Goal: Contribute content: Contribute content

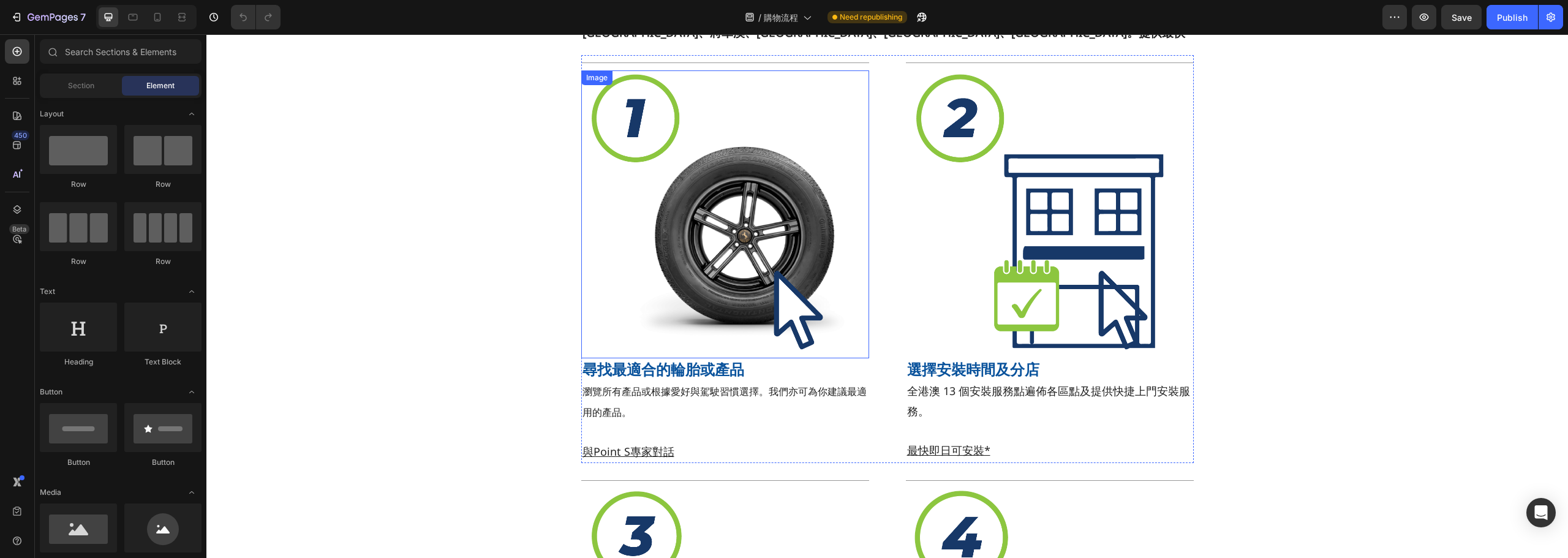
scroll to position [62, 0]
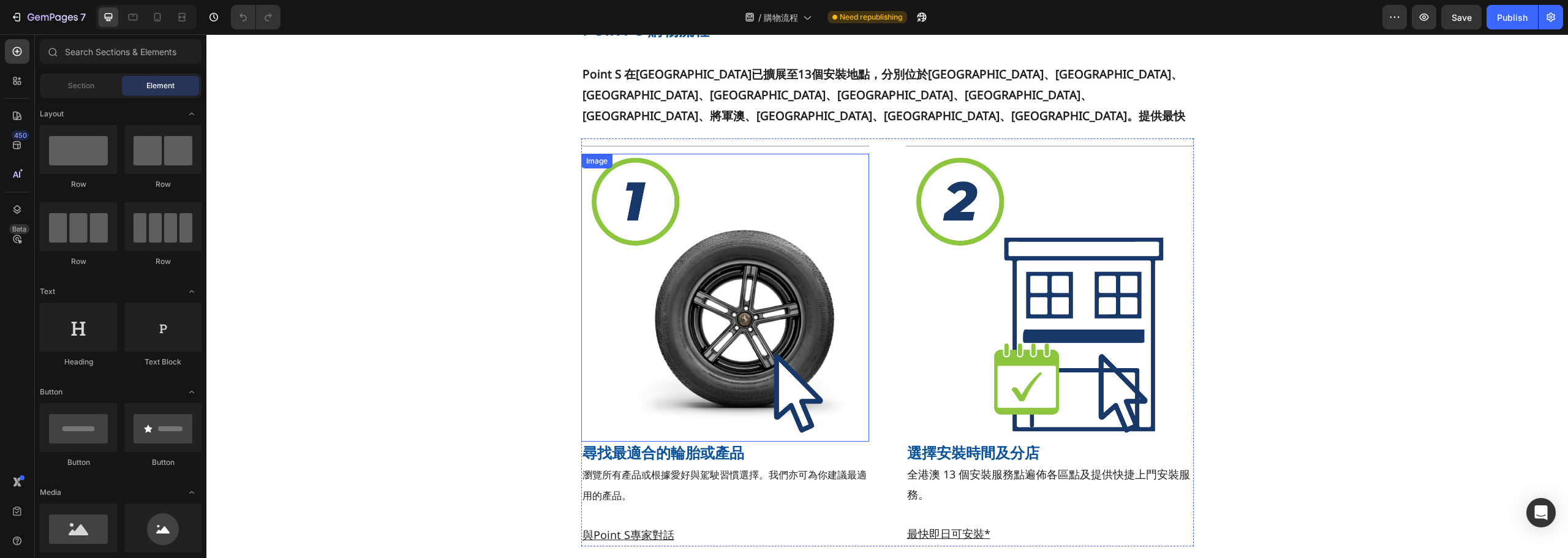
click at [683, 296] on img at bounding box center [725, 298] width 288 height 288
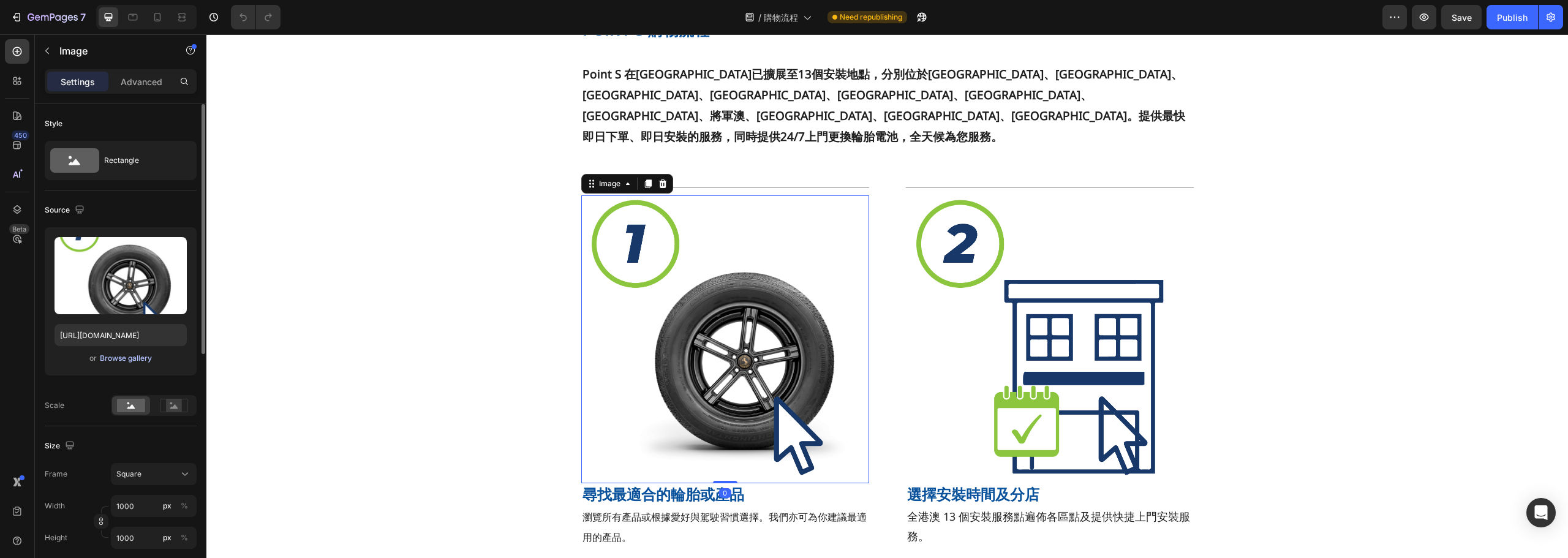
click at [135, 357] on div "Browse gallery" at bounding box center [126, 359] width 52 height 11
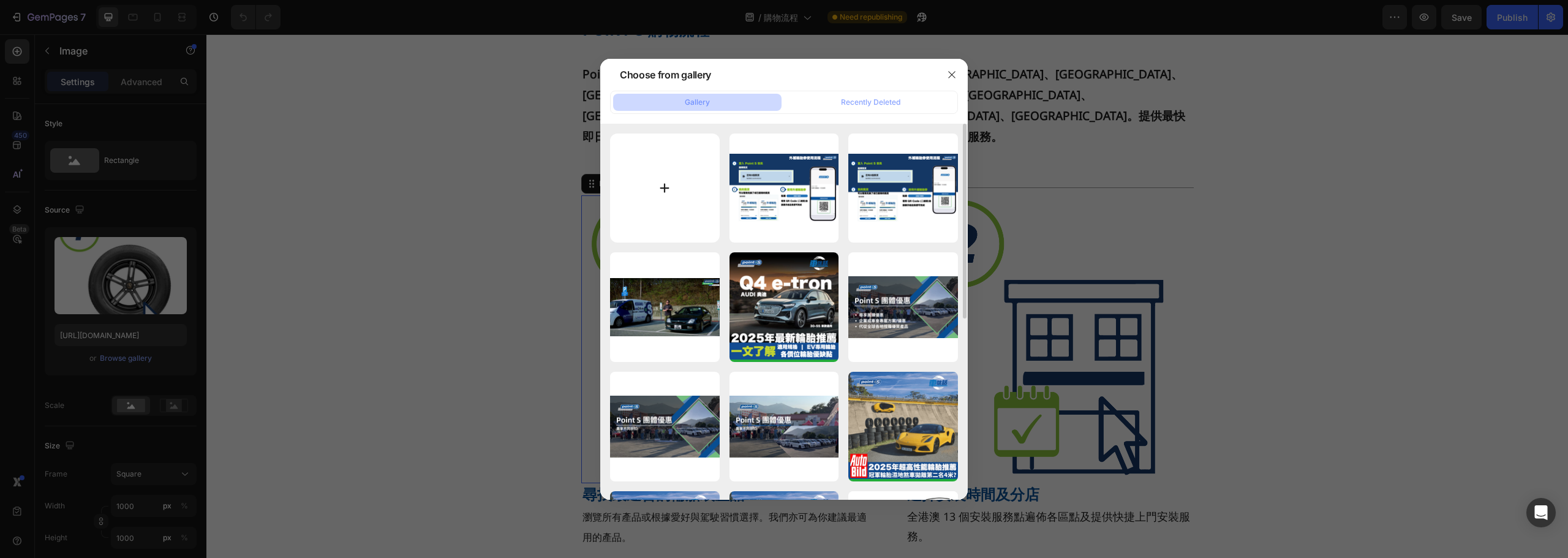
click at [646, 184] on input "file" at bounding box center [664, 189] width 110 height 110
click at [687, 205] on input "file" at bounding box center [664, 189] width 110 height 110
click at [704, 175] on input "file" at bounding box center [664, 189] width 110 height 110
type input "C:\fakepath\網上落單流程.png"
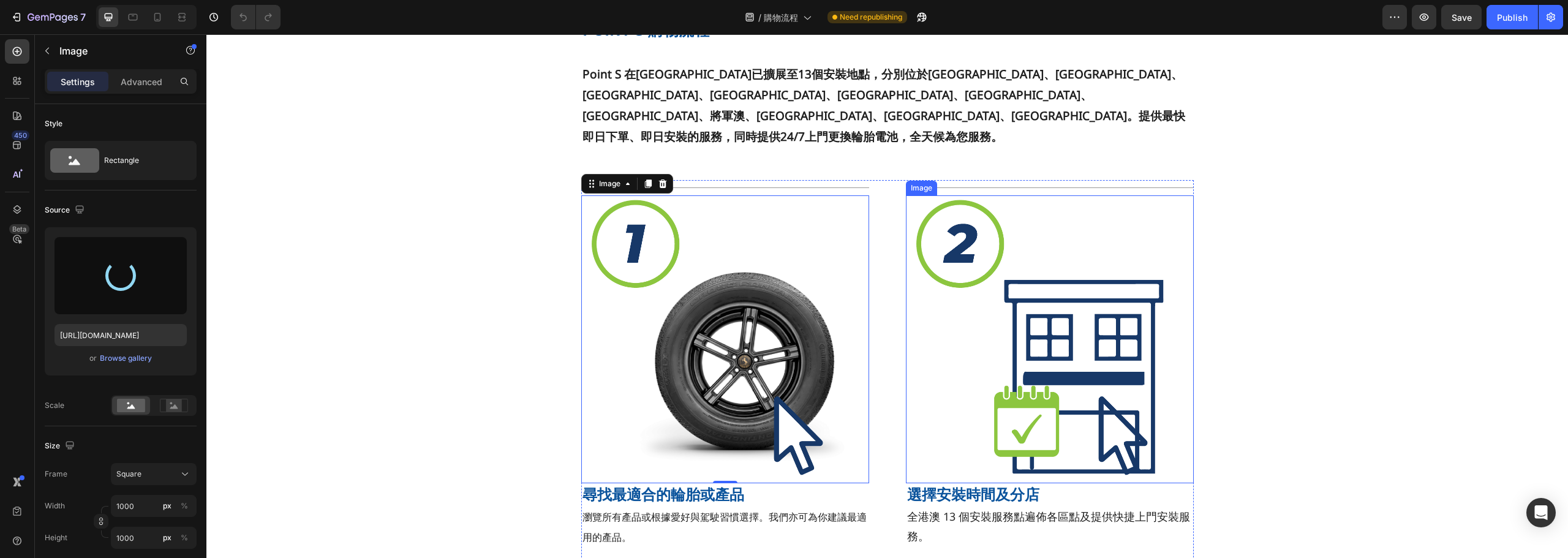
type input "[URL][DOMAIN_NAME]"
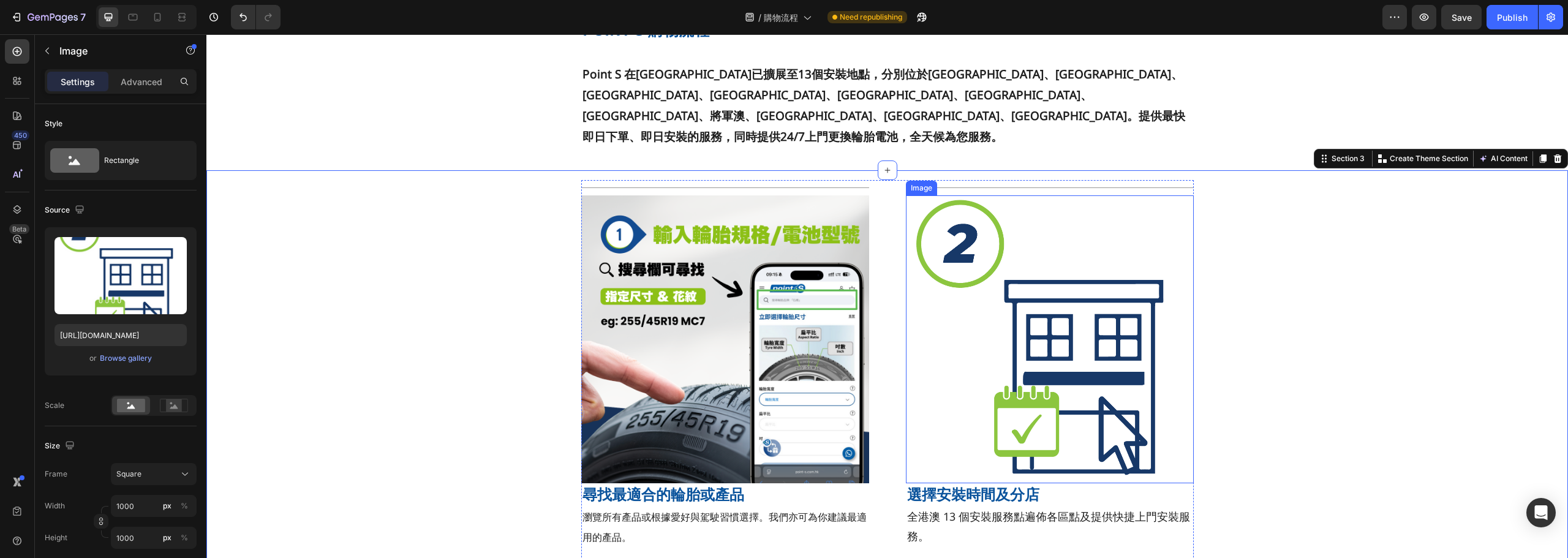
click at [1020, 279] on img at bounding box center [1050, 339] width 288 height 288
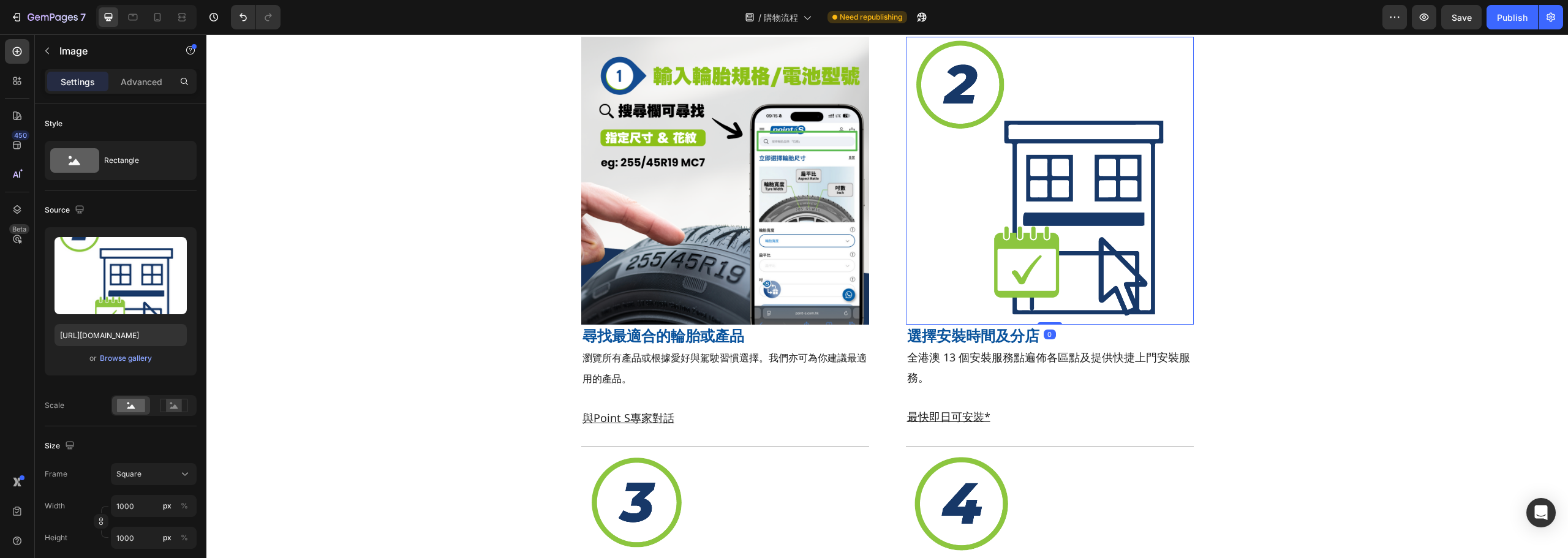
scroll to position [184, 0]
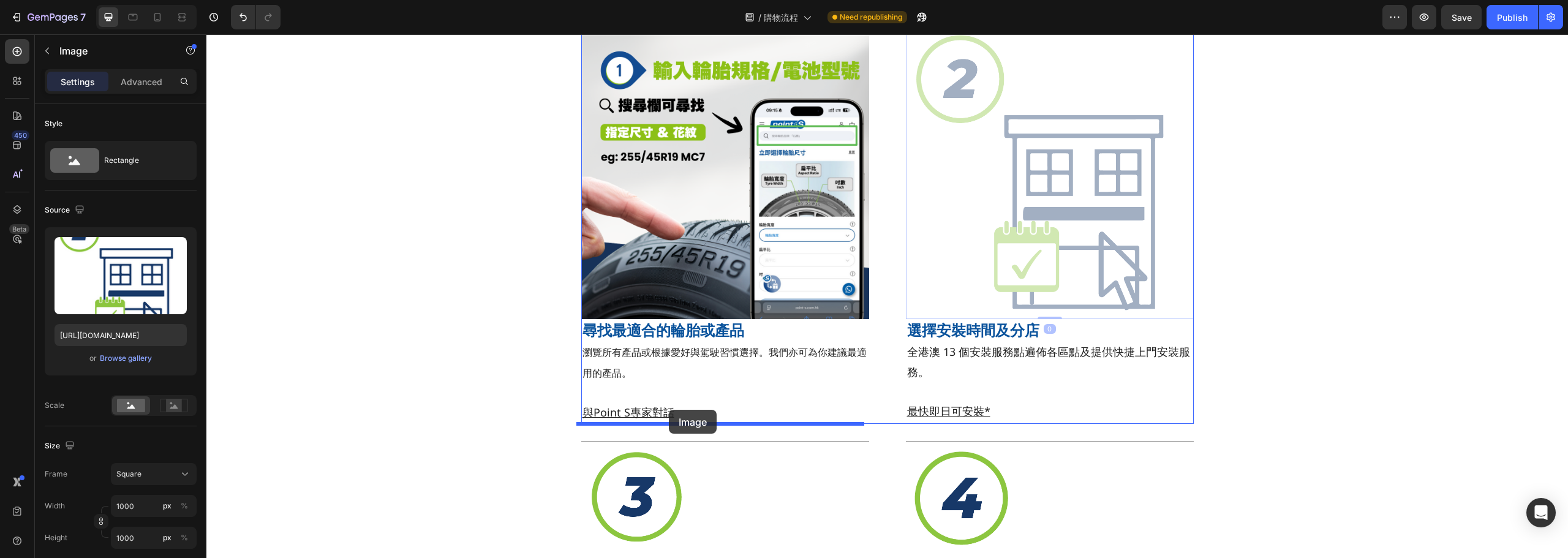
drag, startPoint x: 985, startPoint y: 172, endPoint x: 669, endPoint y: 410, distance: 395.6
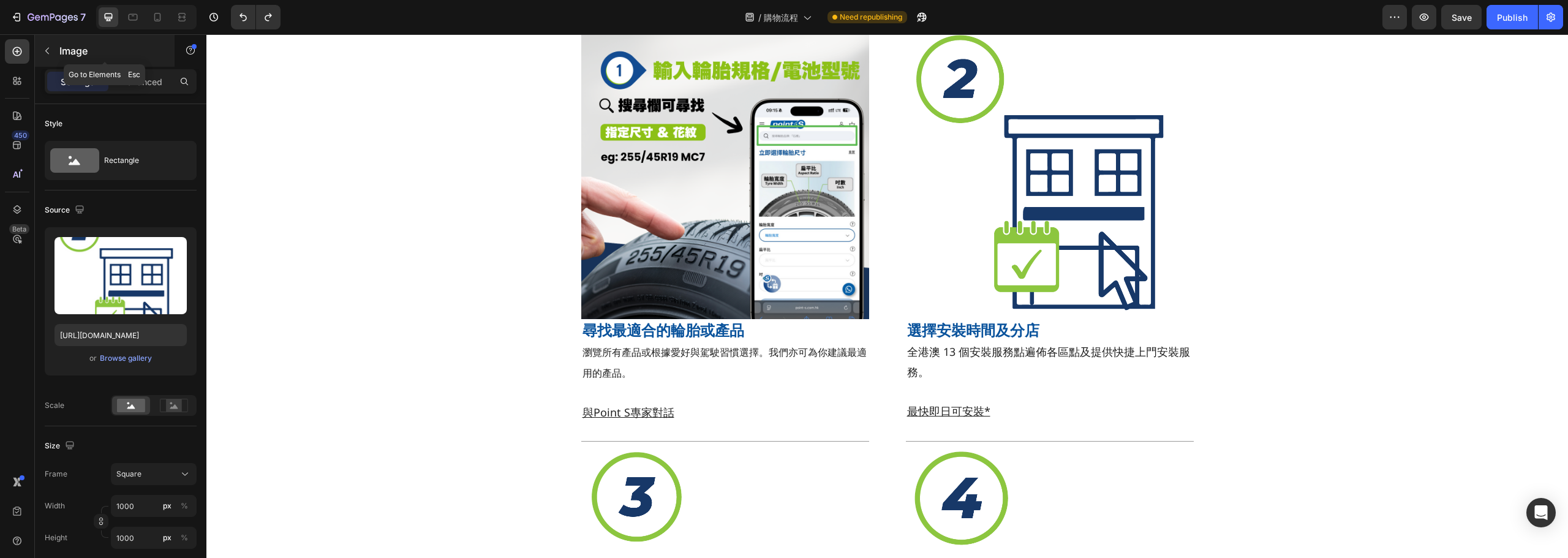
click at [52, 50] on button "button" at bounding box center [47, 50] width 19 height 19
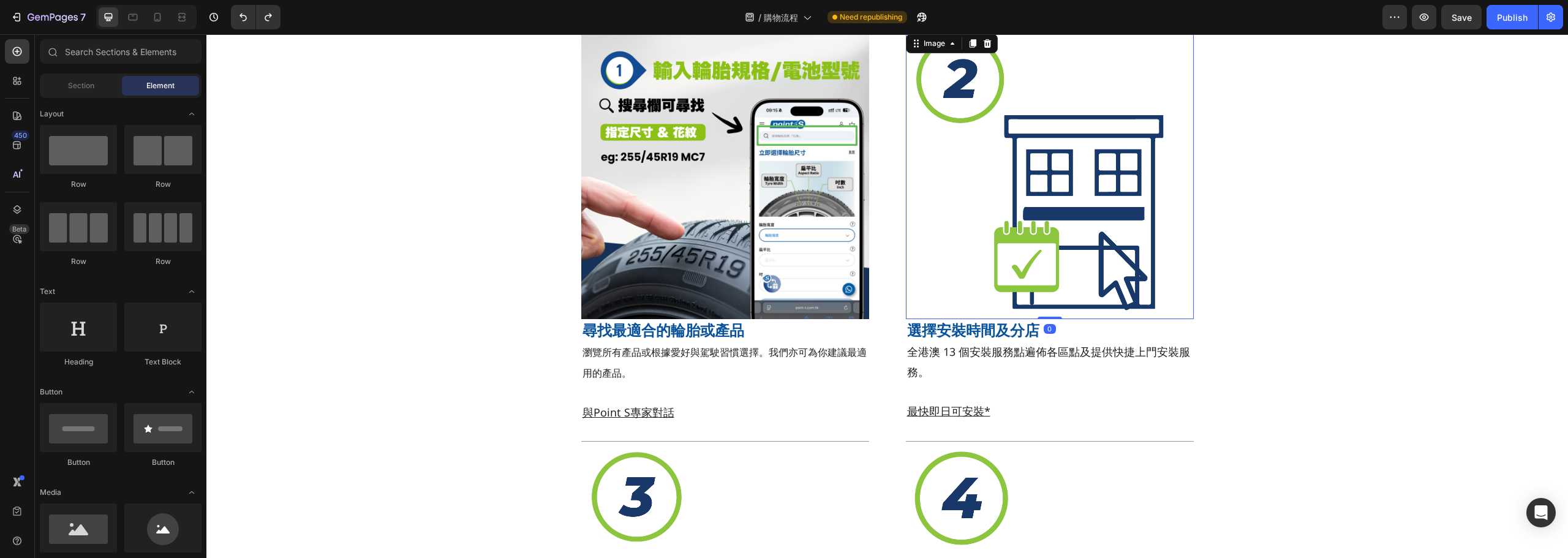
click at [917, 246] on img at bounding box center [1050, 175] width 288 height 288
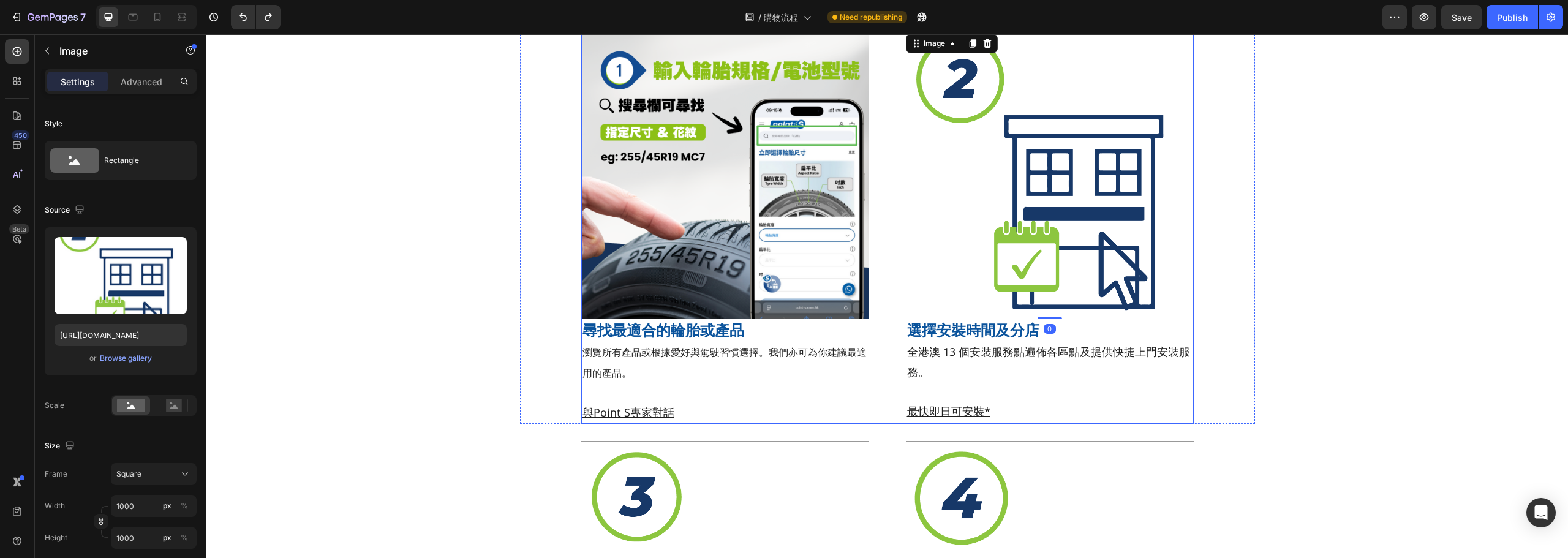
click at [887, 236] on div "Title Line Image 尋找最適合的輪胎或產品 Heading 瀏覽所有產品或根據愛好與駕駛習慣選擇。我們亦可為你建議最適用的產品。 與Point …" at bounding box center [887, 220] width 612 height 408
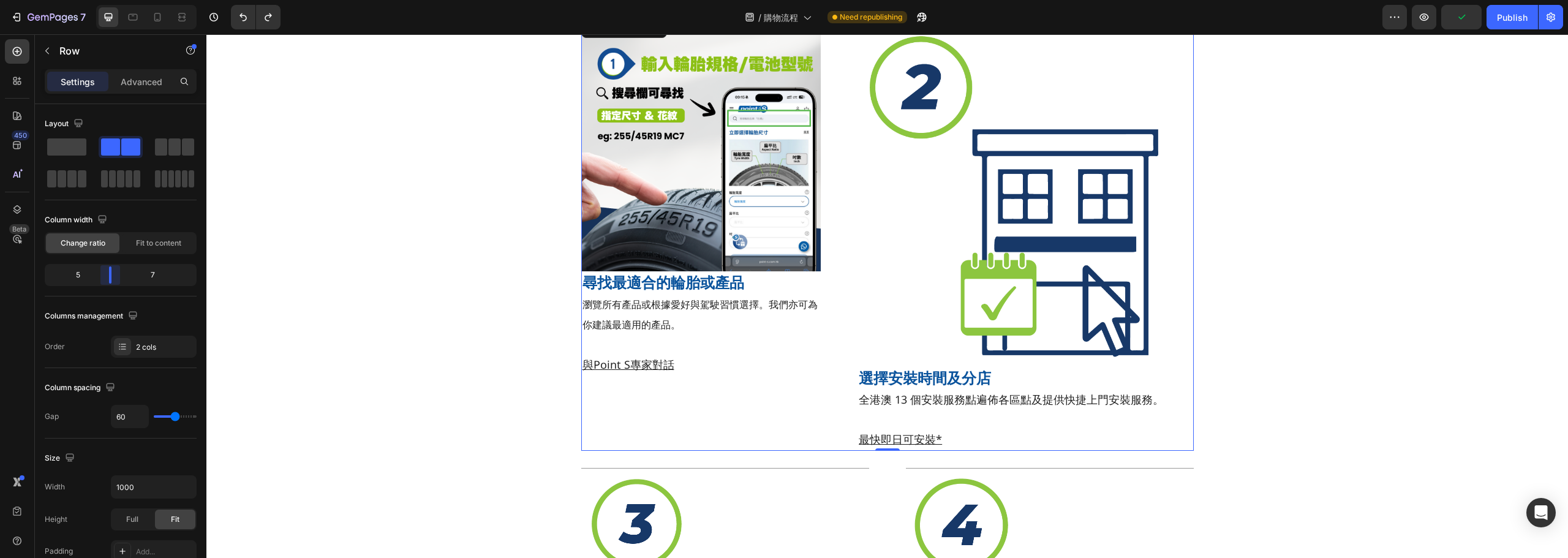
drag, startPoint x: 124, startPoint y: 276, endPoint x: 152, endPoint y: 202, distance: 79.1
click at [112, 0] on body "7 Version history / 購物流程 Need republishing Preview Publish 450 Beta Sections(18…" at bounding box center [784, 0] width 1568 height 0
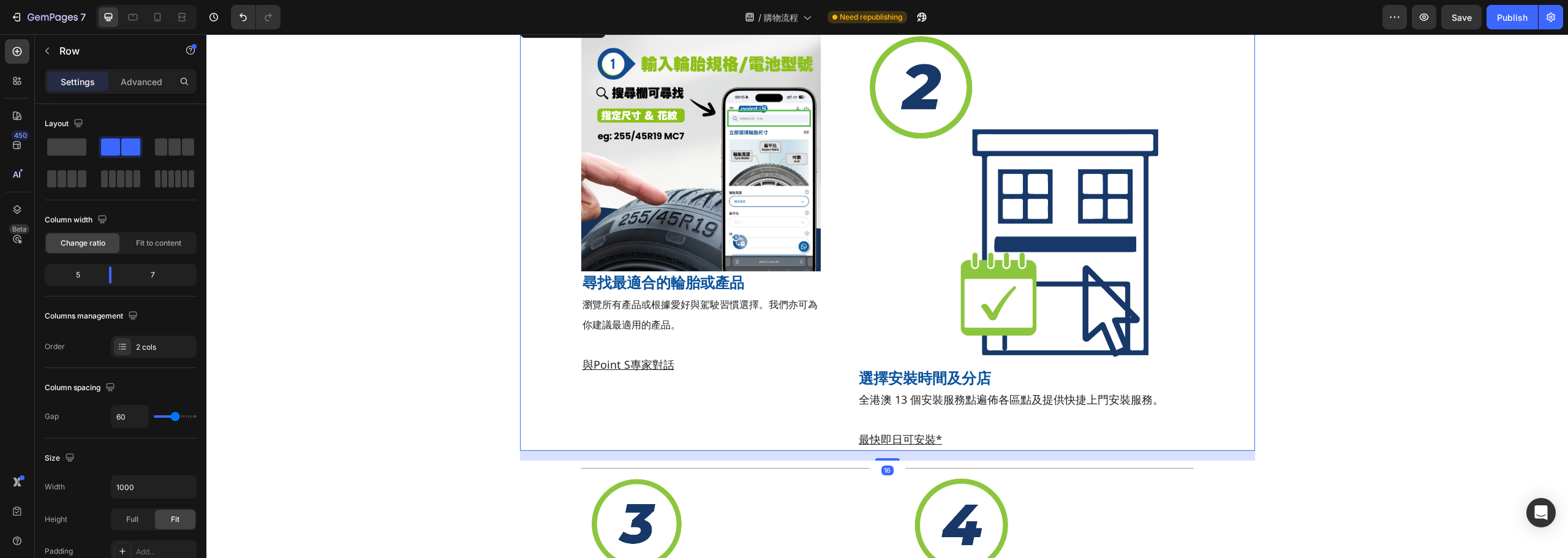
click at [544, 220] on div "Title Line Image 尋找最適合的輪胎或產品 Heading 瀏覽所有產品或根據愛好與駕駛習慣選擇。我們亦可為你建議最適用的產品。 與Point …" at bounding box center [887, 233] width 735 height 435
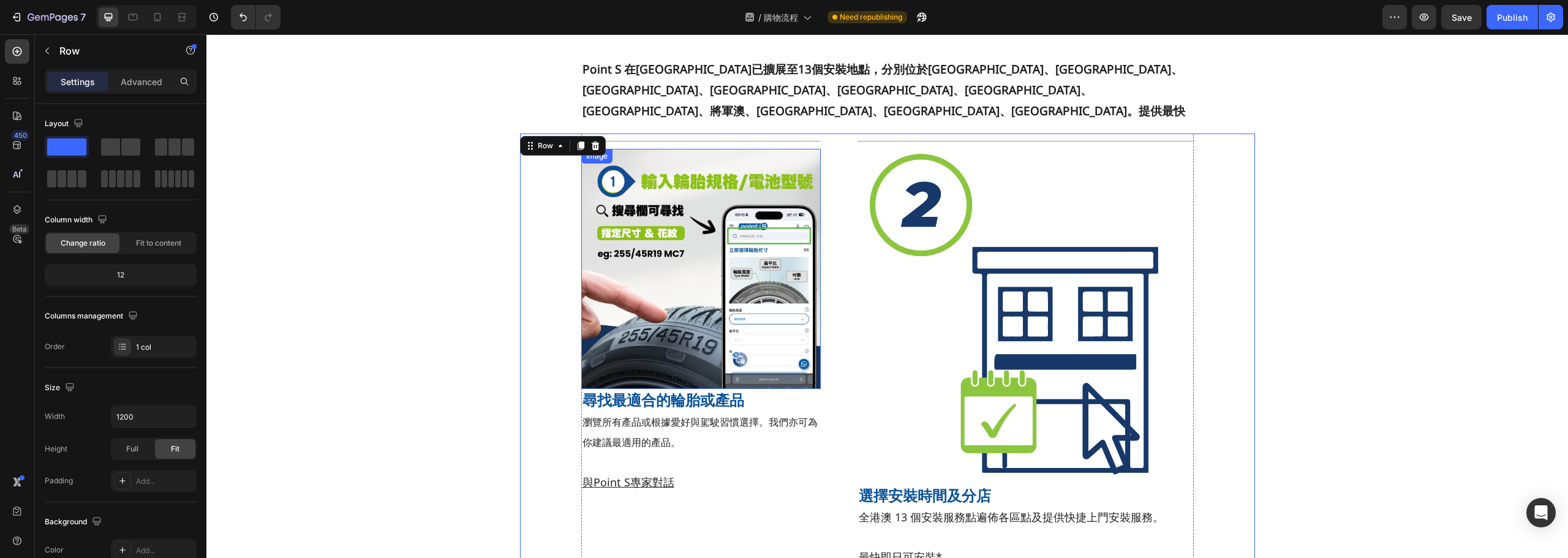
scroll to position [62, 0]
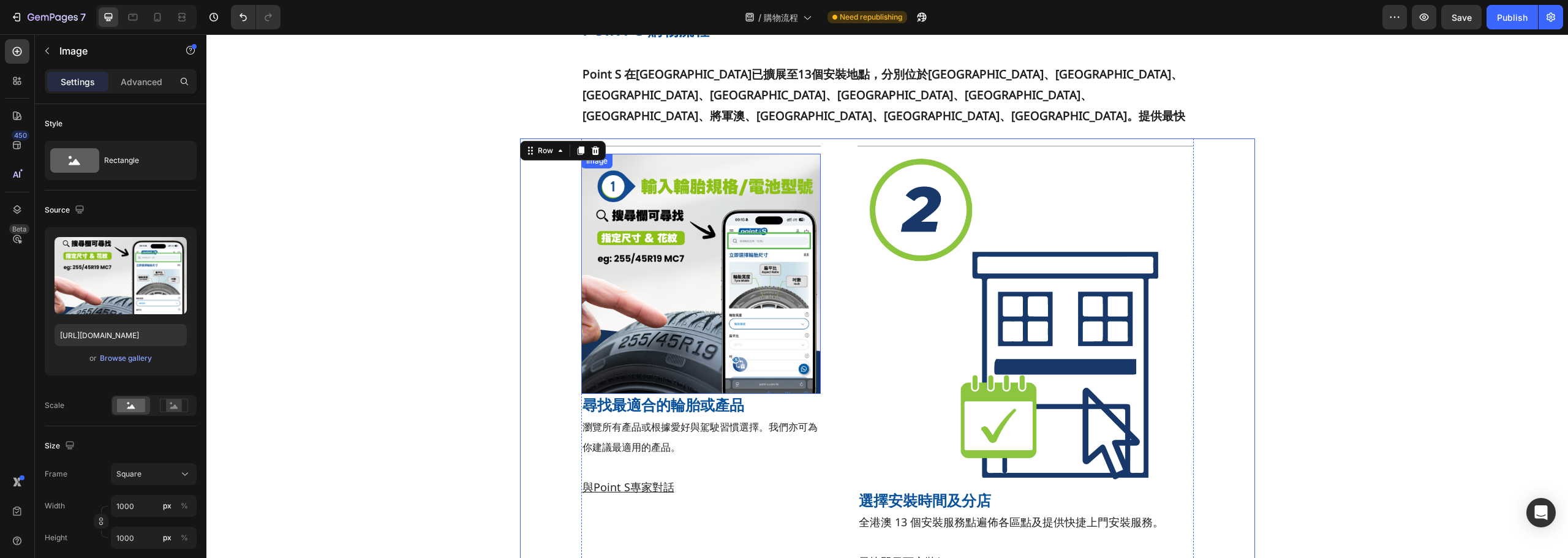
click at [738, 252] on img at bounding box center [701, 274] width 240 height 240
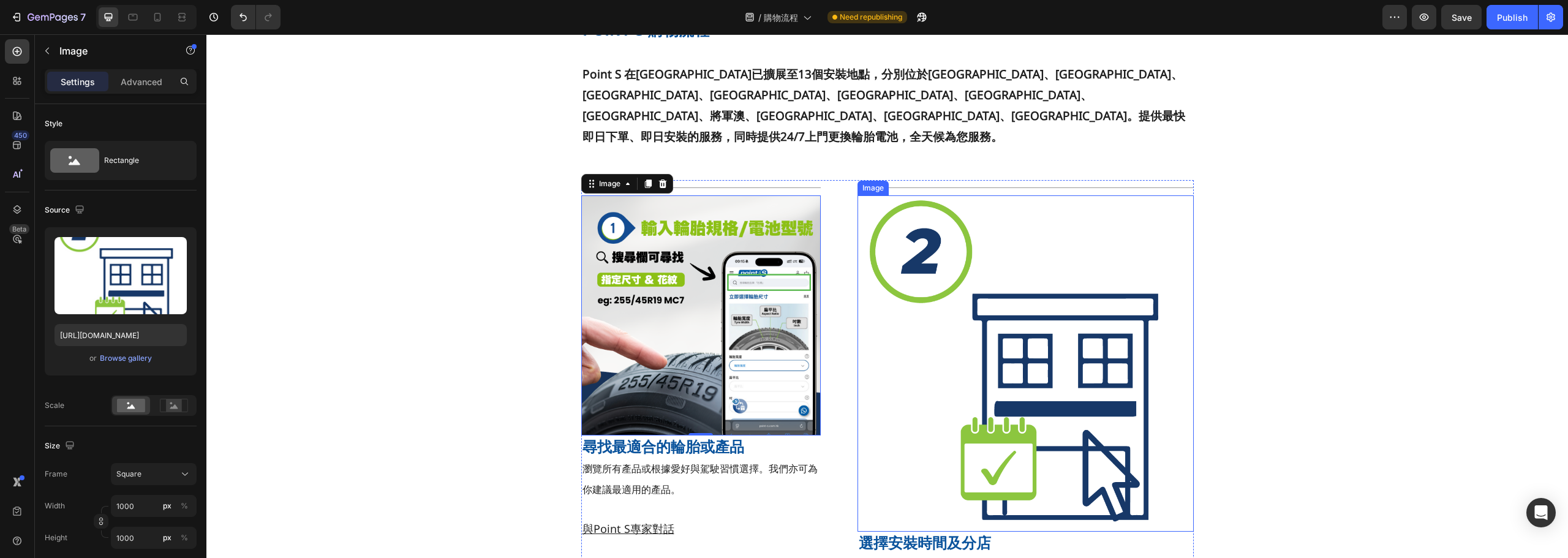
click at [944, 256] on img at bounding box center [1025, 363] width 335 height 336
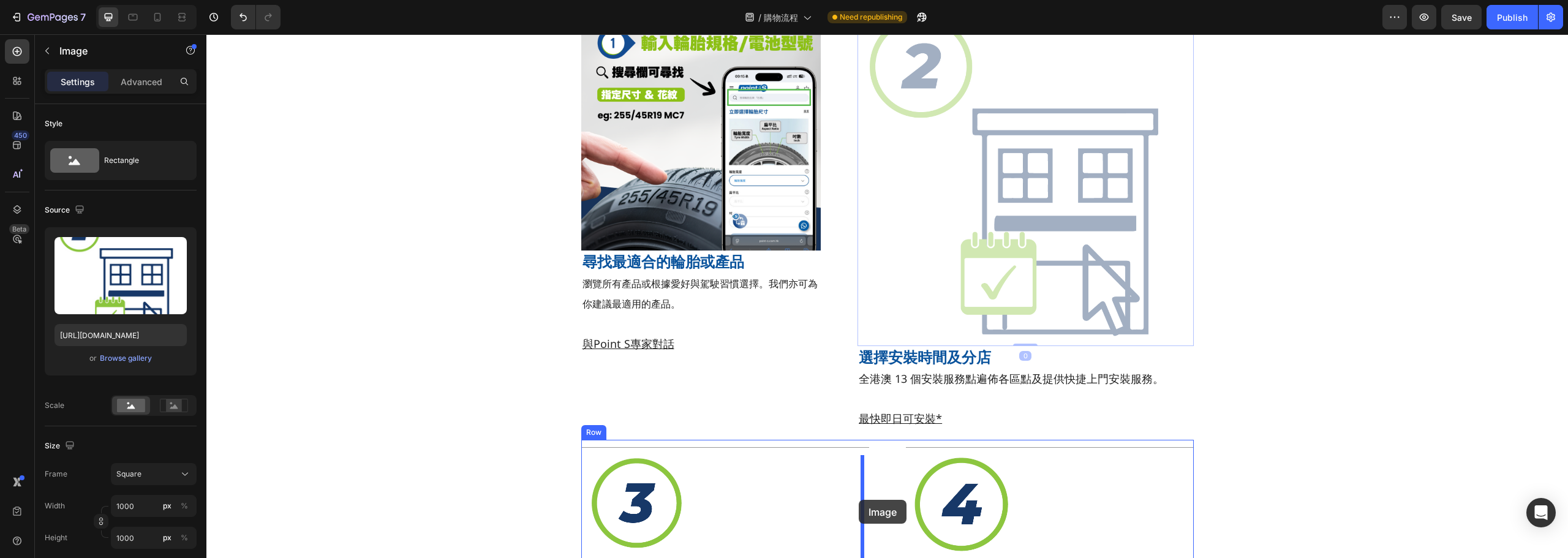
scroll to position [206, 0]
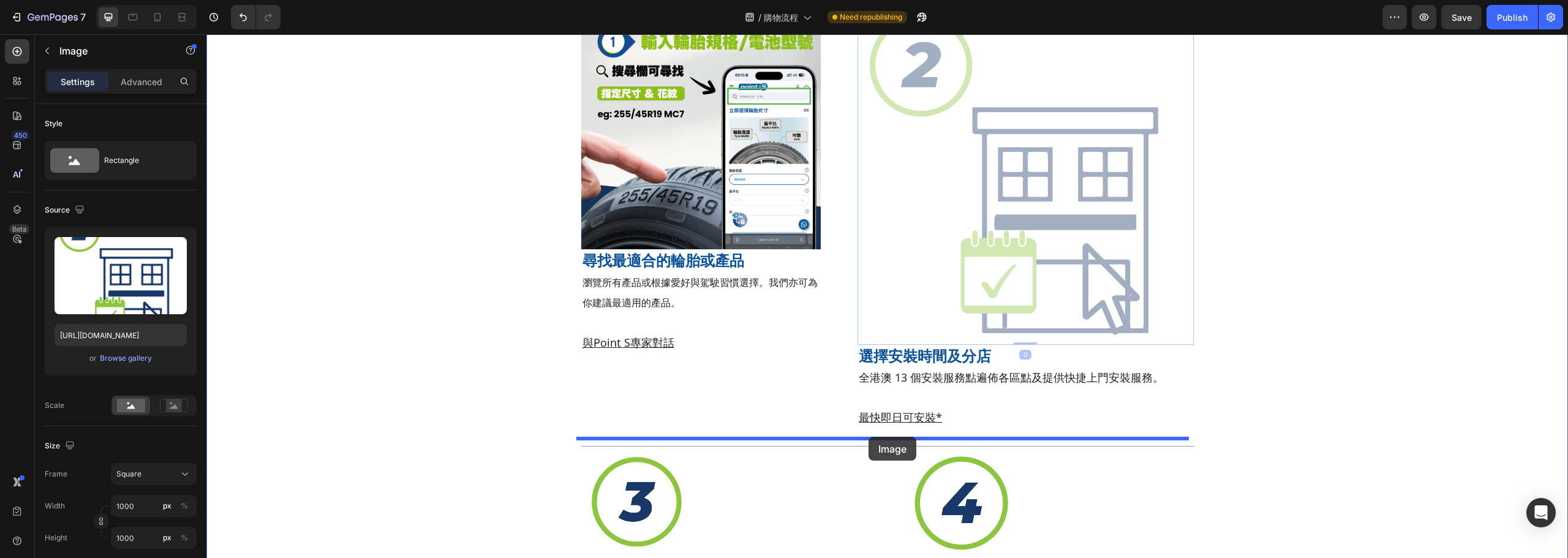
drag, startPoint x: 932, startPoint y: 224, endPoint x: 868, endPoint y: 437, distance: 222.4
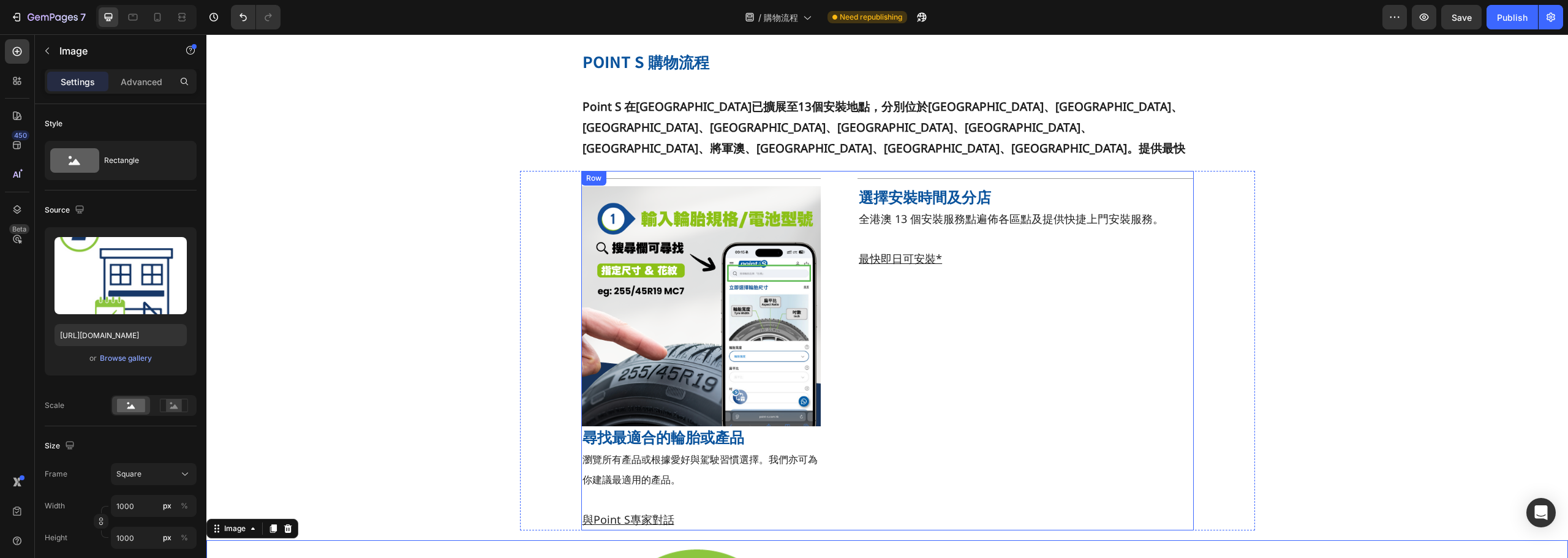
scroll to position [22, 0]
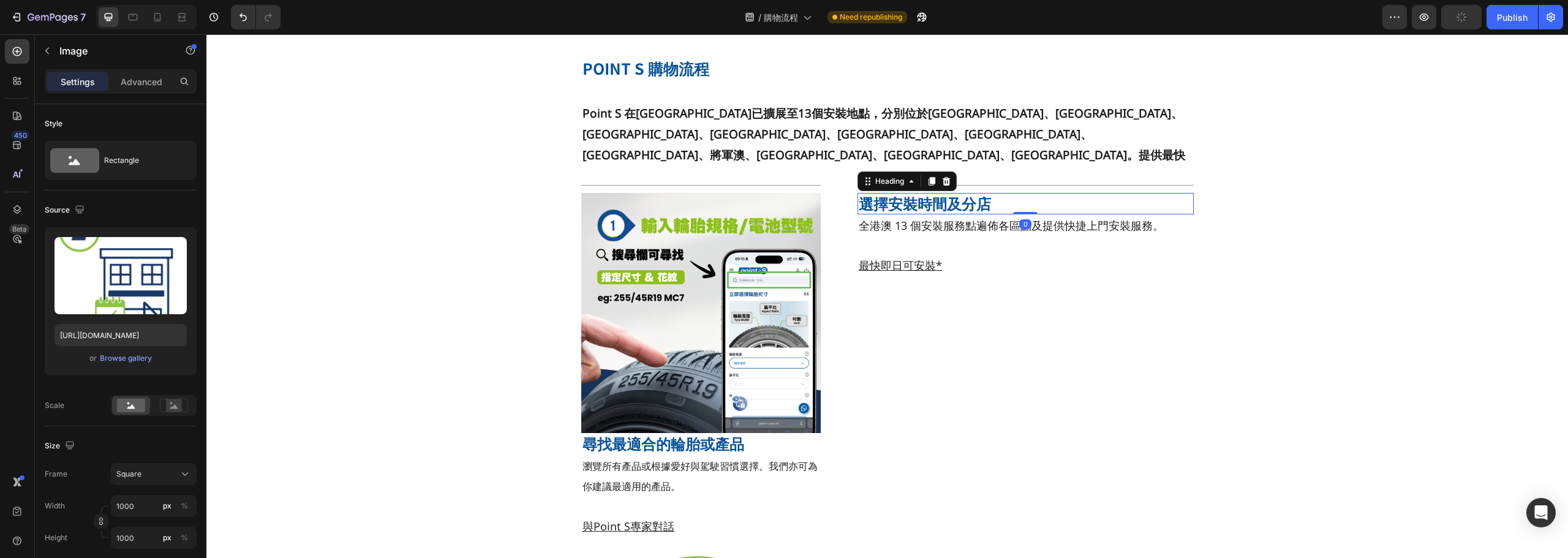
click at [902, 205] on strong "選擇安裝時間及分店" at bounding box center [924, 204] width 132 height 20
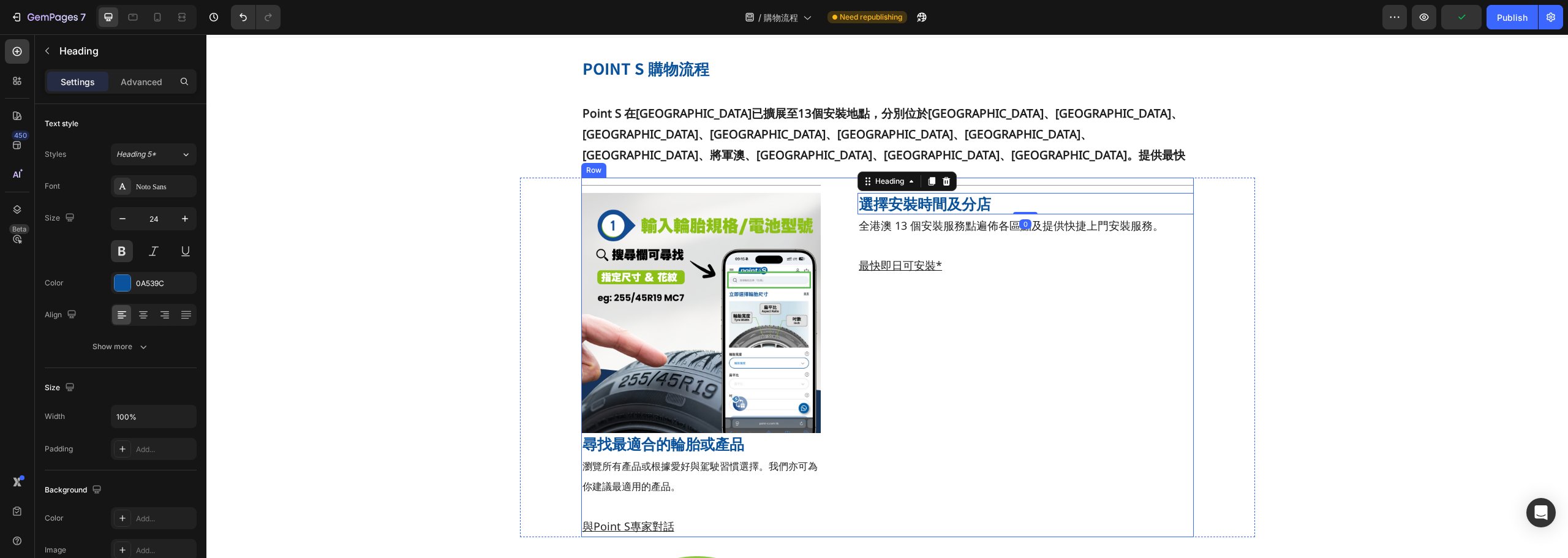
click at [817, 200] on div "Title Line Image 尋找最適合的輪胎或產品 Heading 瀏覽所有產品或根據愛好與駕駛習慣選擇。我們亦可為你建議最適用的產品。 與Point …" at bounding box center [887, 357] width 612 height 359
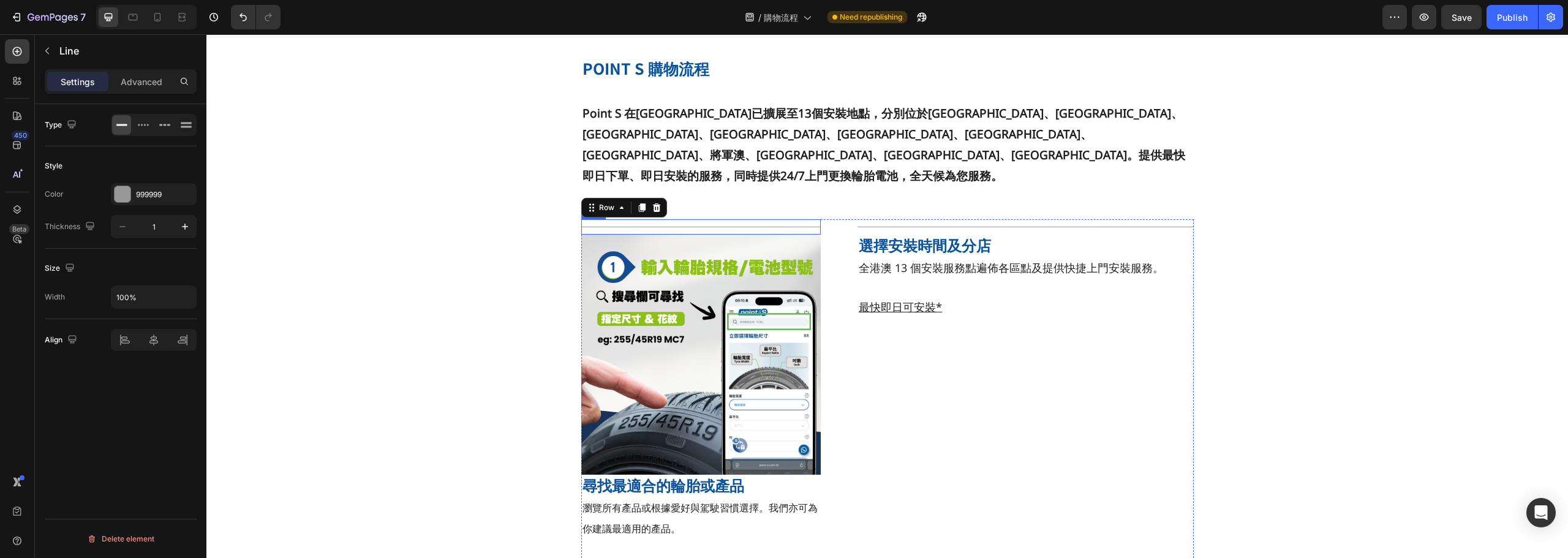
click at [796, 219] on div "Title Line" at bounding box center [701, 227] width 240 height 15
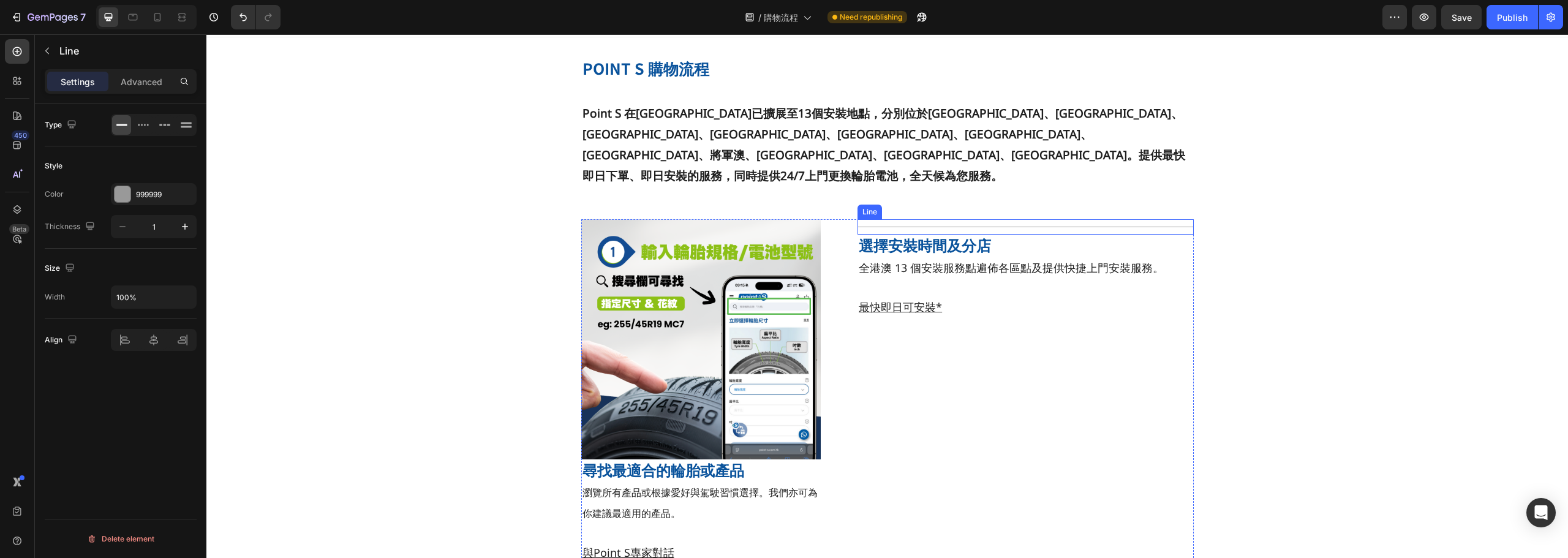
click at [912, 219] on div "Title Line" at bounding box center [1025, 227] width 335 height 15
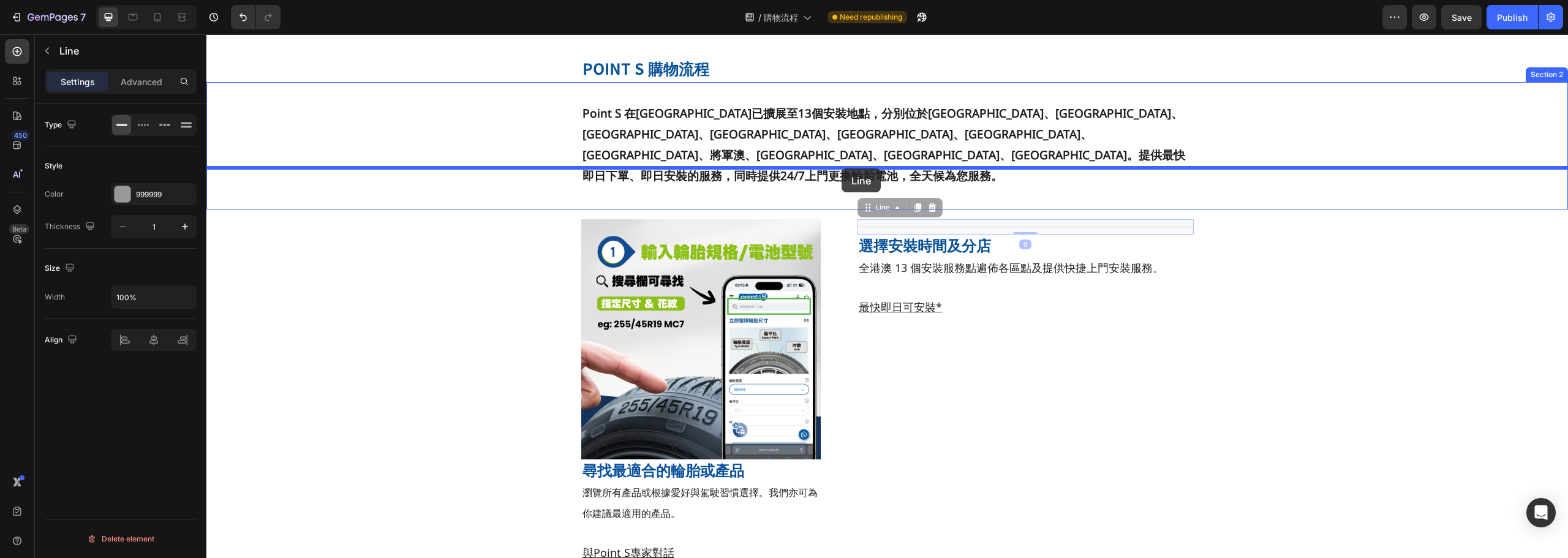
drag, startPoint x: 912, startPoint y: 189, endPoint x: 841, endPoint y: 170, distance: 73.5
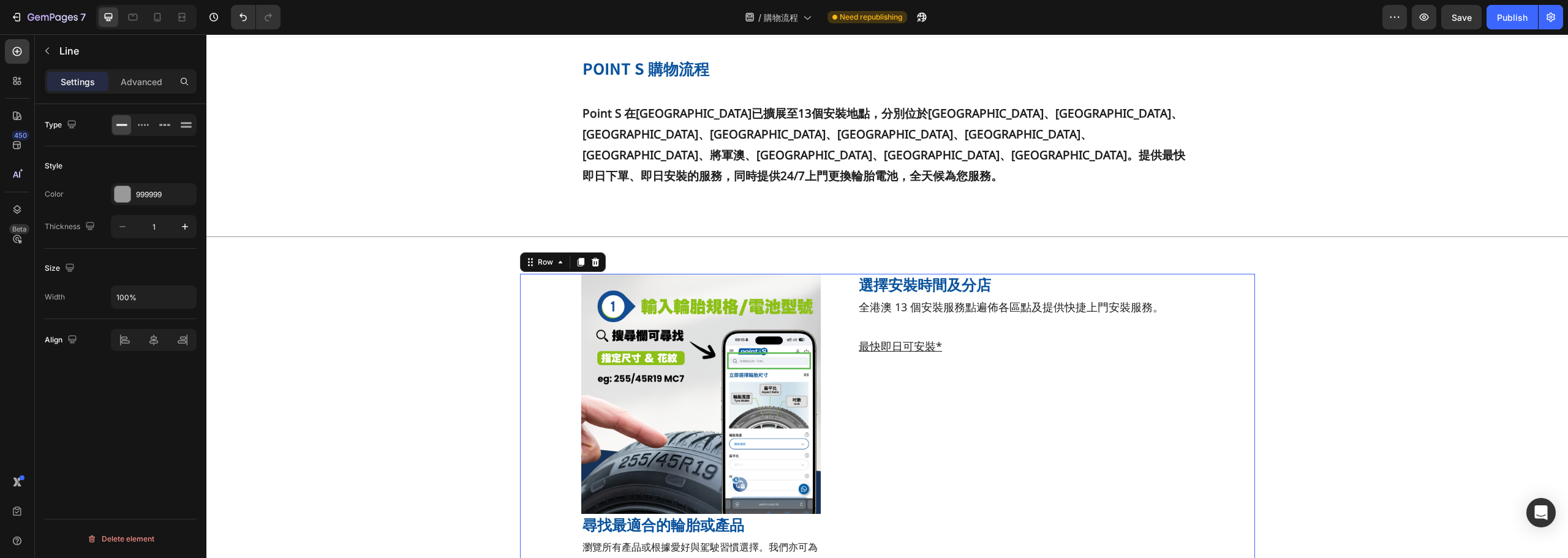
click at [1230, 290] on div "Image 尋找最適合的輪胎或產品 Heading 瀏覽所有產品或根據愛好與駕駛習慣選擇。我們亦可為你建議最適用的產品。 與Point S專家對話 Text …" at bounding box center [887, 446] width 735 height 345
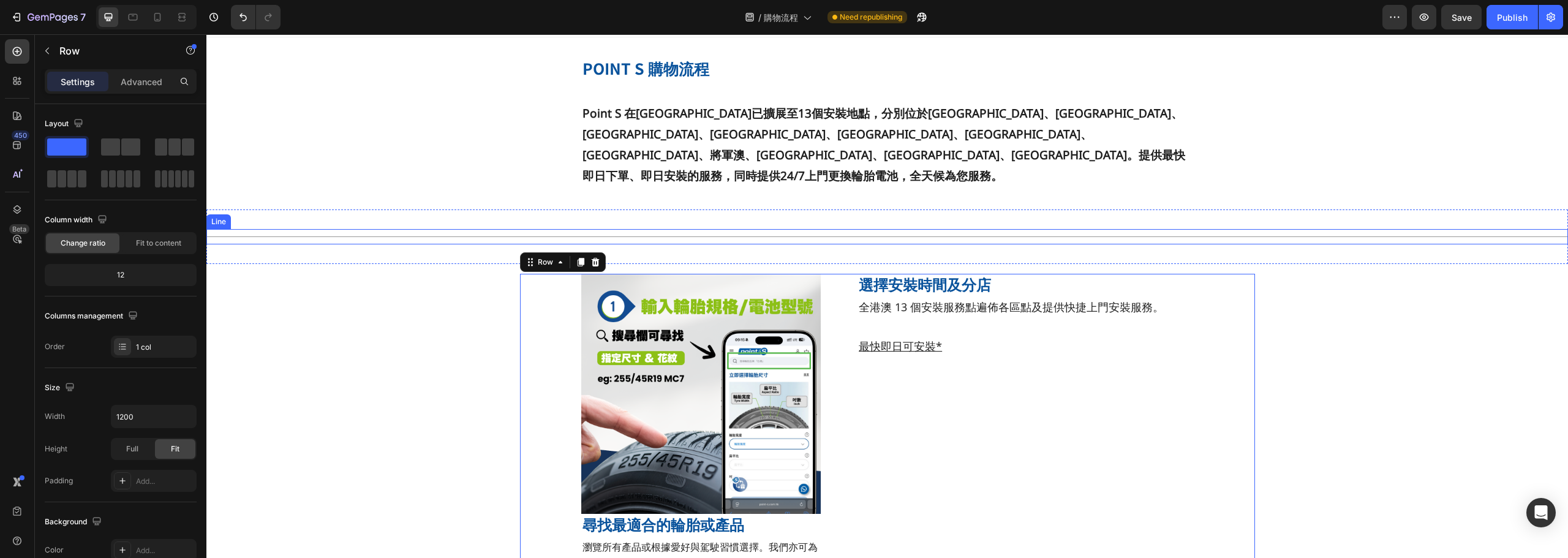
click at [742, 229] on div "Title Line" at bounding box center [887, 237] width 1361 height 15
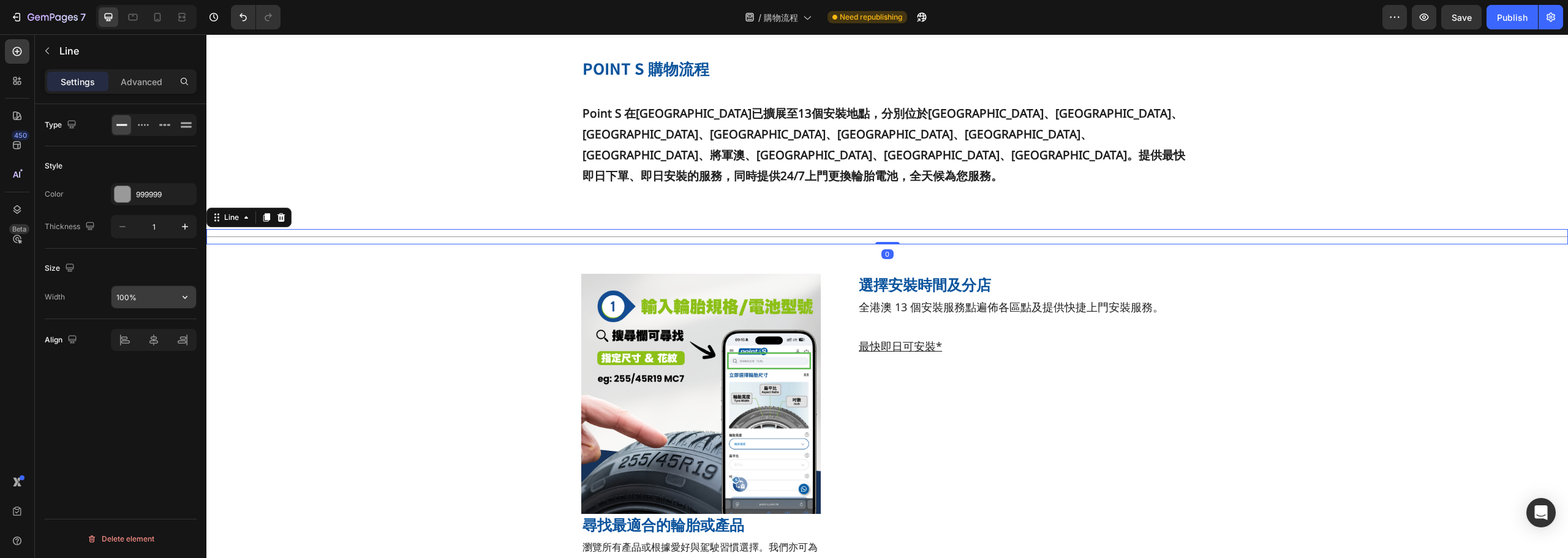
click at [141, 291] on input "100%" at bounding box center [154, 297] width 85 height 22
click at [142, 89] on div "Advanced" at bounding box center [141, 81] width 62 height 19
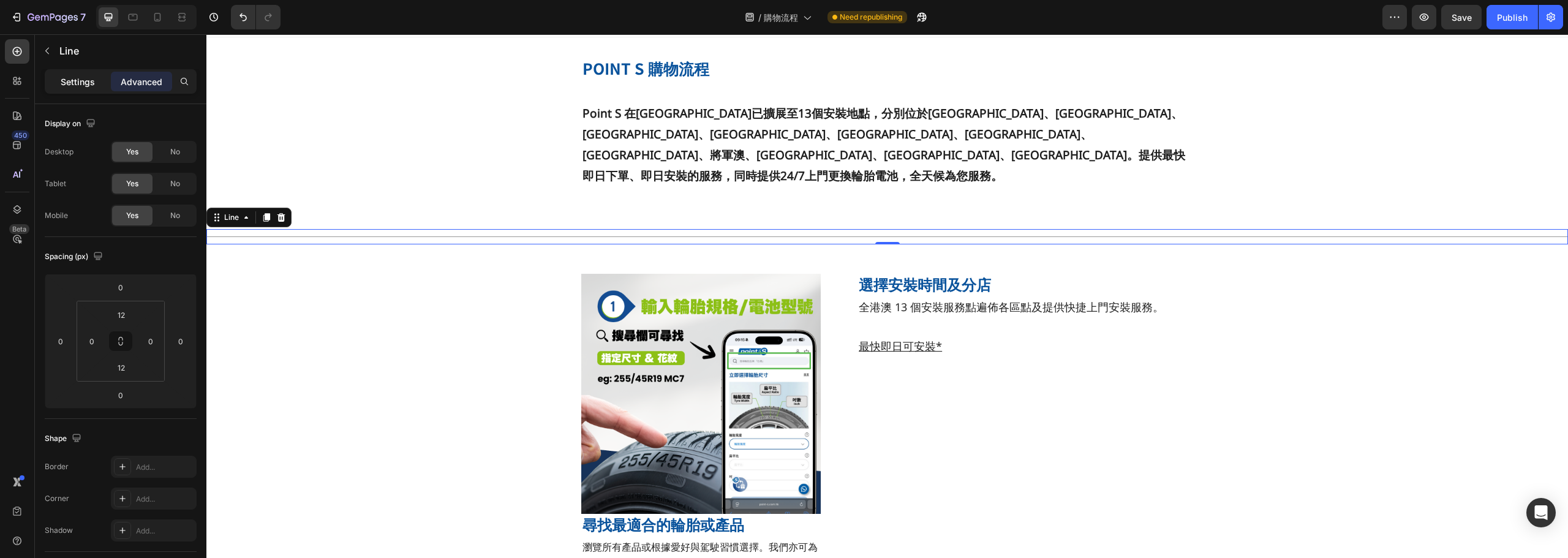
click at [95, 82] on div "Settings" at bounding box center [78, 81] width 62 height 19
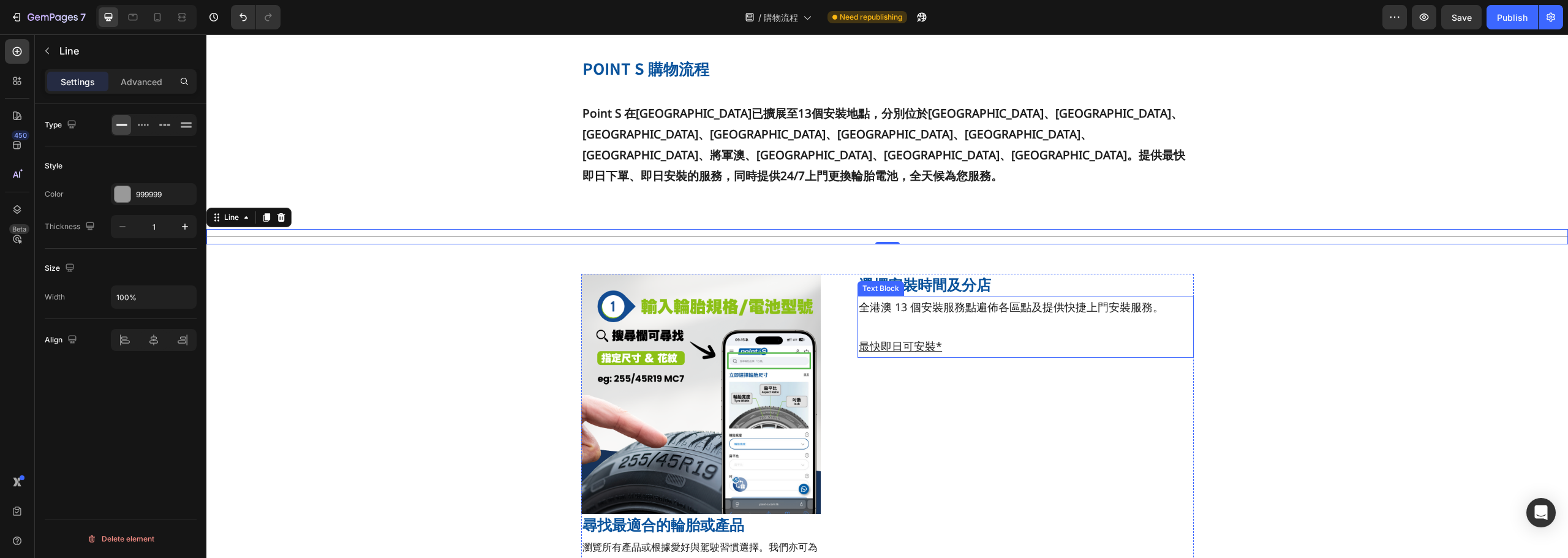
click at [894, 297] on p "全港澳 13 個安裝服務點遍佈各區點及提供快捷上門安裝服務。" at bounding box center [1024, 306] width 333 height 19
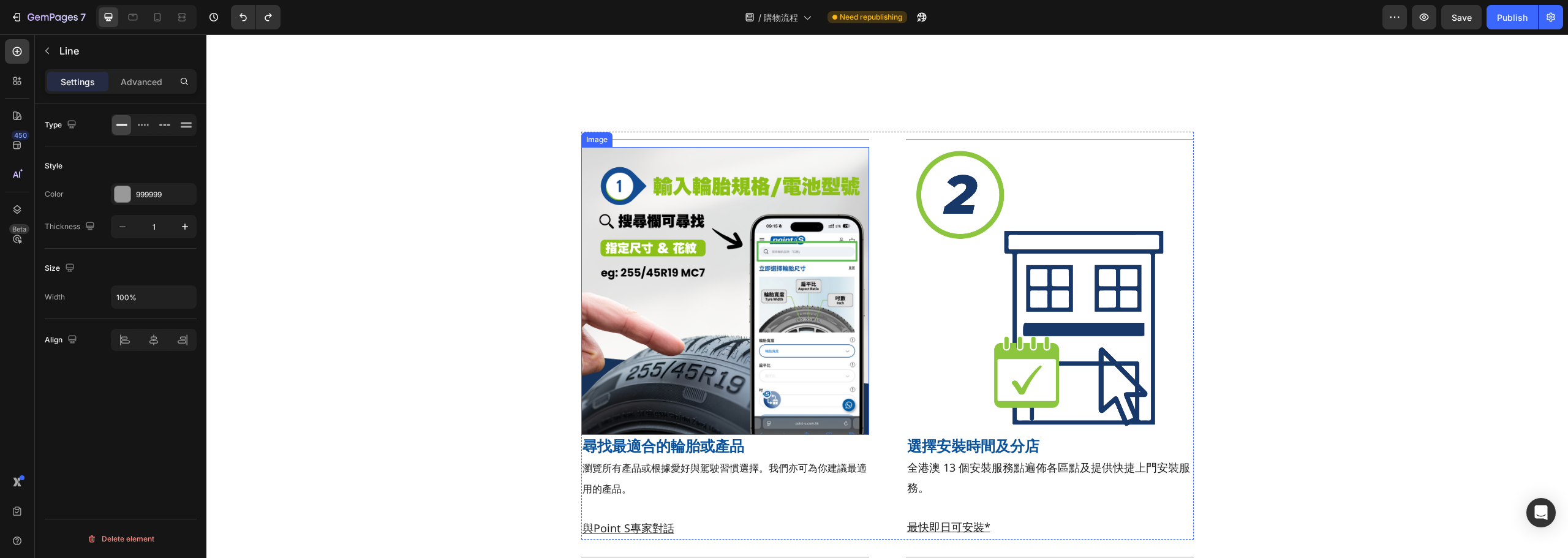
scroll to position [184, 0]
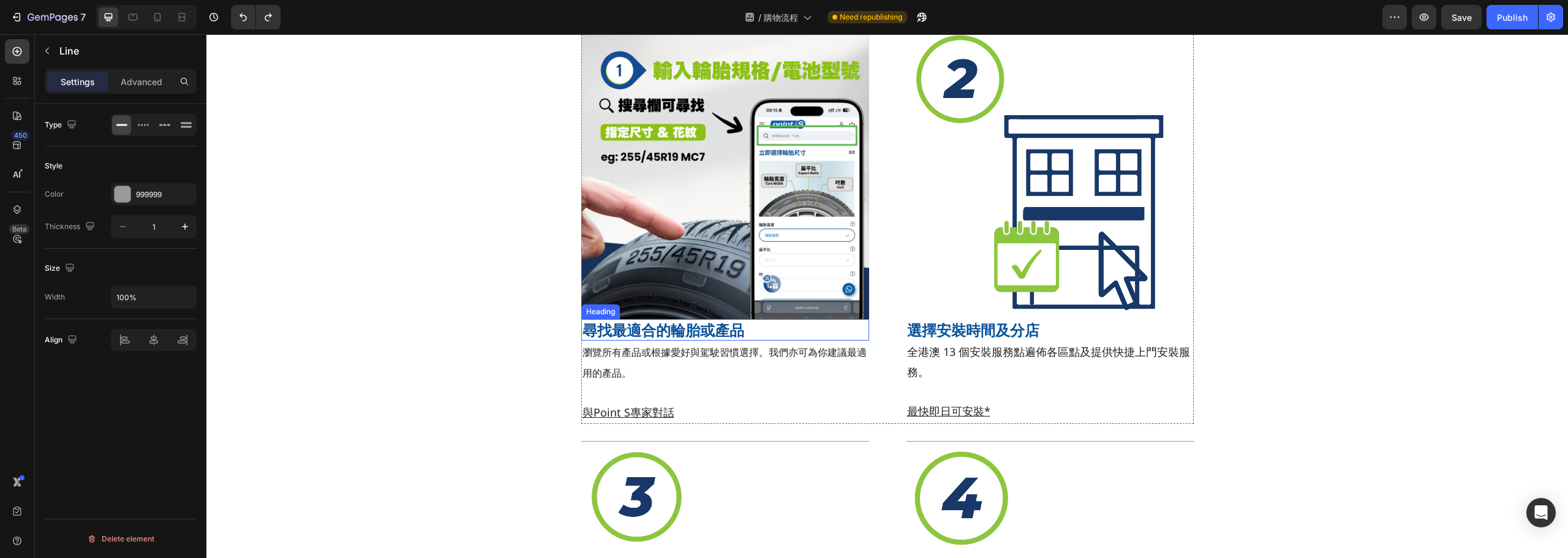
click at [652, 334] on strong "尋找最適合的輪胎或產品" at bounding box center [663, 330] width 161 height 20
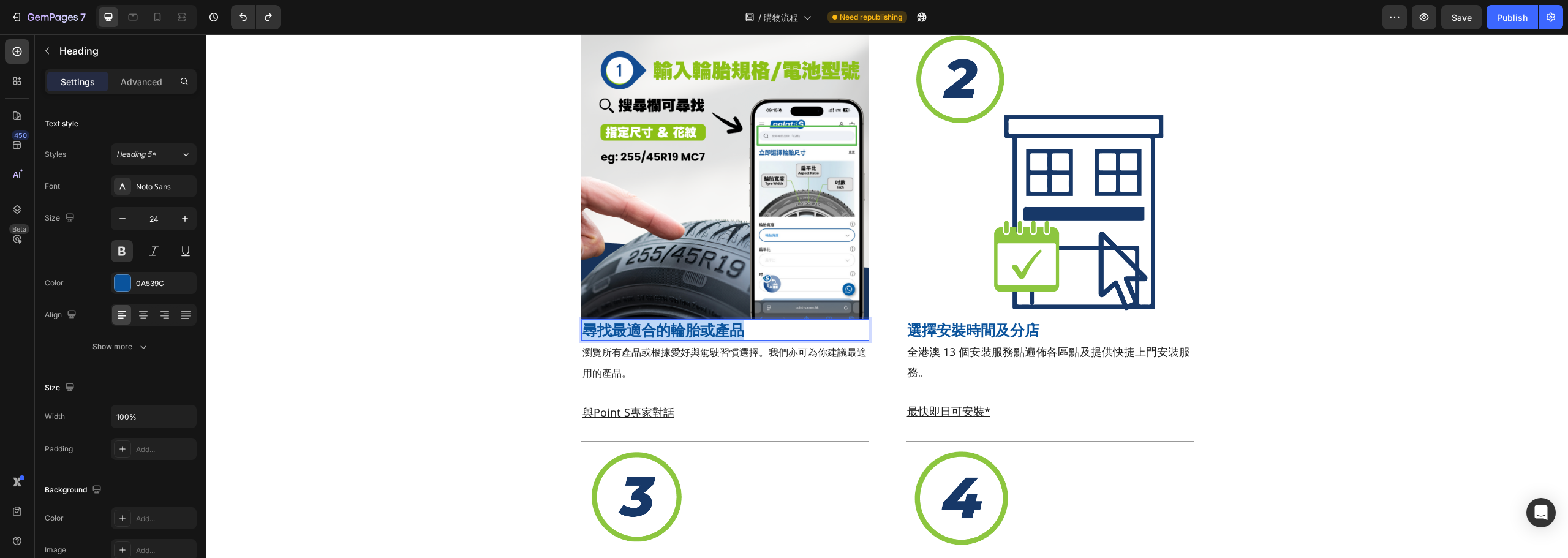
click at [652, 334] on strong "尋找最適合的輪胎或產品" at bounding box center [663, 330] width 161 height 20
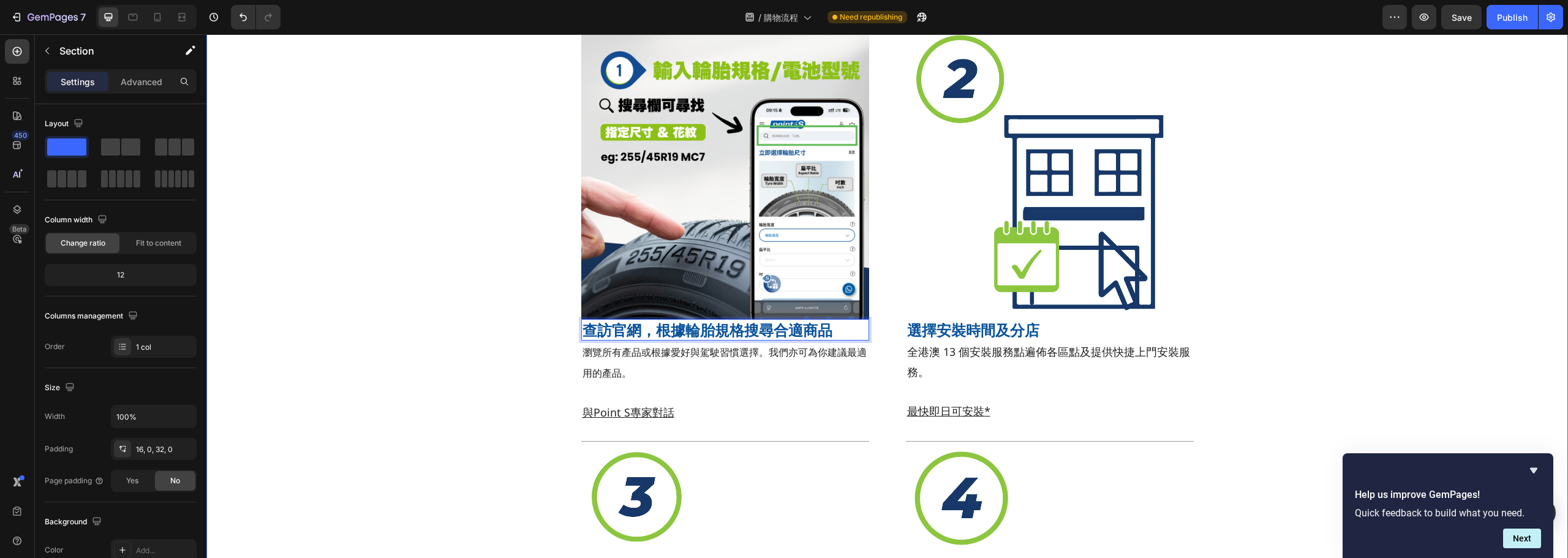
click at [509, 314] on div "Title Line Image 查訪官網，根據輪胎規格搜尋合適商品 Heading 0 瀏覽所有產品或根據愛好與駕駛習慣選擇。我們亦可為你建議最適用的產品。…" at bounding box center [887, 429] width 1361 height 826
click at [582, 328] on p "查訪官網，根據輪胎規格搜尋合適商品" at bounding box center [724, 329] width 285 height 19
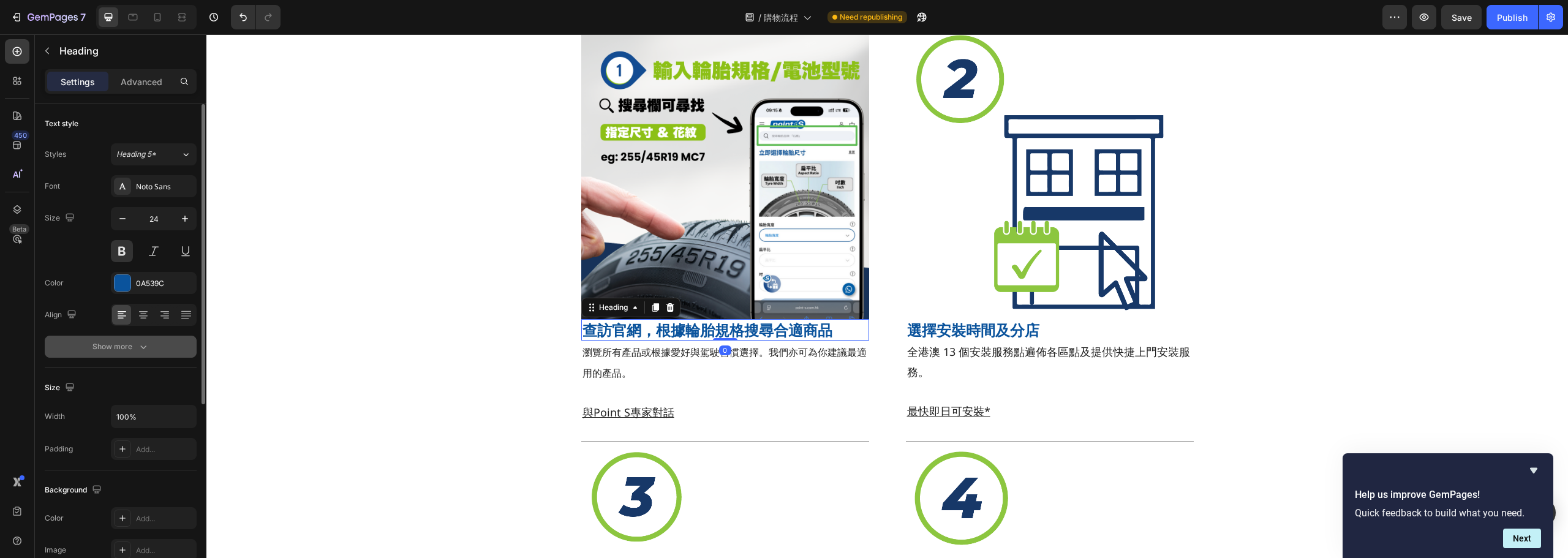
click at [134, 345] on div "Show more" at bounding box center [121, 347] width 57 height 12
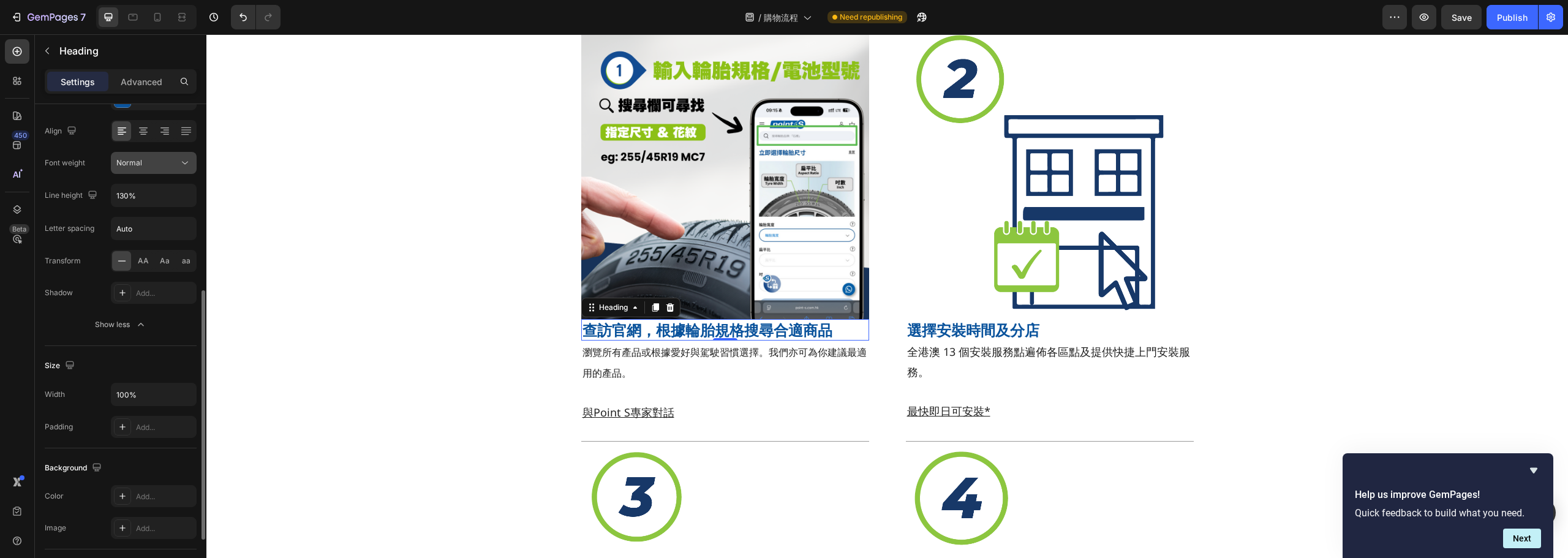
scroll to position [246, 0]
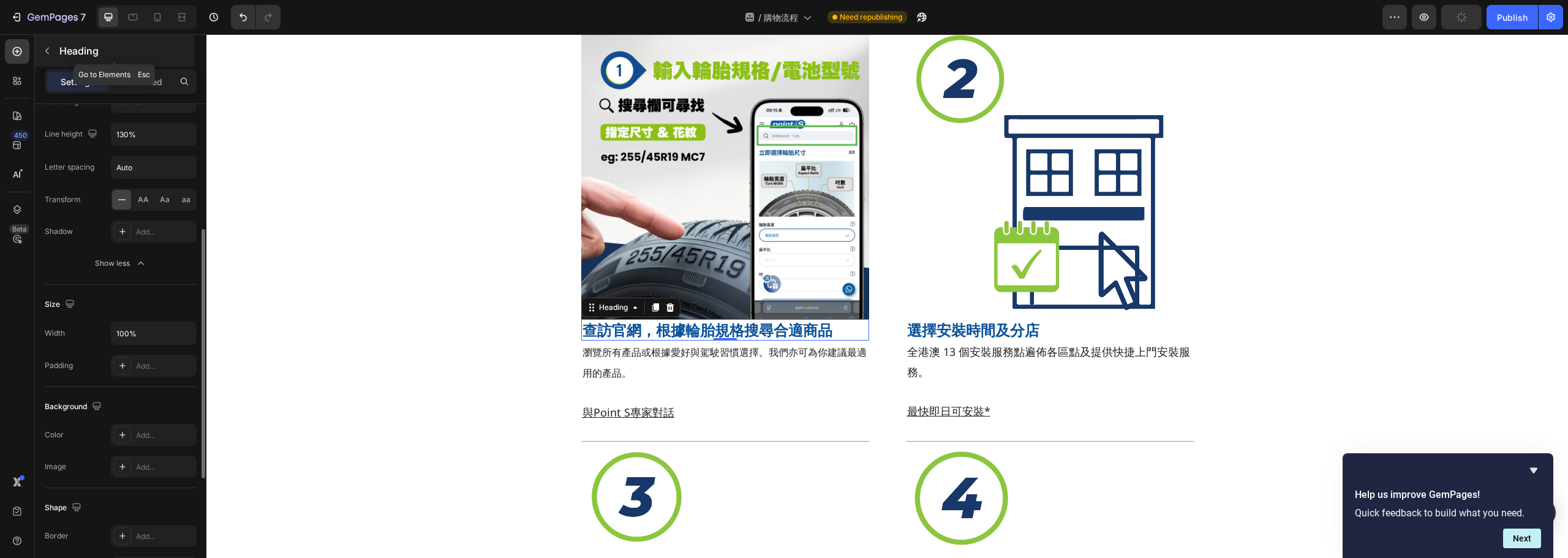
click at [52, 45] on button "button" at bounding box center [47, 50] width 19 height 19
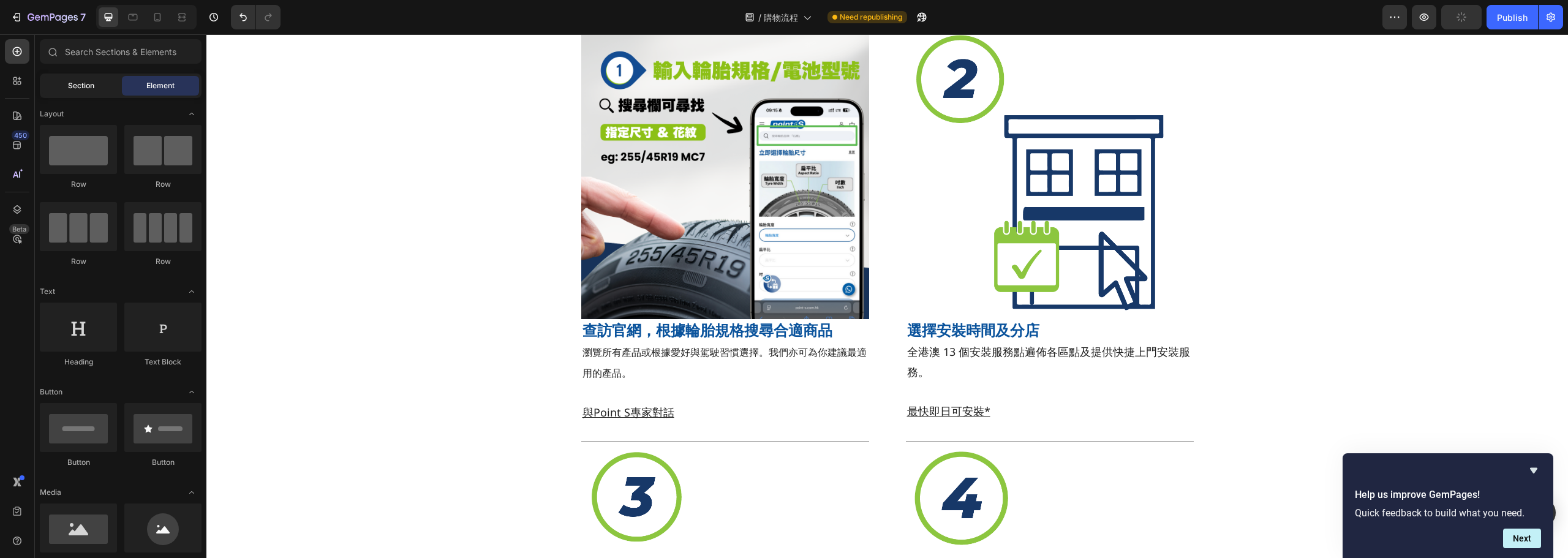
click at [98, 92] on div "Section" at bounding box center [81, 85] width 77 height 19
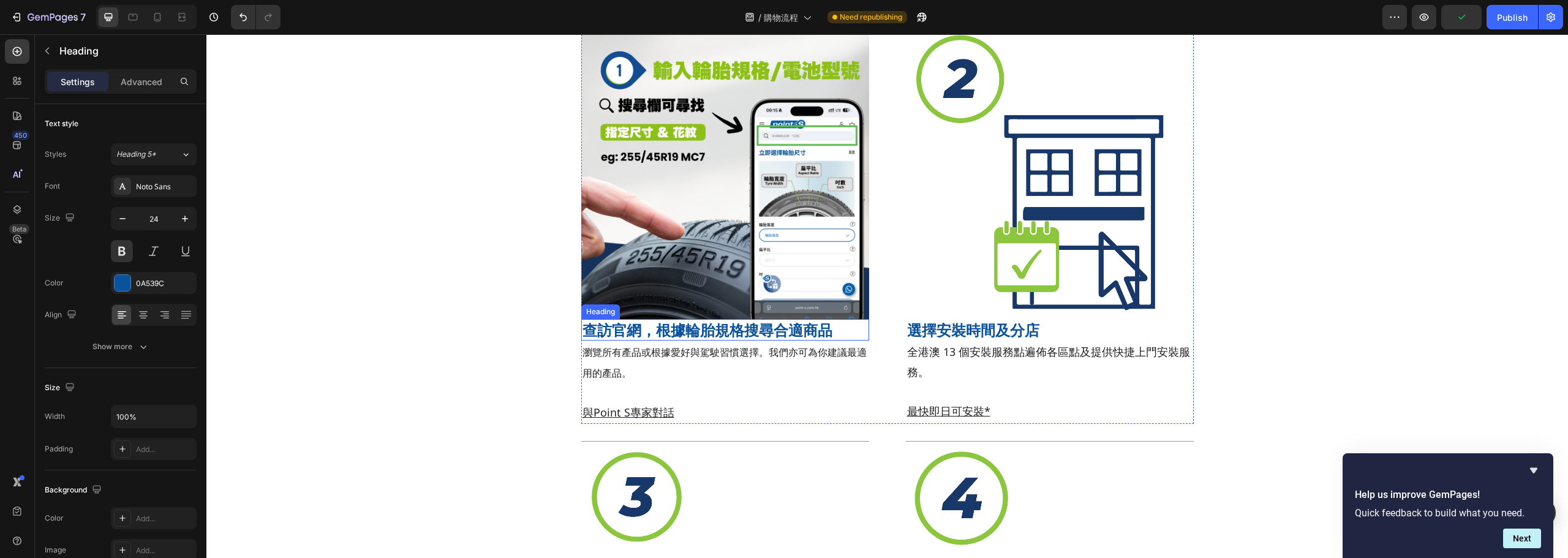
click at [799, 326] on p "查訪官網，根據輪胎規格搜尋合適商品" at bounding box center [724, 329] width 285 height 19
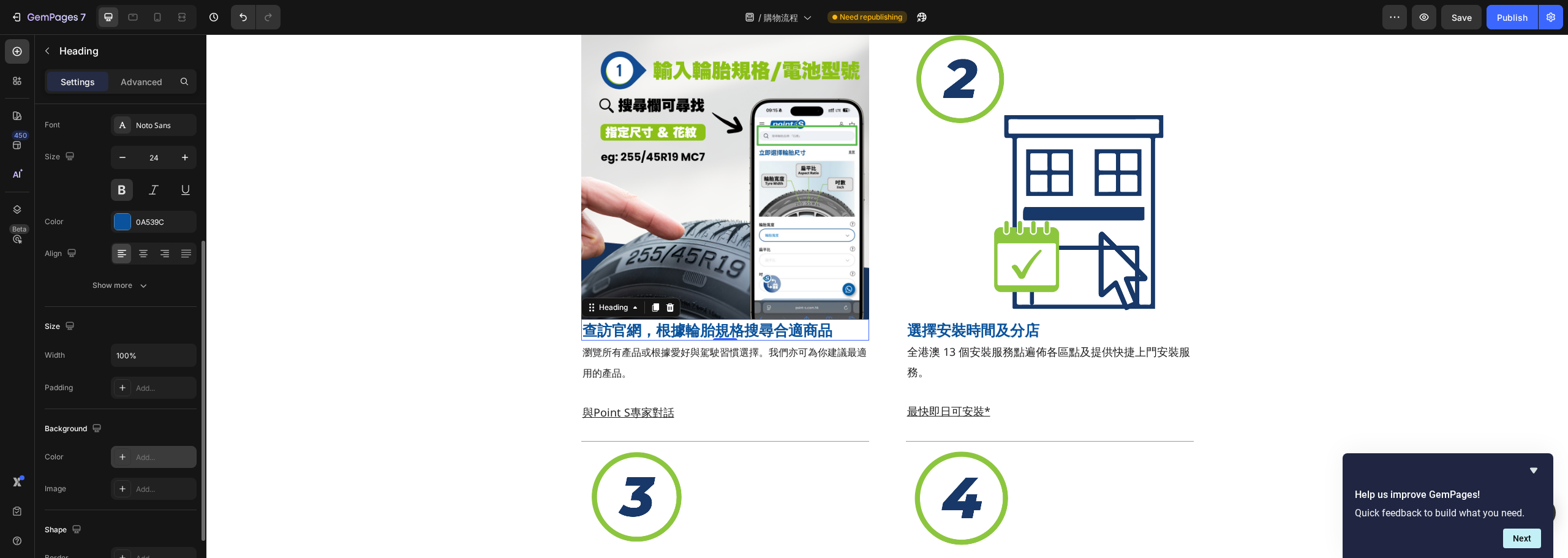
scroll to position [122, 0]
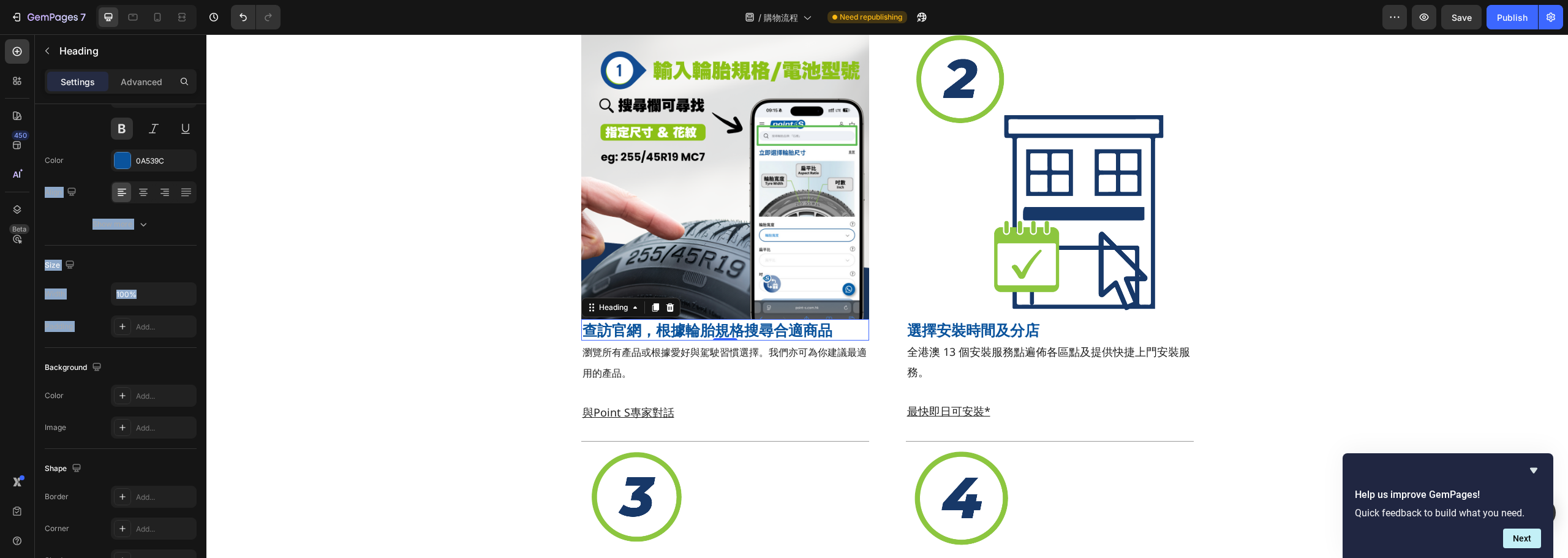
drag, startPoint x: 122, startPoint y: 329, endPoint x: 143, endPoint y: 99, distance: 231.0
click at [131, 129] on div "Text style Styles Heading 5* Font Noto Sans Size 24 Color 0A539C Align Show mor…" at bounding box center [120, 337] width 151 height 712
click at [144, 89] on div "Advanced" at bounding box center [141, 81] width 62 height 19
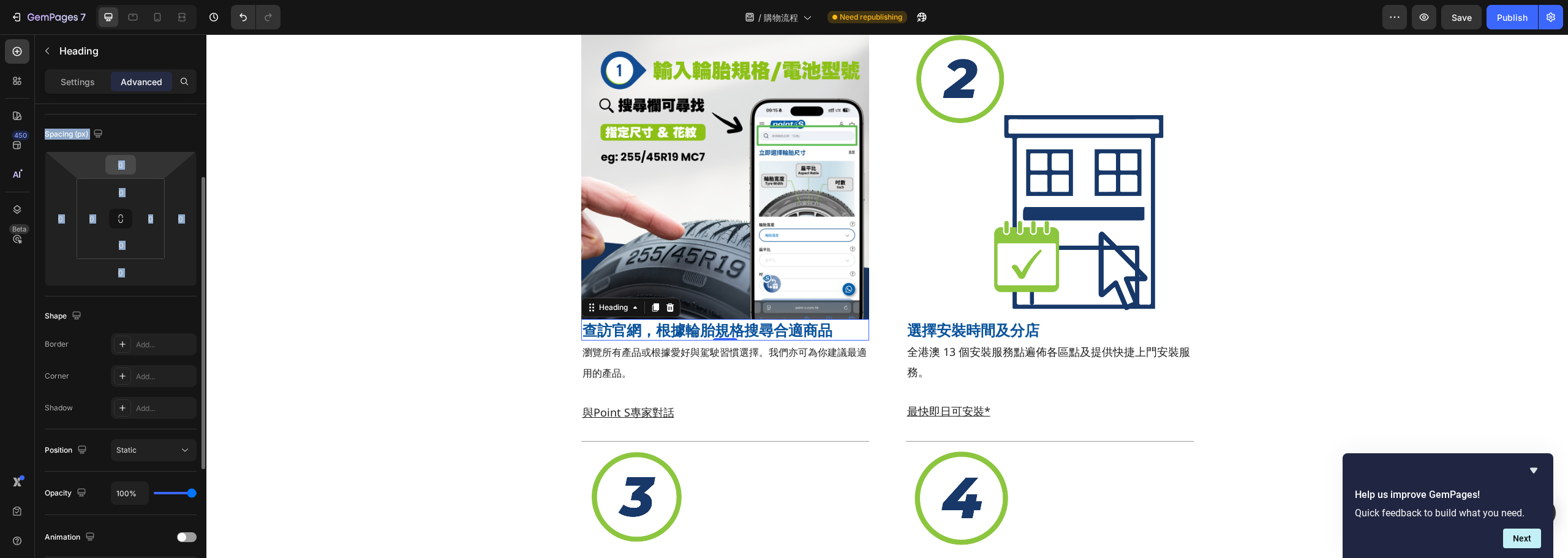
click at [118, 165] on input "0" at bounding box center [121, 165] width 25 height 18
type input "10"
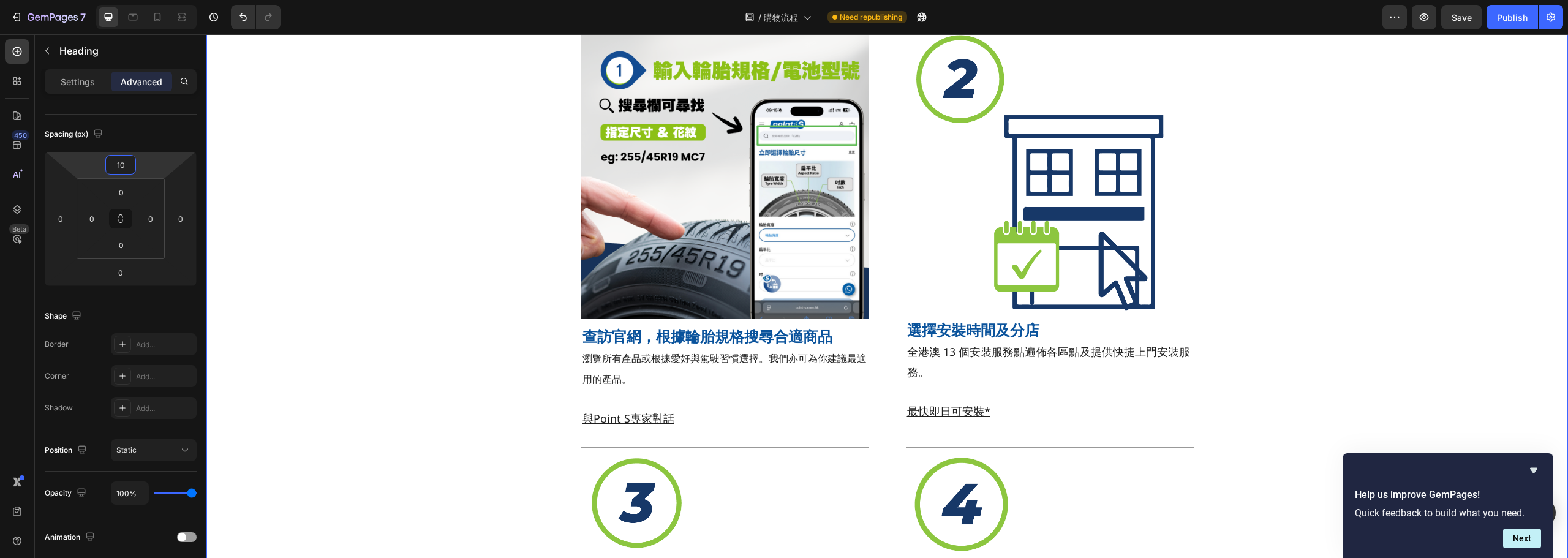
click at [410, 209] on div "Title Line Image 查訪官網，根據輪胎規格搜尋合適商品 Heading 瀏覽所有產品或根據愛好與駕駛習慣選擇。我們亦可為你建議最適用的產品。 與…" at bounding box center [887, 432] width 1361 height 832
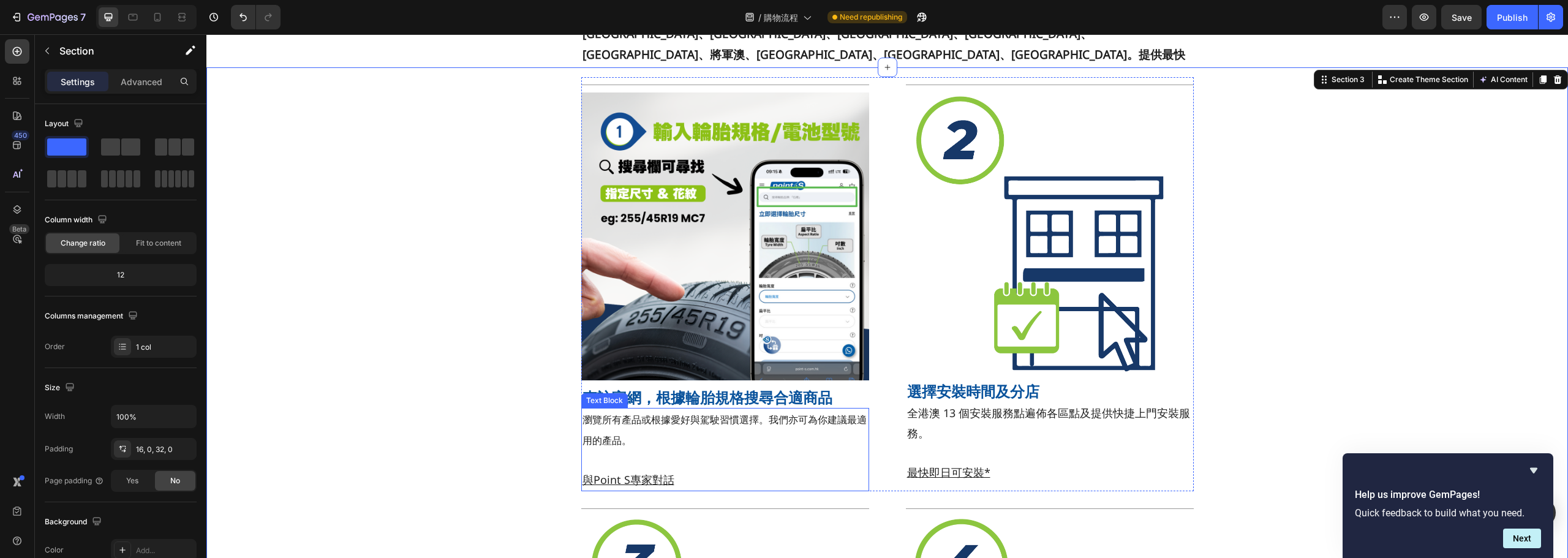
click at [654, 471] on p "瀏覽所有產品或根據愛好與駕駛習慣選擇。我們亦可為你建議最適用的產品。 與Point S專家對話" at bounding box center [724, 449] width 285 height 81
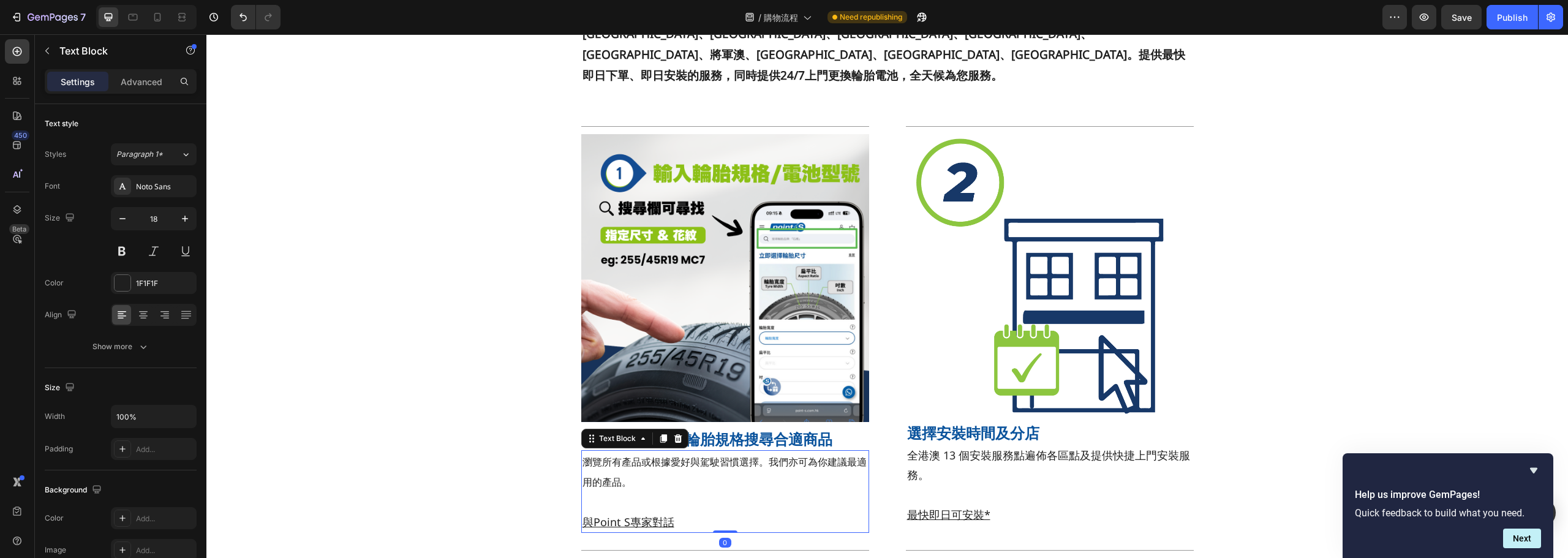
click at [759, 456] on span "瀏覽所有產品或根據愛好與駕駛習慣選擇。我們亦可為你建議最適用的產品。" at bounding box center [724, 473] width 284 height 34
click at [692, 482] on p "瀏覽所有產品或根據愛好與駕駛習慣選擇。我們亦可為你建議最適用的產品。 與Point S專家對話" at bounding box center [724, 492] width 285 height 81
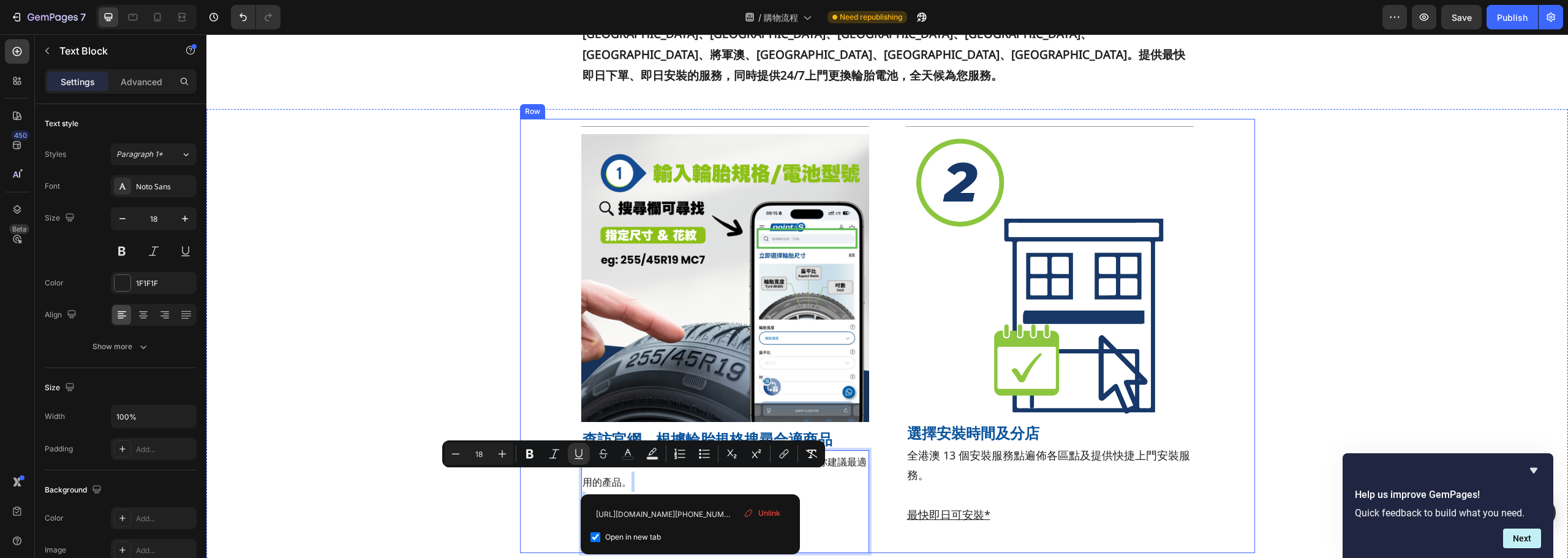
drag, startPoint x: 691, startPoint y: 480, endPoint x: 575, endPoint y: 466, distance: 116.8
click at [595, 515] on u "與Point S專家對話[URL][DOMAIN_NAME][PHONE_NUMBER]" at bounding box center [687, 532] width 209 height 35
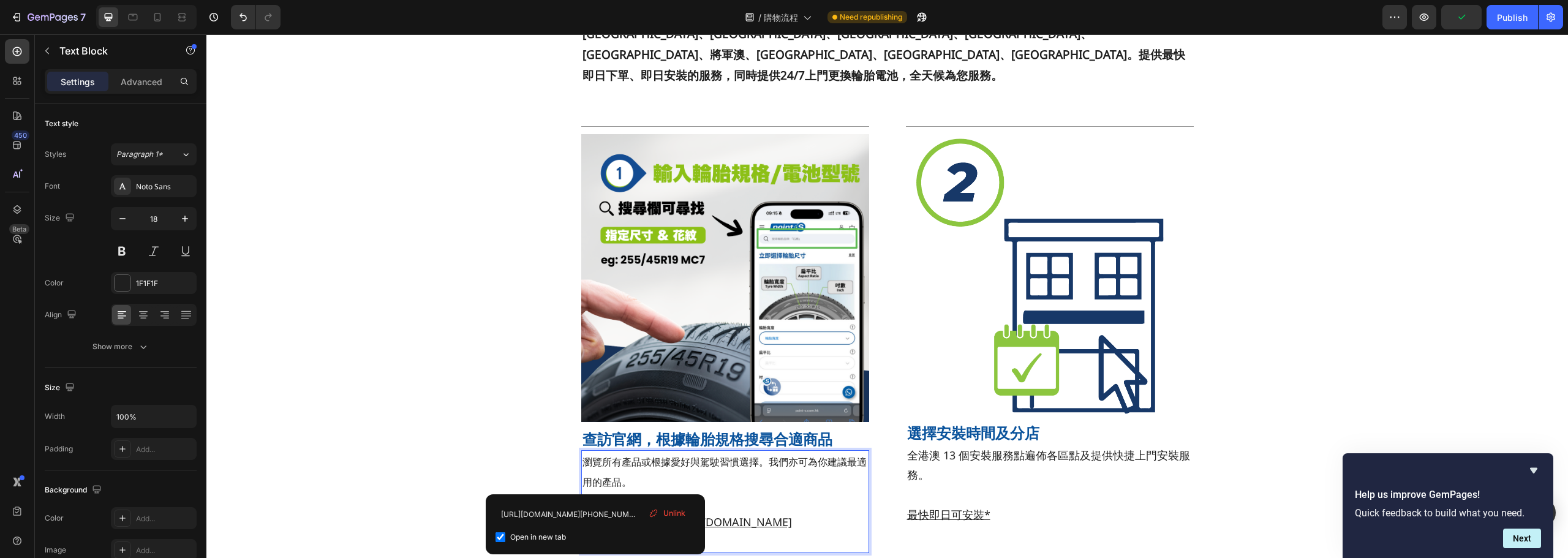
click at [682, 452] on p "瀏覽所有產品或根據愛好與駕駛習慣選擇。我們亦可為你建議最適用的產品。 與Point S專家對話[URL][DOMAIN_NAME][PHONE_NUMBER]" at bounding box center [724, 502] width 285 height 101
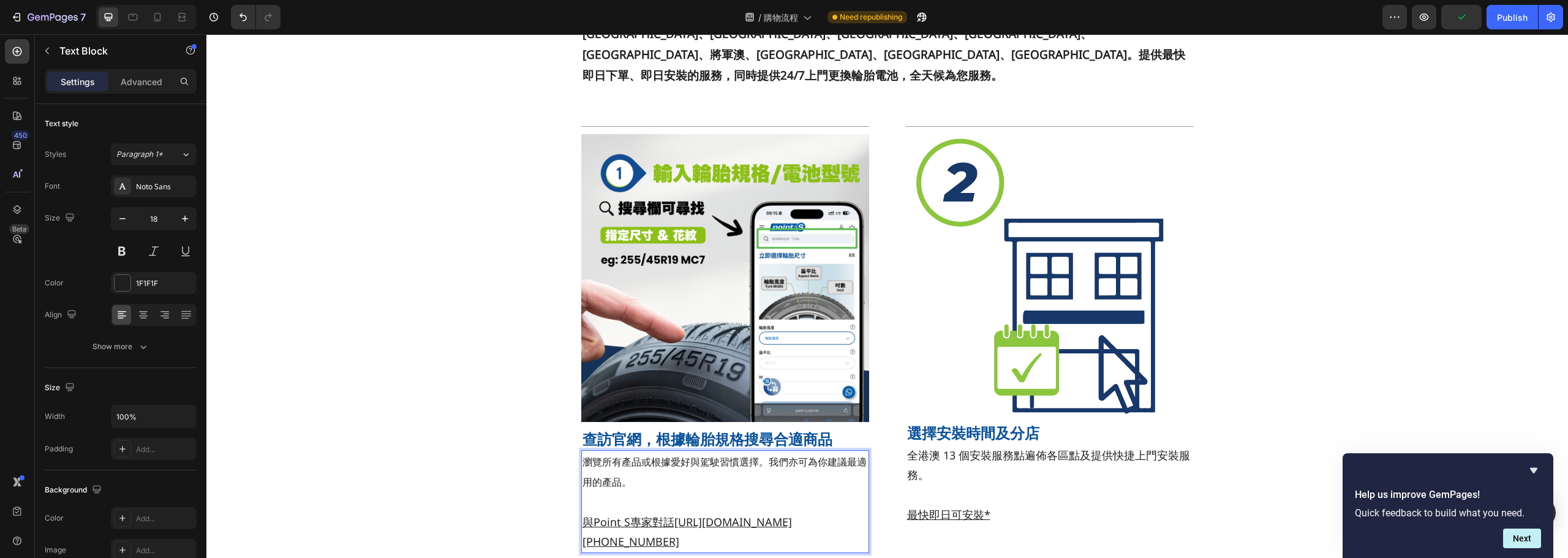
click at [671, 452] on p "瀏覽所有產品或根據愛好與駕駛習慣選擇。我們亦可為你建議最適用的產品。 與Point S專家對話[URL][DOMAIN_NAME][PHONE_NUMBER]" at bounding box center [724, 502] width 285 height 101
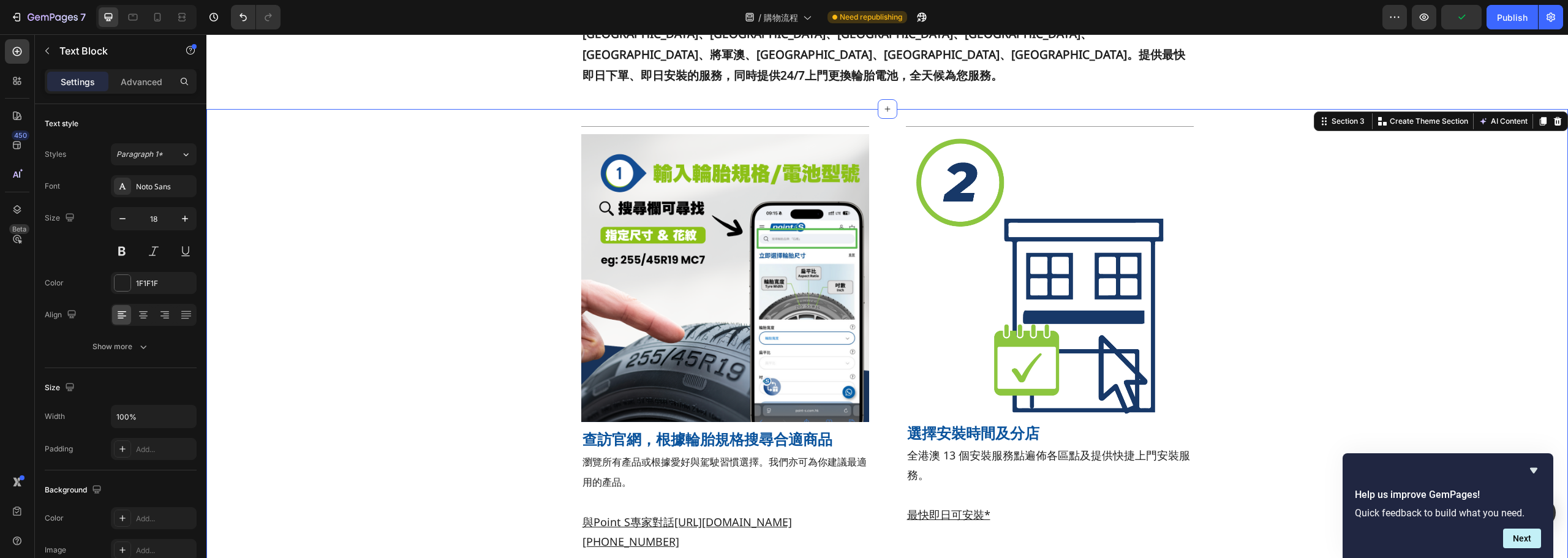
click at [399, 397] on div "Title Line Image 查訪官網，根據輪胎規格搜尋合適商品 Heading 瀏覽所有產品或根據愛好與駕駛習慣選擇。我們亦可為你建議最適用的產品。 與…" at bounding box center [887, 544] width 1361 height 852
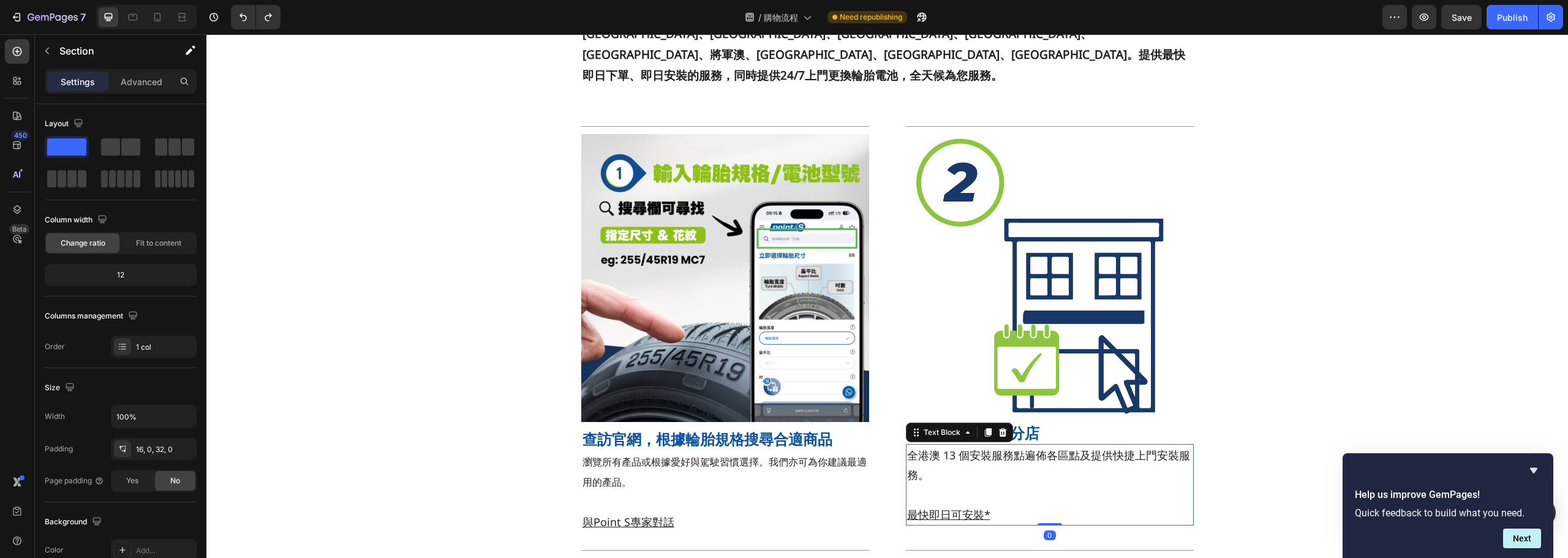
drag, startPoint x: 977, startPoint y: 417, endPoint x: 977, endPoint y: 403, distance: 14.0
click at [977, 446] on p "全港澳 13 個安裝服務點遍佈各區點及提供快捷上門安裝服務。" at bounding box center [1049, 466] width 285 height 40
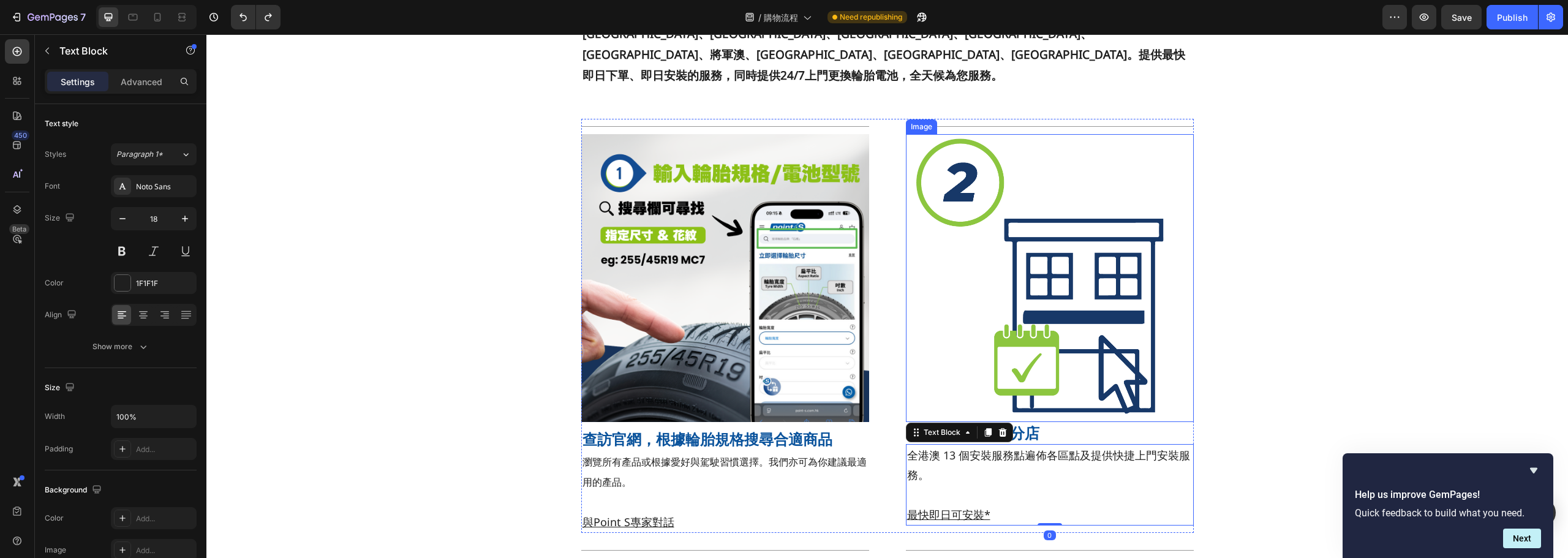
click at [1034, 229] on img at bounding box center [1050, 278] width 288 height 288
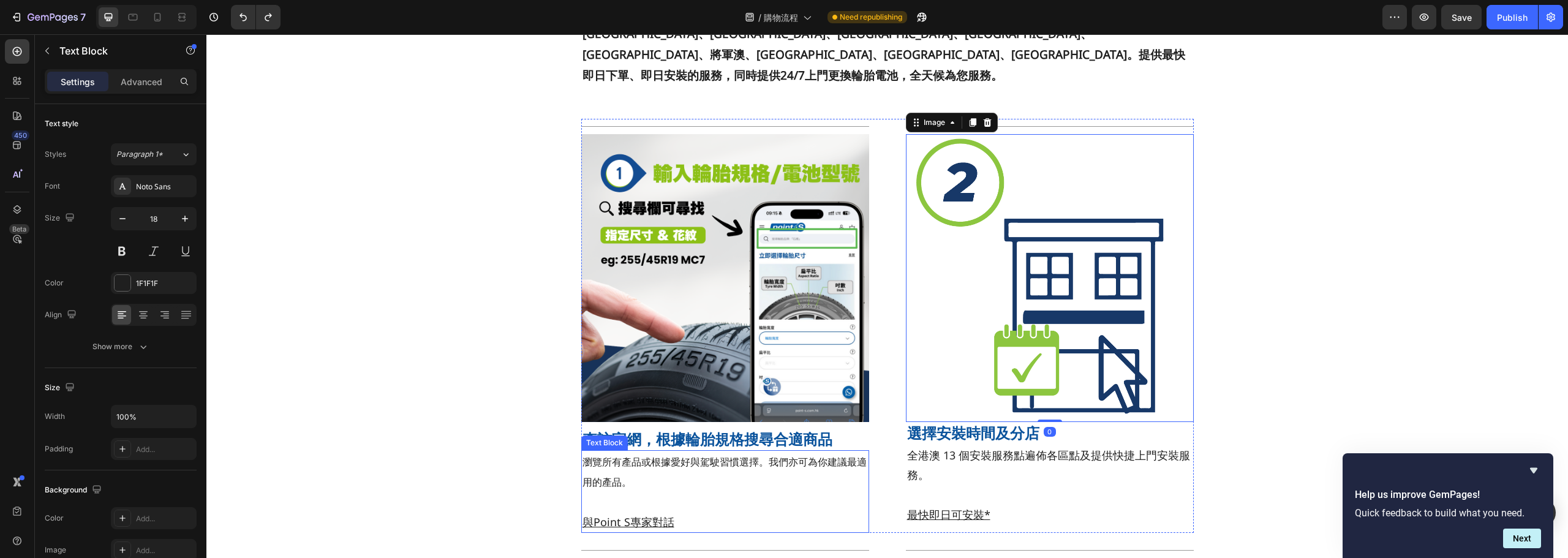
click at [630, 515] on u "與Point S專家對話" at bounding box center [628, 522] width 92 height 15
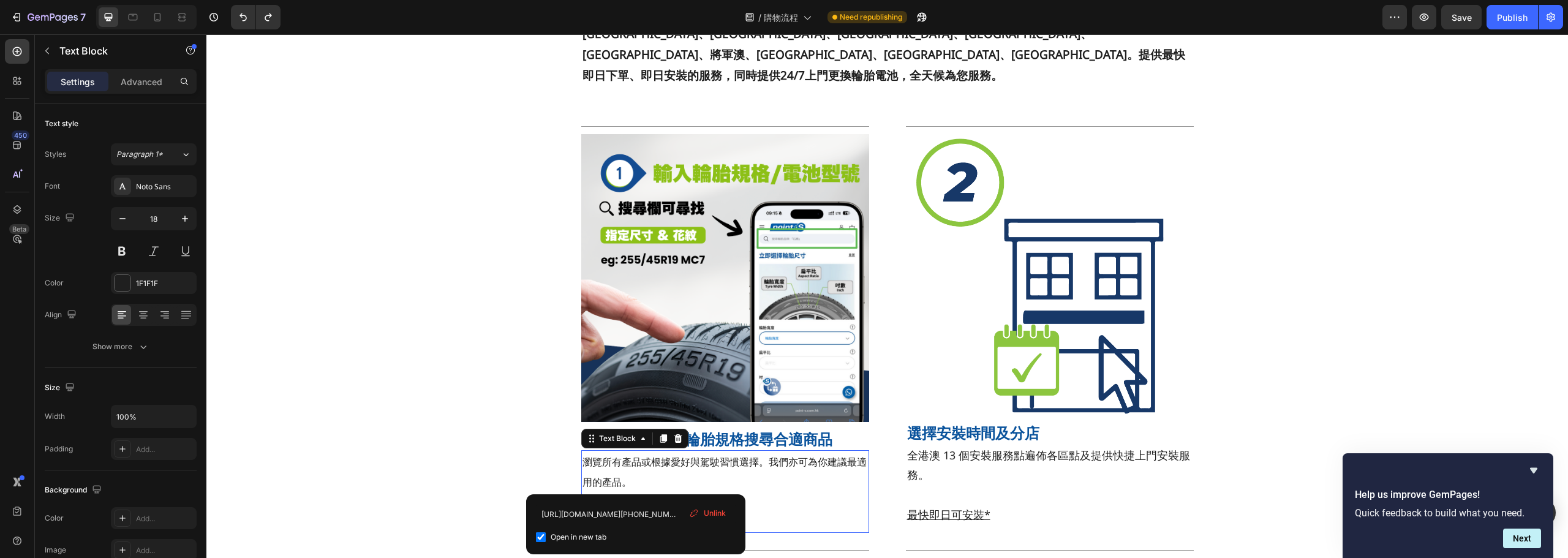
click at [630, 515] on u "與Point S專家對話" at bounding box center [628, 522] width 92 height 15
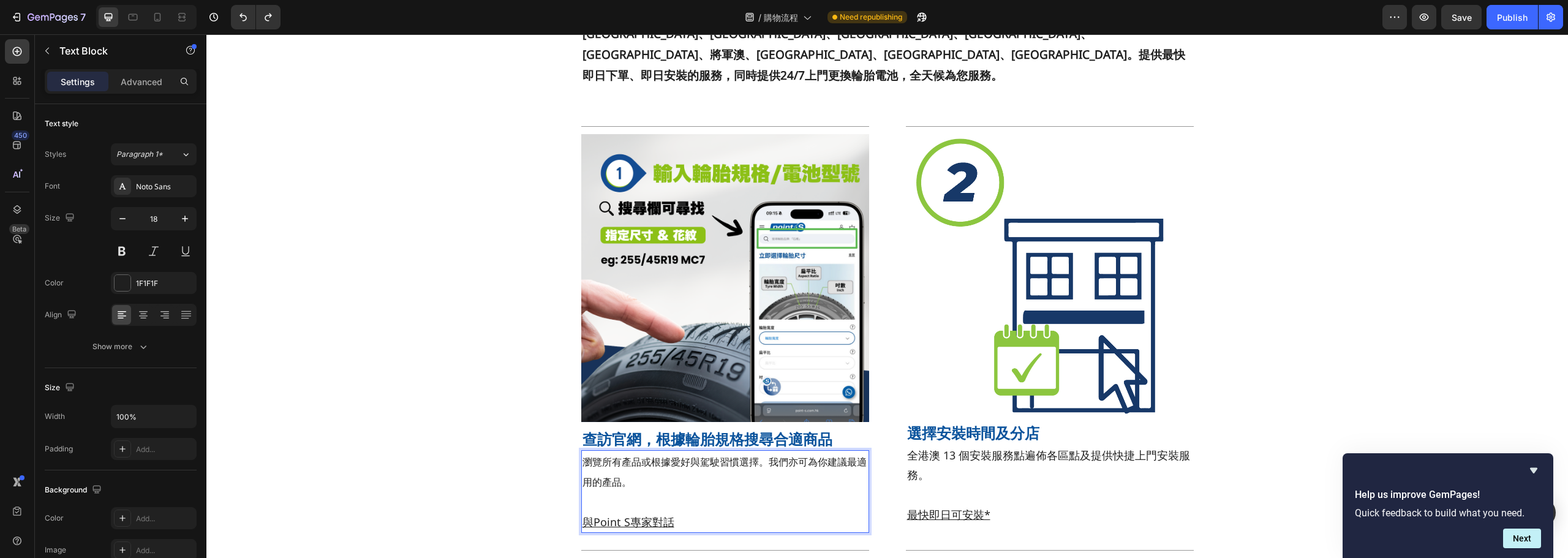
click at [630, 515] on u "與Point S專家對話" at bounding box center [628, 522] width 92 height 15
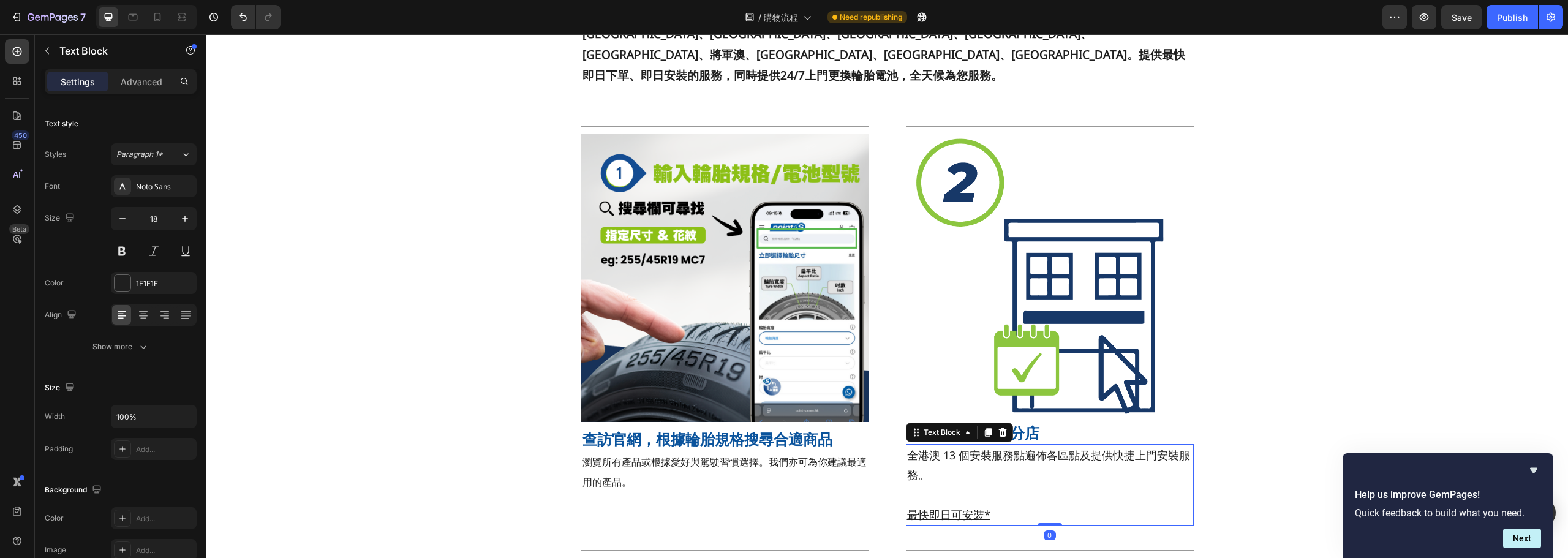
click at [959, 485] on p at bounding box center [1049, 494] width 285 height 19
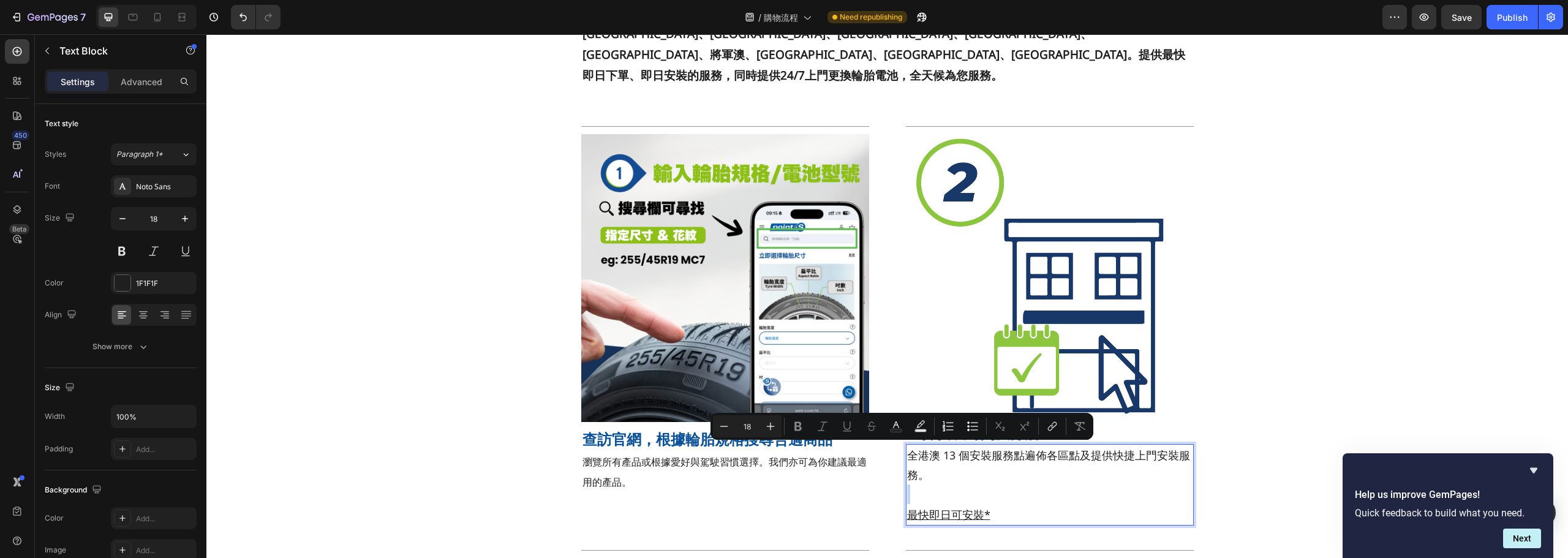
click at [950, 485] on p "Rich Text Editor. Editing area: main" at bounding box center [1049, 494] width 285 height 19
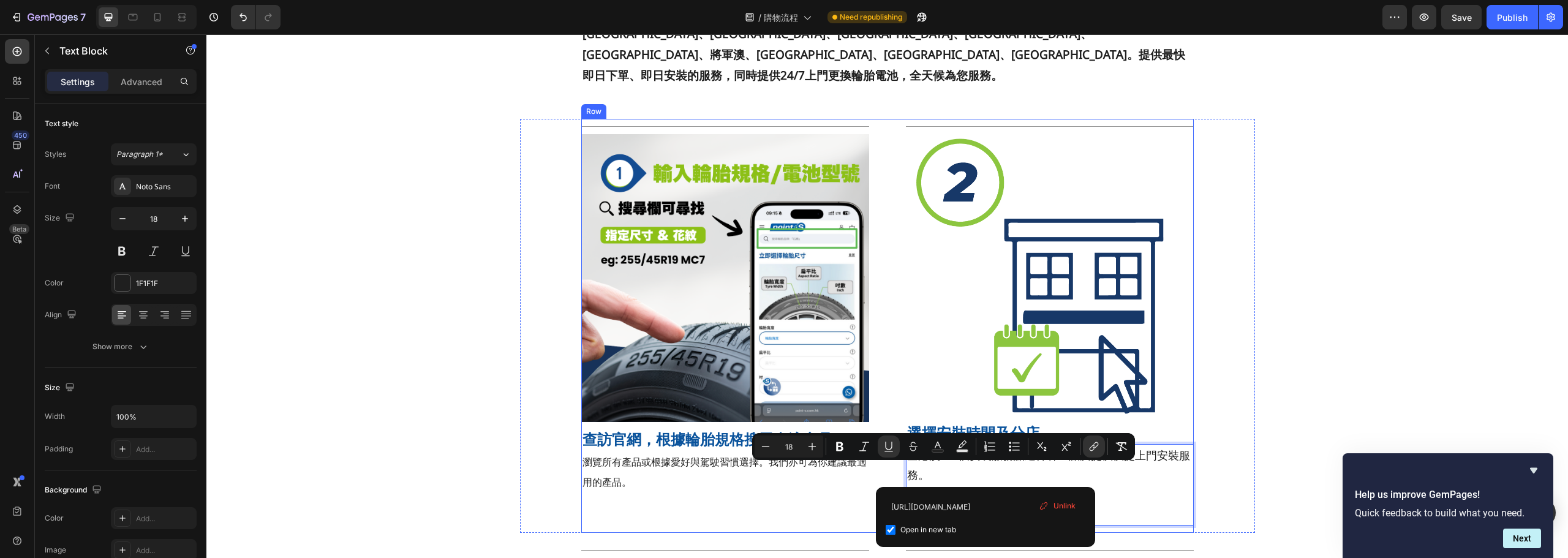
drag, startPoint x: 996, startPoint y: 469, endPoint x: 900, endPoint y: 479, distance: 96.5
click at [900, 479] on div "Title Line Image 查訪官網，根據輪胎規格搜尋合適商品 Heading 瀏覽所有產品或根據愛好與駕駛習慣選擇。我們亦可為你建議最適用的產品。 T…" at bounding box center [887, 326] width 612 height 414
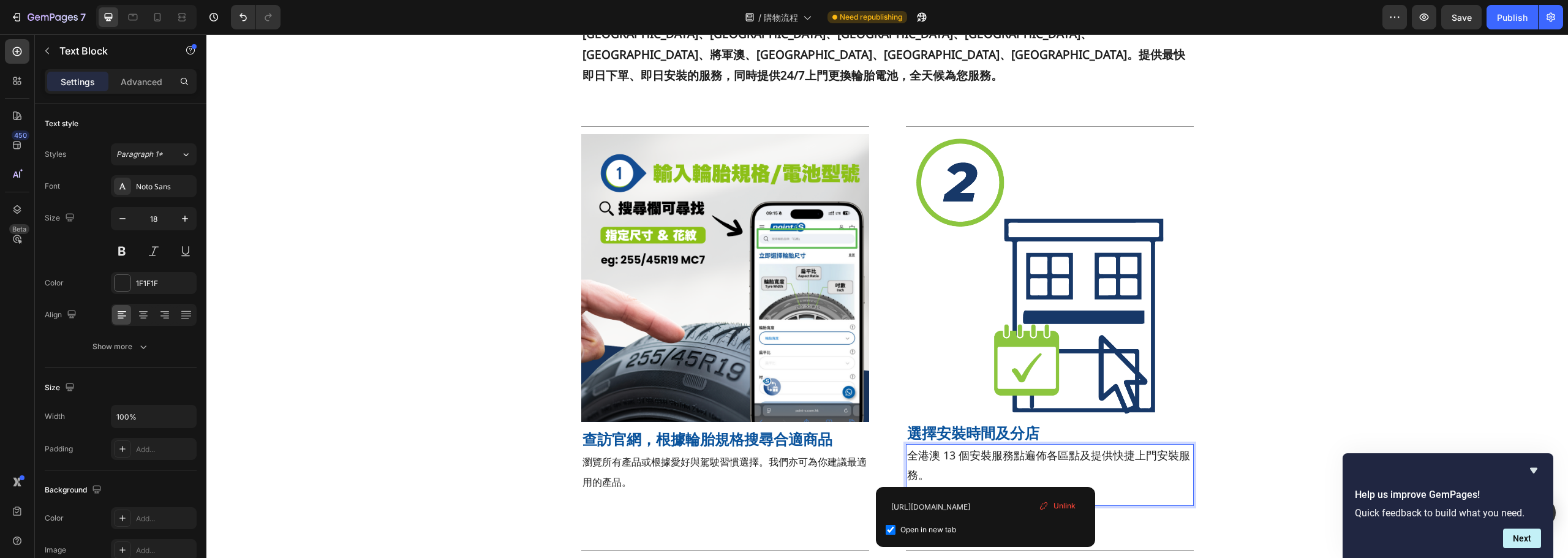
click at [940, 446] on p "全港澳 13 個安裝服務點遍佈各區點及提供快捷上門安裝服務。" at bounding box center [1049, 466] width 285 height 40
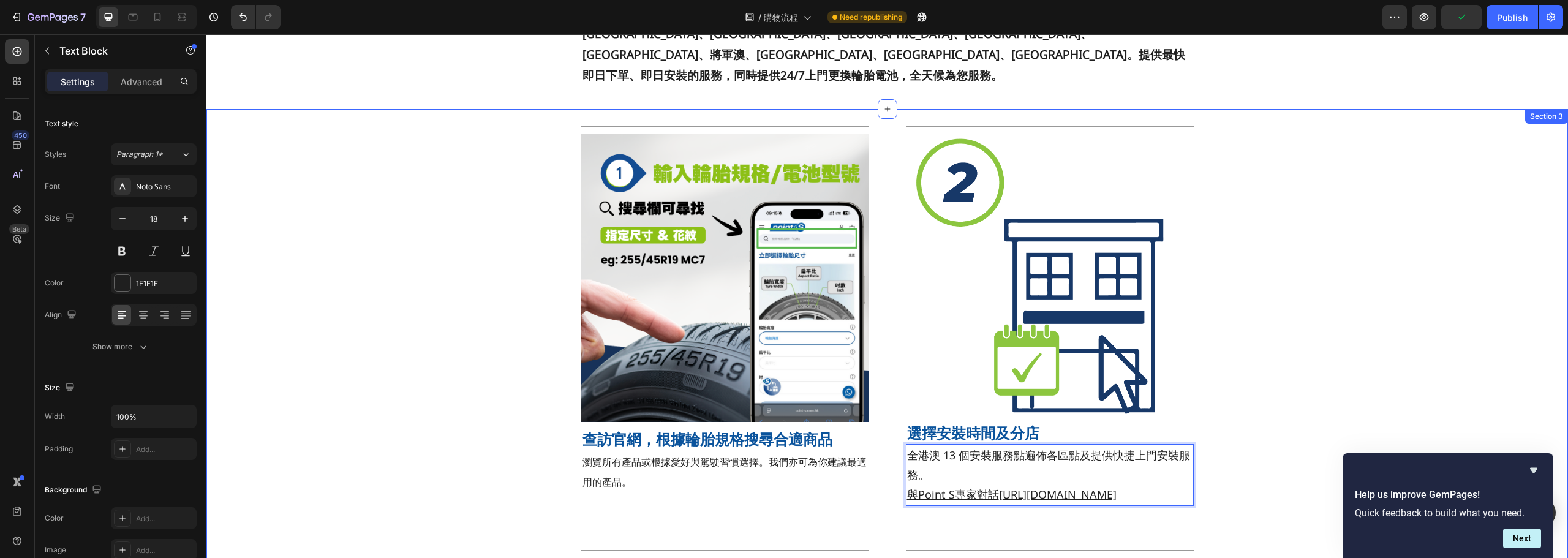
click at [1277, 363] on div "Title Line Image 查訪官網，根據輪胎規格搜尋合適商品 Heading 瀏覽所有產品或根據愛好與駕駛習慣選擇。我們亦可為你建議最適用的產品。 T…" at bounding box center [887, 534] width 1361 height 832
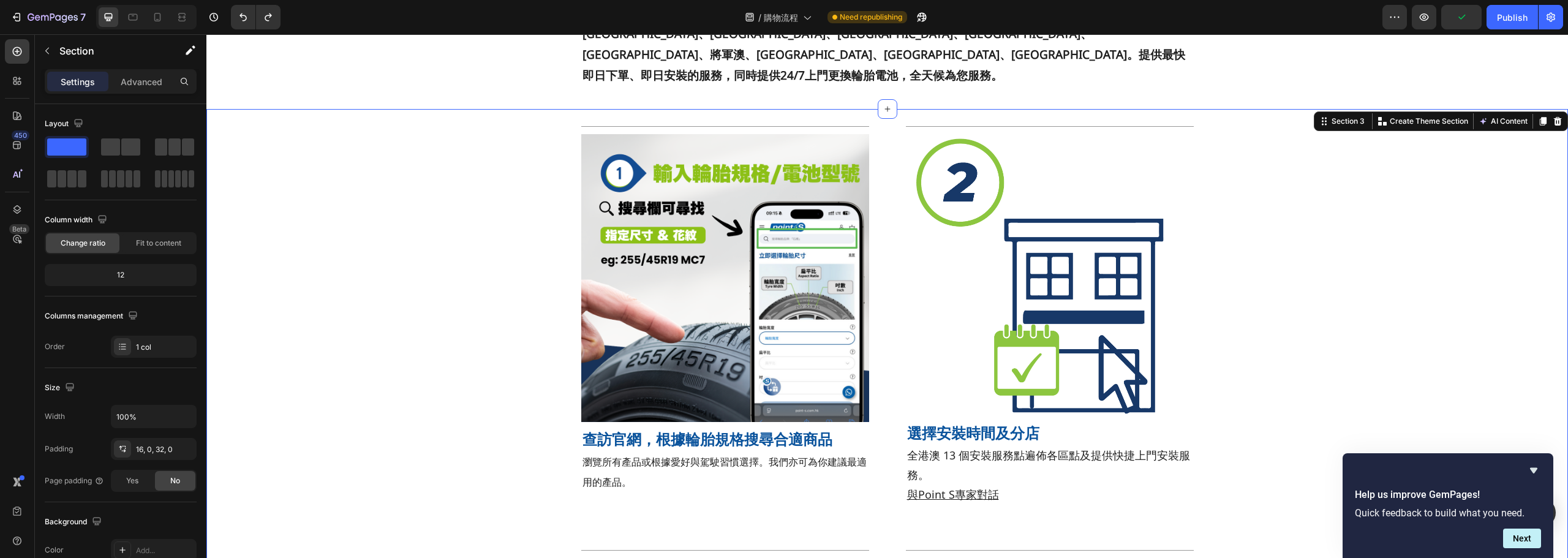
click at [1230, 381] on div "Title Line Image 查訪官網，根據輪胎規格搜尋合適商品 Heading 瀏覽所有產品或根據愛好與駕駛習慣選擇。我們亦可為你建議最適用的產品。 T…" at bounding box center [887, 326] width 735 height 414
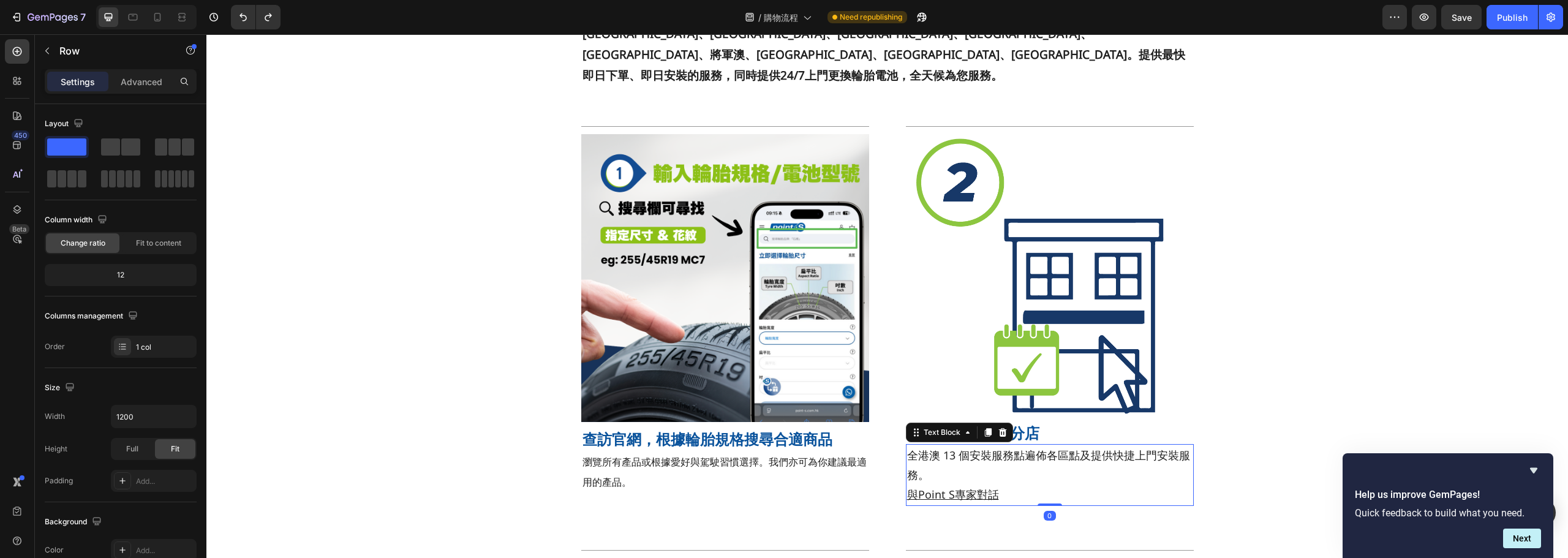
click at [987, 446] on p "全港澳 13 個安裝服務點遍佈各區點及提供快捷上門安裝服務。" at bounding box center [1049, 466] width 285 height 40
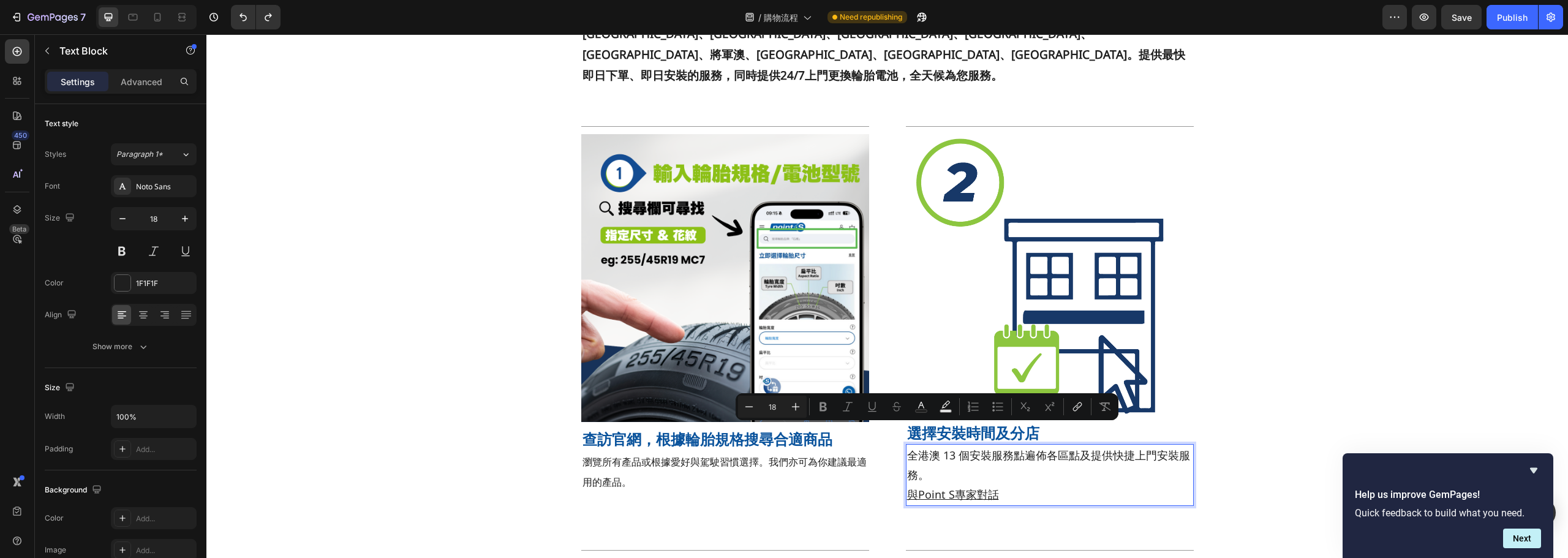
click at [946, 446] on p "全港澳 13 個安裝服務點遍佈各區點及提供快捷上門安裝服務。" at bounding box center [1049, 466] width 285 height 40
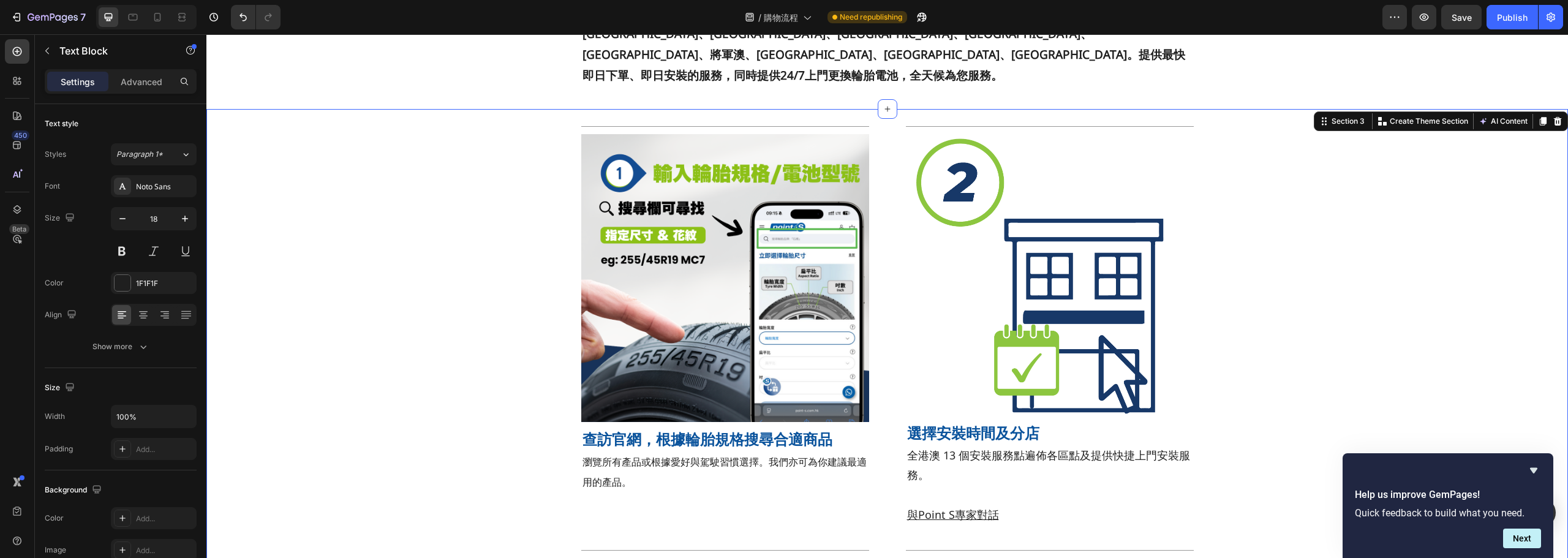
drag, startPoint x: 1331, startPoint y: 350, endPoint x: 1307, endPoint y: 350, distance: 24.0
click at [1331, 350] on div "Title Line Image 查訪官網，根據輪胎規格搜尋合適商品 Heading 瀏覽所有產品或根據愛好與駕駛習慣選擇。我們亦可為你建議最適用的產品。 T…" at bounding box center [887, 534] width 1361 height 832
click at [956, 423] on strong "選擇安裝時間及分店" at bounding box center [973, 433] width 132 height 20
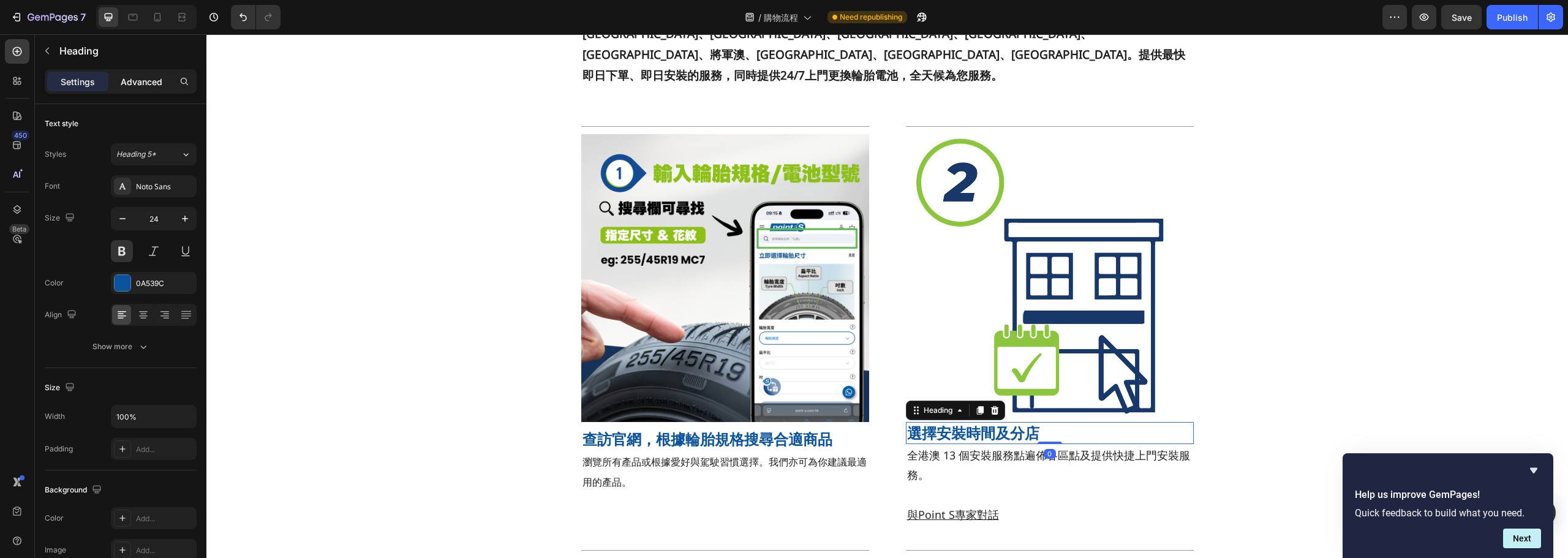
click at [157, 85] on p "Advanced" at bounding box center [141, 82] width 42 height 13
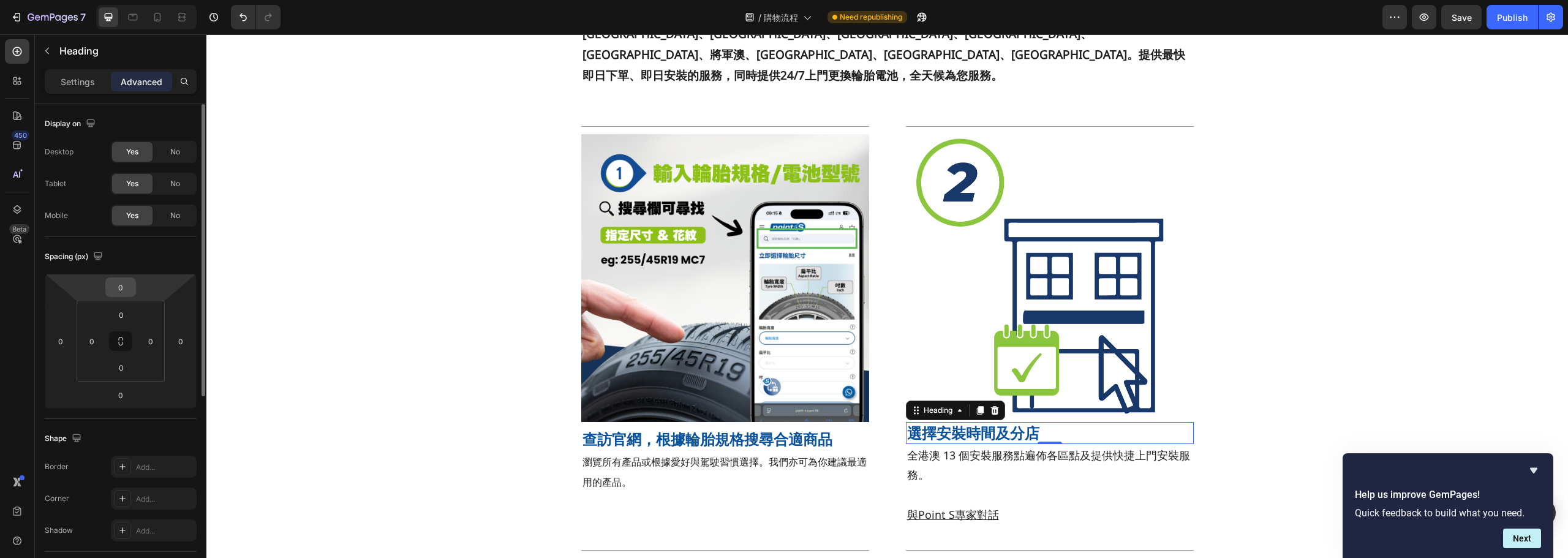
click at [122, 287] on input "0" at bounding box center [121, 288] width 25 height 18
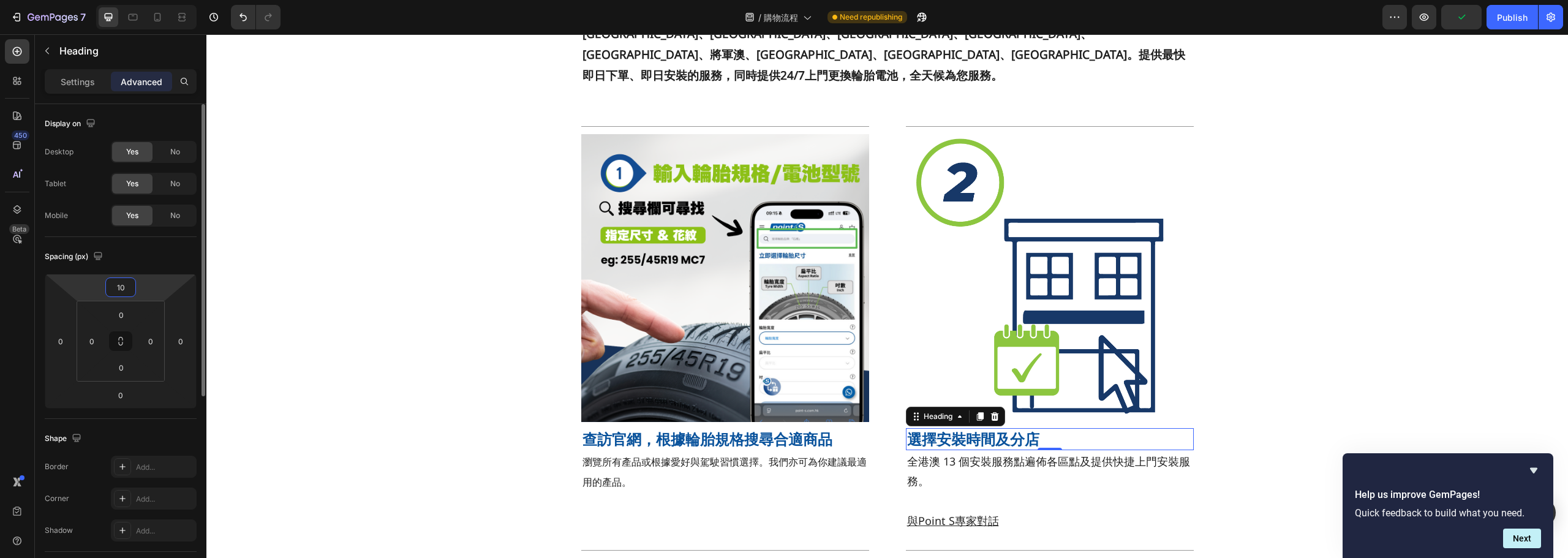
type input "10"
click at [1371, 306] on div "Title Line Image 查訪官網，根據輪胎規格搜尋合適商品 Heading 瀏覽所有產品或根據愛好與駕駛習慣選擇。我們亦可為你建議最適用的產品。 T…" at bounding box center [887, 534] width 1361 height 832
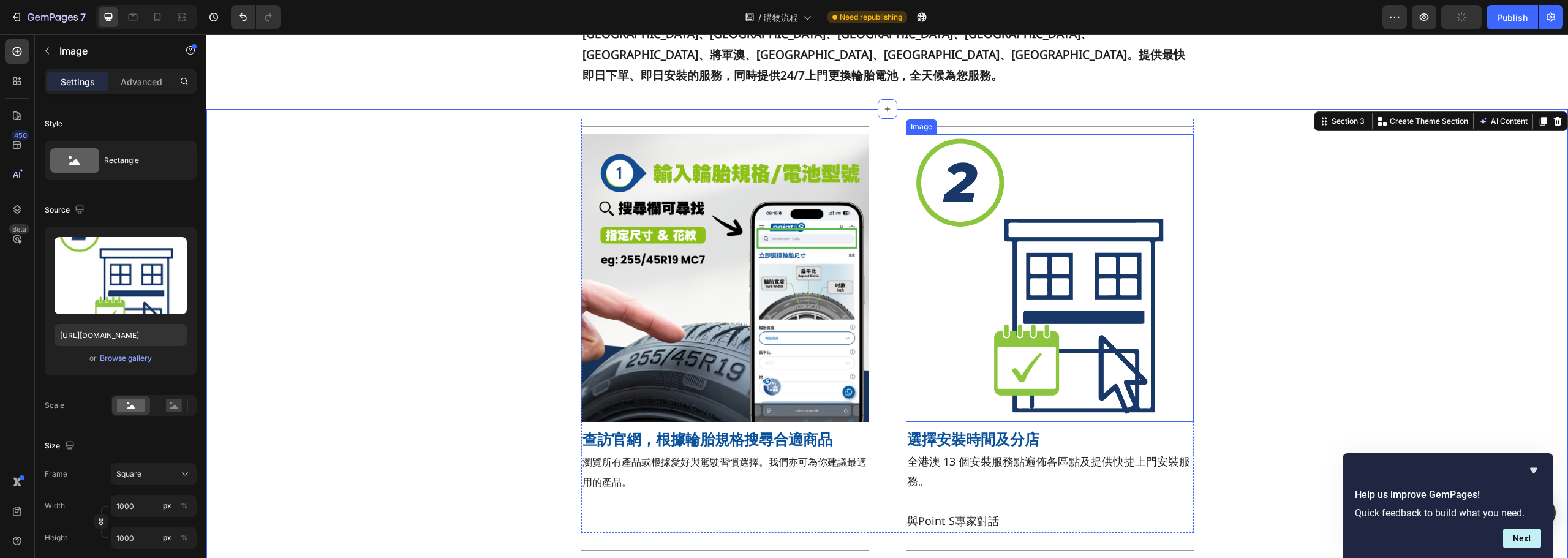
click at [1065, 249] on img at bounding box center [1050, 278] width 288 height 288
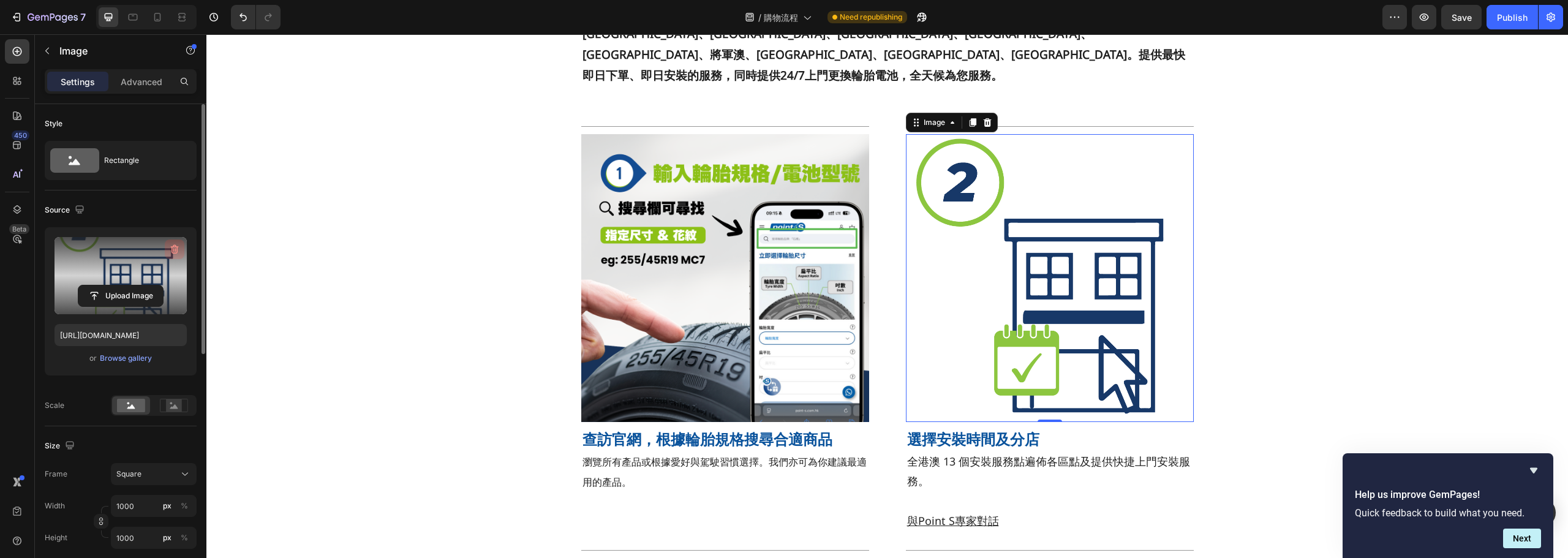
click at [167, 247] on button "button" at bounding box center [174, 249] width 19 height 19
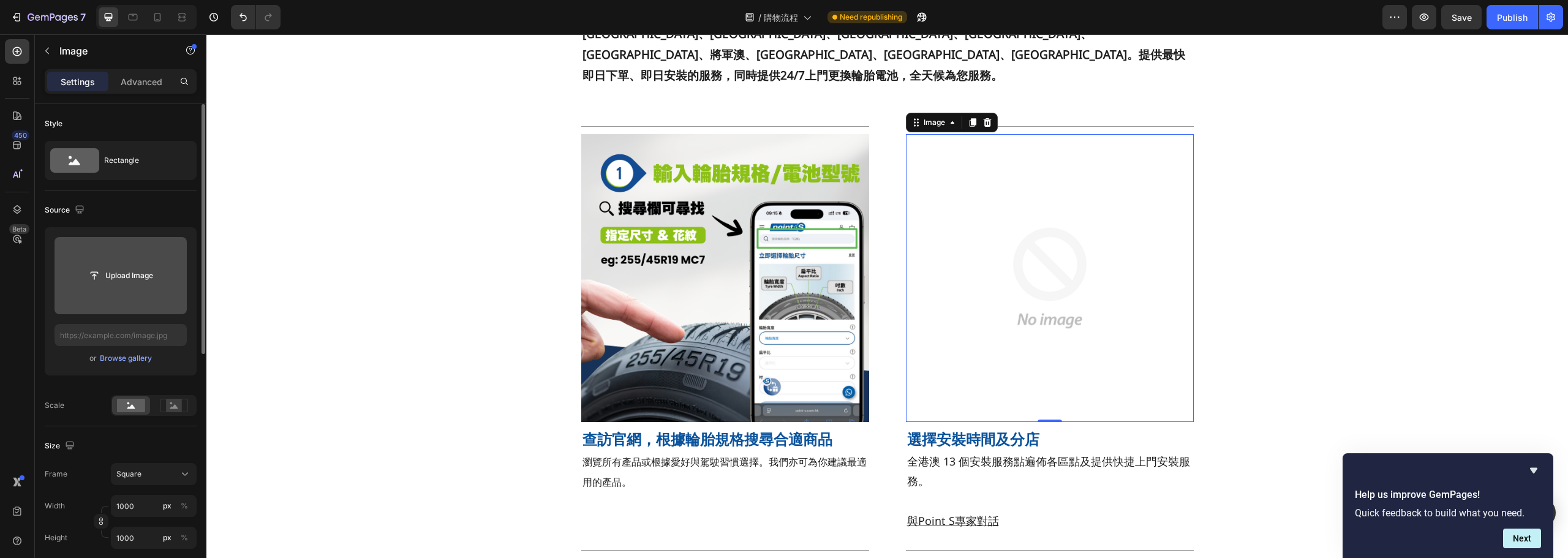
click at [138, 272] on input "file" at bounding box center [121, 276] width 85 height 21
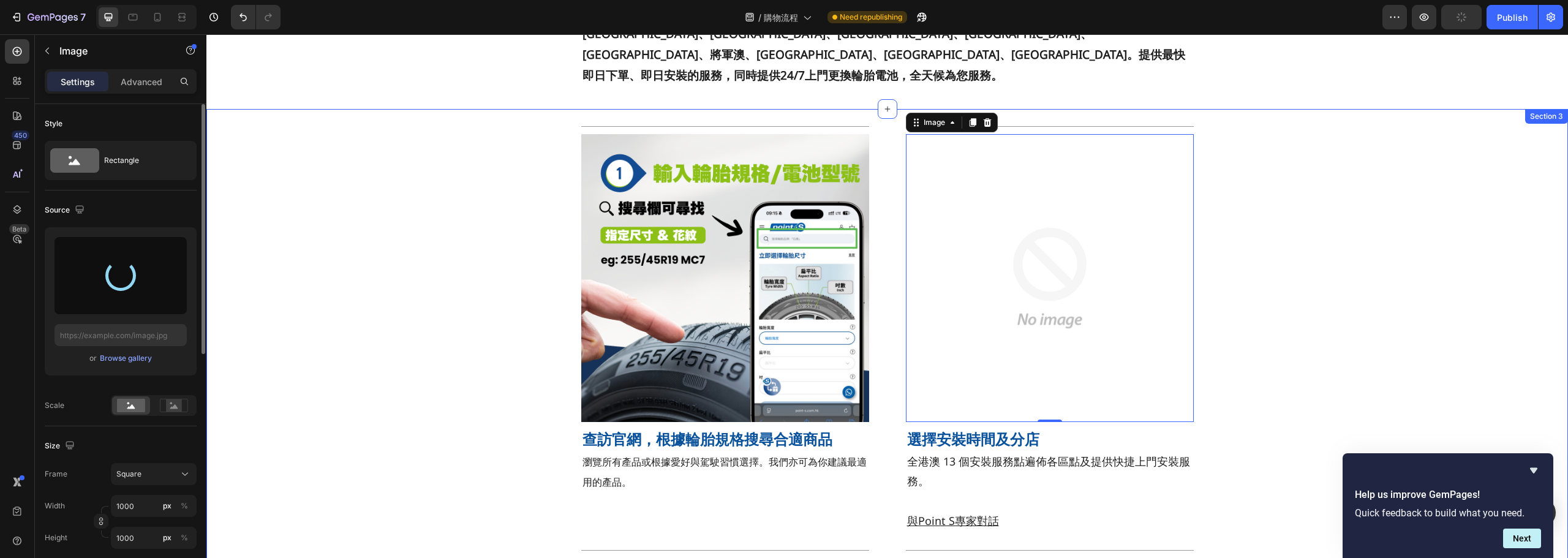
type input "[URL][DOMAIN_NAME]"
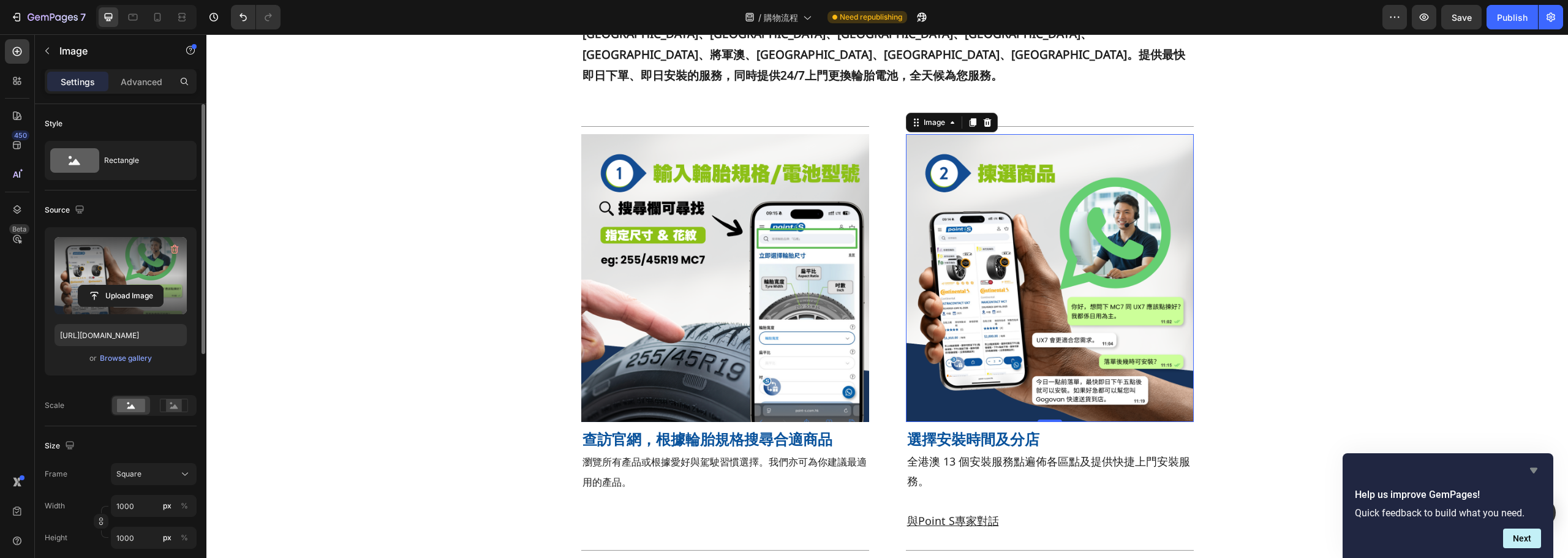
click at [1530, 470] on icon "Hide survey" at bounding box center [1533, 470] width 15 height 15
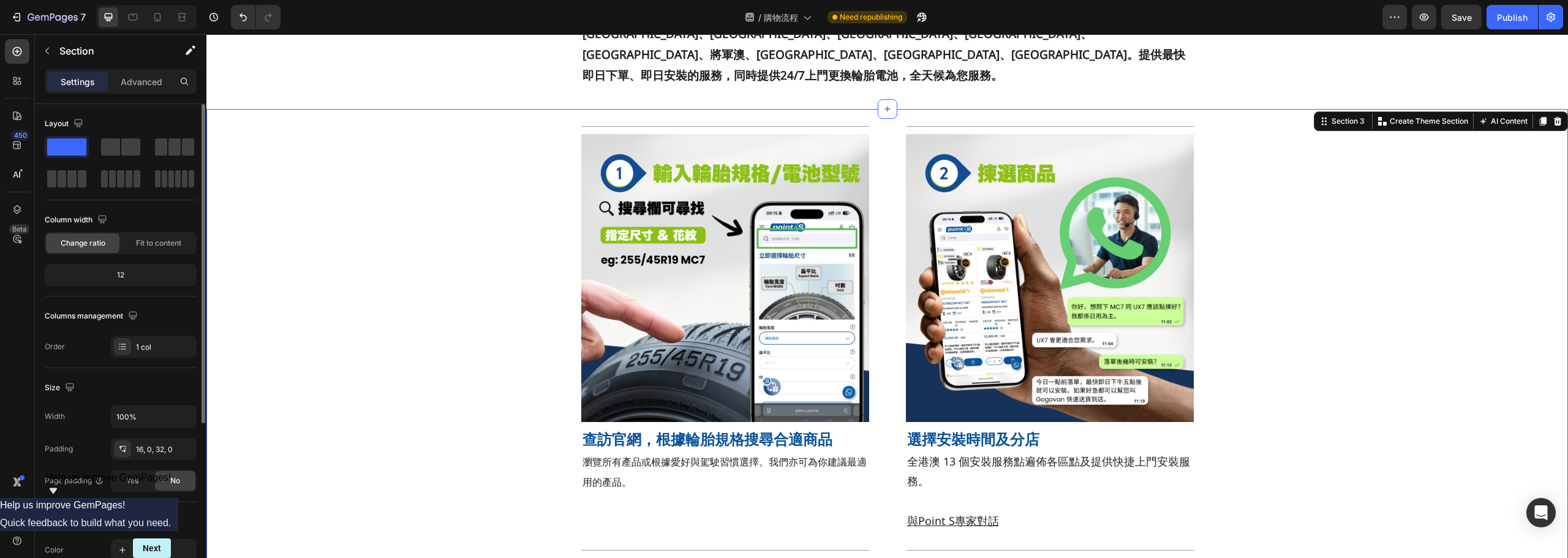
click at [1337, 342] on div "Title Line Image 查訪官網，根據輪胎規格搜尋合適商品 Heading 瀏覽所有產品或根據愛好與駕駛習慣選擇。我們亦可為你建議最適用的產品。 T…" at bounding box center [887, 534] width 1361 height 832
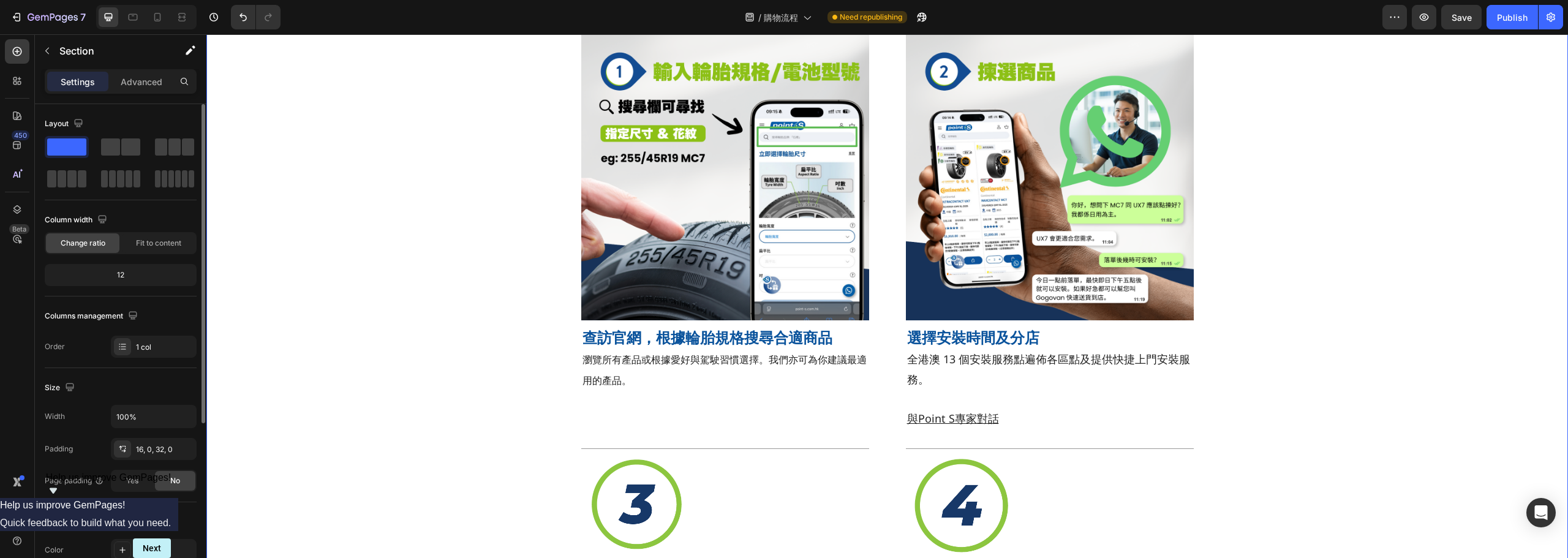
scroll to position [184, 0]
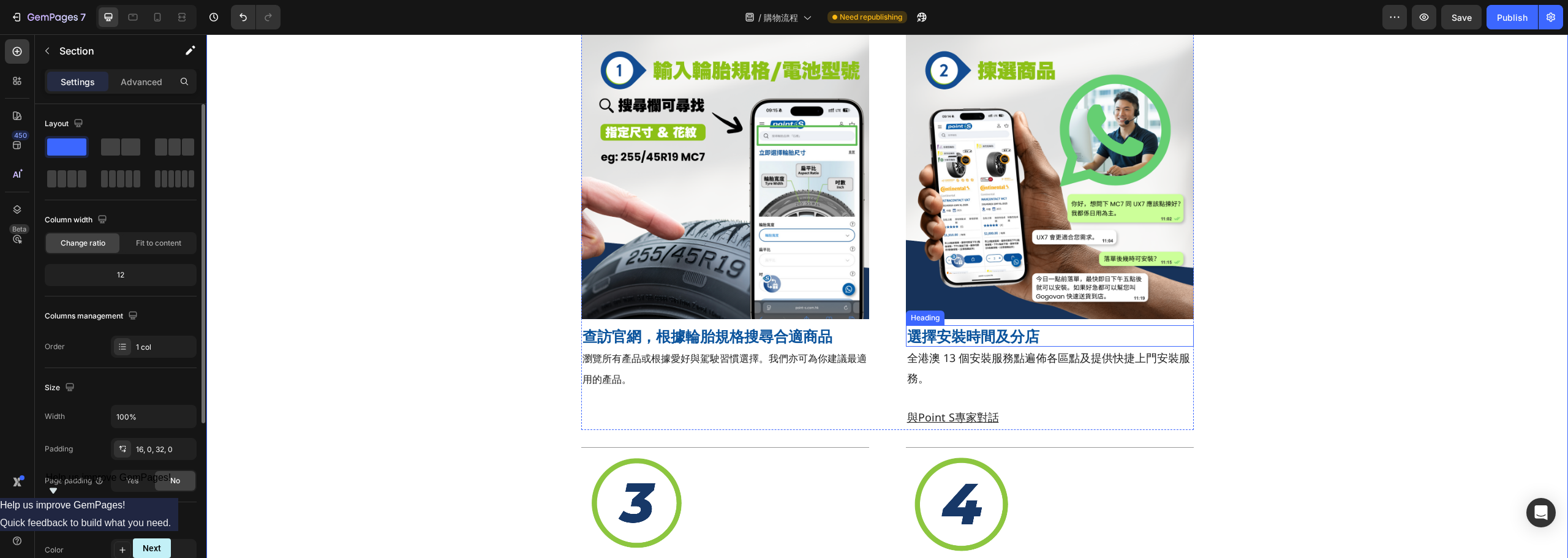
click at [961, 339] on strong "選擇安裝時間及分店" at bounding box center [973, 336] width 132 height 20
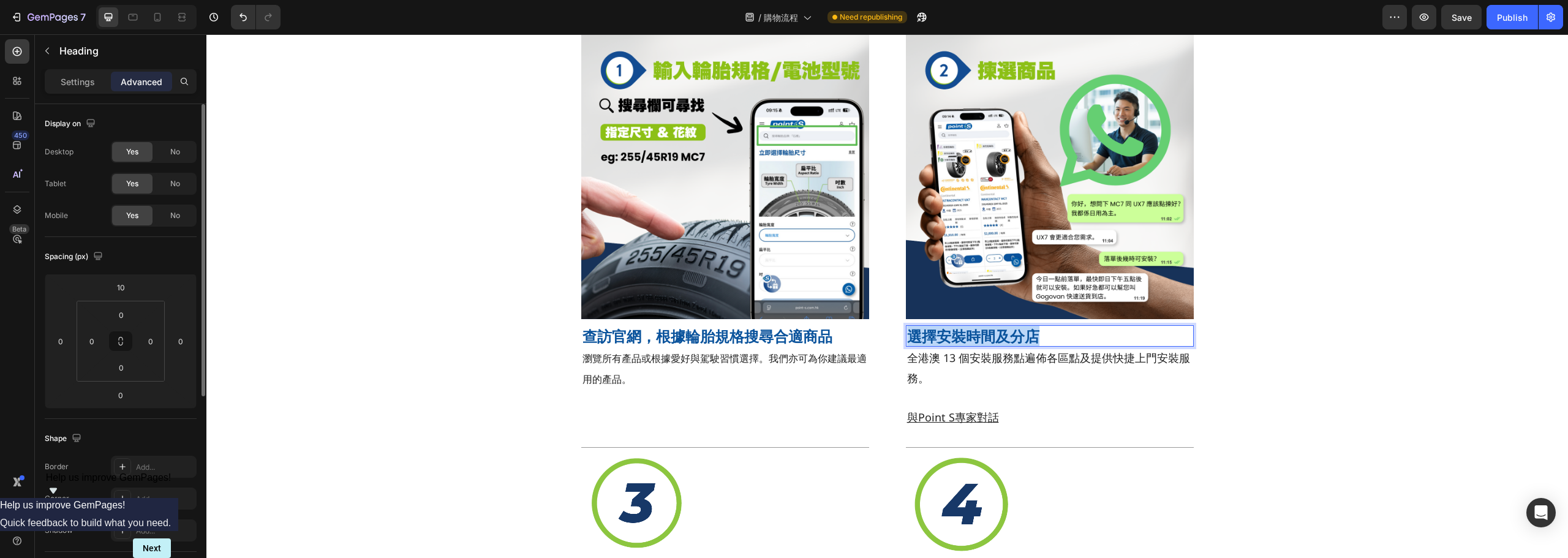
click at [961, 339] on strong "選擇安裝時間及分店" at bounding box center [973, 336] width 132 height 20
click at [1353, 308] on div "Title Line Image 查訪官網，根據輪胎規格搜尋合適商品 Heading 瀏覽所有產品或根據愛好與駕駛習慣選擇。我們亦可為你建議最適用的產品。 T…" at bounding box center [887, 432] width 1361 height 832
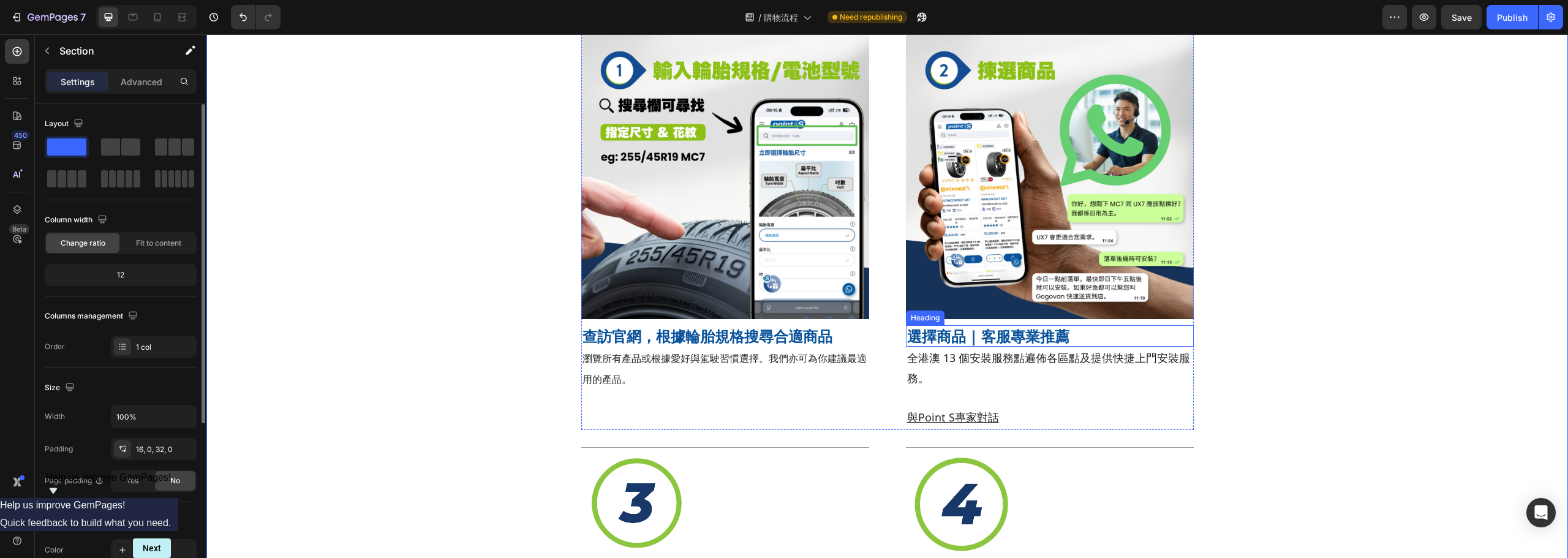
click at [1014, 327] on p "選擇商品 | 客服專業推薦" at bounding box center [1049, 336] width 285 height 19
click at [1427, 309] on div "Title Line Image 查訪官網，根據輪胎規格搜尋合適商品 Heading 瀏覽所有產品或根據愛好與駕駛習慣選擇。我們亦可為你建議最適用的產品。 T…" at bounding box center [887, 432] width 1361 height 832
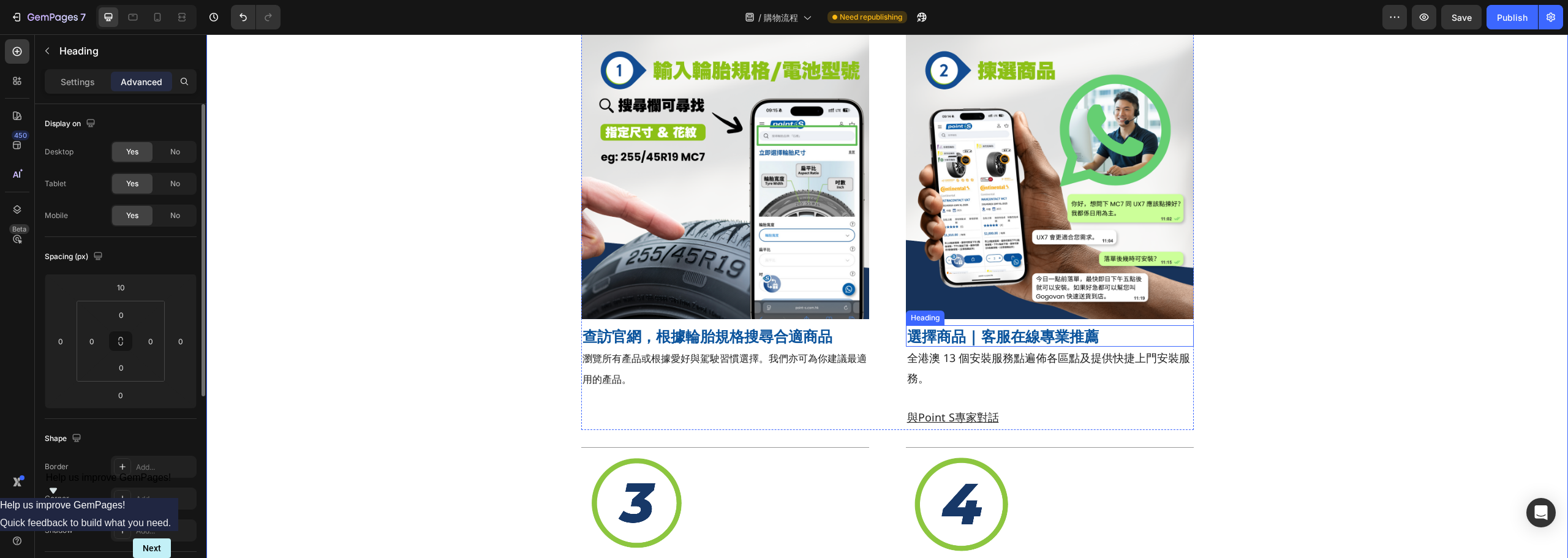
click at [961, 339] on p "選擇商品 | 客服在線專業推薦" at bounding box center [1049, 336] width 285 height 19
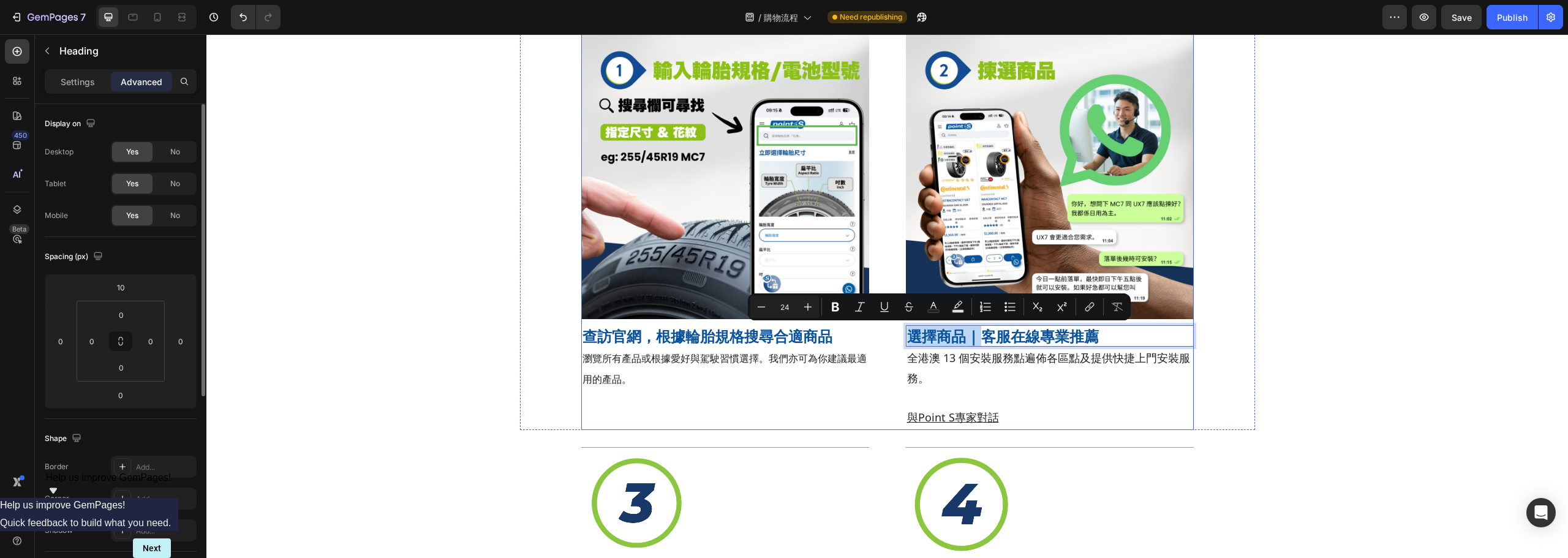
drag, startPoint x: 981, startPoint y: 342, endPoint x: 876, endPoint y: 346, distance: 105.1
click at [876, 346] on div "Title Line Image 查訪官網，根據輪胎規格搜尋合適商品 Heading 瀏覽所有產品或根據愛好與駕駛習慣選擇。我們亦可為你建議最適用的產品。 T…" at bounding box center [887, 223] width 612 height 414
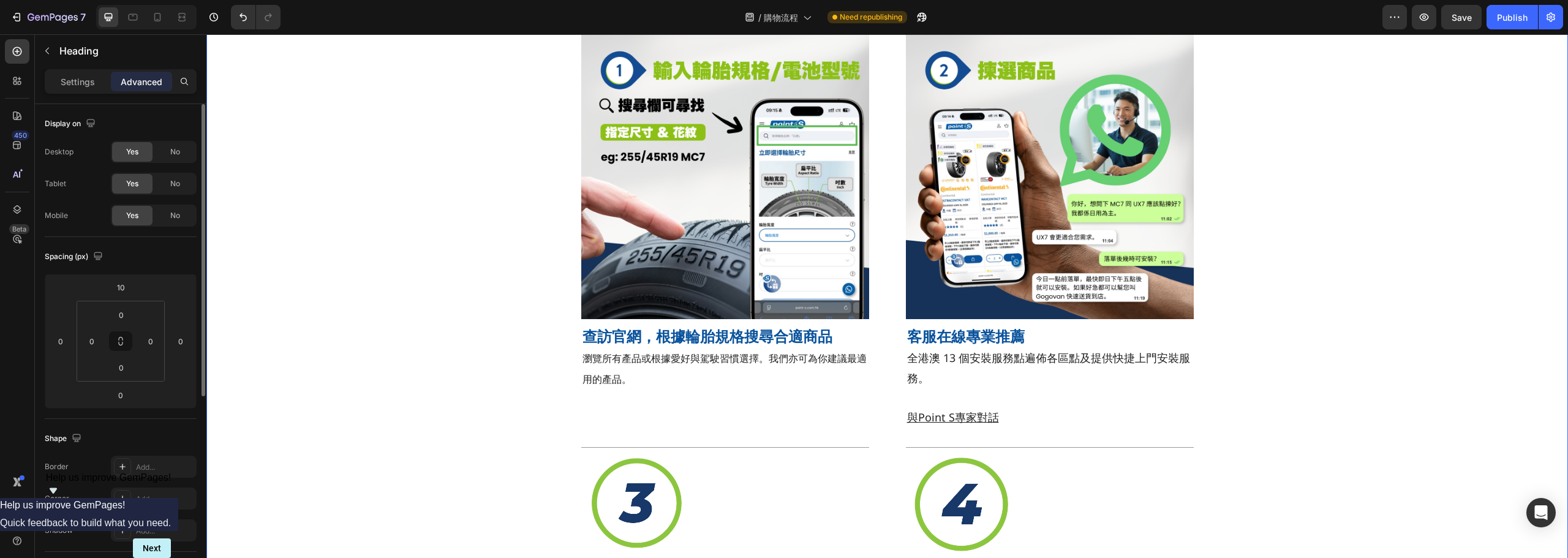
click at [1425, 295] on div "Title Line Image 查訪官網，根據輪胎規格搜尋合適商品 Heading 瀏覽所有產品或根據愛好與駕駛習慣選擇。我們亦可為你建議最適用的產品。 T…" at bounding box center [887, 432] width 1361 height 832
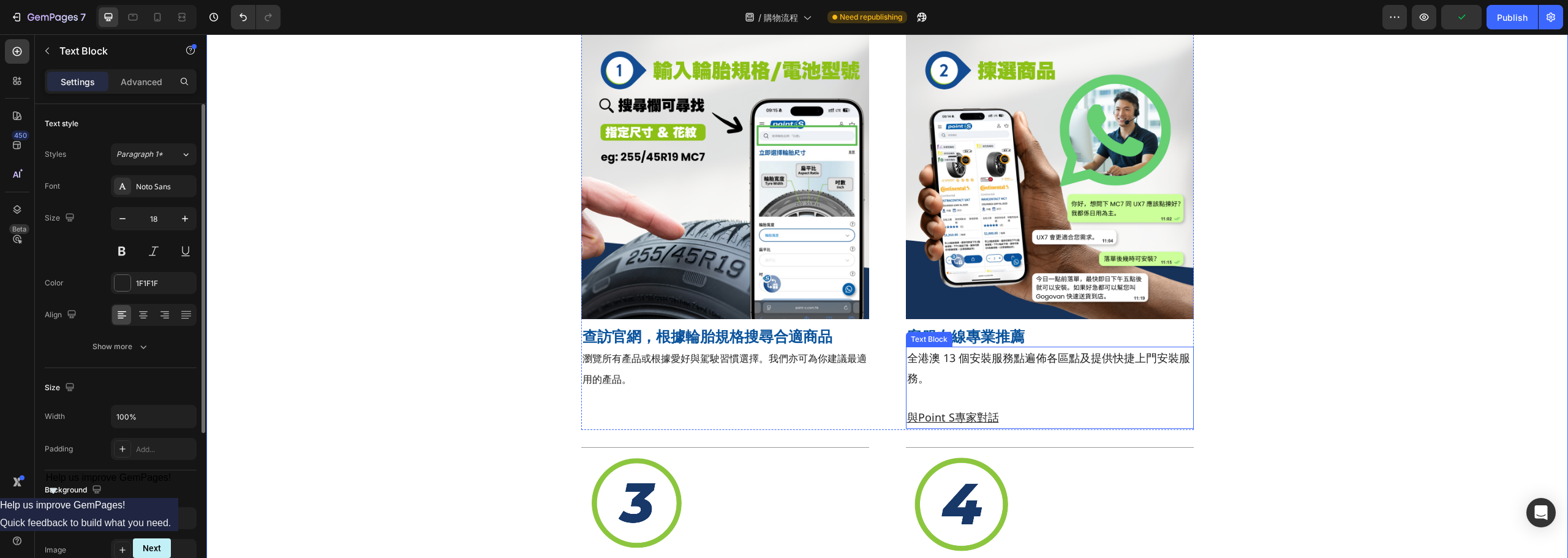
click at [1055, 363] on p "全港澳 13 個安裝服務點遍佈各區點及提供快捷上門安裝服務。" at bounding box center [1049, 368] width 285 height 40
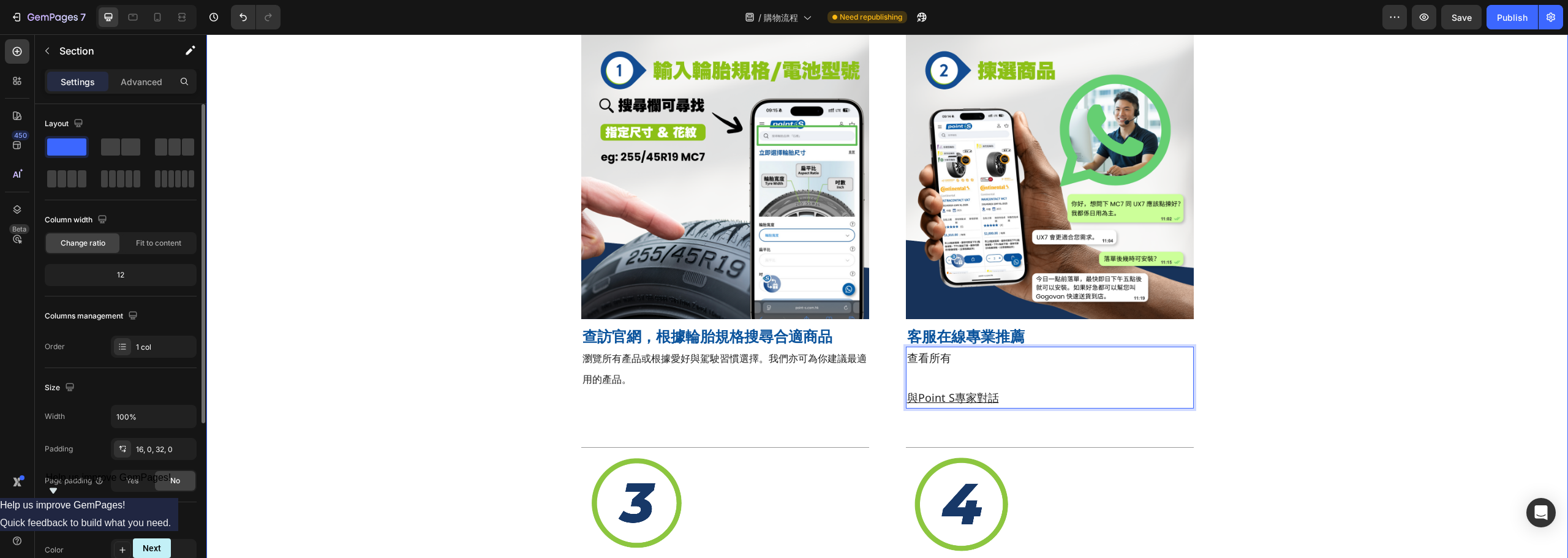
click at [1287, 302] on div "Title Line Image 查訪官網，根據輪胎規格搜尋合適商品 Heading 瀏覽所有產品或根據愛好與駕駛習慣選擇。我們亦可為你建議最適用的產品。 T…" at bounding box center [887, 432] width 1361 height 832
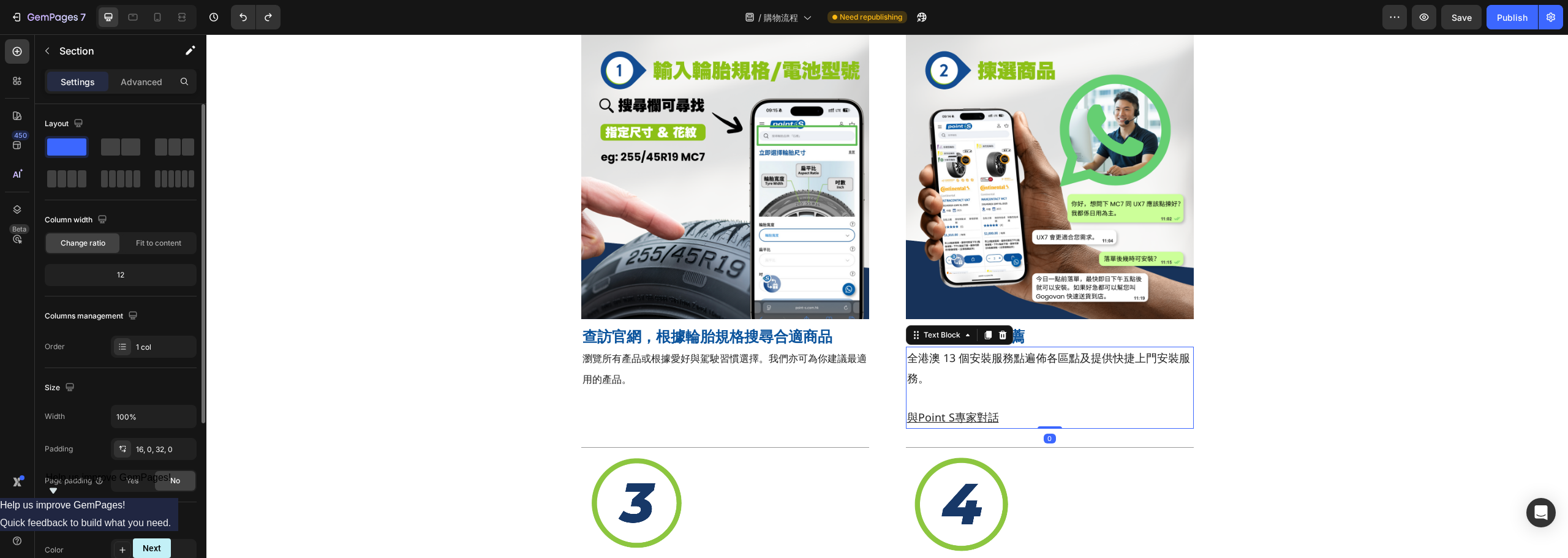
click at [1100, 360] on p "全港澳 13 個安裝服務點遍佈各區點及提供快捷上門安裝服務。" at bounding box center [1049, 368] width 285 height 40
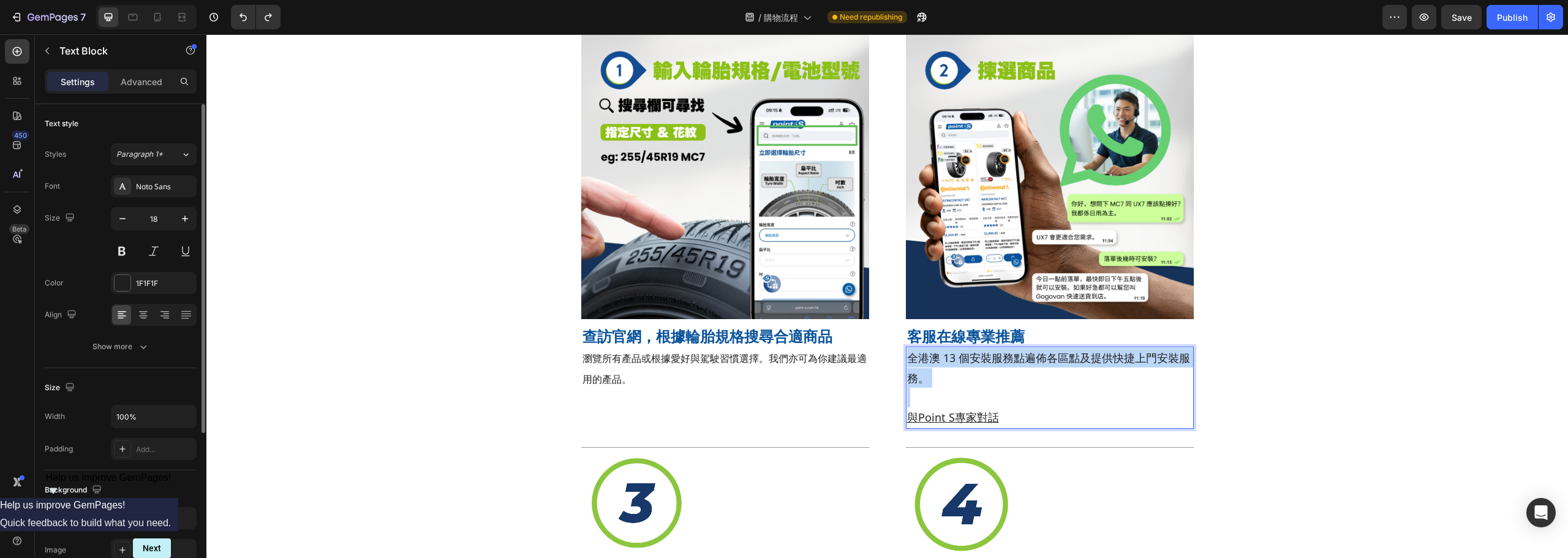
click at [1100, 360] on p "全港澳 13 個安裝服務點遍佈各區點及提供快捷上門安裝服務。" at bounding box center [1049, 368] width 285 height 40
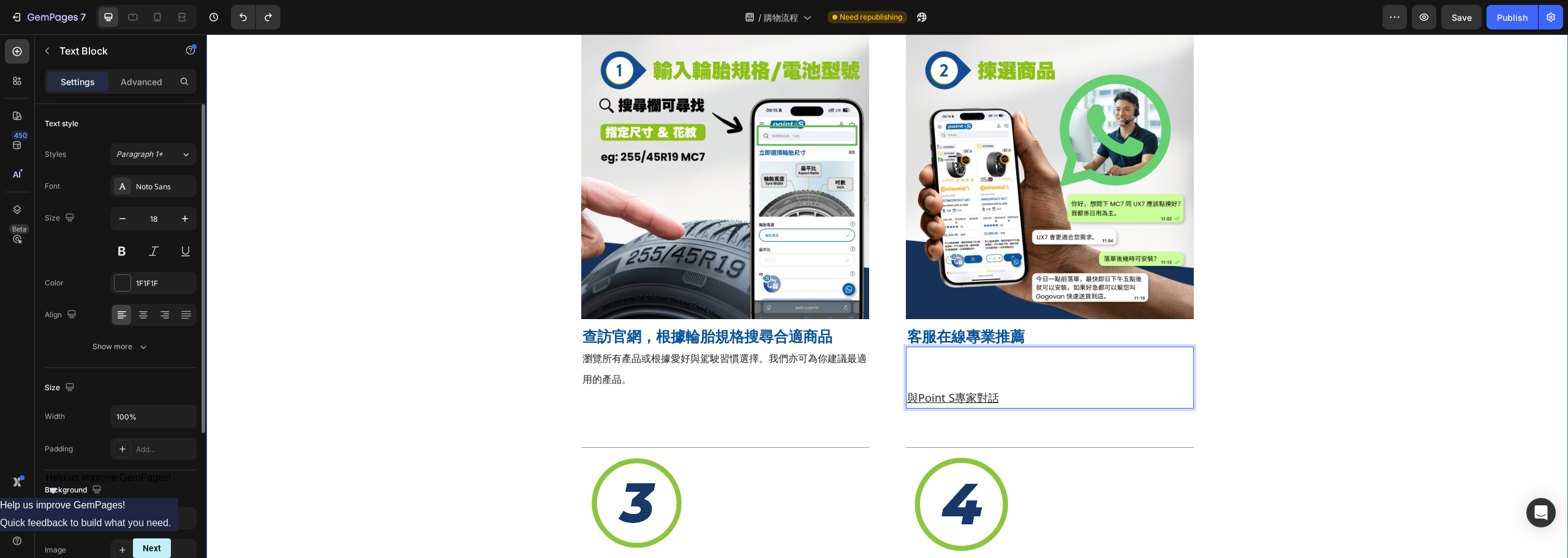
click at [1353, 306] on div "Title Line Image 查訪官網，根據輪胎規格搜尋合適商品 Heading 瀏覽所有產品或根據愛好與駕駛習慣選擇。我們亦可為你建議最適用的產品。 T…" at bounding box center [887, 432] width 1361 height 832
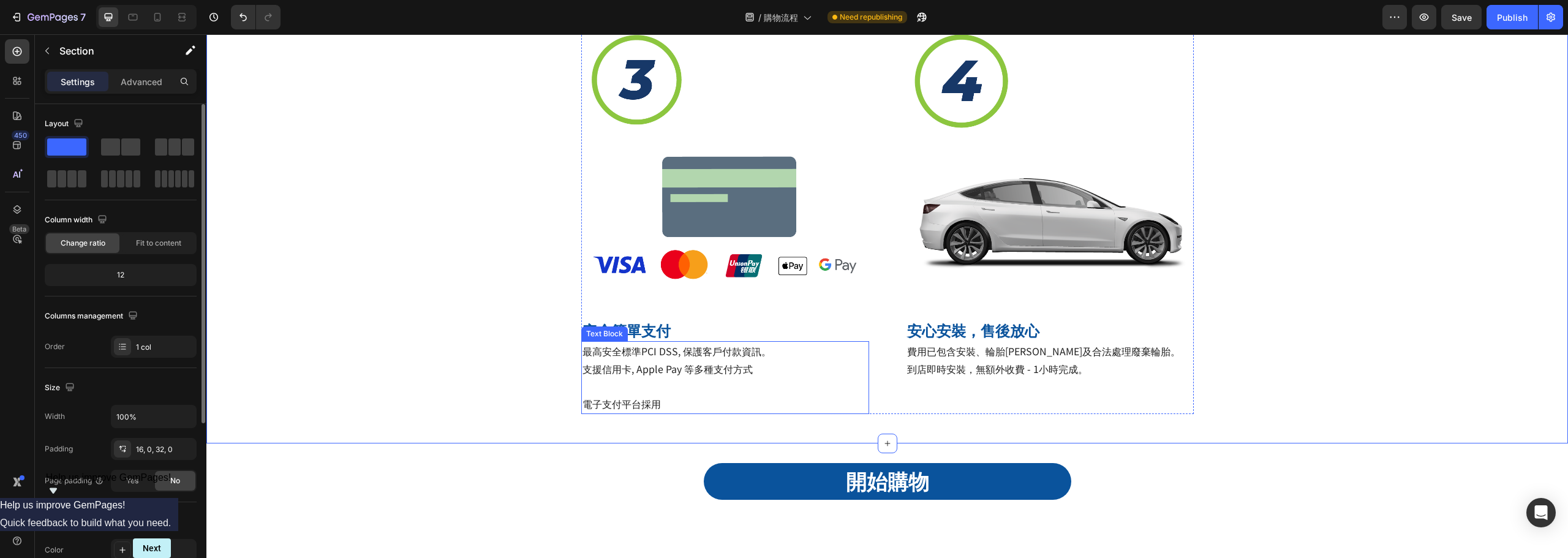
scroll to position [613, 0]
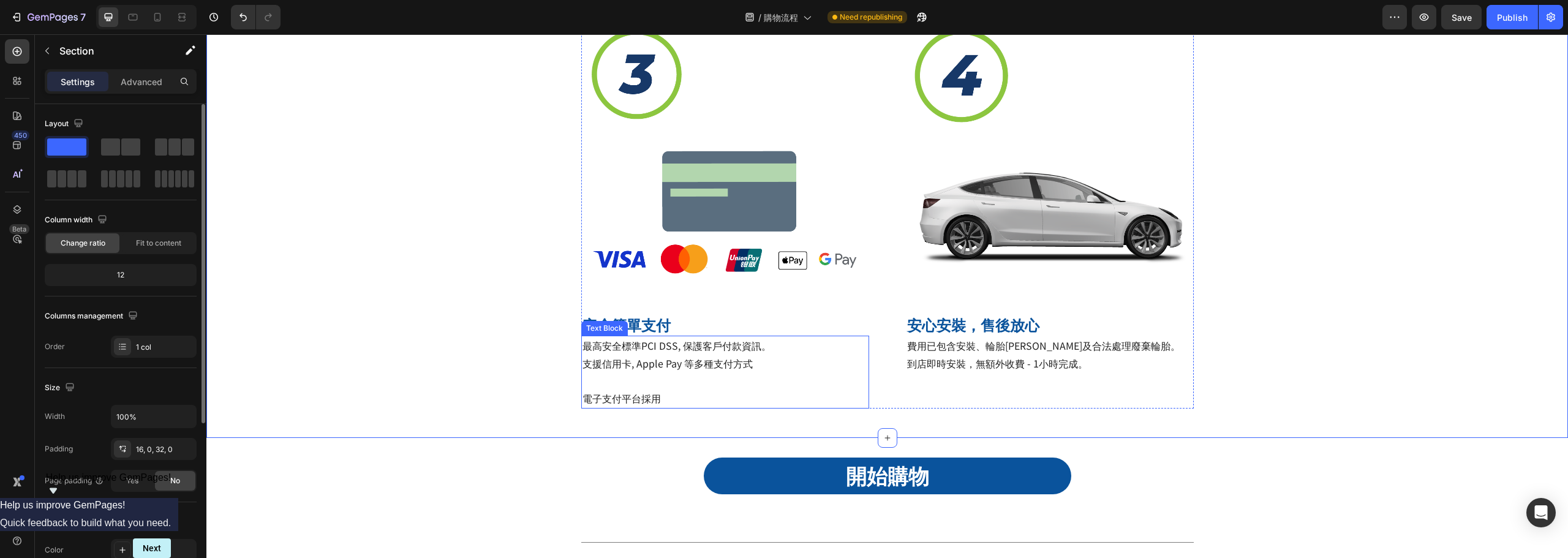
click at [657, 339] on span "最高安全標準PCI DSS, 保護客戶付款資訊。" at bounding box center [676, 346] width 188 height 15
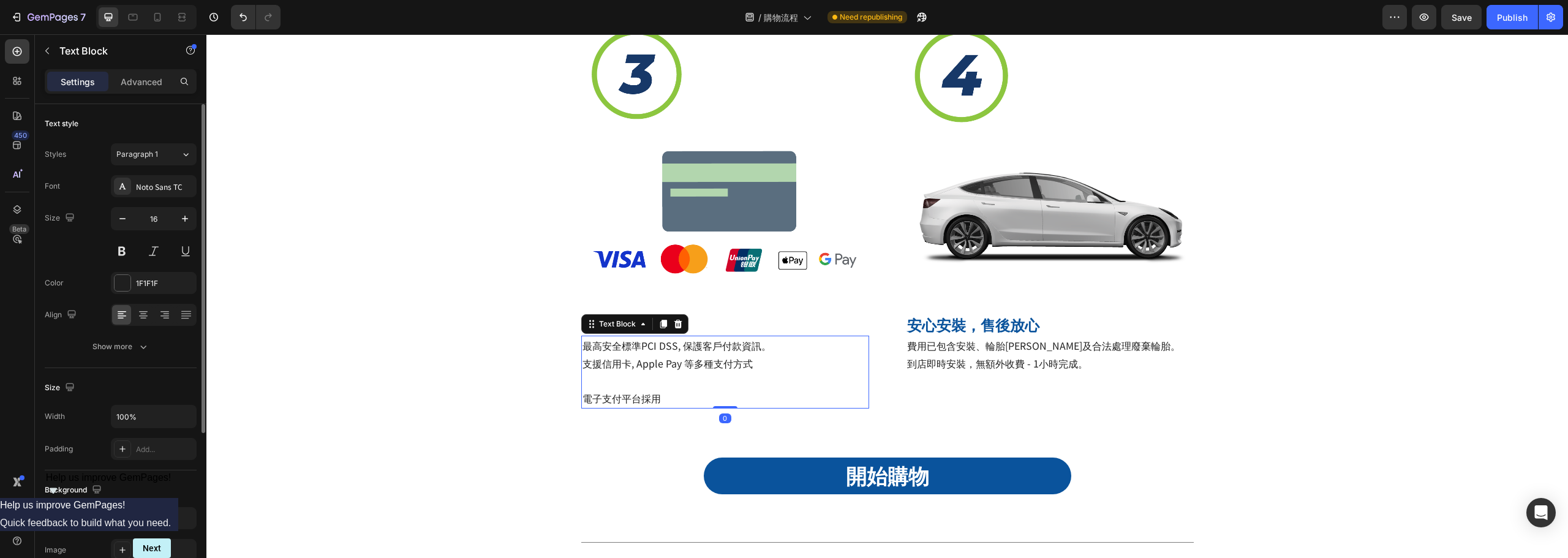
click at [692, 374] on p "支援信用卡, Apple Pay 等多種支付方式 電子支付平台採用" at bounding box center [724, 381] width 285 height 52
click at [692, 374] on p "支援信用卡, Apple Pay 等多種支付方式 ⁠⁠⁠⁠⁠⁠⁠ 電子支付平台採用" at bounding box center [724, 381] width 285 height 52
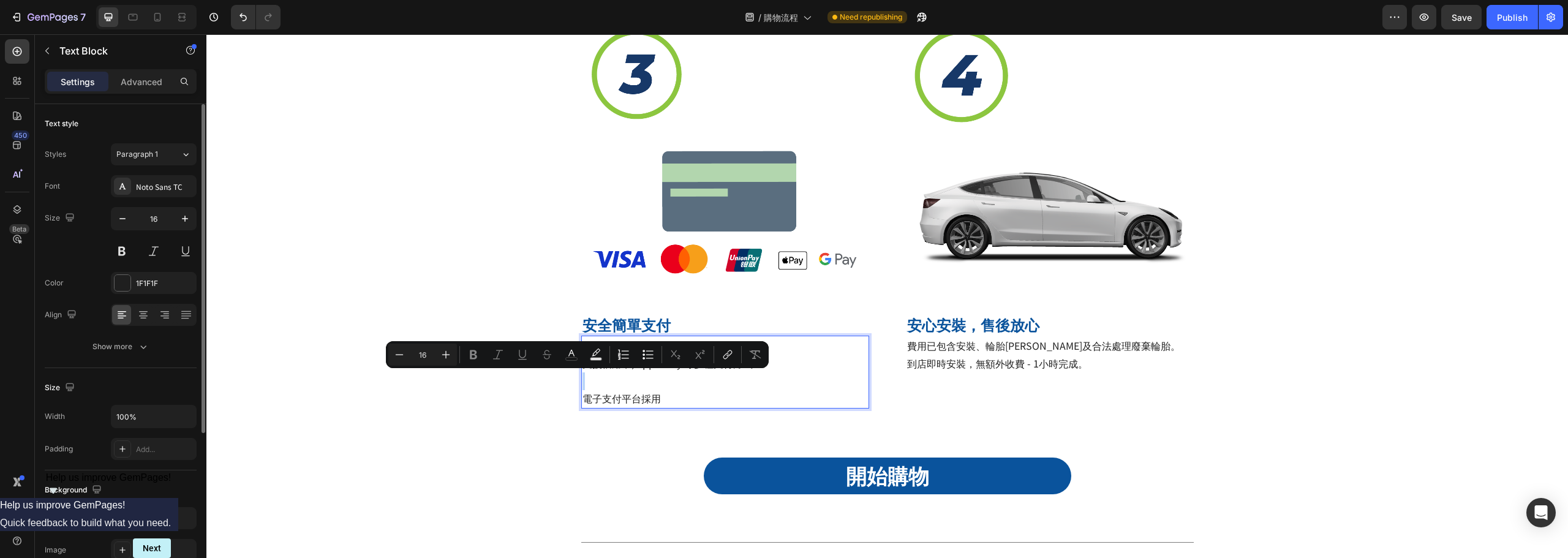
click at [694, 383] on p "支援信用卡, Apple Pay 等多種支付方式 電子支付平台採用" at bounding box center [724, 381] width 285 height 52
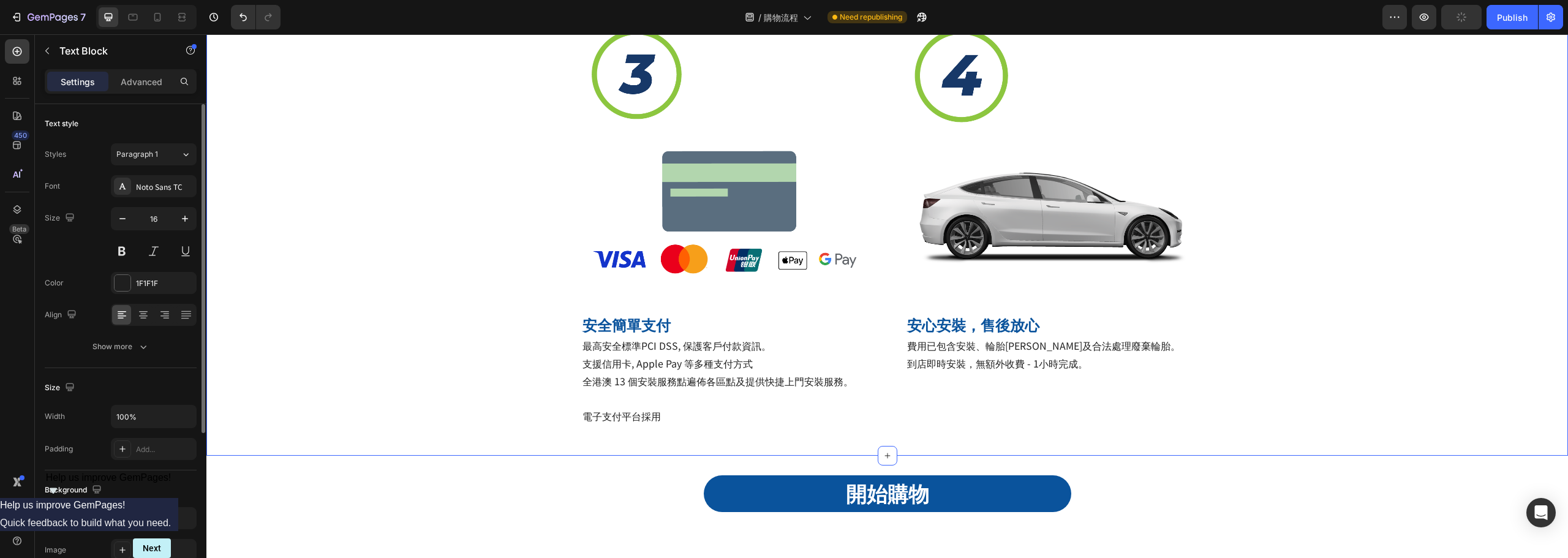
click at [310, 366] on div "Title Line Image 查訪官網，根據輪胎規格搜尋合適商品 Heading 瀏覽所有產品或根據愛好與駕駛習慣選擇。我們亦可為你建議最適用的產品。 T…" at bounding box center [887, 12] width 1361 height 850
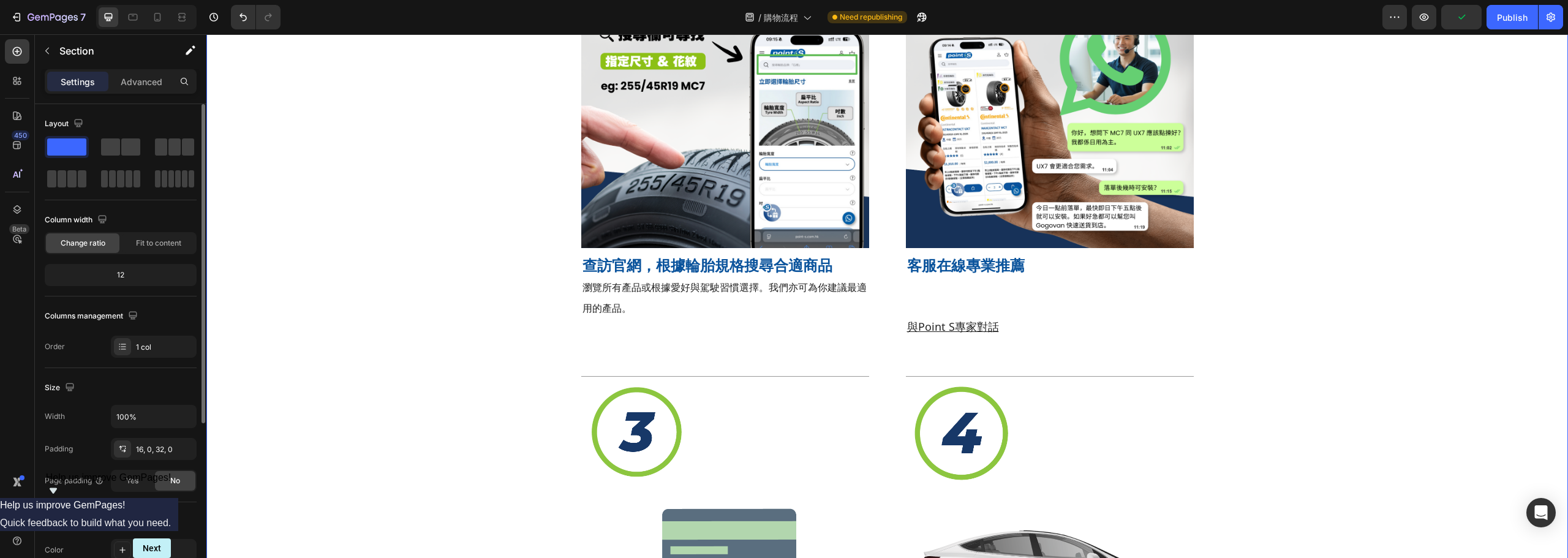
scroll to position [246, 0]
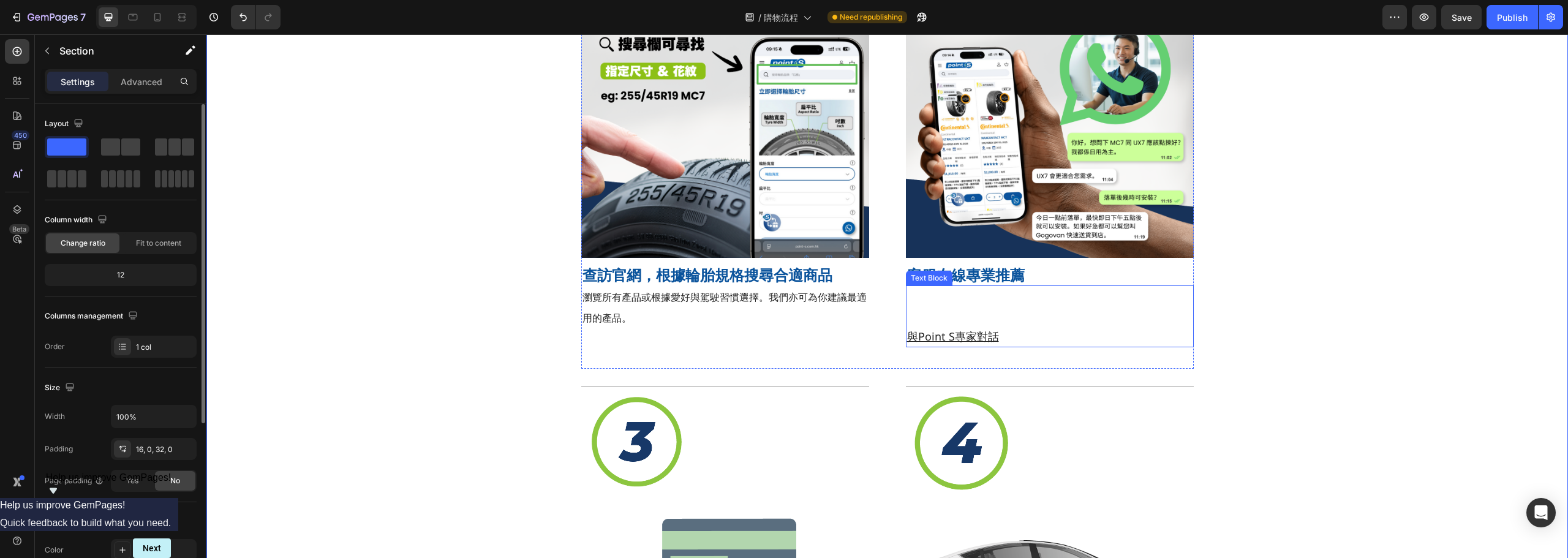
click at [954, 302] on p "Rich Text Editor. Editing area: main" at bounding box center [1049, 296] width 285 height 19
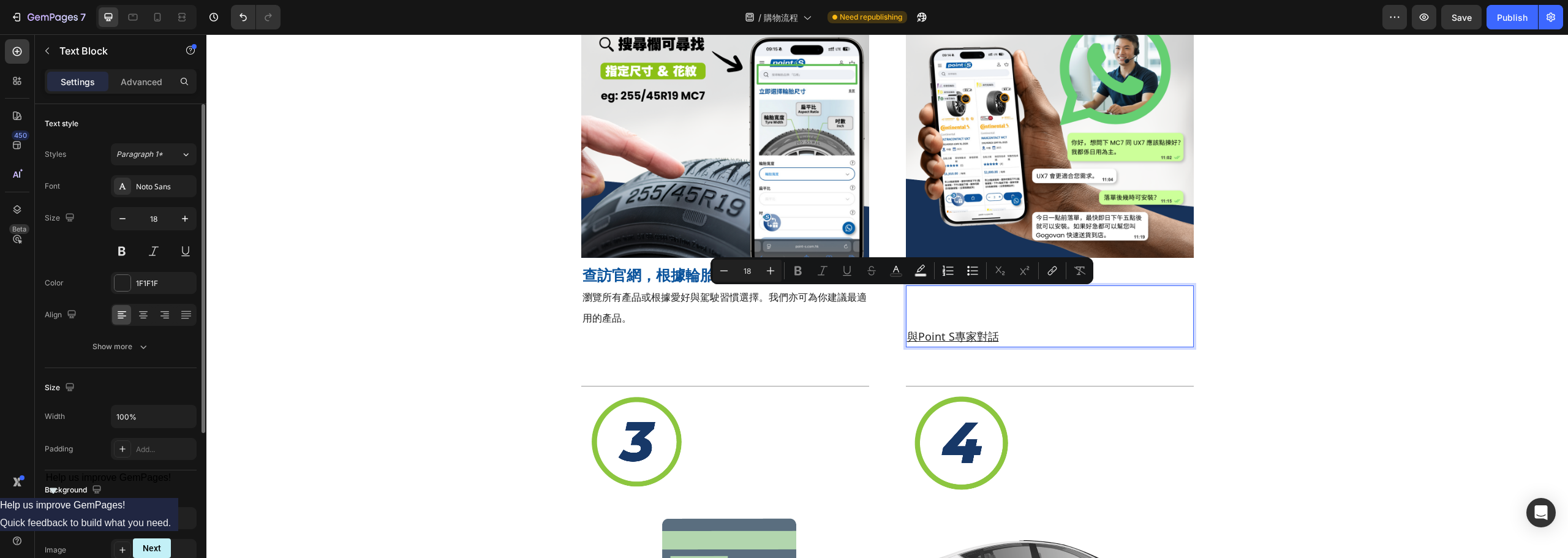
click at [954, 302] on p "Rich Text Editor. Editing area: main" at bounding box center [1049, 296] width 285 height 19
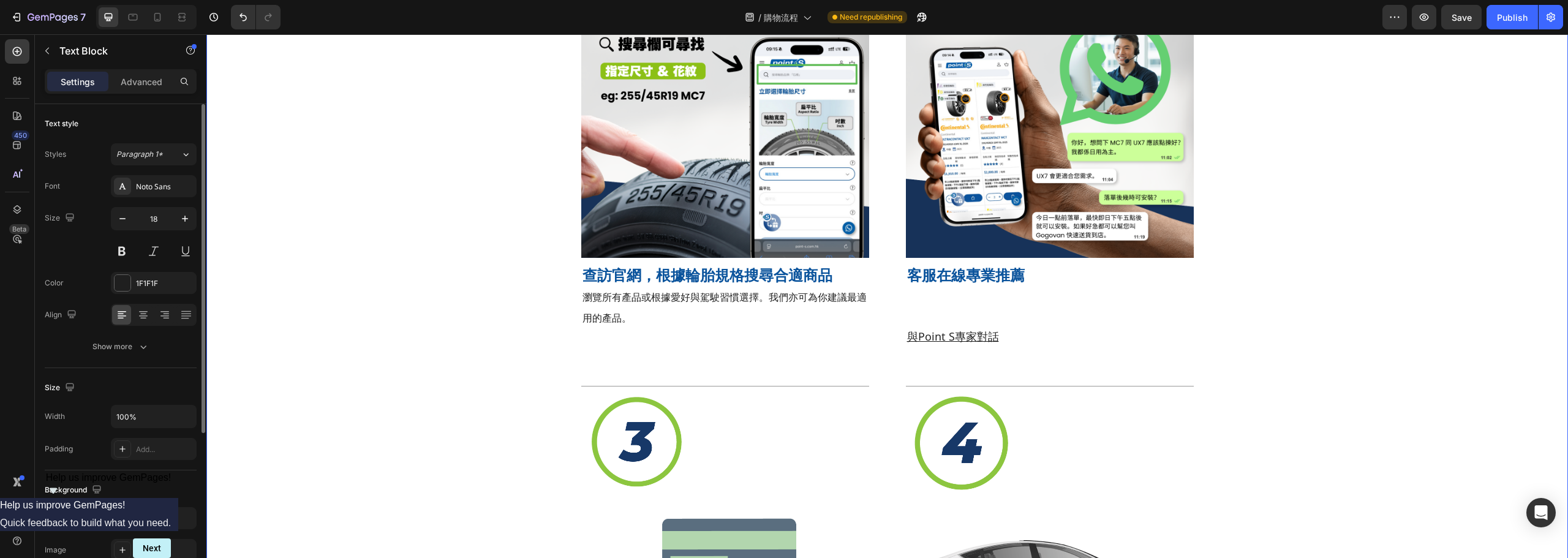
click at [1536, 315] on div "Title Line Image 查訪官網，根據輪胎規格搜尋合適商品 Heading 瀏覽所有產品或根據愛好與駕駛習慣選擇。我們亦可為你建議最適用的產品。 T…" at bounding box center [887, 379] width 1361 height 850
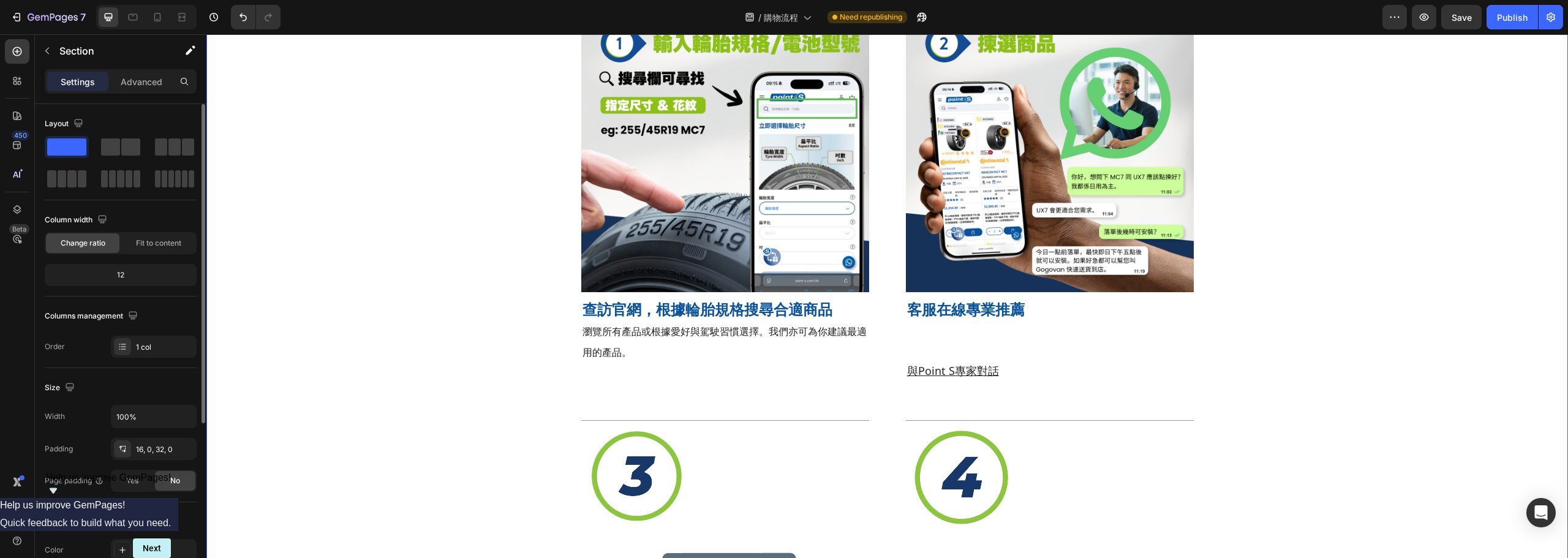
scroll to position [184, 0]
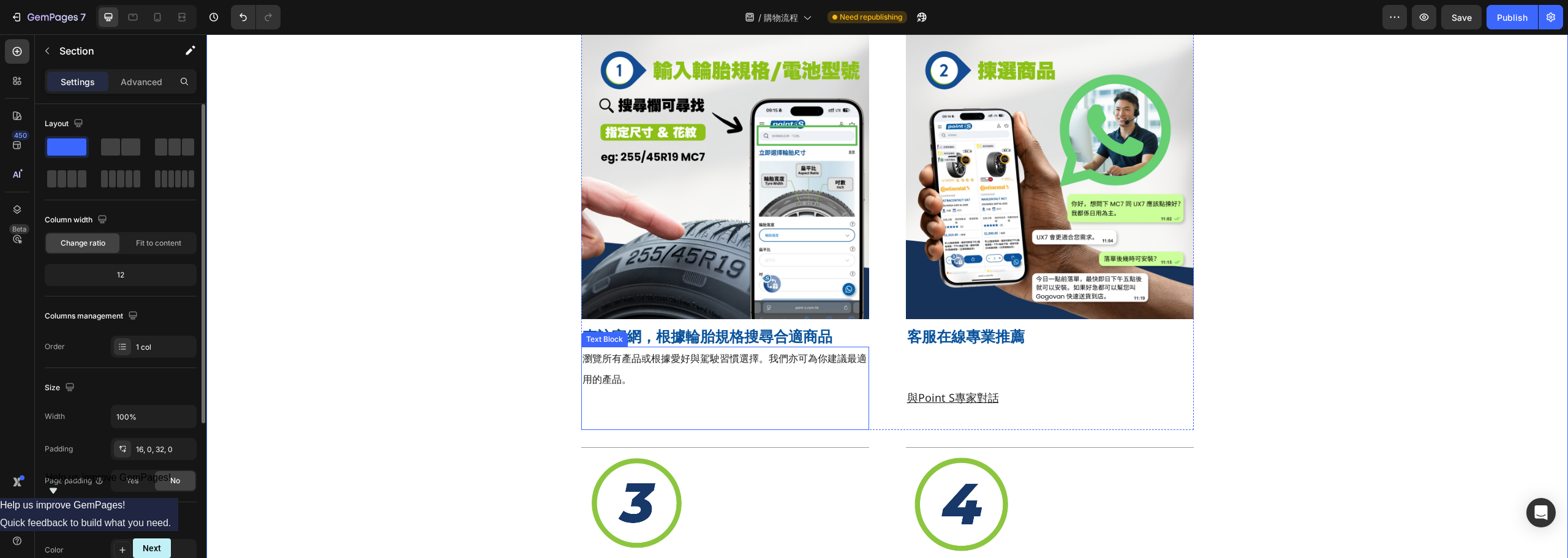
click at [703, 372] on p "瀏覽所有產品或根據愛好與駕駛習慣選擇。我們亦可為你建議最適用的產品。" at bounding box center [724, 388] width 285 height 81
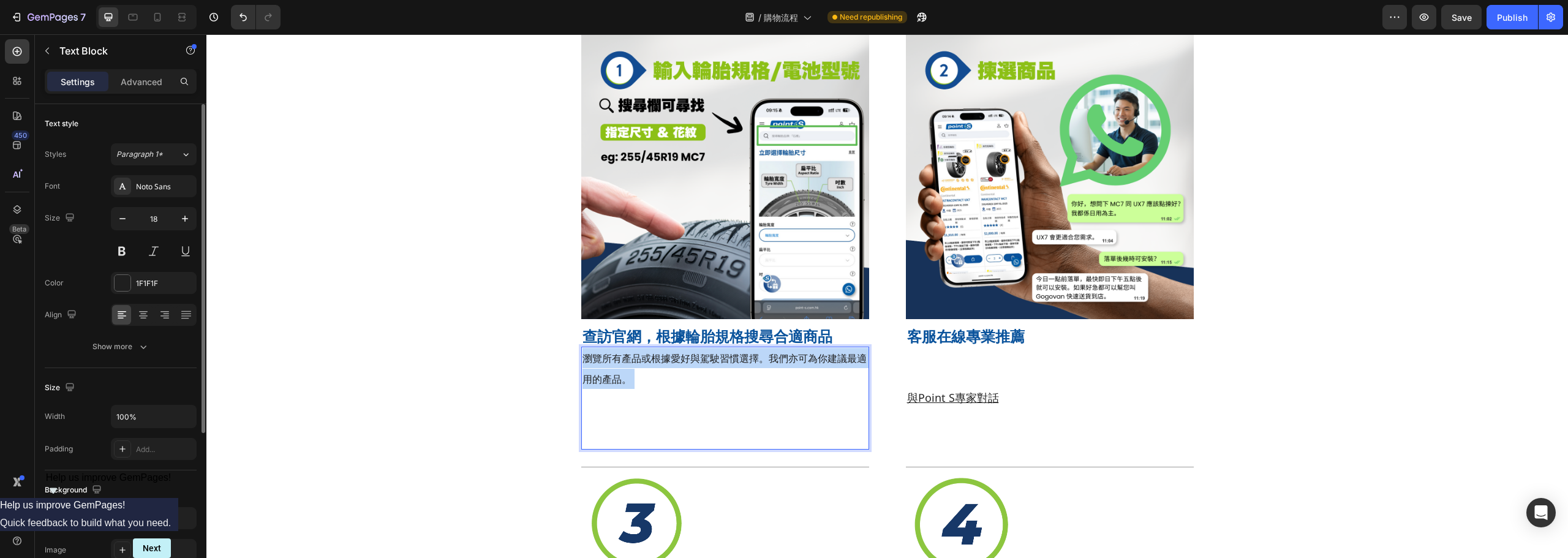
click at [703, 372] on p "瀏覽所有產品或根據愛好與駕駛習慣選擇。我們亦可為你建議最適用的產品。" at bounding box center [724, 398] width 285 height 101
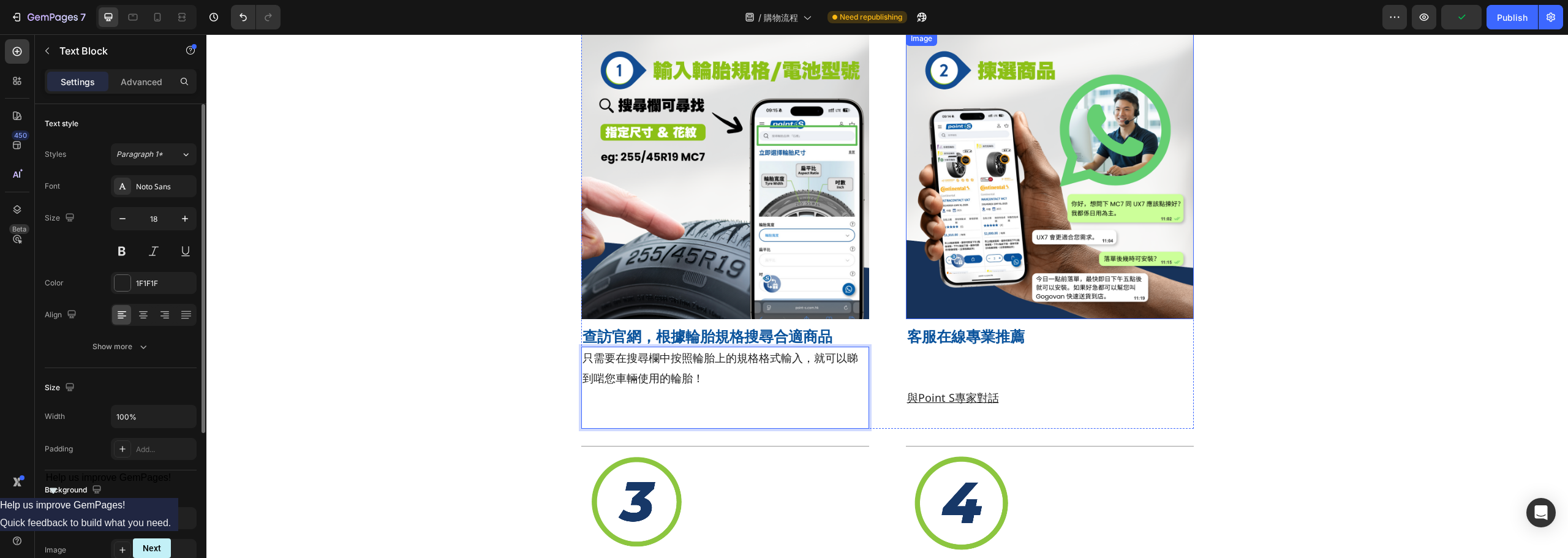
click at [1523, 249] on div "Title Line Image 查訪官網，根據輪胎規格搜尋合適商品 Heading ⁠⁠⁠⁠⁠⁠⁠只需要在搜尋欄中按照輪胎上的規格格式輸入，就可以睇到啱您車…" at bounding box center [887, 440] width 1361 height 848
click at [761, 369] on p "⁠⁠⁠⁠⁠⁠⁠只需要在搜尋欄中按照輪胎上的規格格式輸入，就可以睇到啱您車輛使用的輪胎！" at bounding box center [724, 388] width 285 height 80
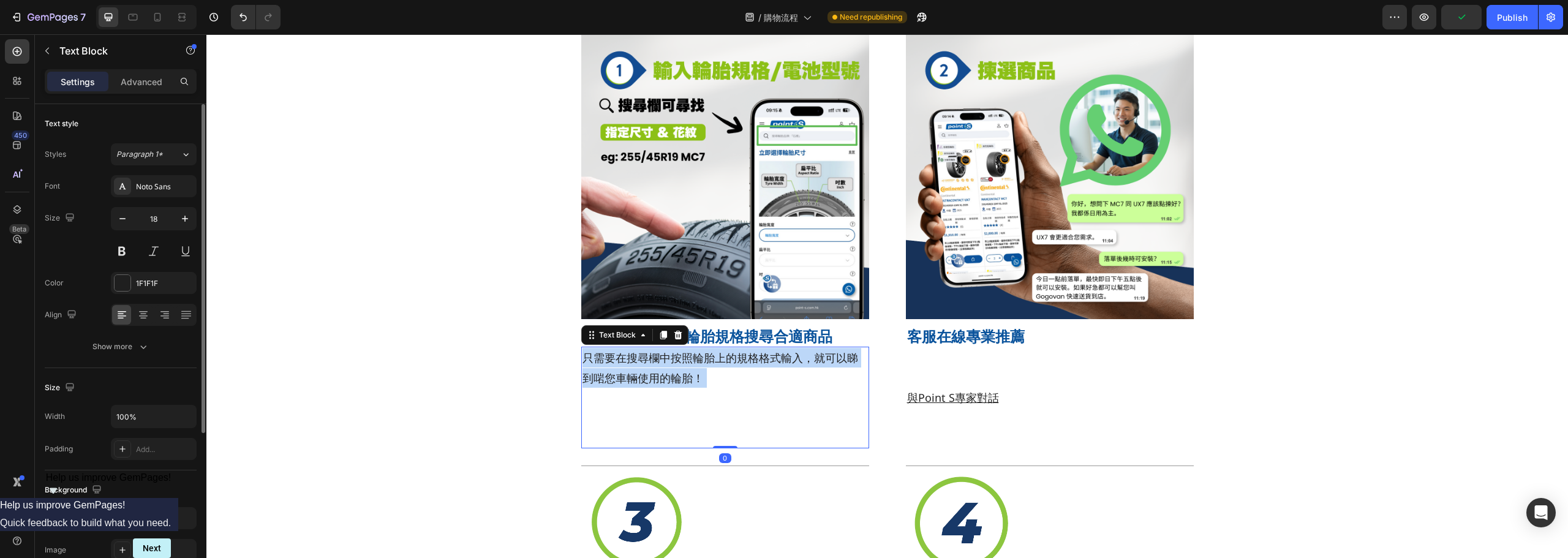
click at [761, 369] on p "只需要在搜尋欄中按照輪胎上的規格格式輸入，就可以睇到啱您車輛使用的輪胎！" at bounding box center [724, 397] width 285 height 99
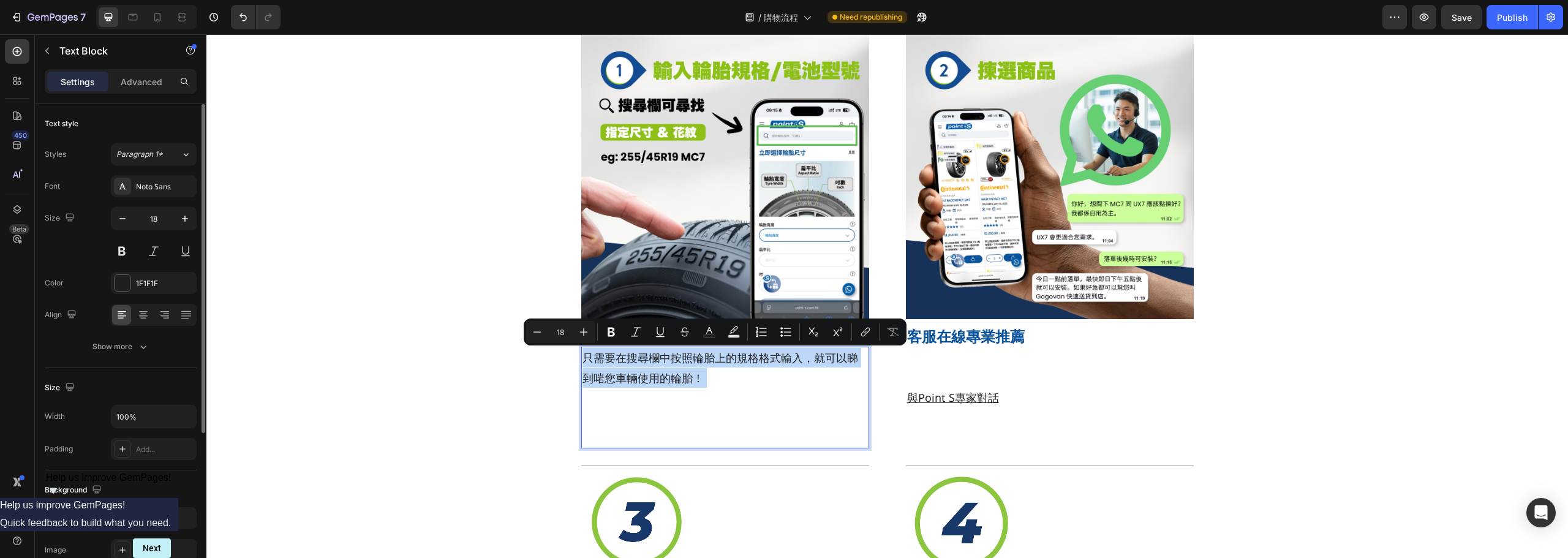
copy p "只需要在搜尋欄中按照輪胎上的規格格式輸入，就可以睇到啱您車輛使用的輪胎！"
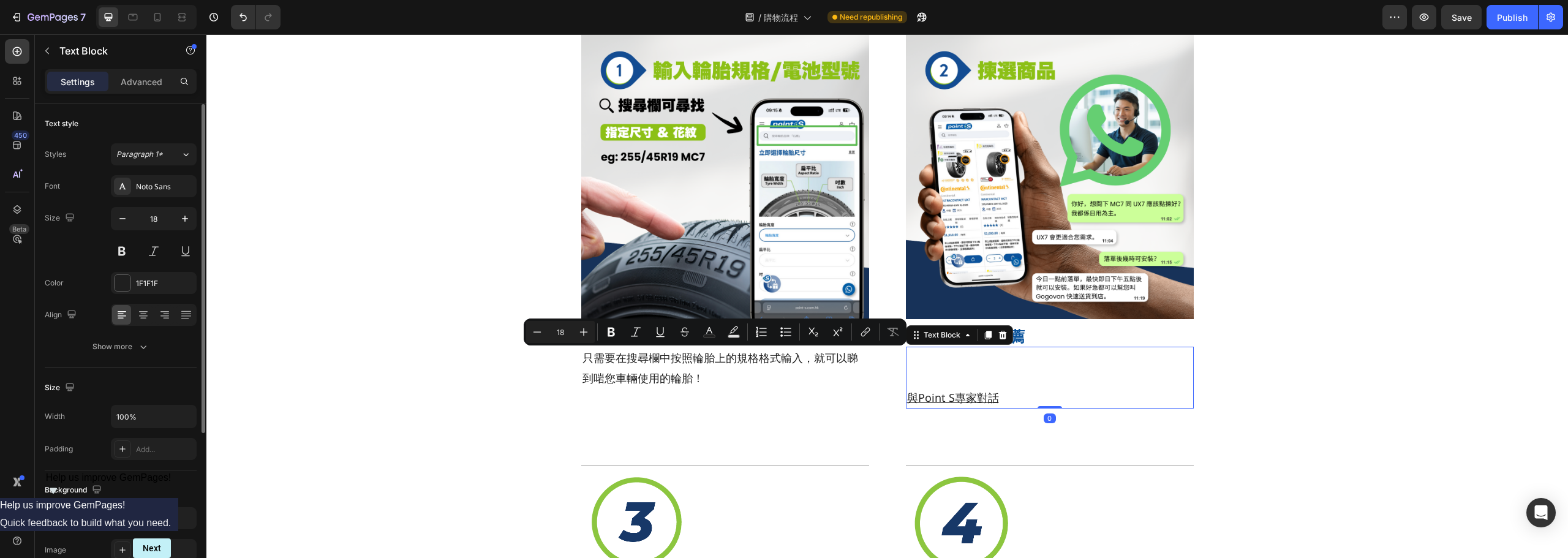
click at [944, 376] on p "Rich Text Editor. Editing area: main" at bounding box center [1049, 378] width 285 height 19
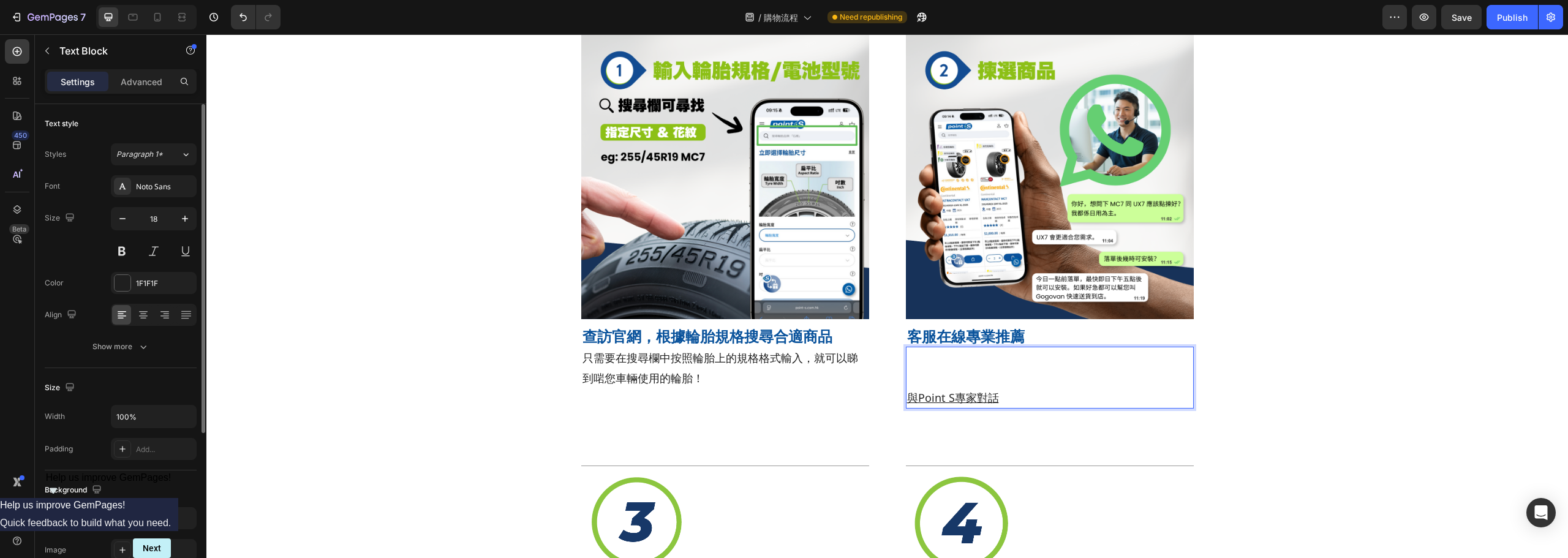
click at [932, 359] on p "Rich Text Editor. Editing area: main" at bounding box center [1049, 357] width 285 height 19
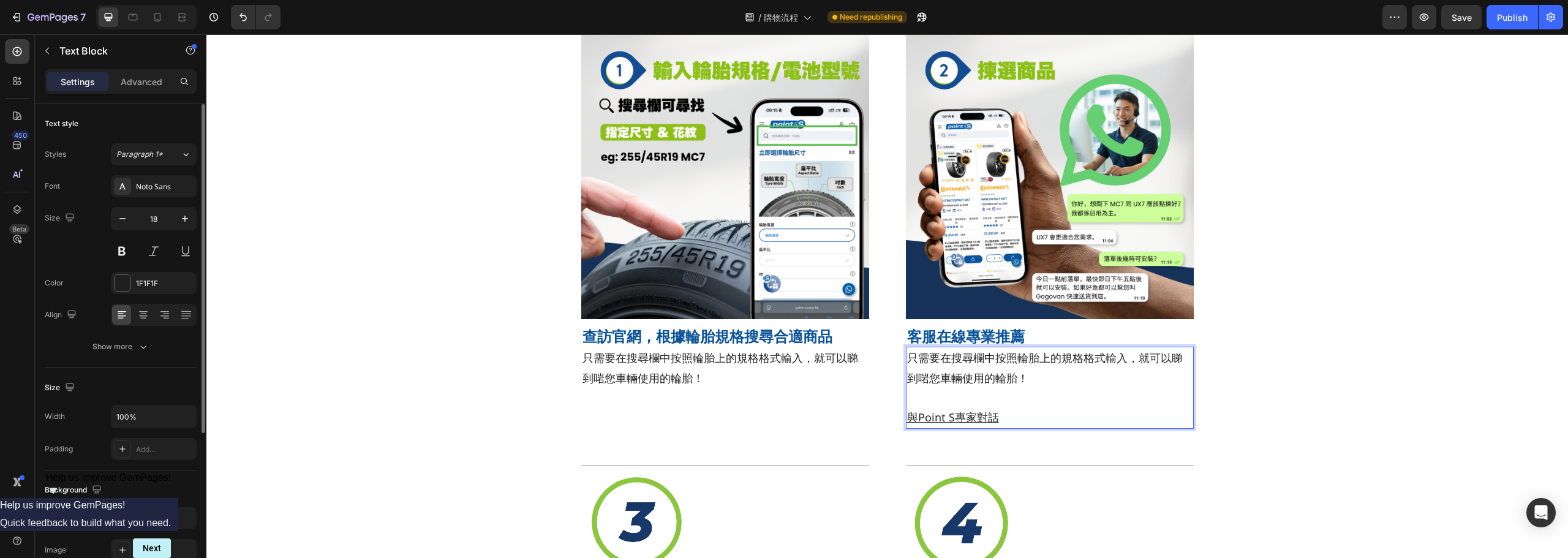
click at [926, 402] on p "Rich Text Editor. Editing area: main" at bounding box center [1049, 397] width 285 height 19
click at [986, 362] on p "只需要在搜尋欄中按照輪胎上的規格格式輸入，就可以睇到啱您車輛使用的輪胎！" at bounding box center [1049, 368] width 285 height 40
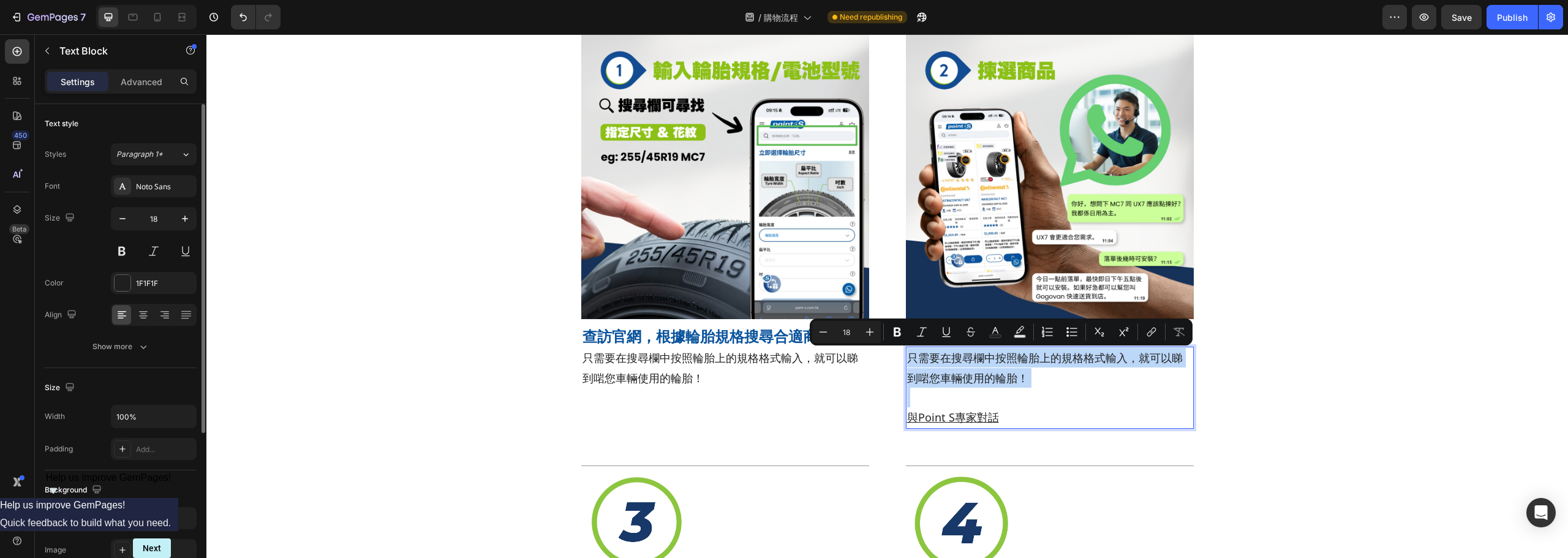
click at [986, 362] on p "只需要在搜尋欄中按照輪胎上的規格格式輸入，就可以睇到啱您車輛使用的輪胎！" at bounding box center [1049, 368] width 285 height 40
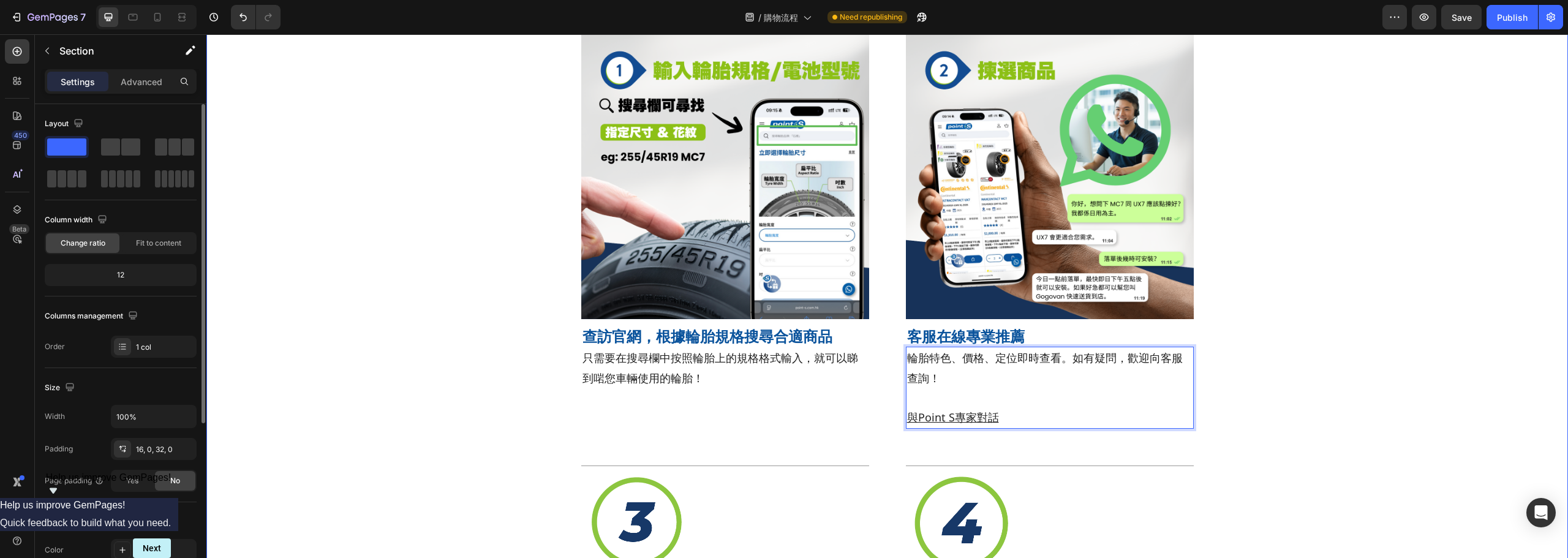
click at [1543, 229] on div "Title Line Image 查訪官網，根據輪胎規格搜尋合適商品 Heading 只需要在搜尋欄中按照輪胎上的規格格式輸入，就可以睇到啱您車輛使用的輪胎！…" at bounding box center [887, 450] width 1361 height 868
click at [1020, 435] on div "Title Line Image 客服在線專業推薦 Heading 輪胎特色、價格、定位即時查看。如有疑問，歡迎向客服查詢！ 與Point S專家對話 Tex…" at bounding box center [1050, 232] width 288 height 433
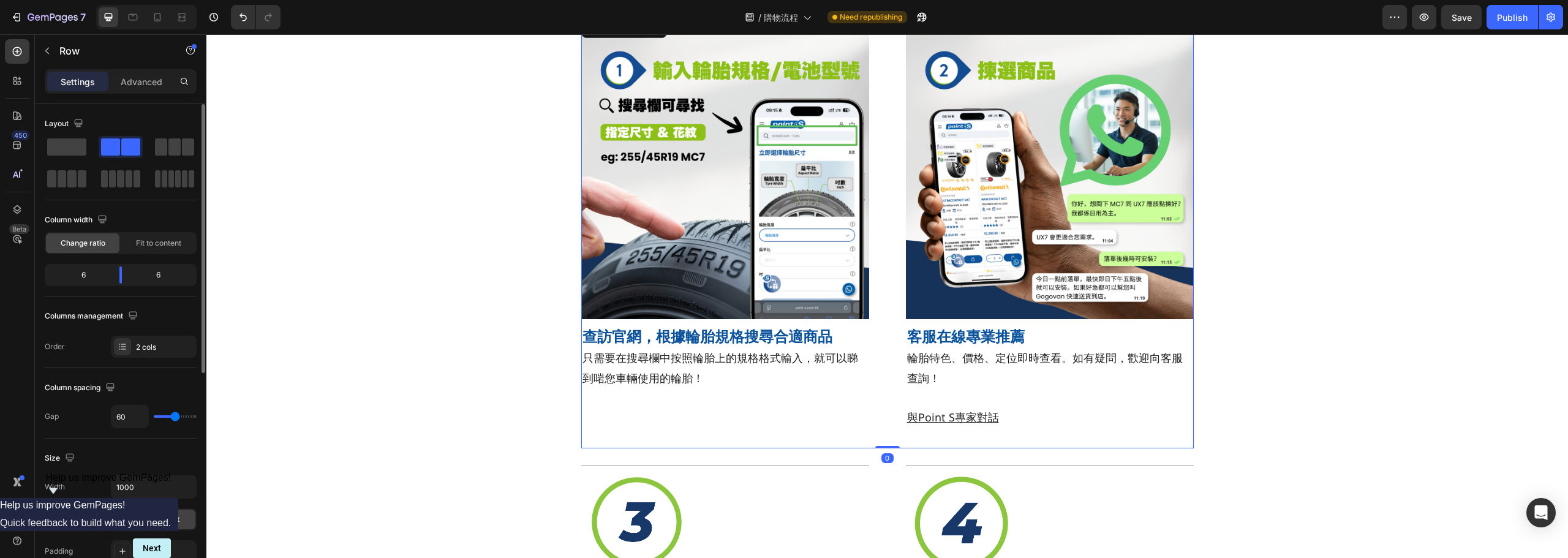
click at [1020, 435] on div "Title Line Image 客服在線專業推薦 Heading 輪胎特色、價格、定位即時查看。如有疑問，歡迎向客服查詢！ 與Point S專家對話 Tex…" at bounding box center [1050, 232] width 288 height 433
click at [1029, 405] on p "Rich Text Editor. Editing area: main" at bounding box center [1049, 397] width 285 height 19
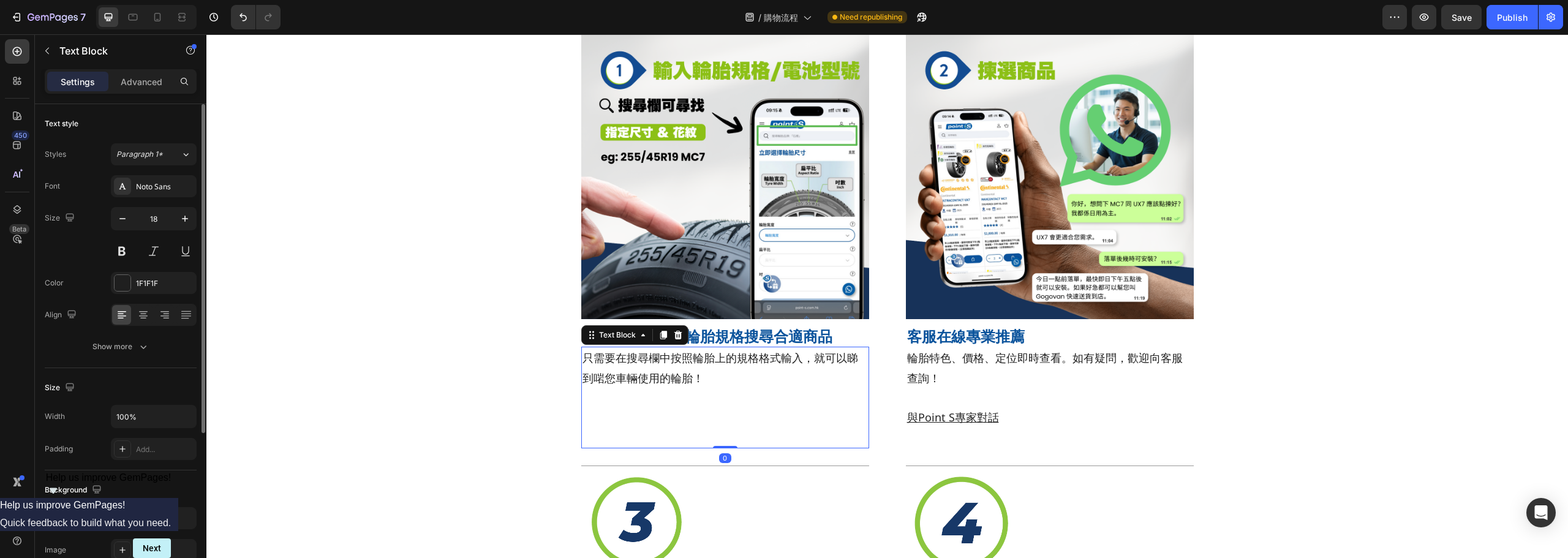
click at [828, 410] on p "只需要在搜尋欄中按照輪胎上的規格格式輸入，就可以睇到啱您車輛使用的輪胎！" at bounding box center [724, 397] width 285 height 99
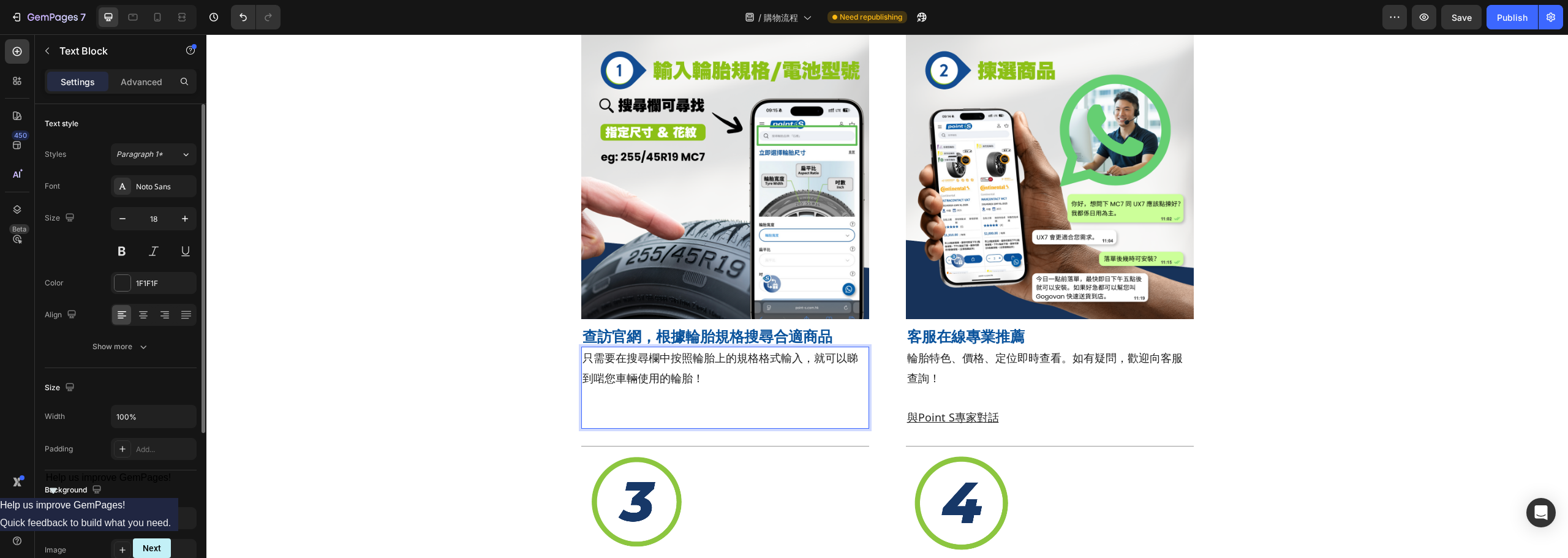
click at [612, 411] on p "只需要在搜尋欄中按照輪胎上的規格格式輸入，就可以睇到啱您車輛使用的輪胎！" at bounding box center [724, 388] width 285 height 80
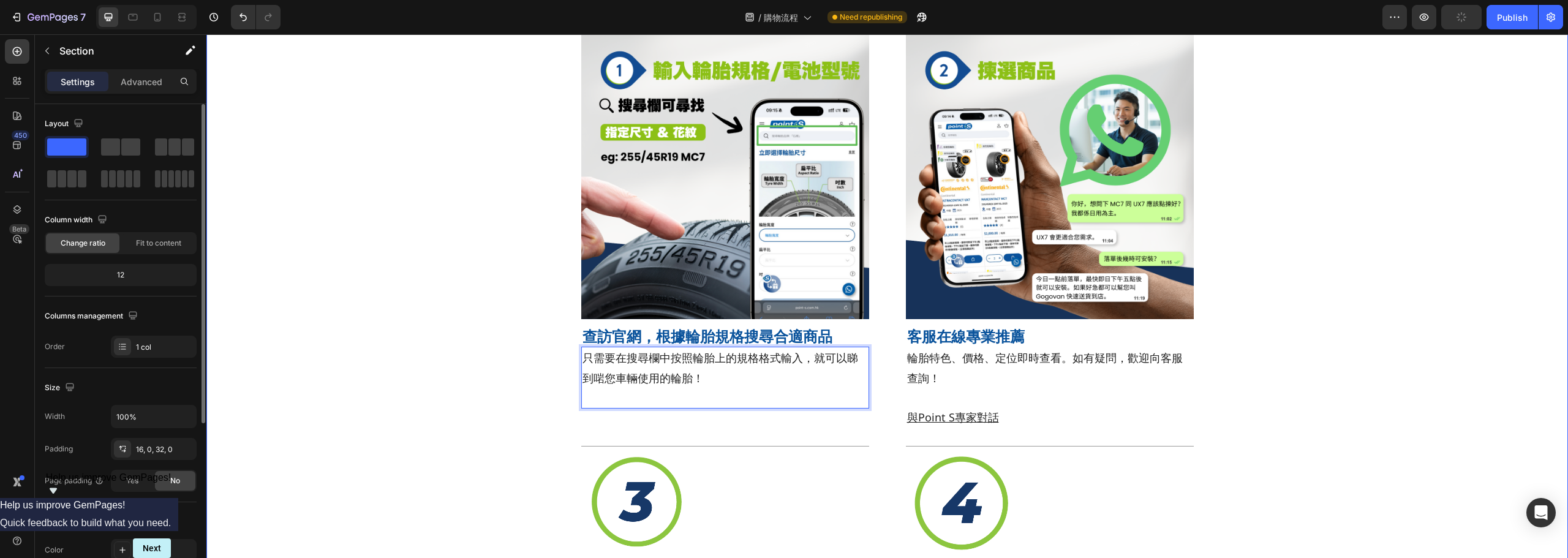
click at [1298, 351] on div "Title Line Image 查訪官網，根據輪胎規格搜尋合適商品 Heading 只需要在搜尋欄中按照輪胎上的規格格式輸入，就可以睇到啱您車輛使用的輪胎！…" at bounding box center [887, 440] width 1361 height 848
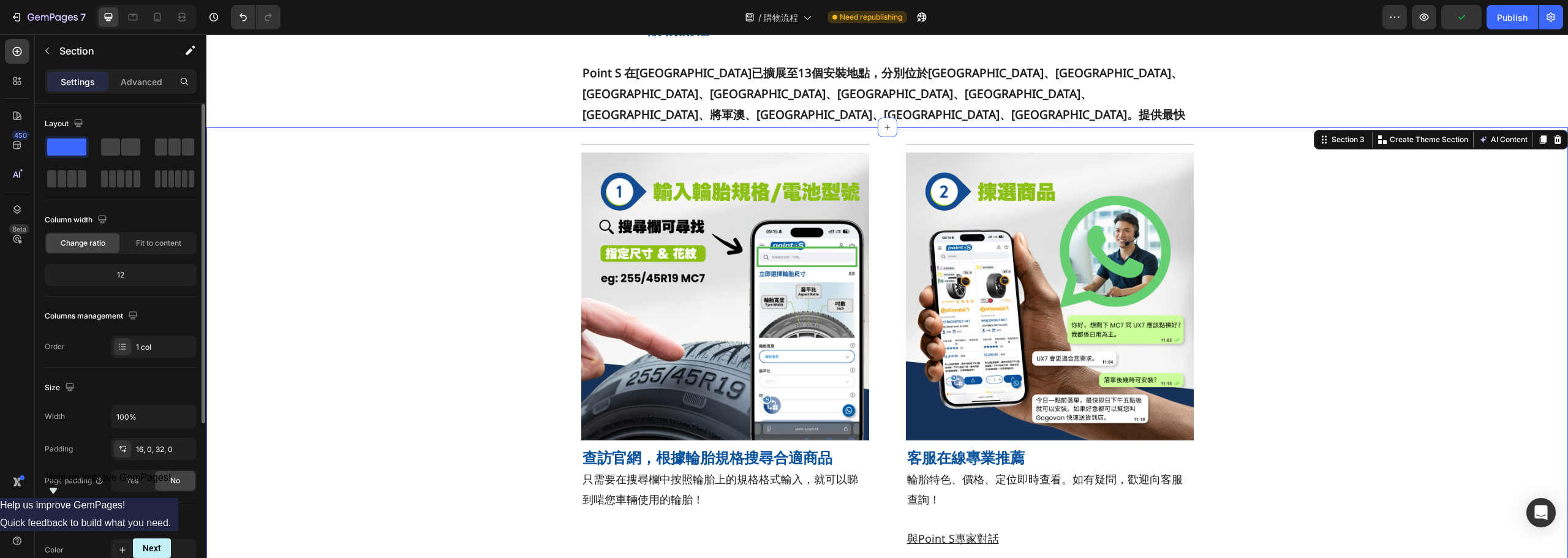
scroll to position [62, 0]
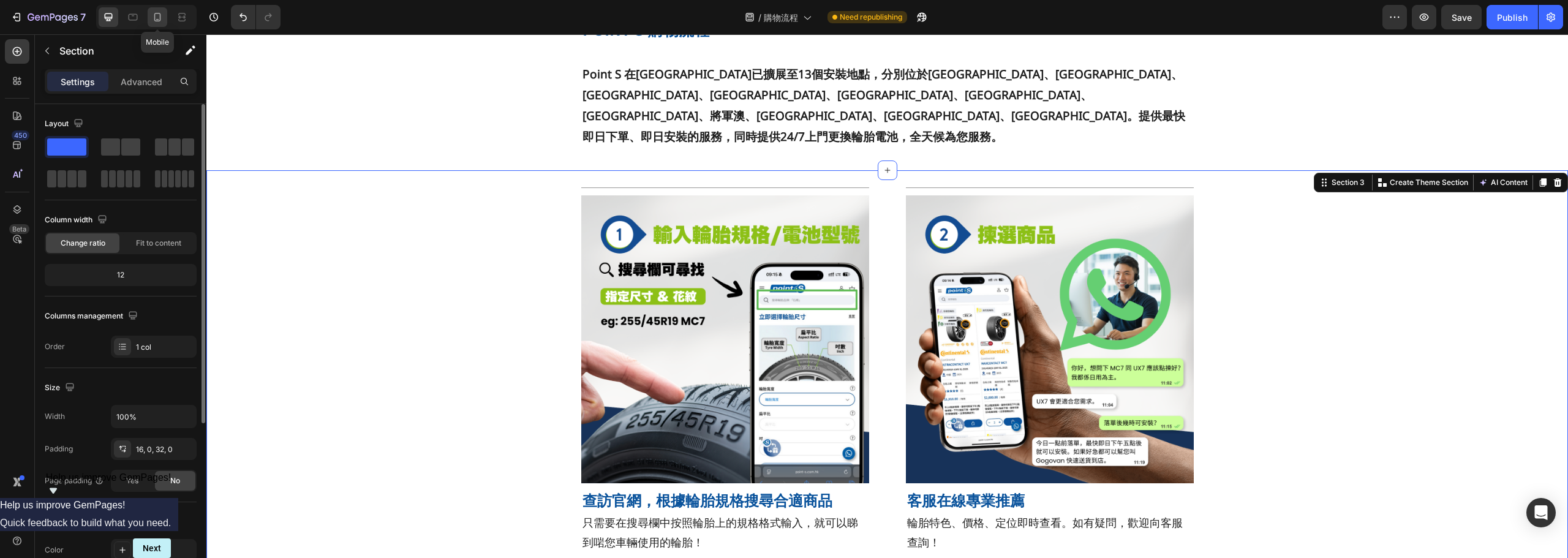
click at [161, 20] on icon at bounding box center [158, 17] width 12 height 12
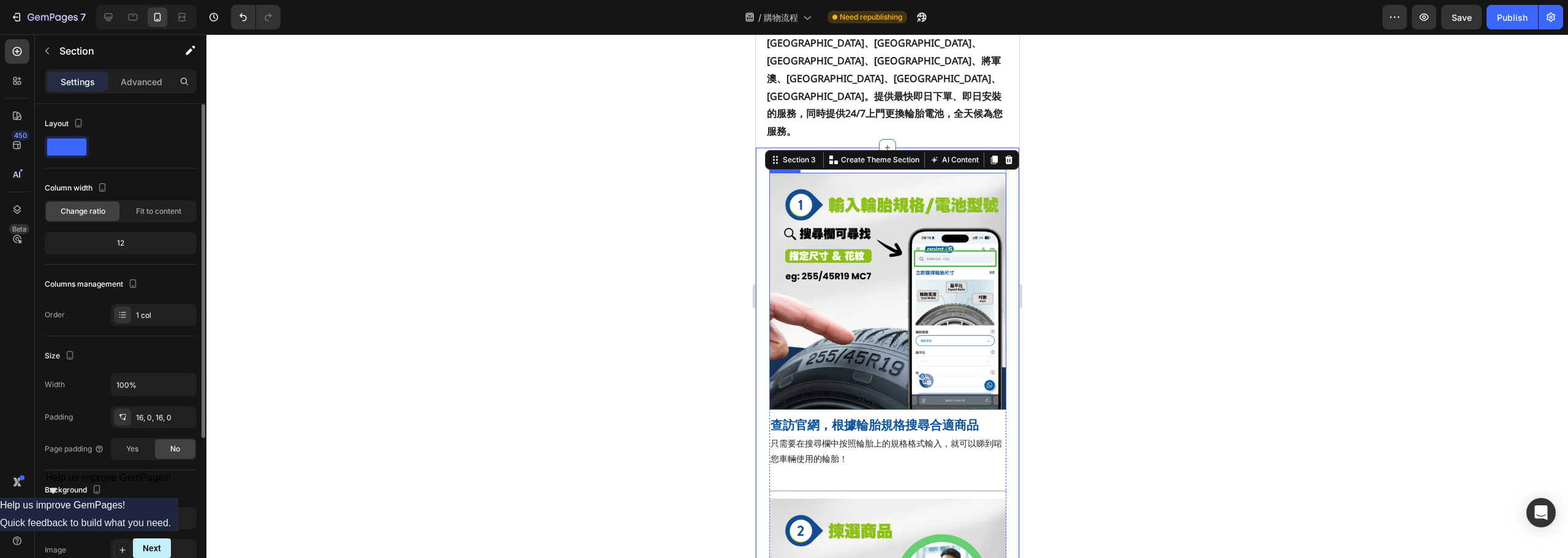
scroll to position [193, 0]
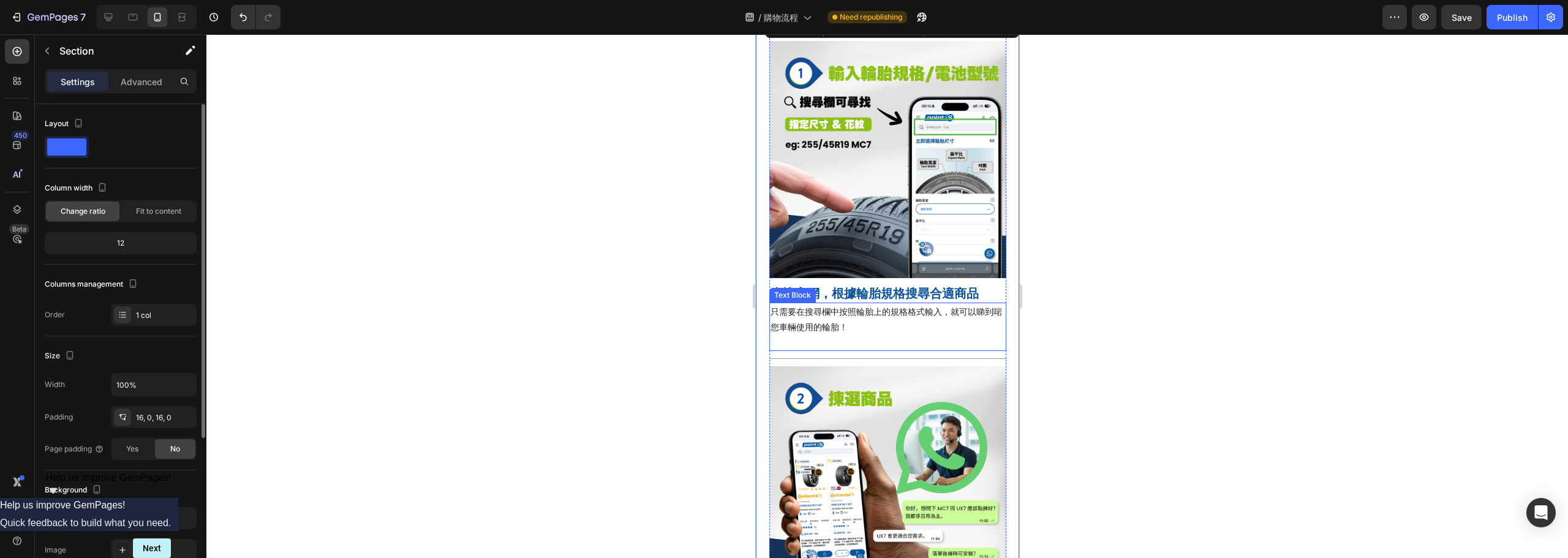
click at [814, 336] on p "只需要在搜尋欄中按照輪胎上的規格格式輸入，就可以睇到啱您車輛使用的輪胎！" at bounding box center [887, 327] width 235 height 47
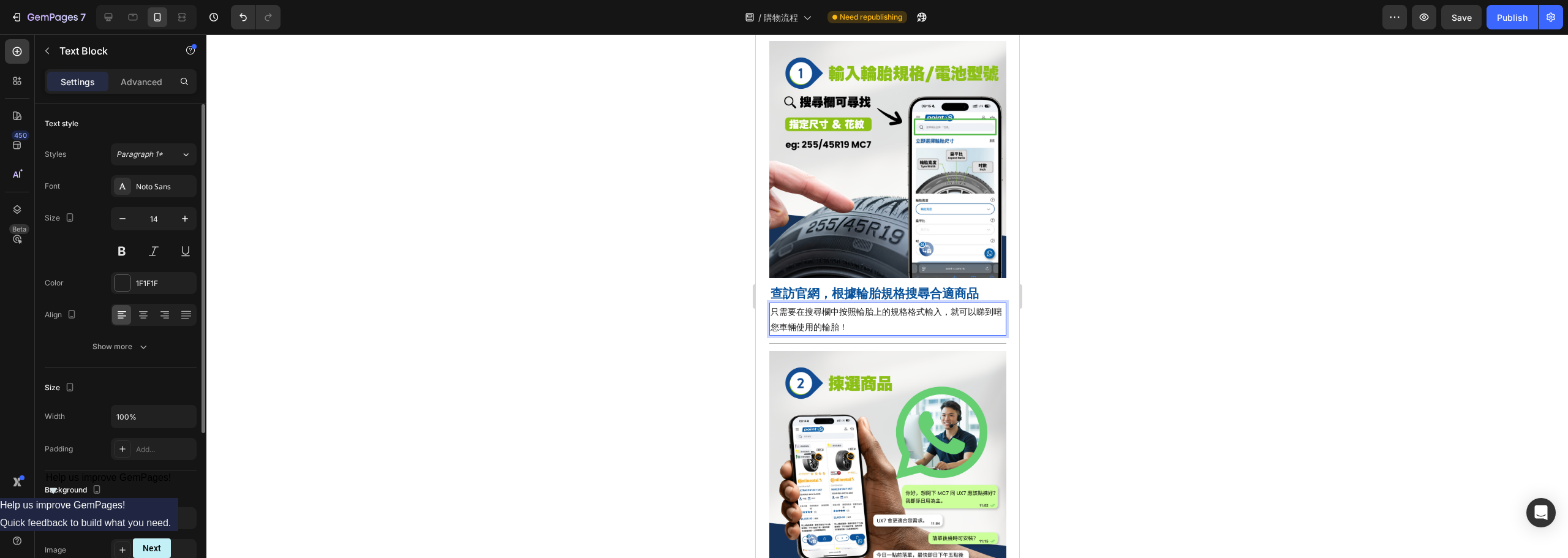
click at [1151, 269] on div at bounding box center [887, 296] width 1361 height 524
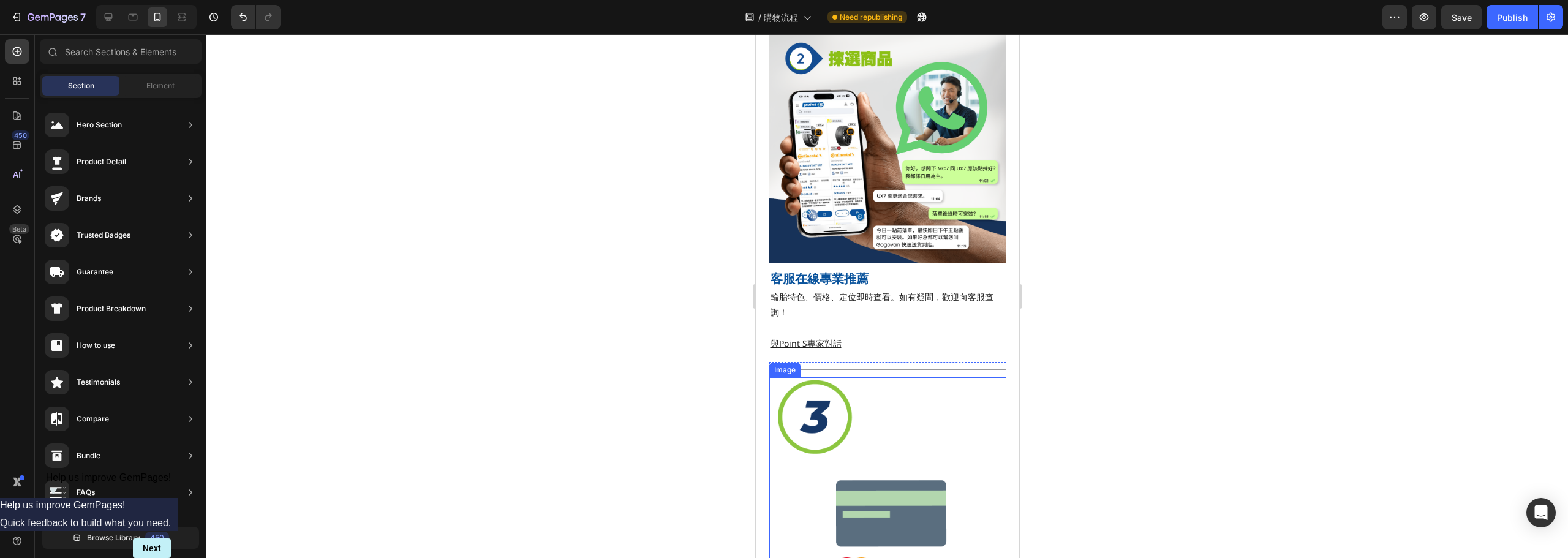
scroll to position [561, 0]
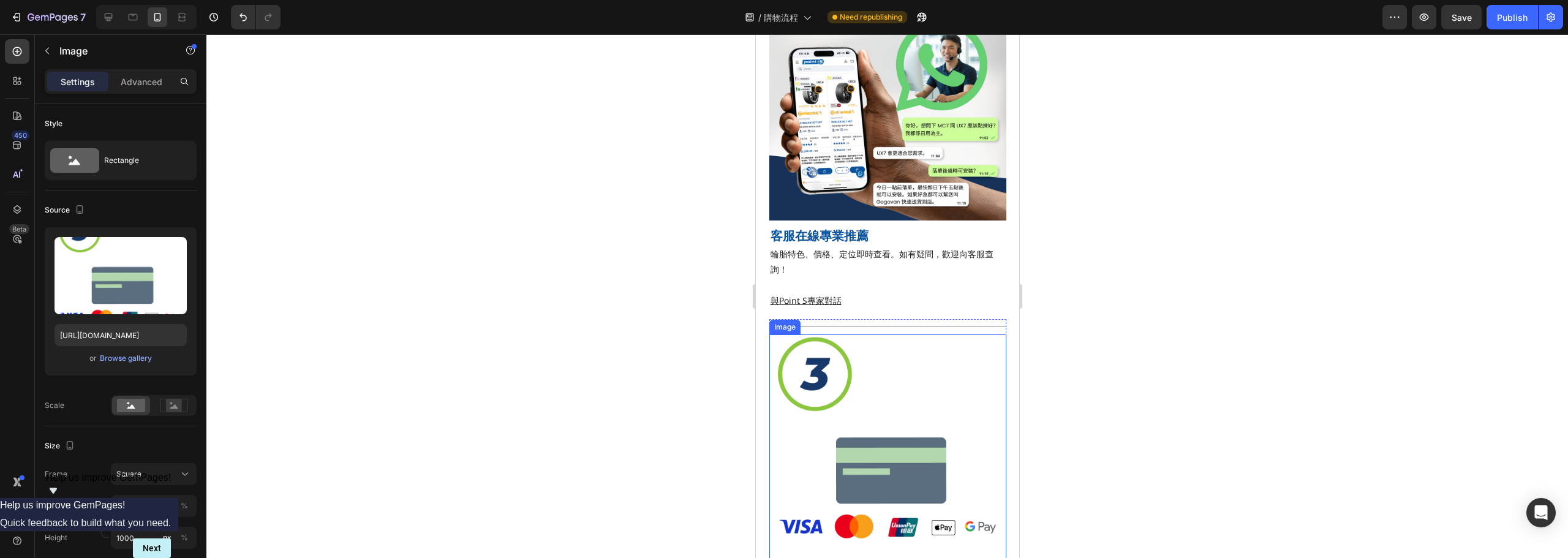
click at [855, 355] on img at bounding box center [887, 453] width 237 height 237
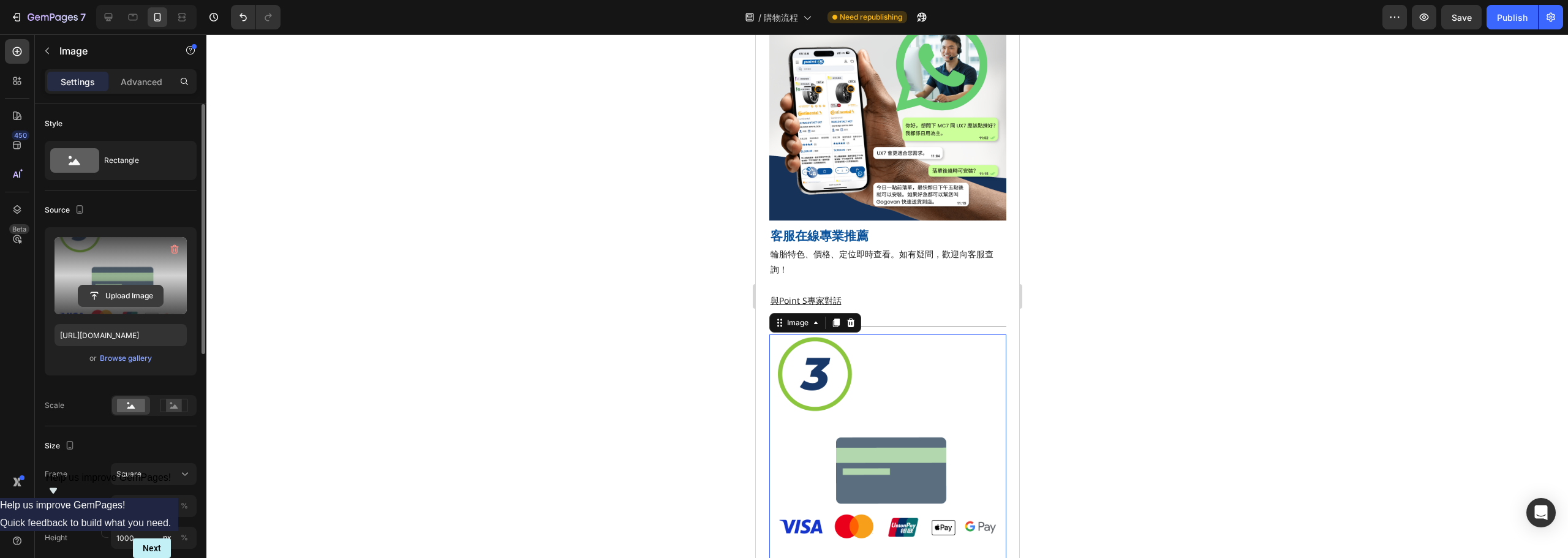
click at [138, 290] on input "file" at bounding box center [121, 296] width 85 height 21
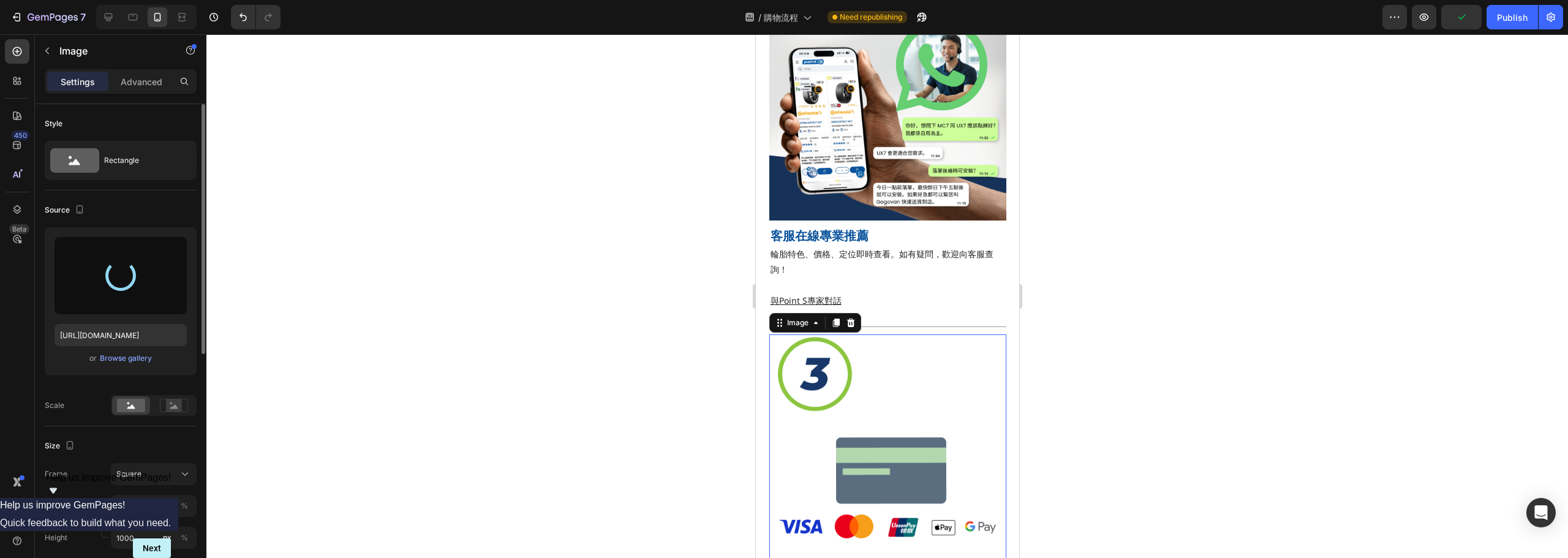
type input "[URL][DOMAIN_NAME]"
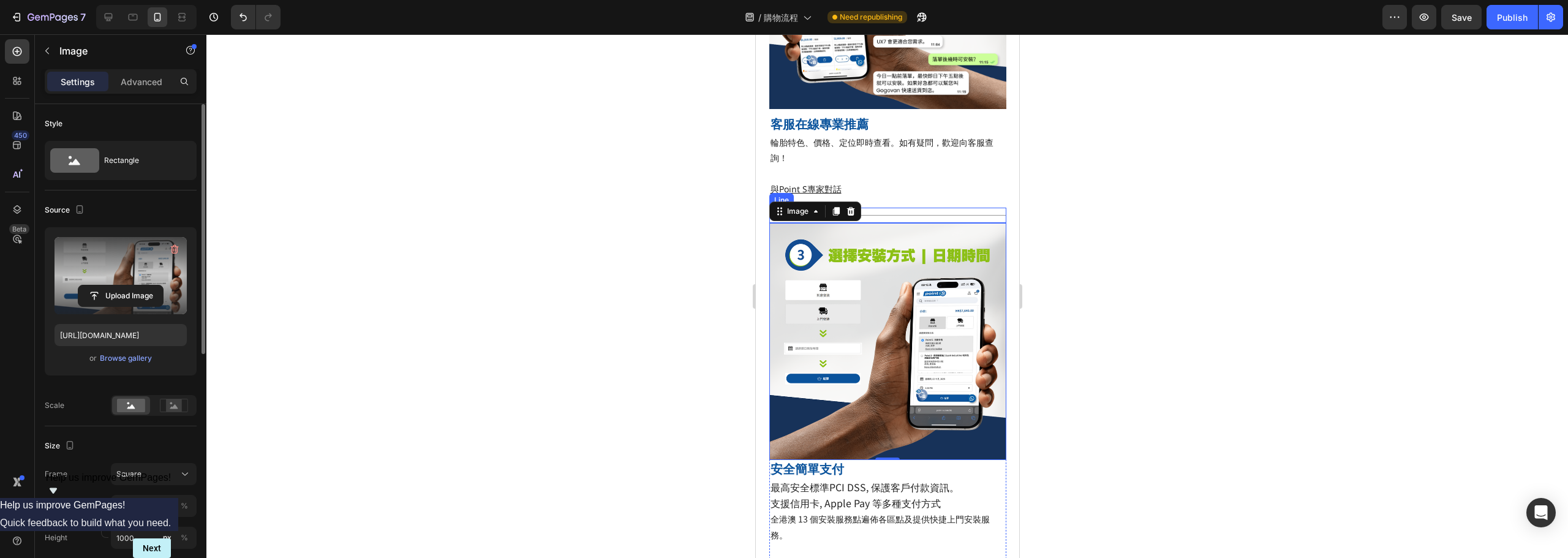
scroll to position [683, 0]
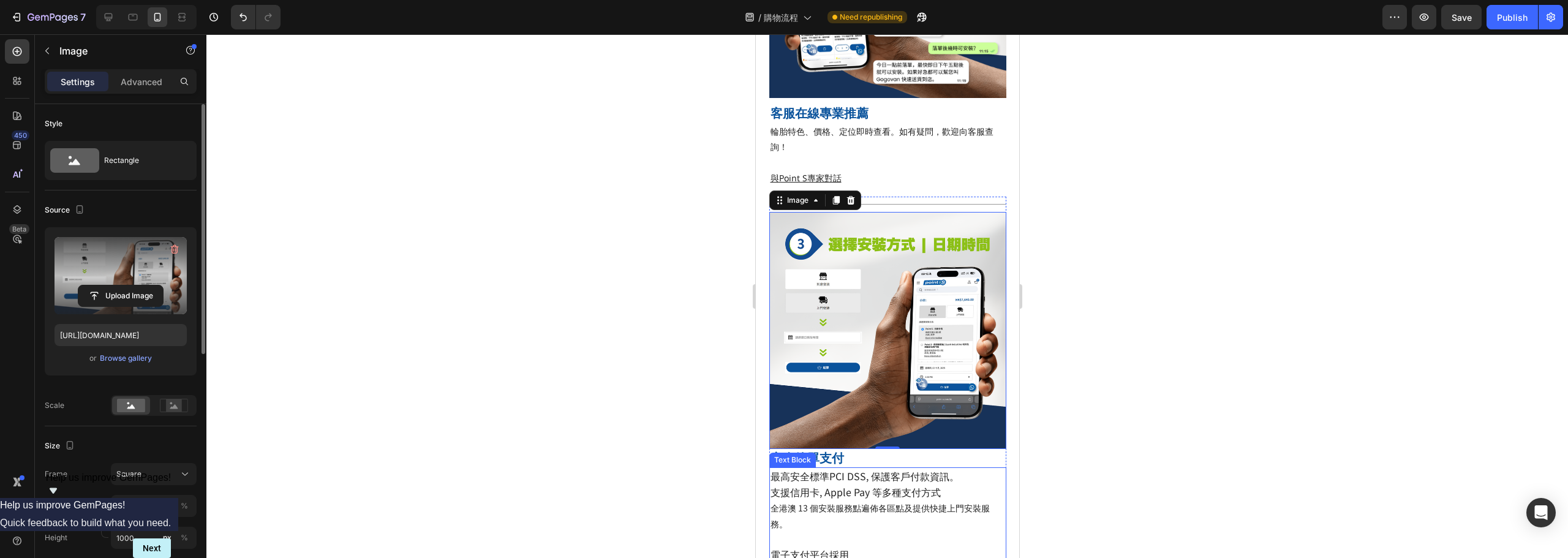
click at [798, 455] on div "Text Block" at bounding box center [792, 460] width 42 height 11
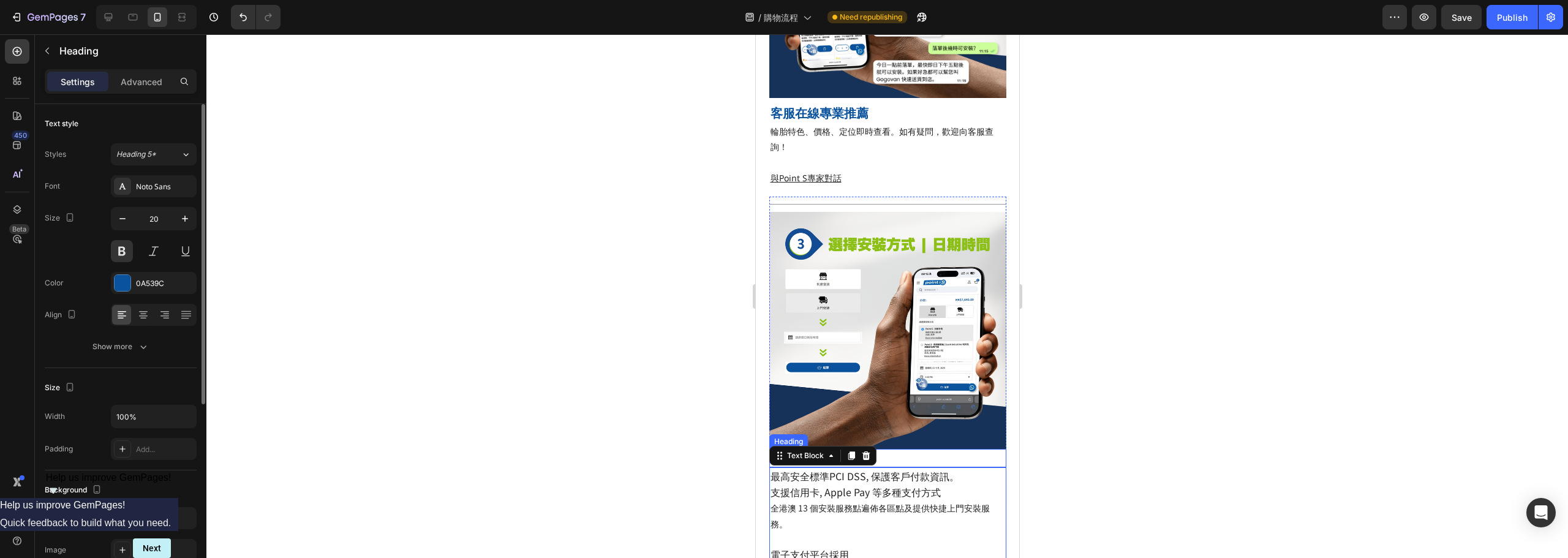
click at [912, 449] on h2 "安全簡單支付" at bounding box center [887, 459] width 237 height 18
click at [912, 450] on p "安全簡單支付" at bounding box center [887, 458] width 235 height 16
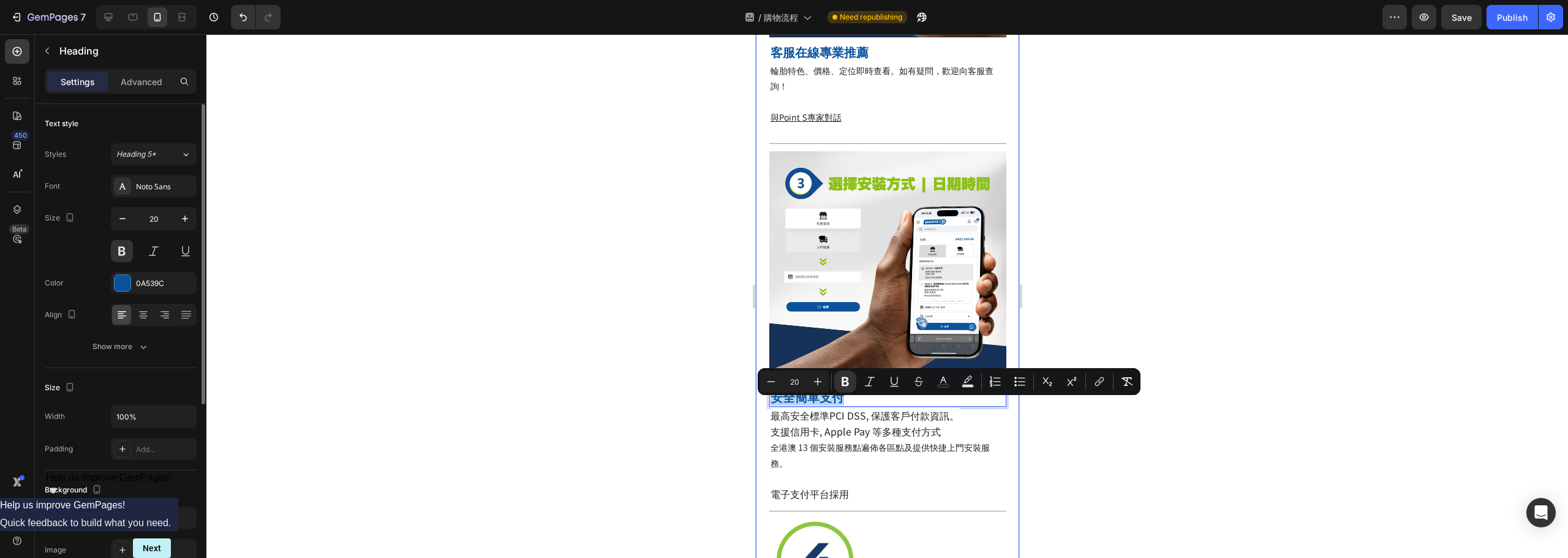
scroll to position [745, 0]
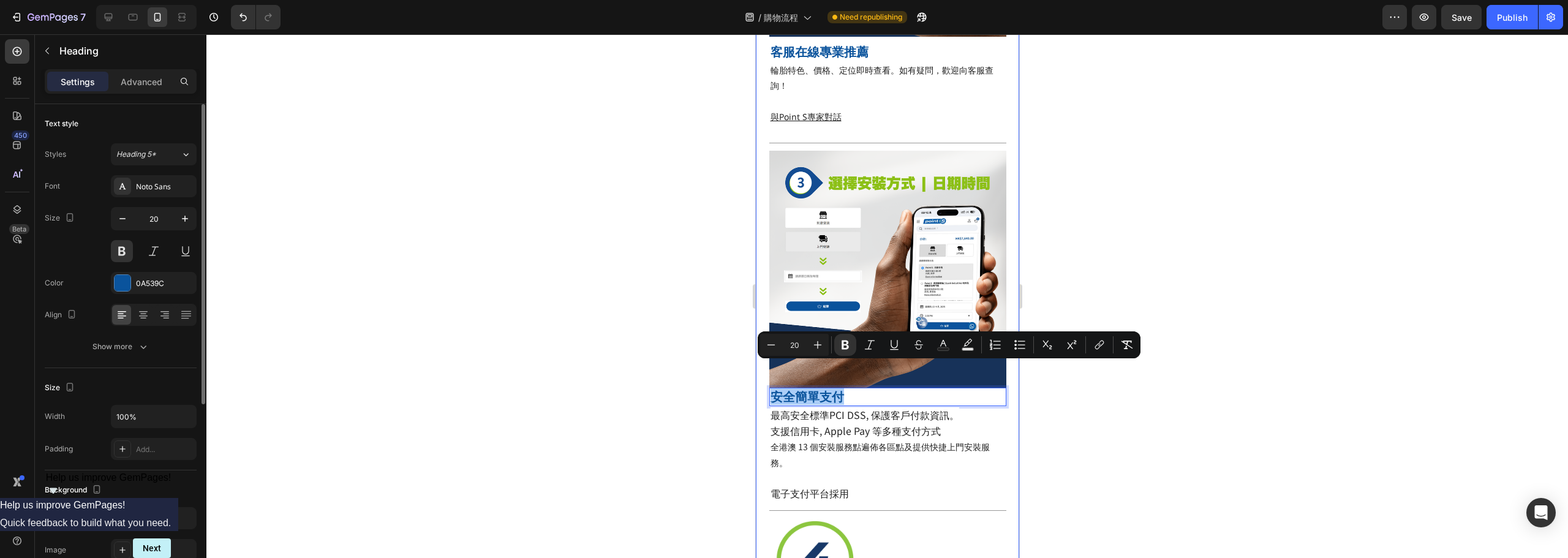
click at [669, 379] on div at bounding box center [887, 296] width 1361 height 524
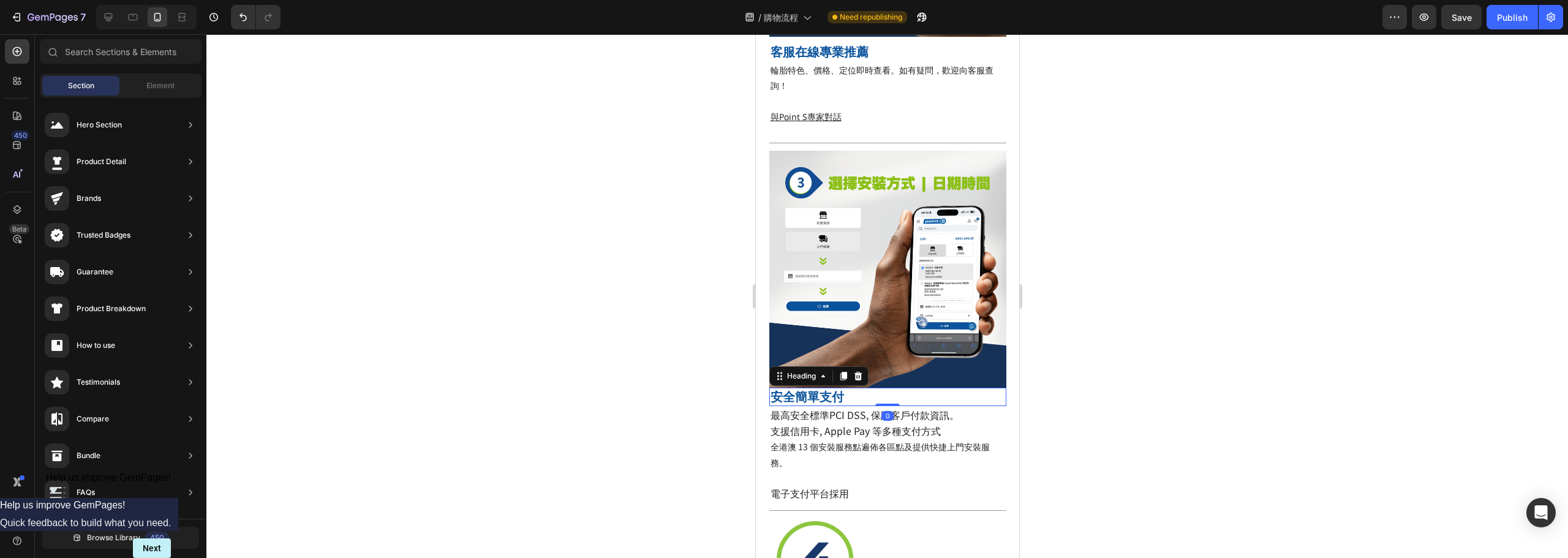
click at [814, 389] on strong "安全簡單支付" at bounding box center [807, 397] width 74 height 17
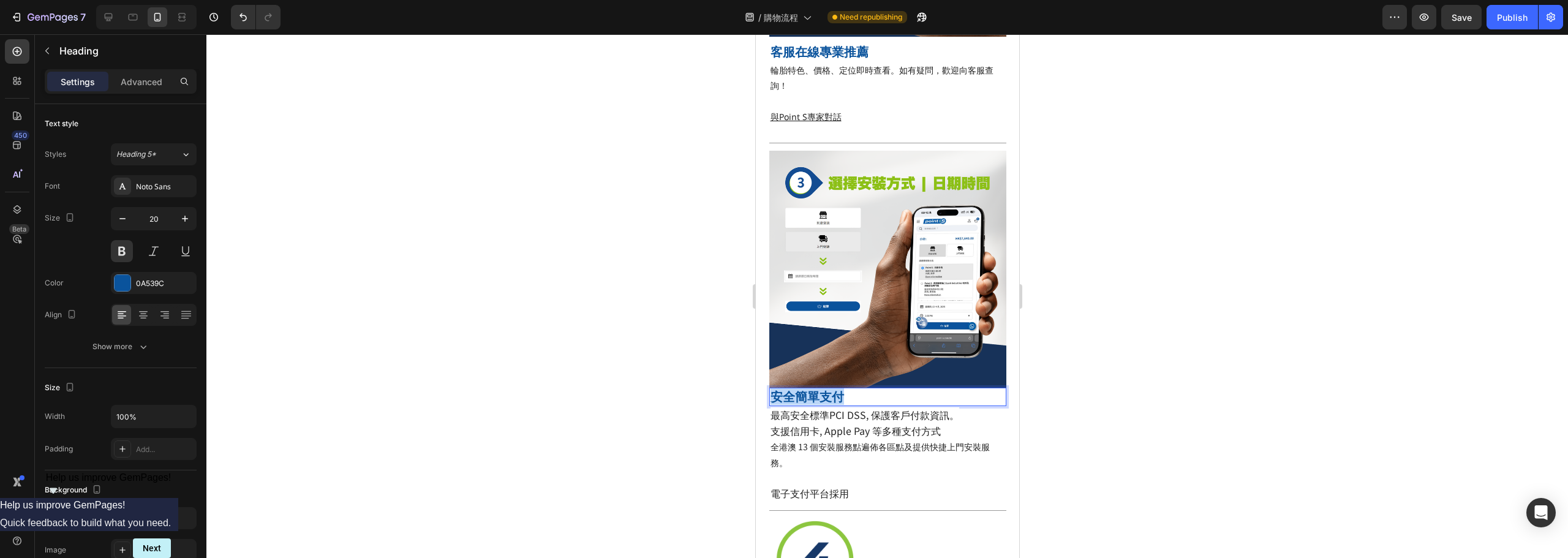
click at [814, 389] on strong "安全簡單支付" at bounding box center [807, 397] width 74 height 17
click at [653, 406] on div at bounding box center [887, 296] width 1361 height 524
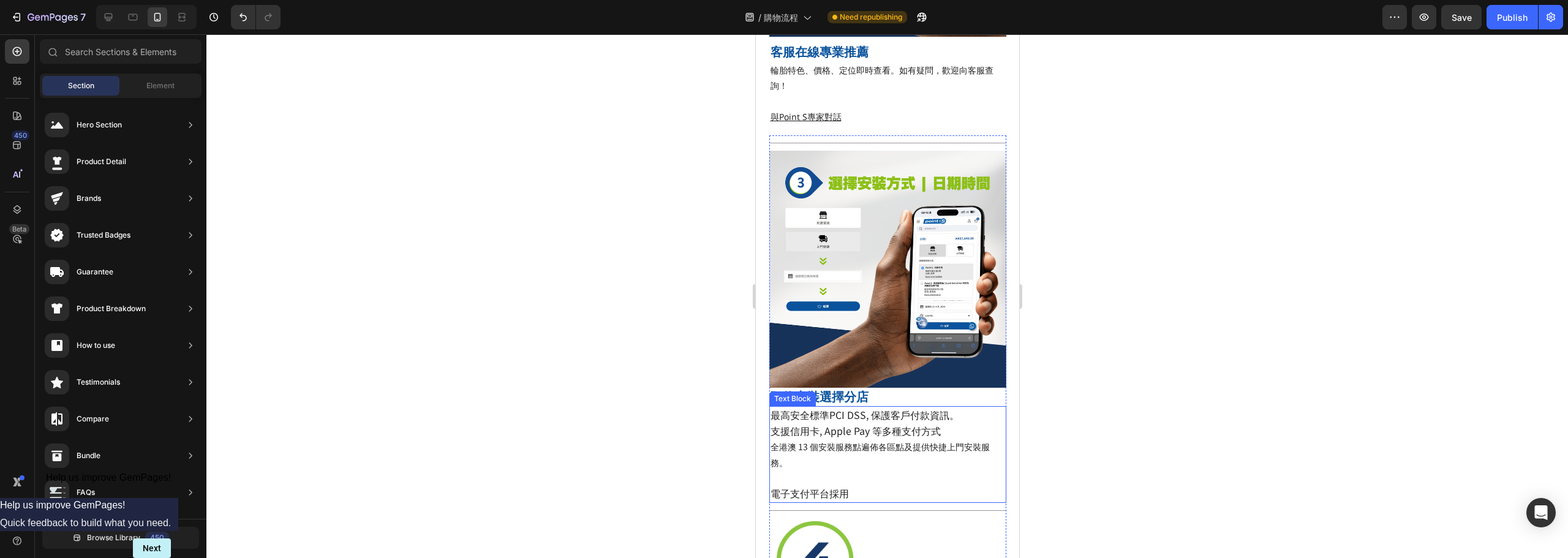
click at [834, 408] on span "最高安全標準PCI DSS, 保護客戶付款資訊。" at bounding box center [864, 415] width 188 height 15
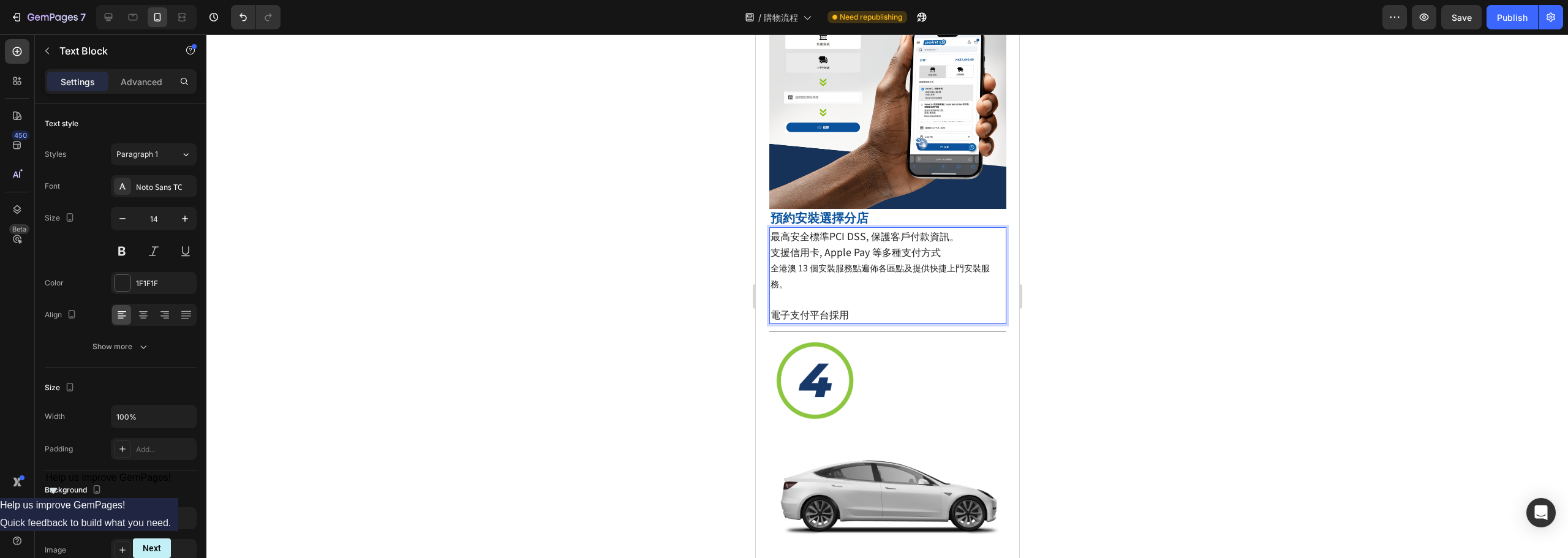
scroll to position [928, 0]
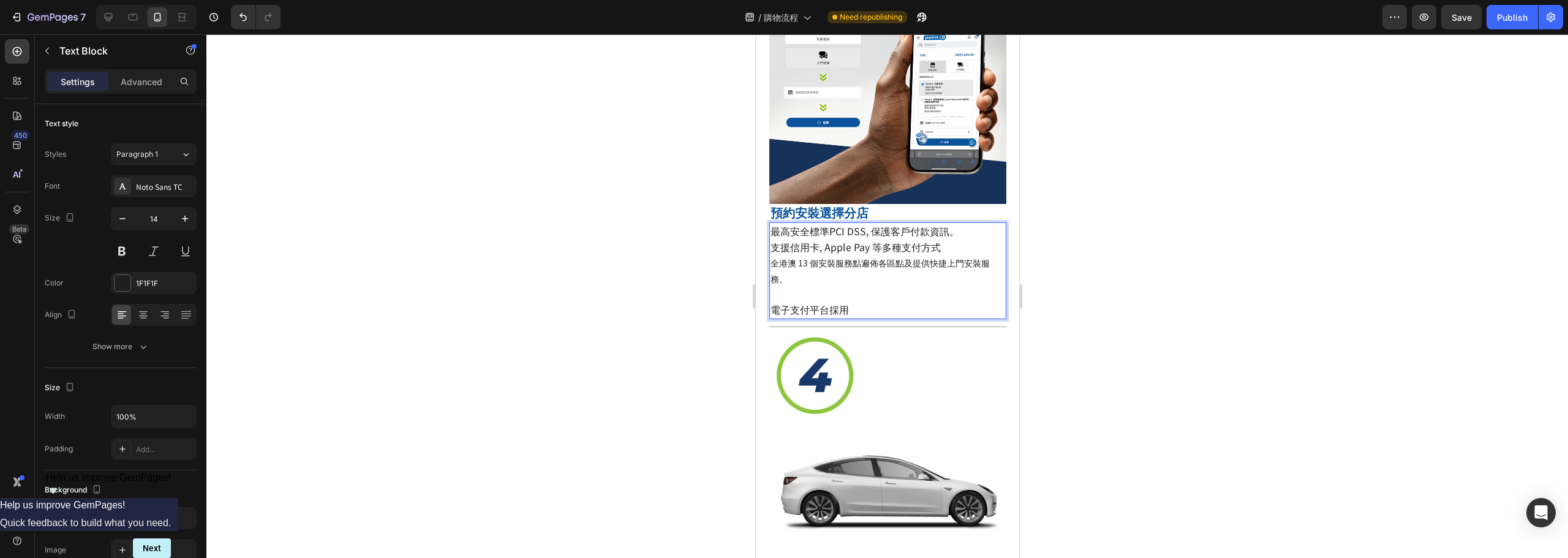
click at [844, 239] on p "支援信用卡, Apple Pay 等多種支付方式 全港澳 13 個安裝服務點遍佈各區點及提供快捷上門安裝服務。" at bounding box center [887, 262] width 235 height 47
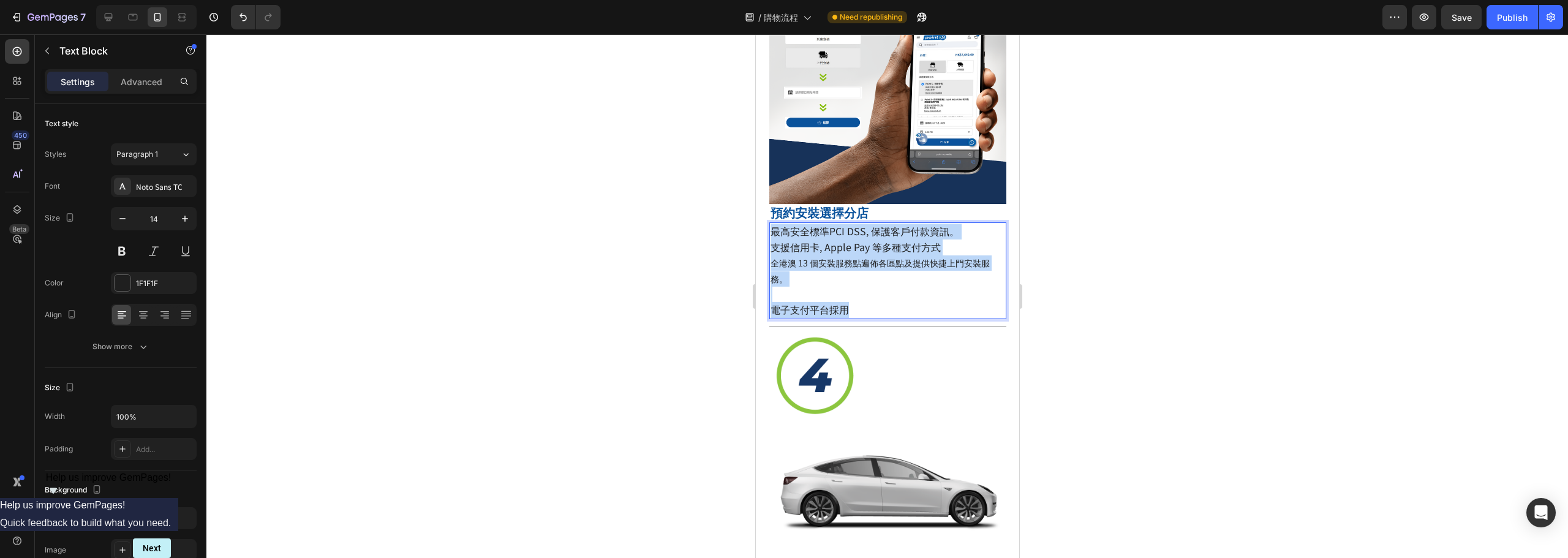
drag, startPoint x: 854, startPoint y: 284, endPoint x: 768, endPoint y: 206, distance: 116.1
click at [768, 222] on div "最高安全標準PCI DSS, 保護客戶付款資訊。 支援信用卡, Apple Pay 等多種支付方式 全港澳 13 個安裝服務點遍佈各區點及提供快捷上門安裝服務…" at bounding box center [887, 271] width 237 height 97
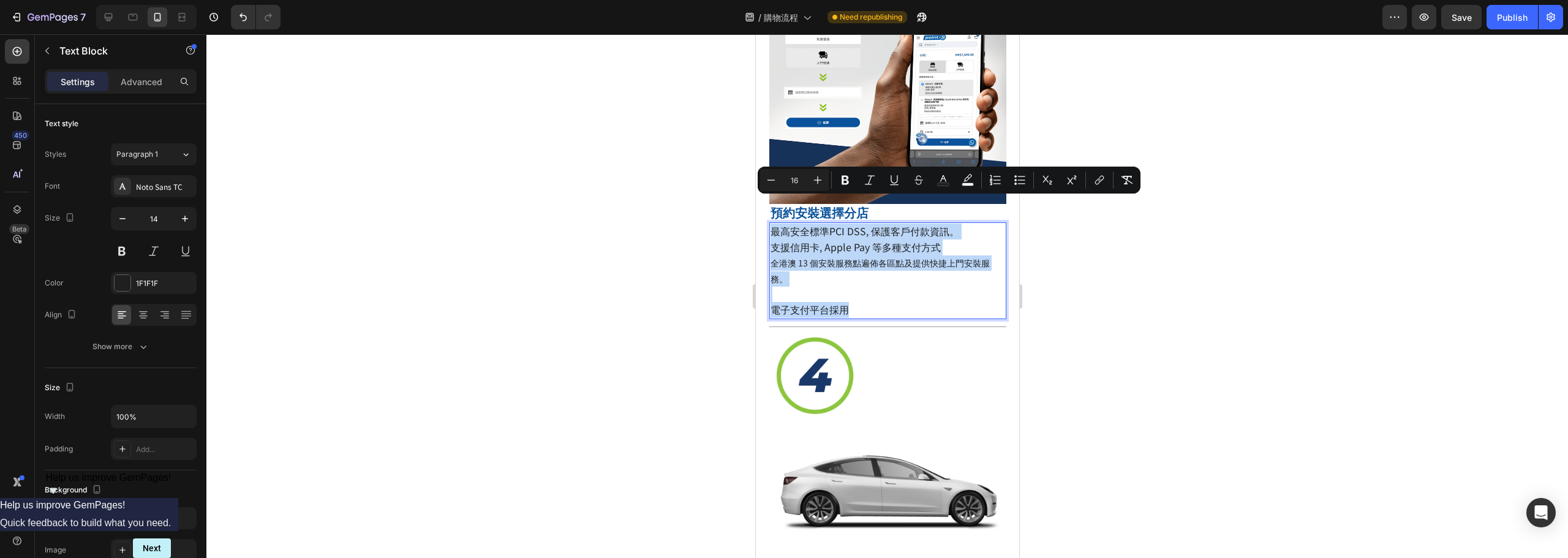
copy div "最高安全標準PCI DSS, 保護客戶付款資訊。 支援信用卡, Apple Pay 等多種支付方式 全港澳 13 個安裝服務點遍佈各區點及提供快捷上門安裝服務…"
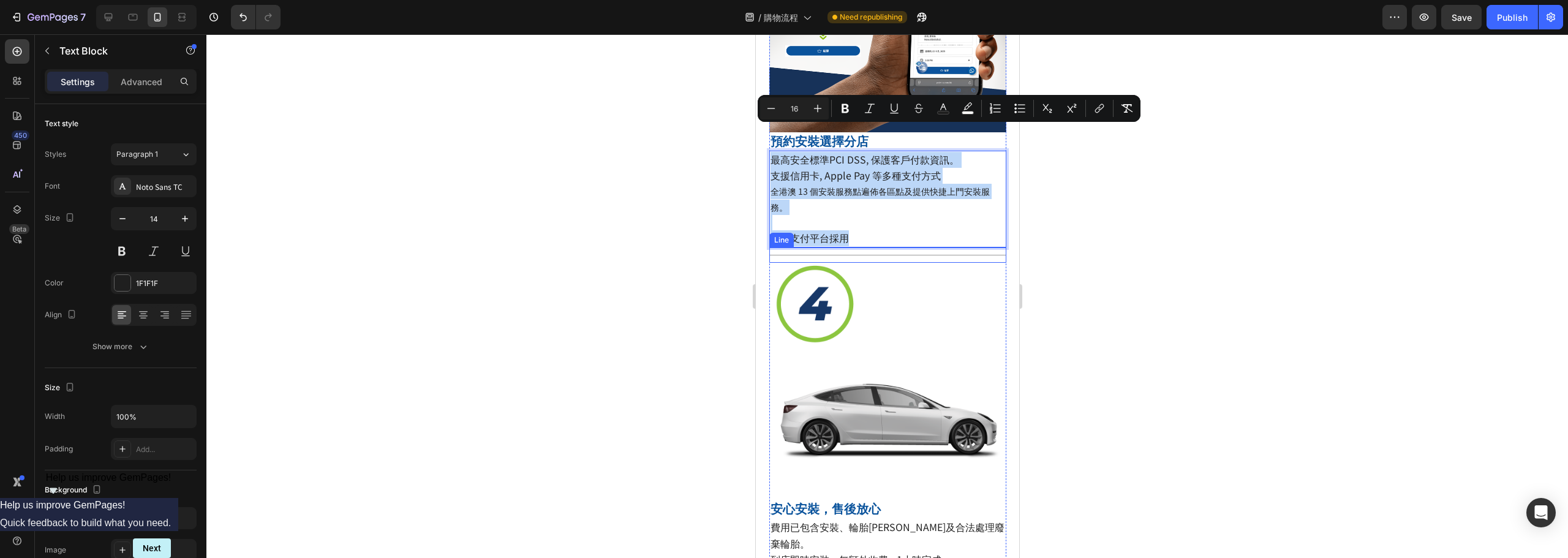
scroll to position [1112, 0]
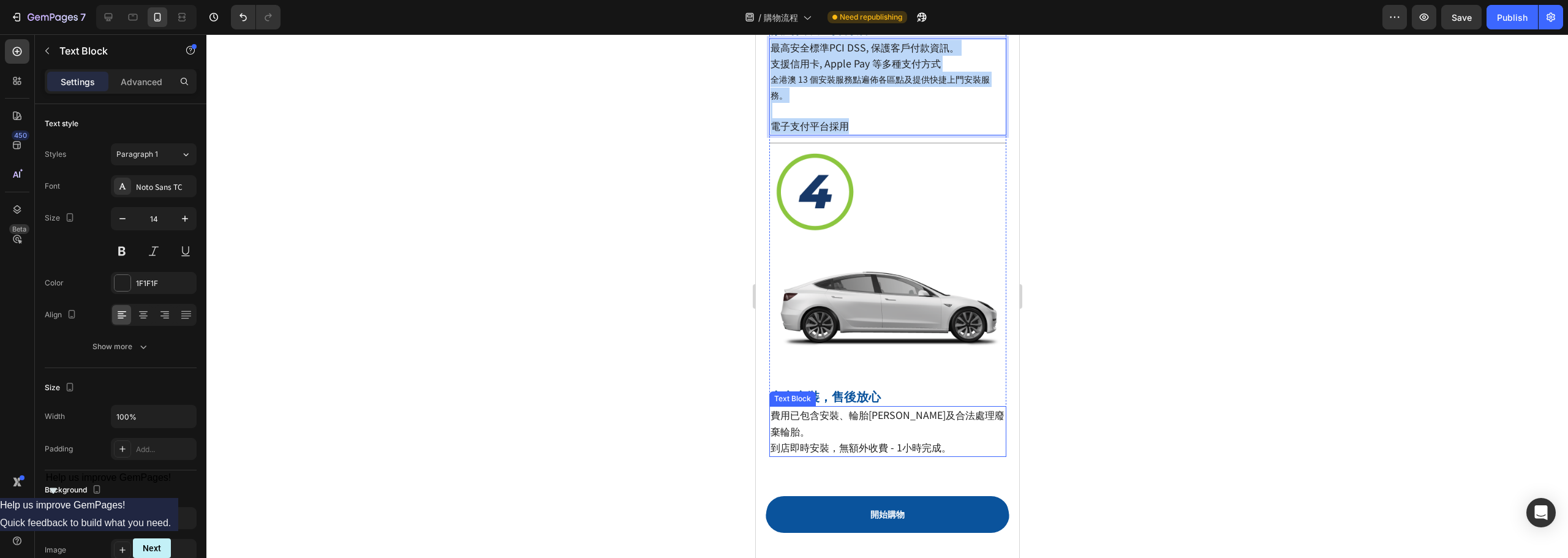
click at [841, 408] on span "費用已包含安裝、輪胎[PERSON_NAME]及合法處理廢棄輪胎。" at bounding box center [887, 423] width 234 height 31
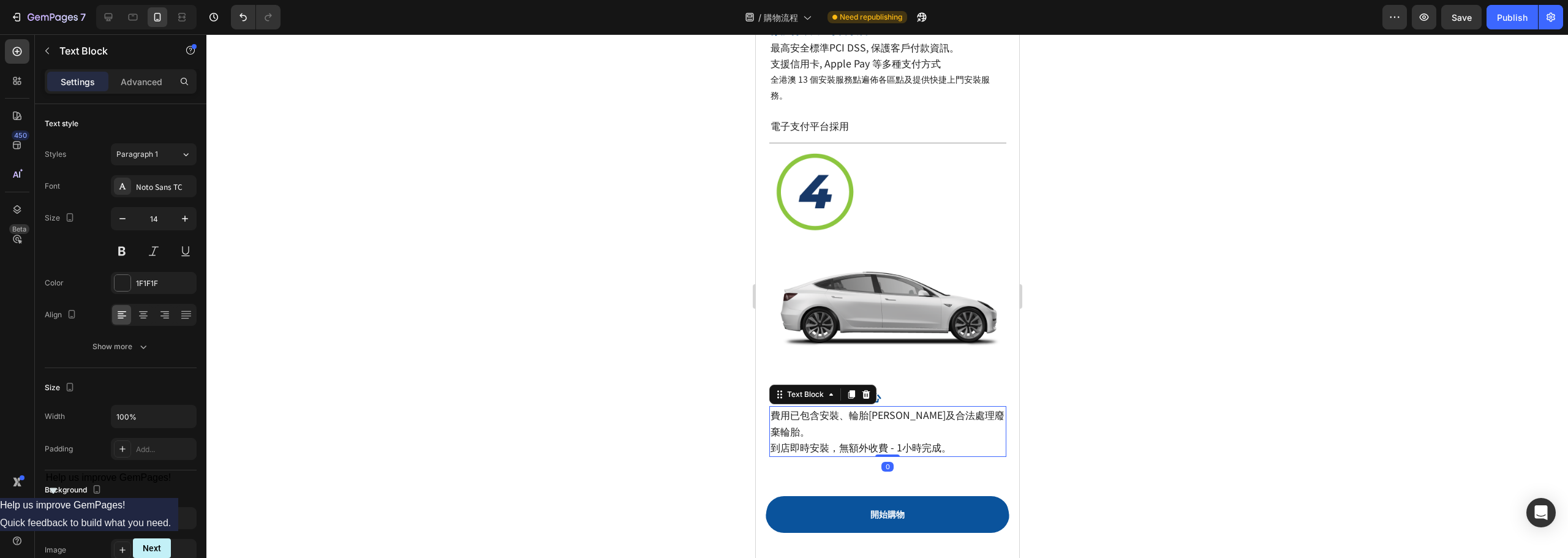
click at [841, 408] on span "費用已包含安裝、輪胎[PERSON_NAME]及合法處理廢棄輪胎。" at bounding box center [887, 423] width 234 height 31
click at [915, 440] on span "到店即時安裝，無額外收費 - 1小時完成。" at bounding box center [860, 447] width 181 height 15
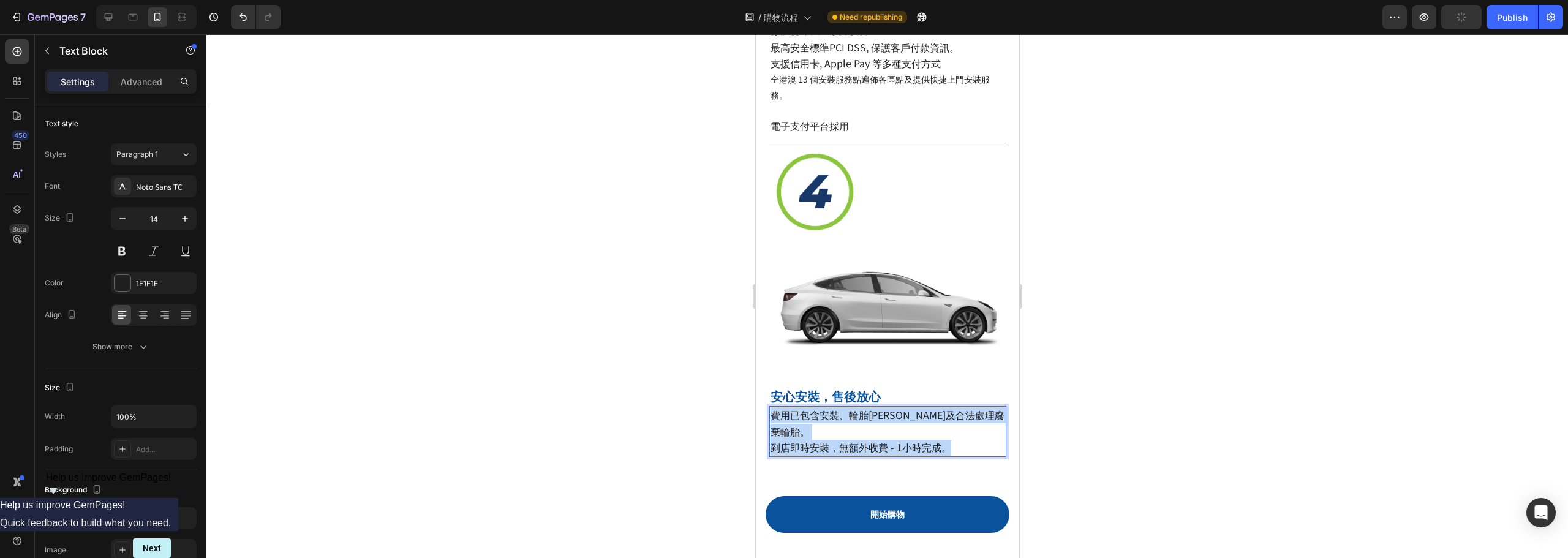
drag, startPoint x: 973, startPoint y: 403, endPoint x: 771, endPoint y: 381, distance: 203.2
click at [771, 406] on div "費用已包含安裝、輪胎[PERSON_NAME]及合法處理廢棄輪胎。 到店即時安裝，無額外收費 - 1小時完成。" at bounding box center [887, 432] width 237 height 51
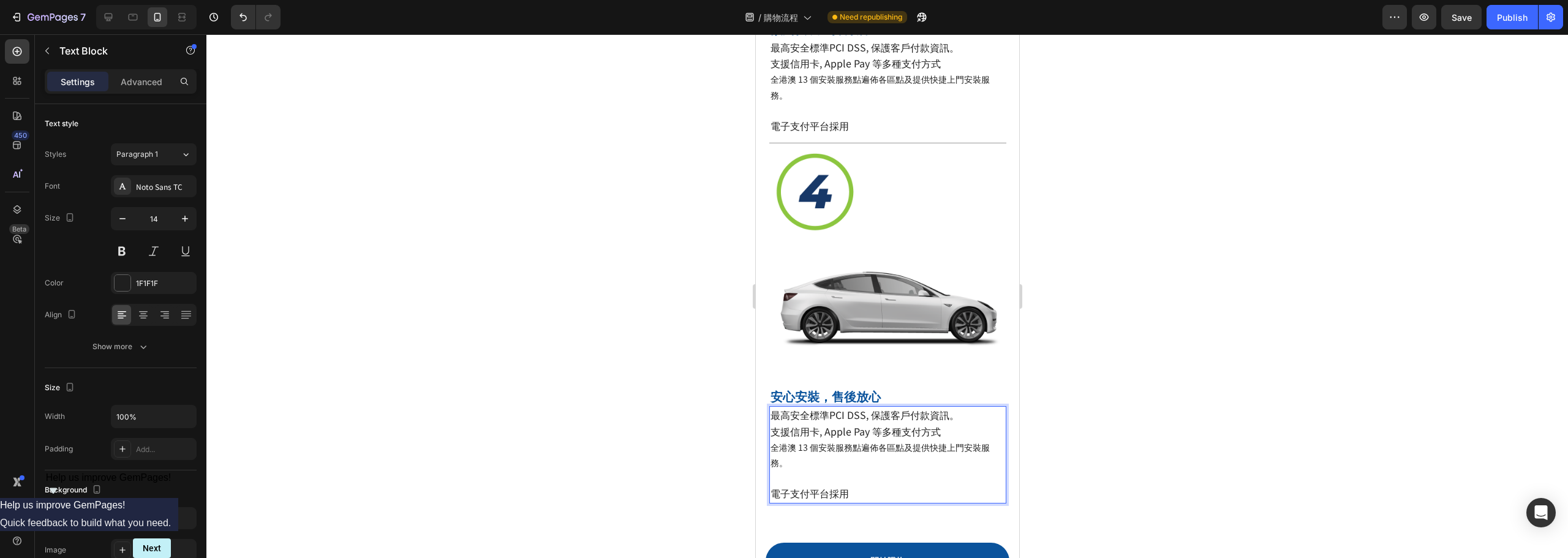
click at [898, 424] on p "支援信用卡, Apple Pay 等多種支付方式 全港澳 13 個安裝服務點遍佈各區點及提供快捷上門安裝服務。" at bounding box center [887, 447] width 235 height 47
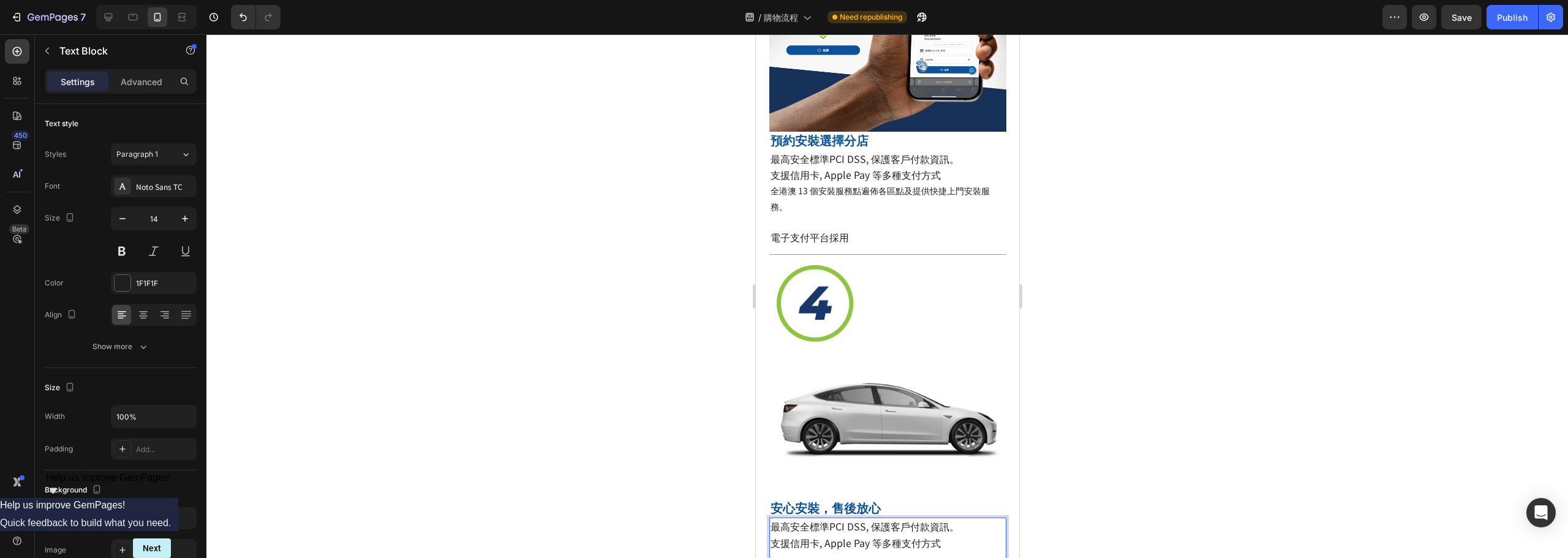
scroll to position [867, 0]
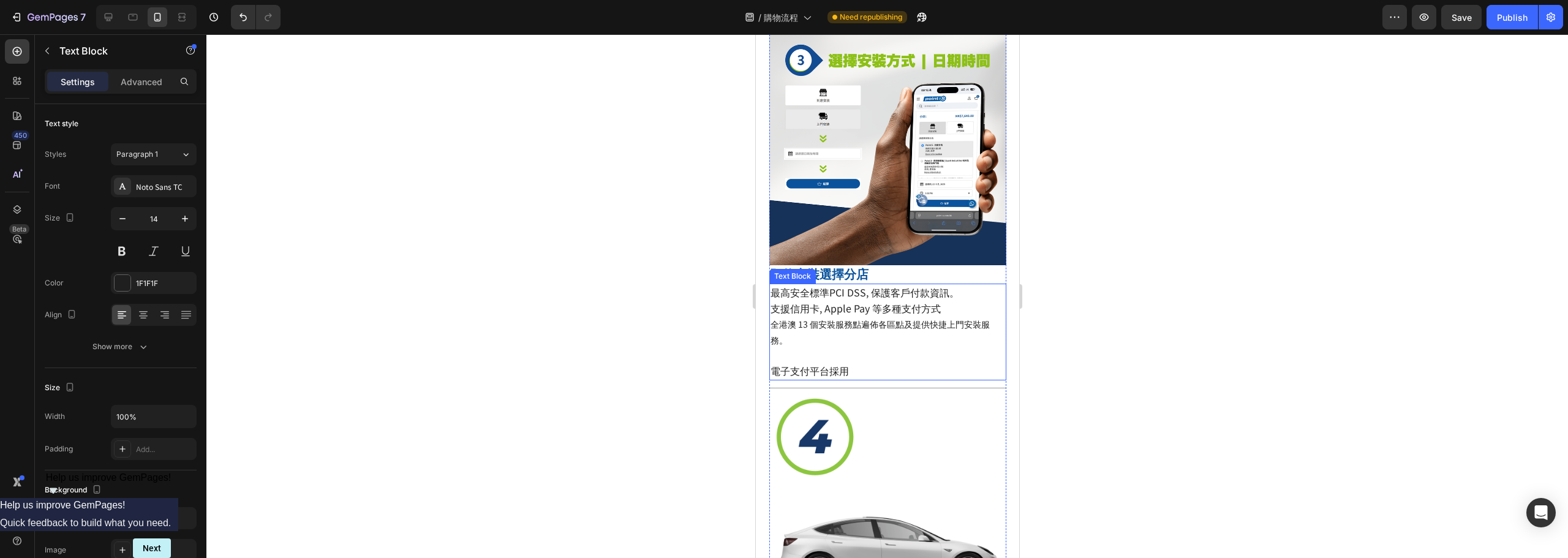
click at [873, 302] on p "支援信用卡, Apple Pay 等多種支付方式 全港澳 13 個安裝服務點遍佈各區點及提供快捷上門安裝服務。" at bounding box center [887, 324] width 235 height 47
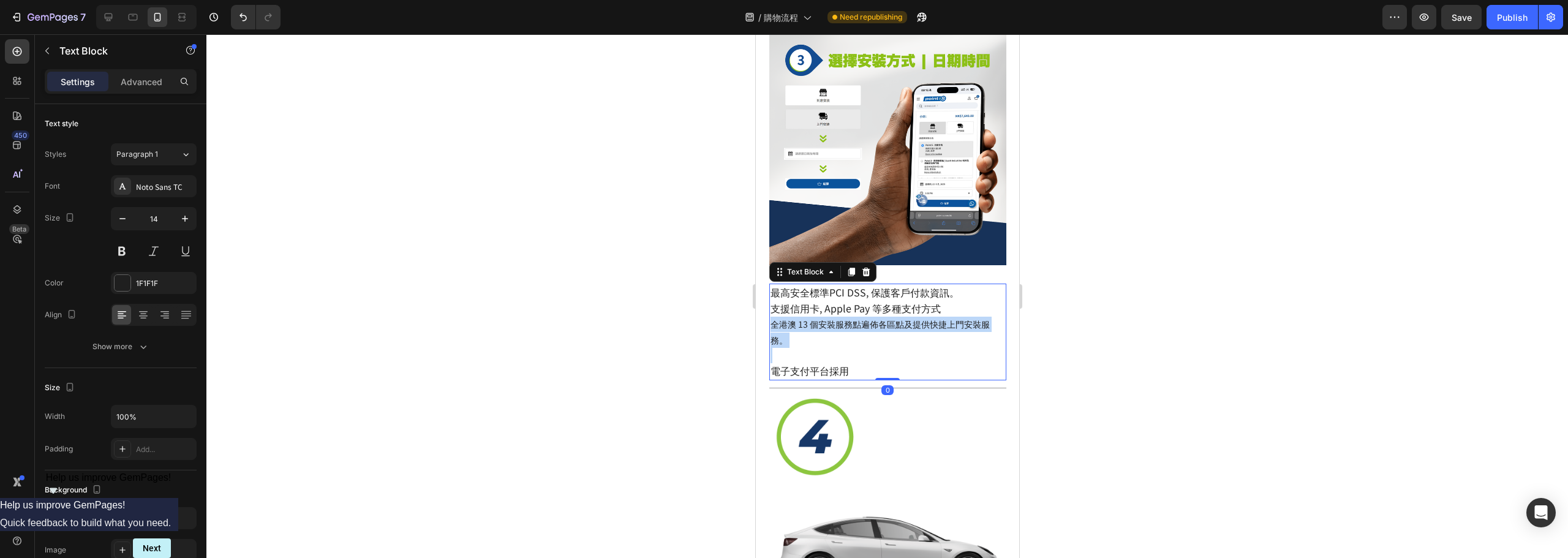
click at [873, 302] on p "支援信用卡, Apple Pay 等多種支付方式 全港澳 13 個安裝服務點遍佈各區點及提供快捷上門安裝服務。" at bounding box center [887, 324] width 235 height 47
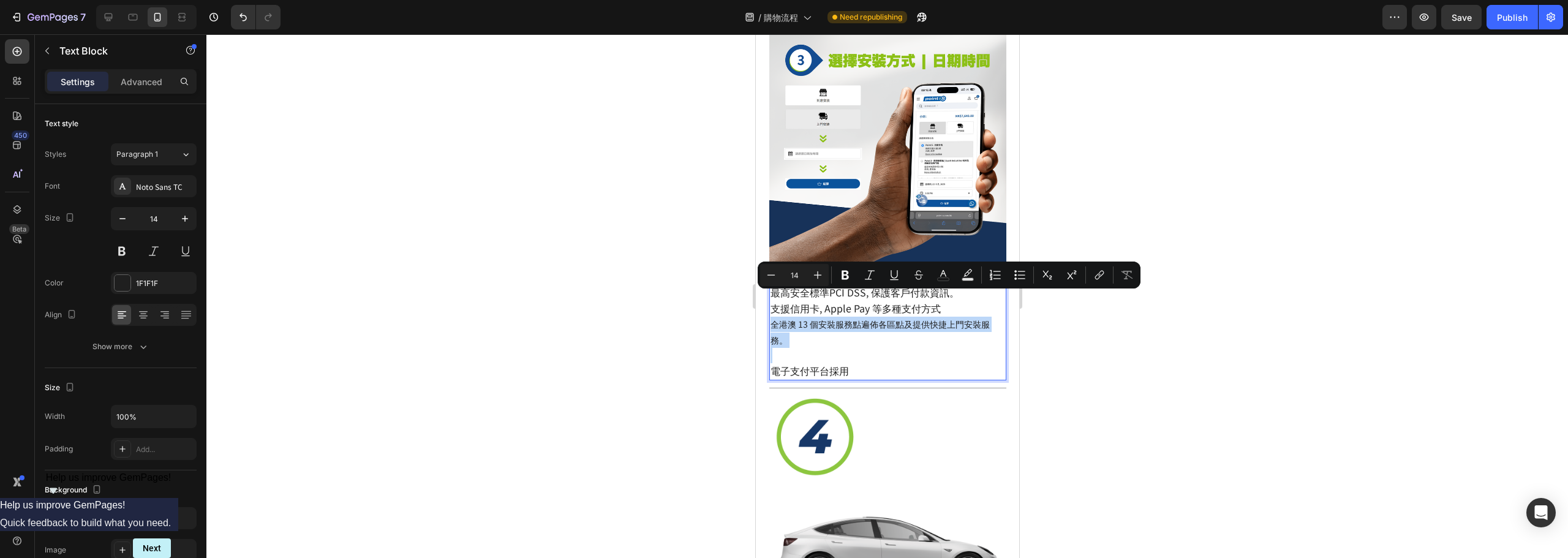
click at [865, 311] on p "支援信用卡, Apple Pay 等多種支付方式 全港澳 13 個安裝服務點遍佈各區點及提供快捷上門安裝服務。" at bounding box center [887, 324] width 235 height 47
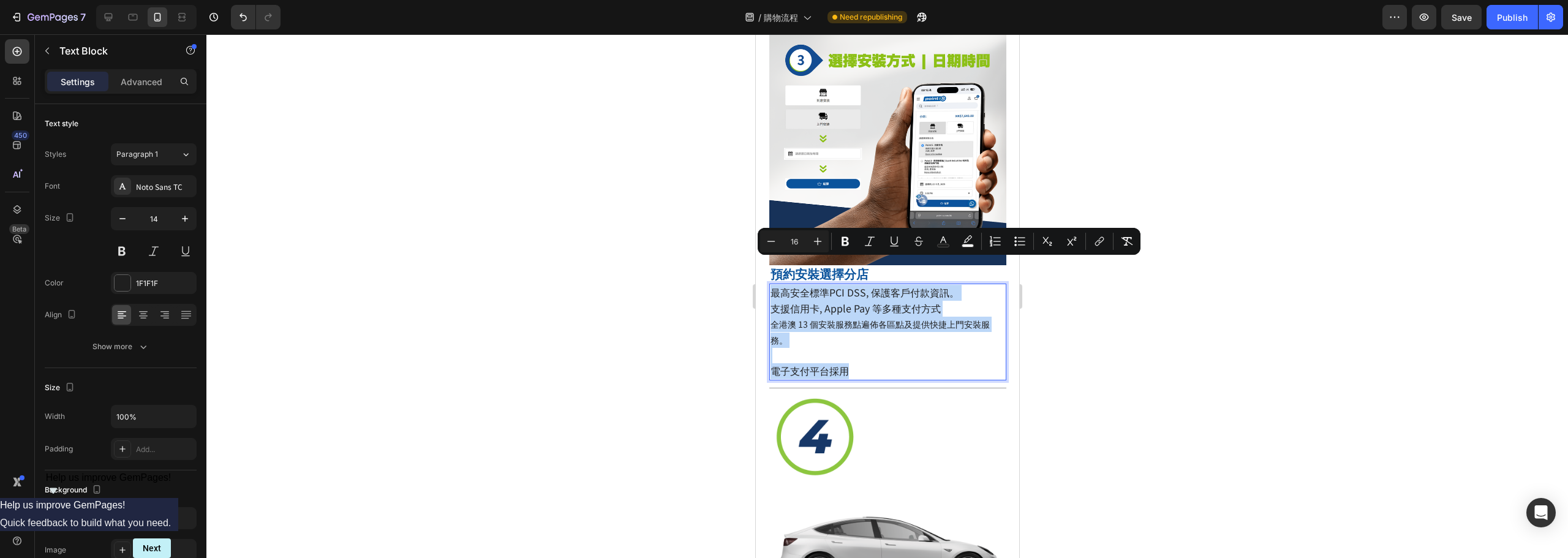
drag, startPoint x: 859, startPoint y: 346, endPoint x: 770, endPoint y: 261, distance: 123.1
click at [770, 284] on div "最高安全標準PCI DSS, 保護客戶付款資訊。 支援信用卡, Apple Pay 等多種支付方式 全港澳 13 個安裝服務點遍佈各區點及提供快捷上門安裝服務…" at bounding box center [887, 332] width 237 height 97
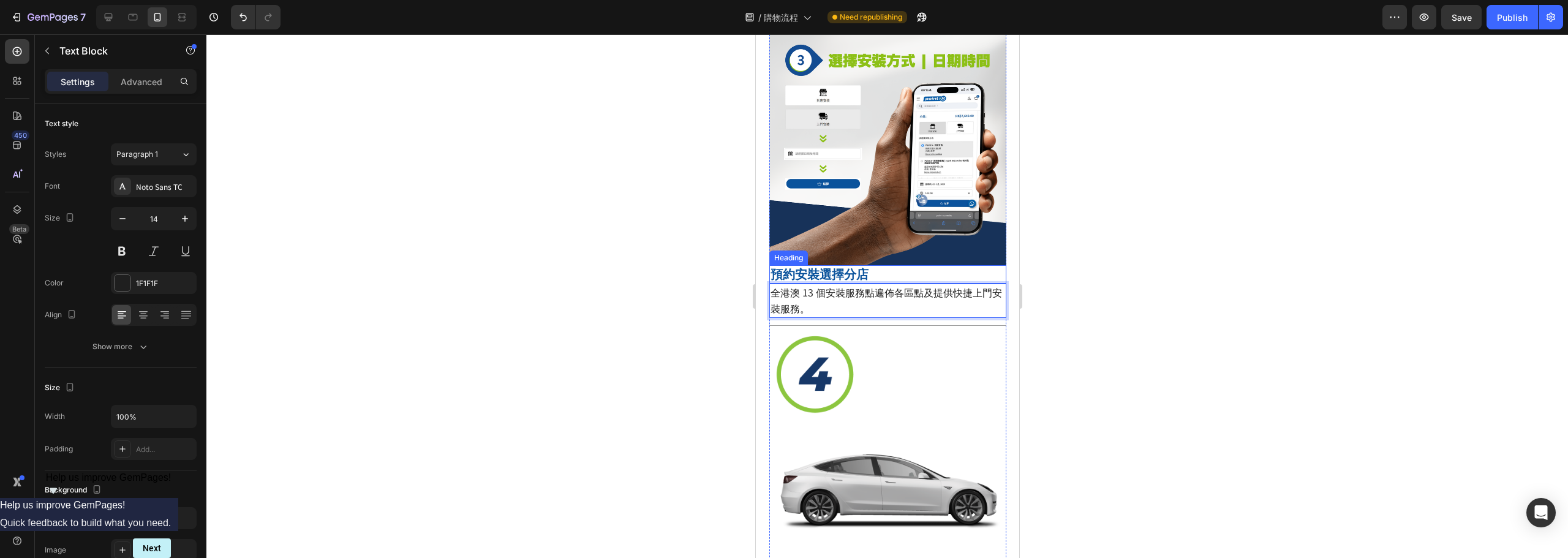
click at [1104, 223] on div at bounding box center [887, 296] width 1361 height 524
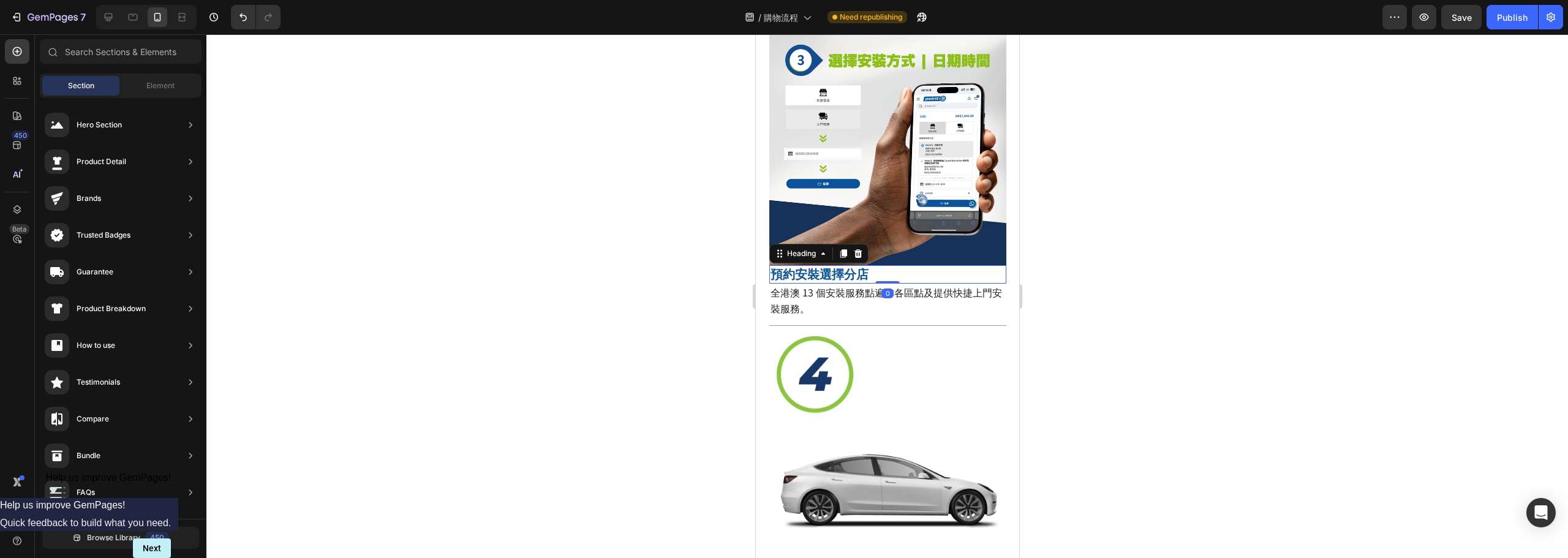
click at [864, 266] on p "預約安裝選擇分店" at bounding box center [887, 274] width 235 height 16
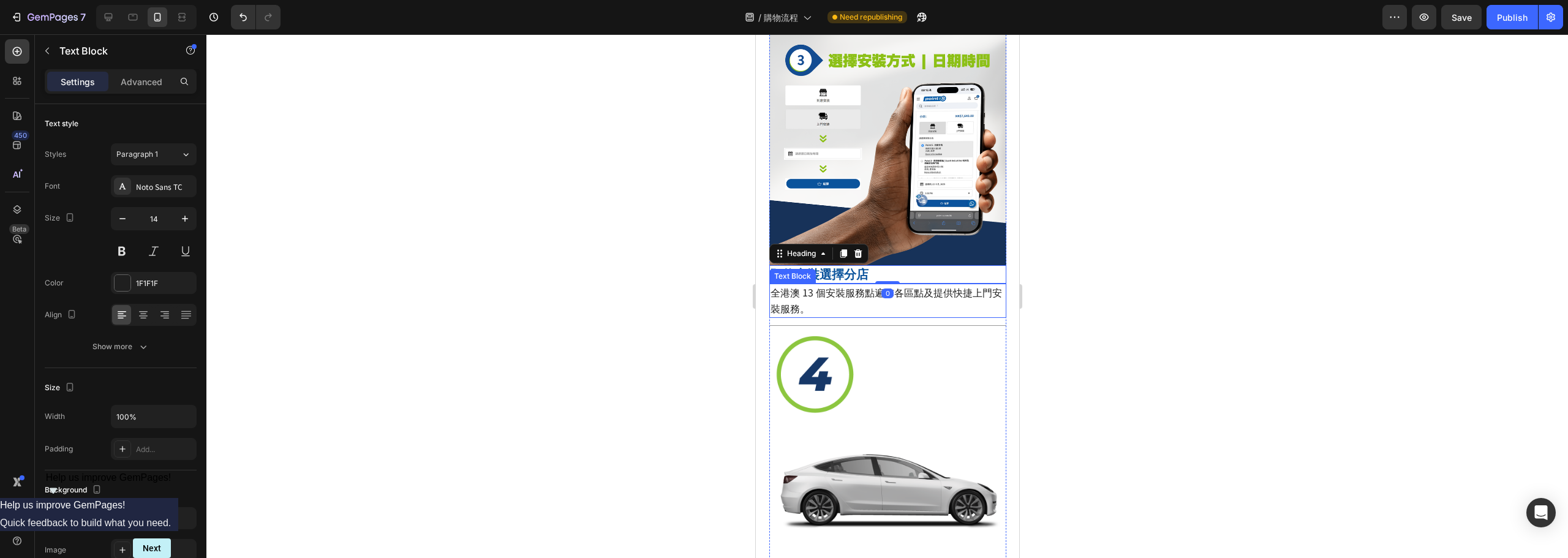
click at [897, 285] on p "全港澳 13 個安裝服務點遍佈各區點及提供快捷上門安裝服務。" at bounding box center [887, 300] width 235 height 32
click at [901, 266] on p "預約安裝選擇分店" at bounding box center [887, 274] width 235 height 16
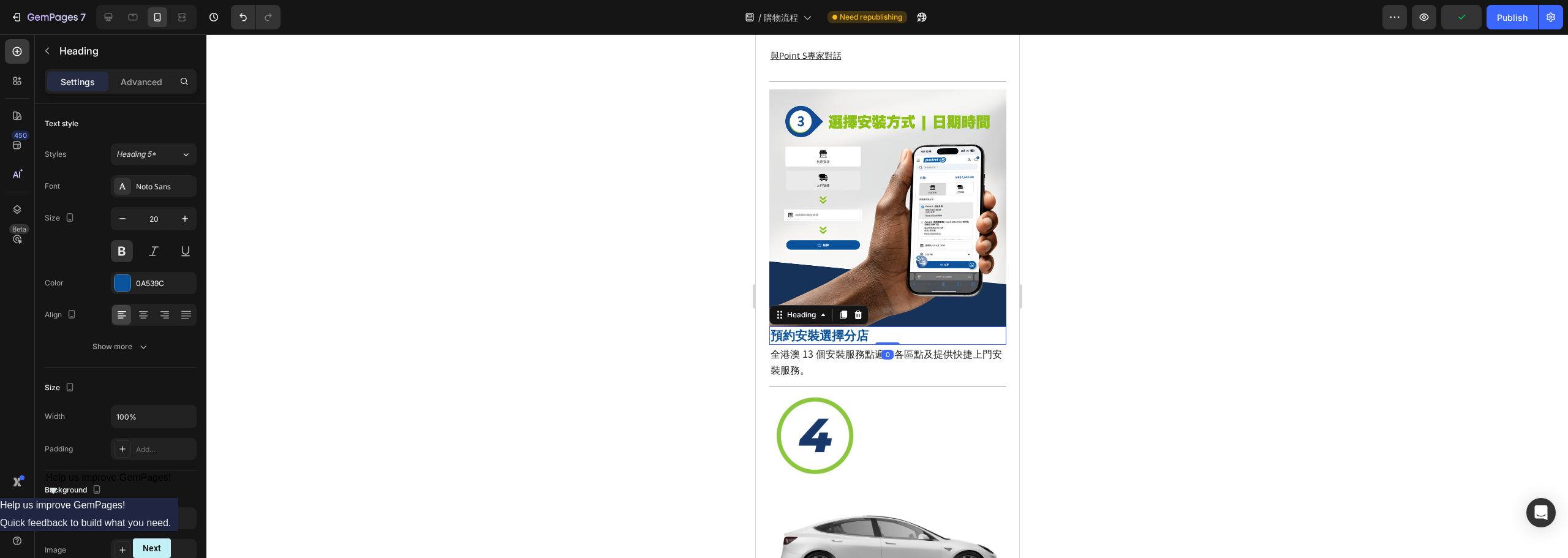
scroll to position [745, 0]
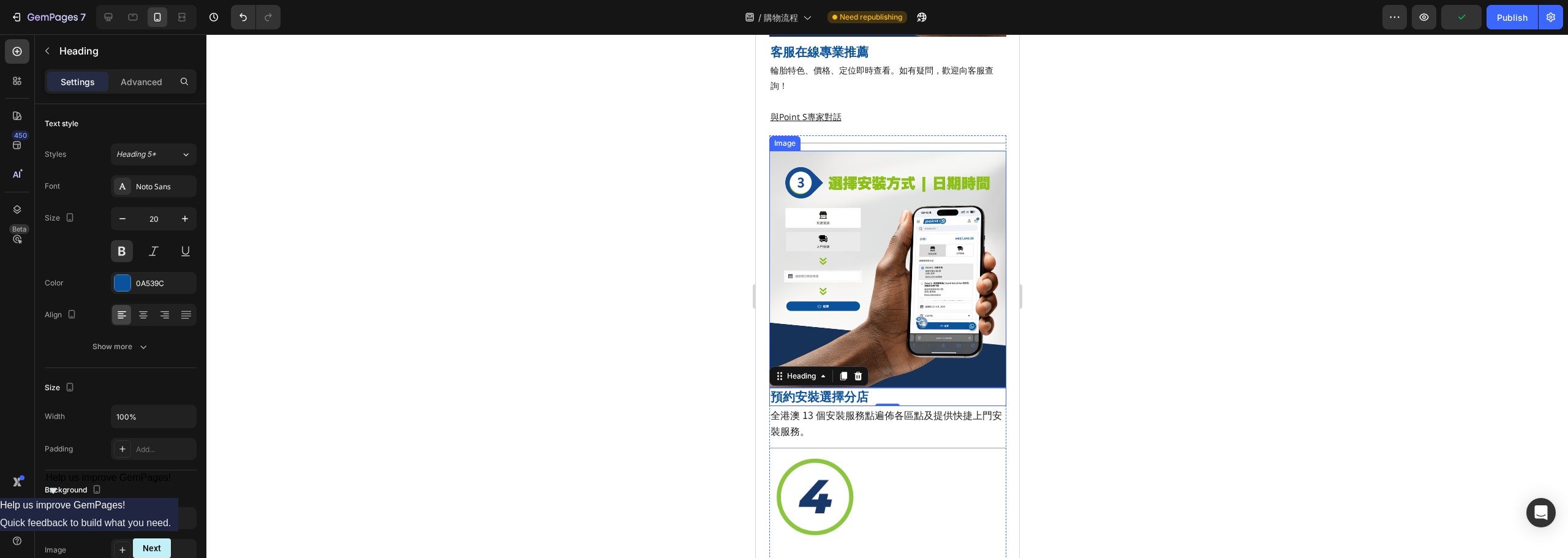
click at [1210, 284] on div at bounding box center [887, 296] width 1361 height 524
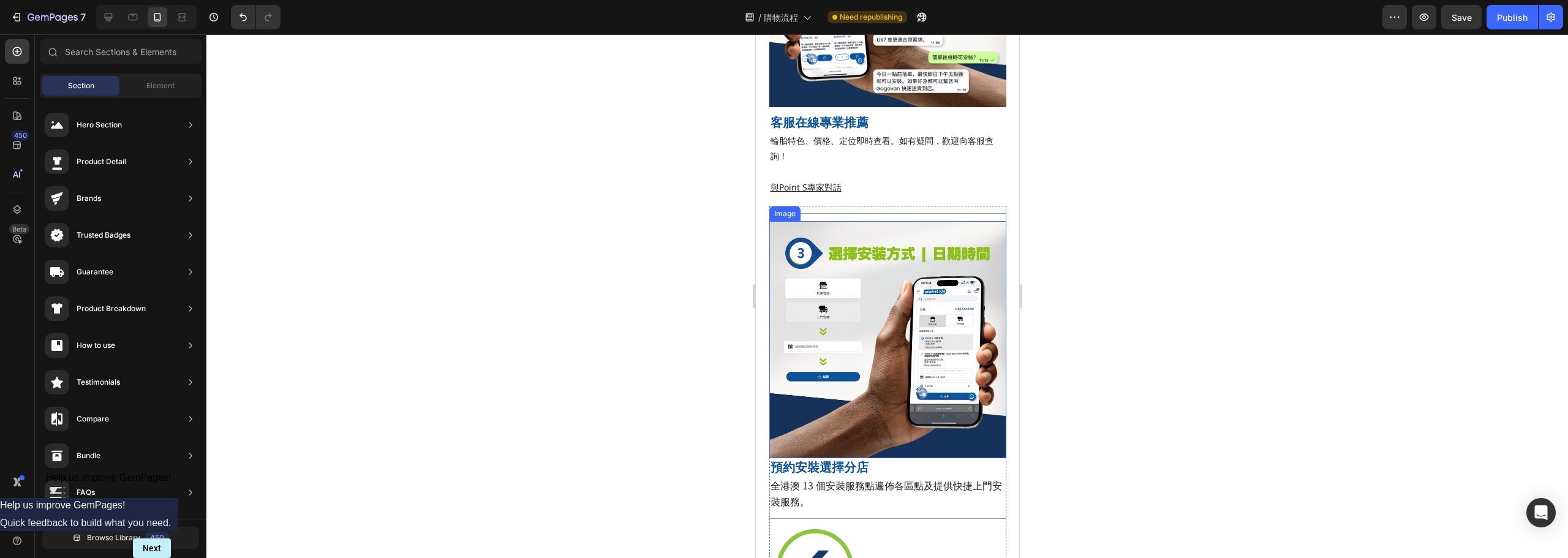
scroll to position [981, 0]
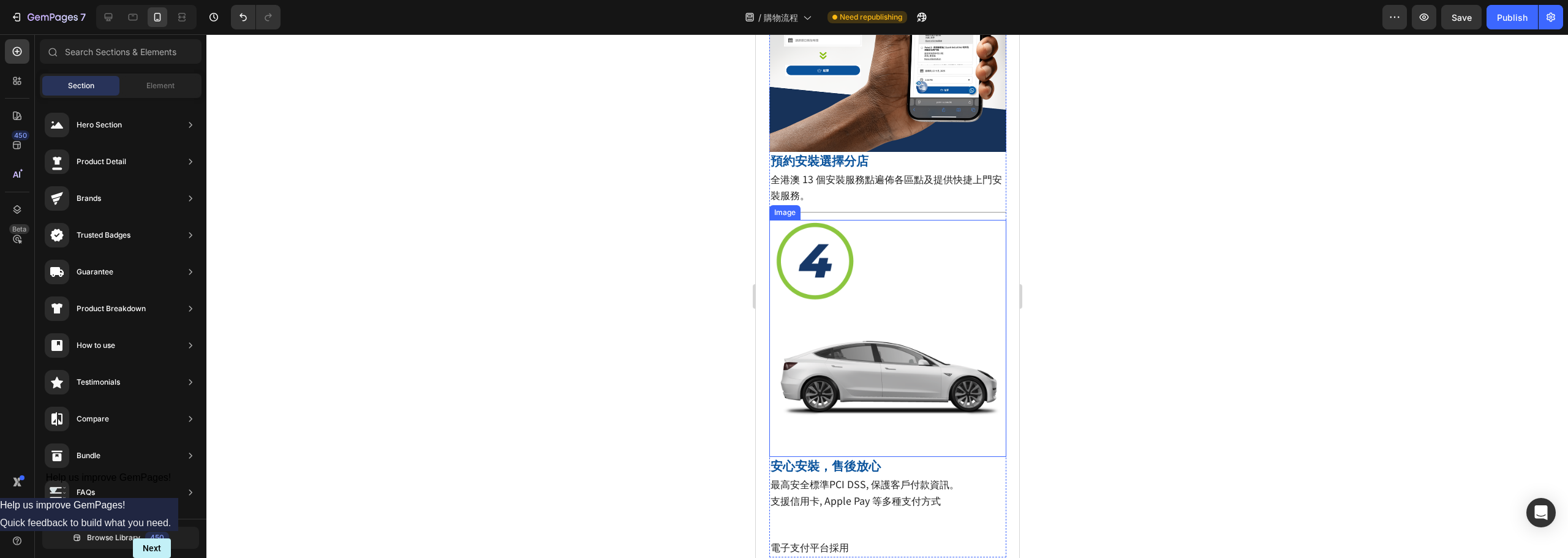
click at [847, 273] on img at bounding box center [887, 339] width 237 height 237
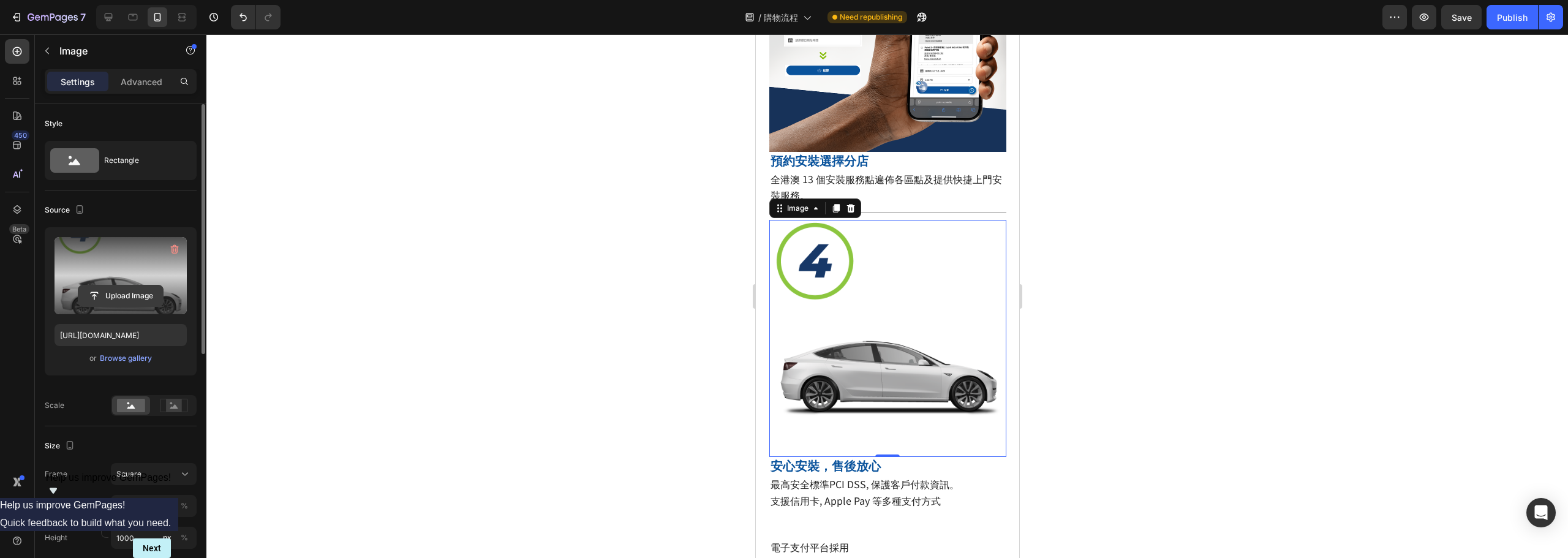
click at [141, 300] on input "file" at bounding box center [121, 296] width 85 height 21
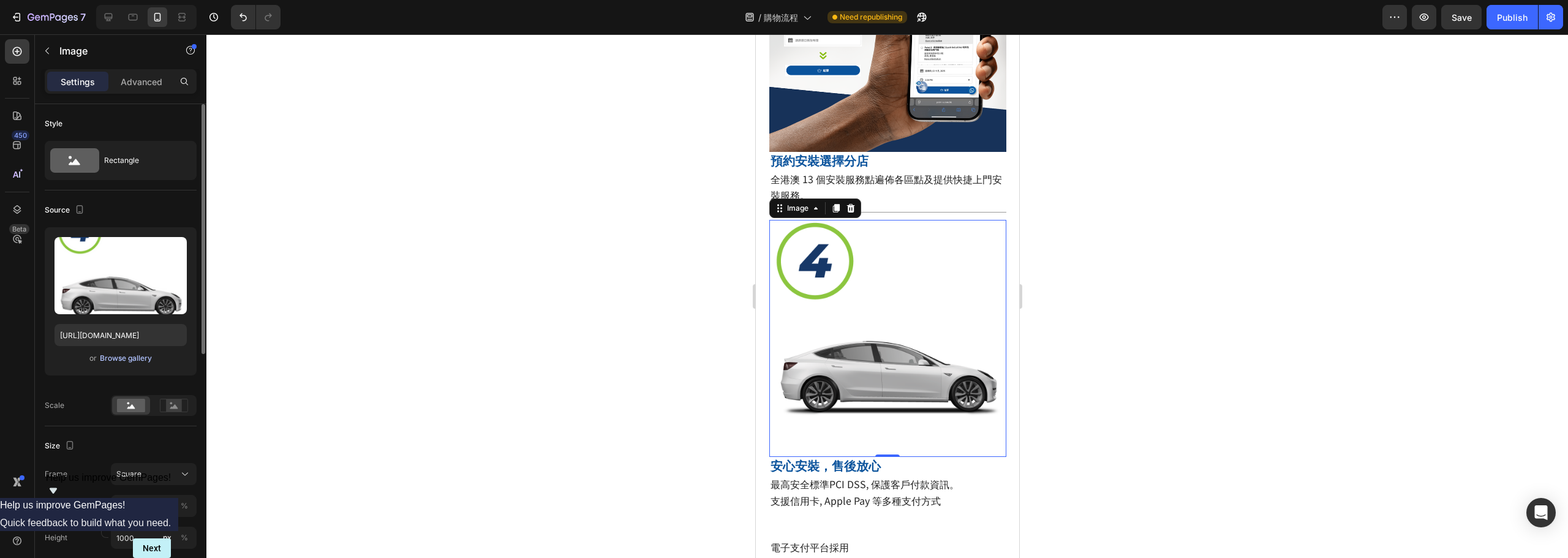
click at [109, 360] on div "Browse gallery" at bounding box center [126, 359] width 52 height 11
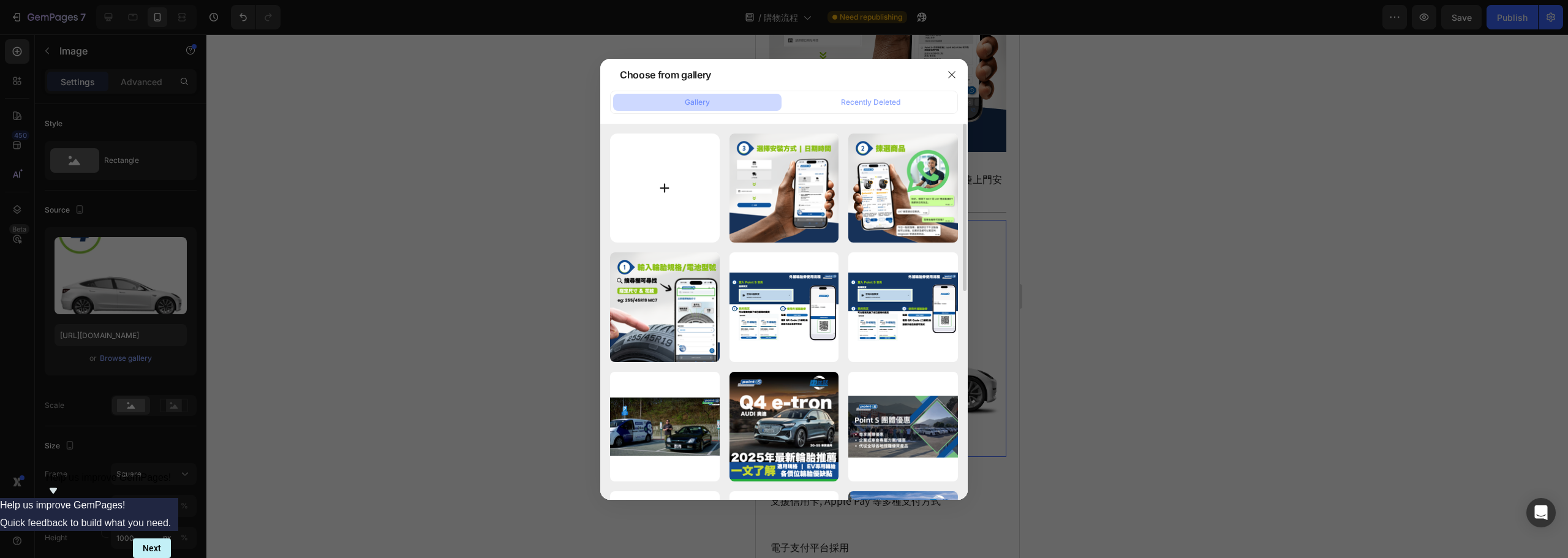
click at [655, 219] on input "file" at bounding box center [664, 189] width 110 height 110
type input "C:\fakepath\4.png"
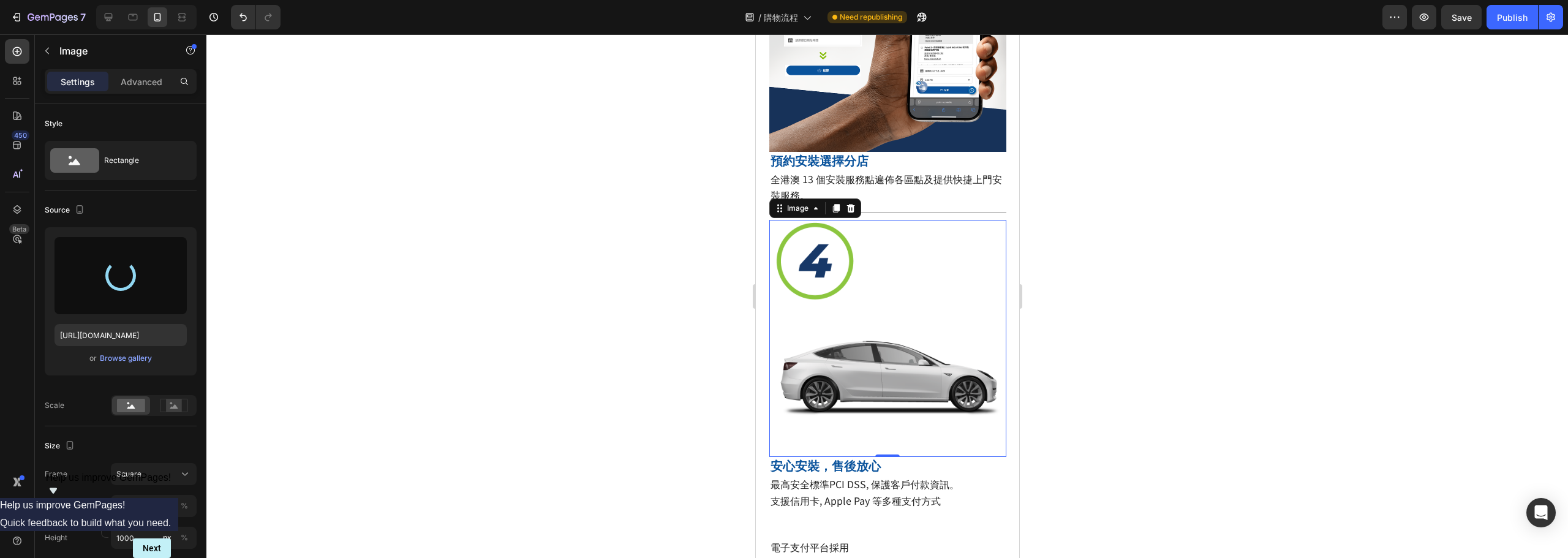
type input "[URL][DOMAIN_NAME]"
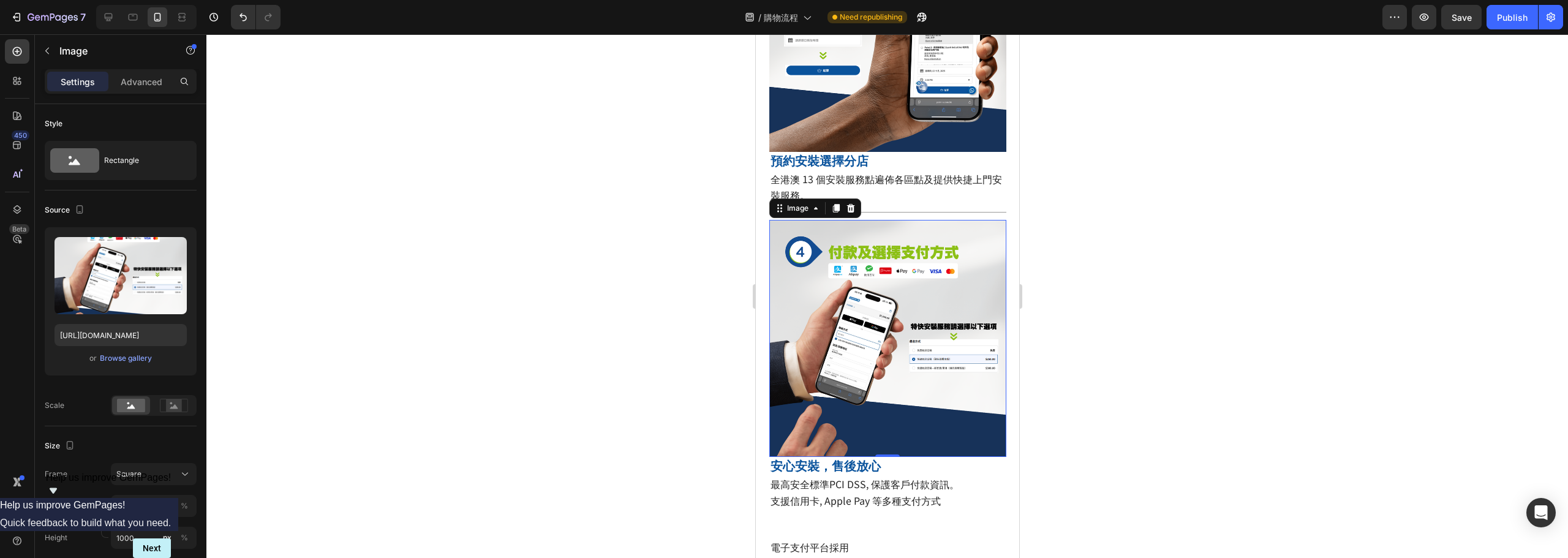
click at [1066, 369] on div at bounding box center [887, 296] width 1361 height 524
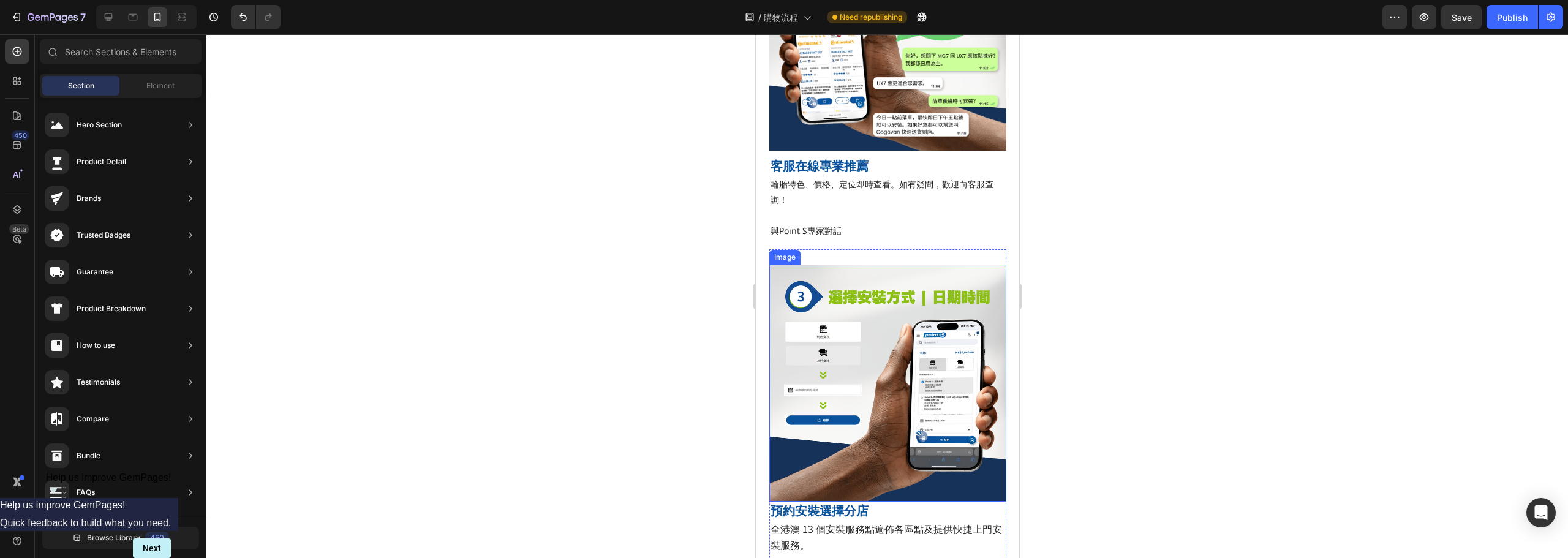
scroll to position [736, 0]
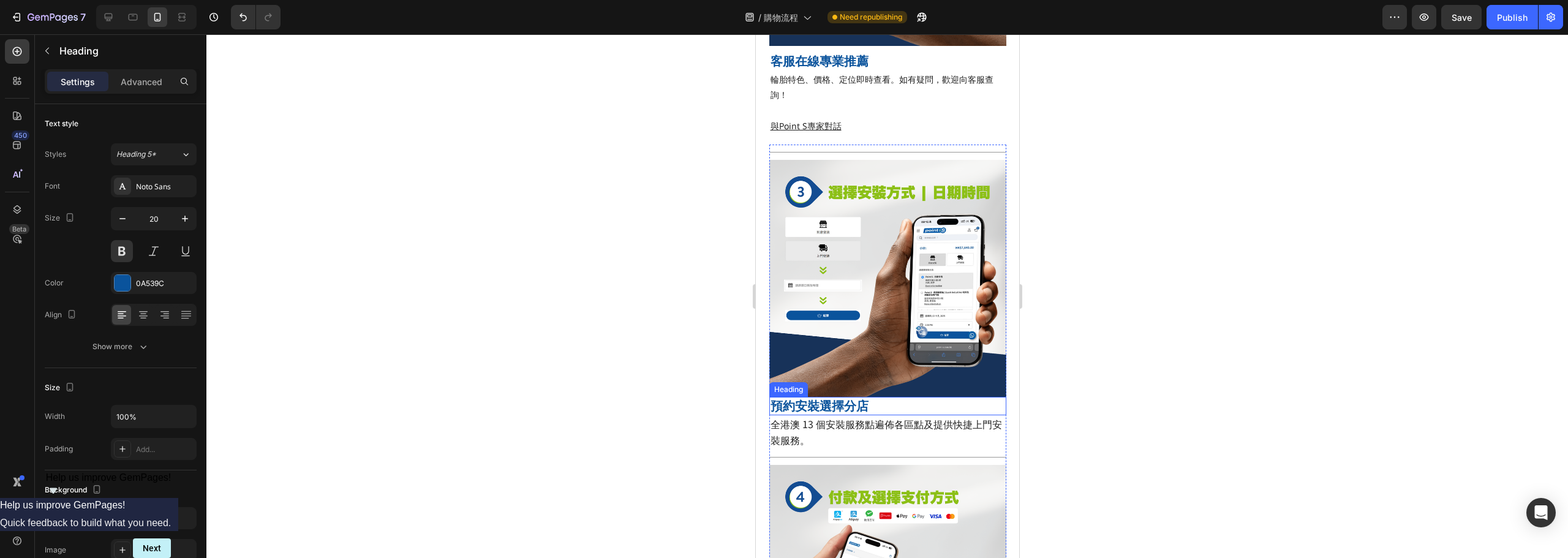
click at [834, 399] on p "預約安裝選擇分店" at bounding box center [887, 406] width 235 height 16
click at [141, 82] on p "Advanced" at bounding box center [141, 82] width 42 height 13
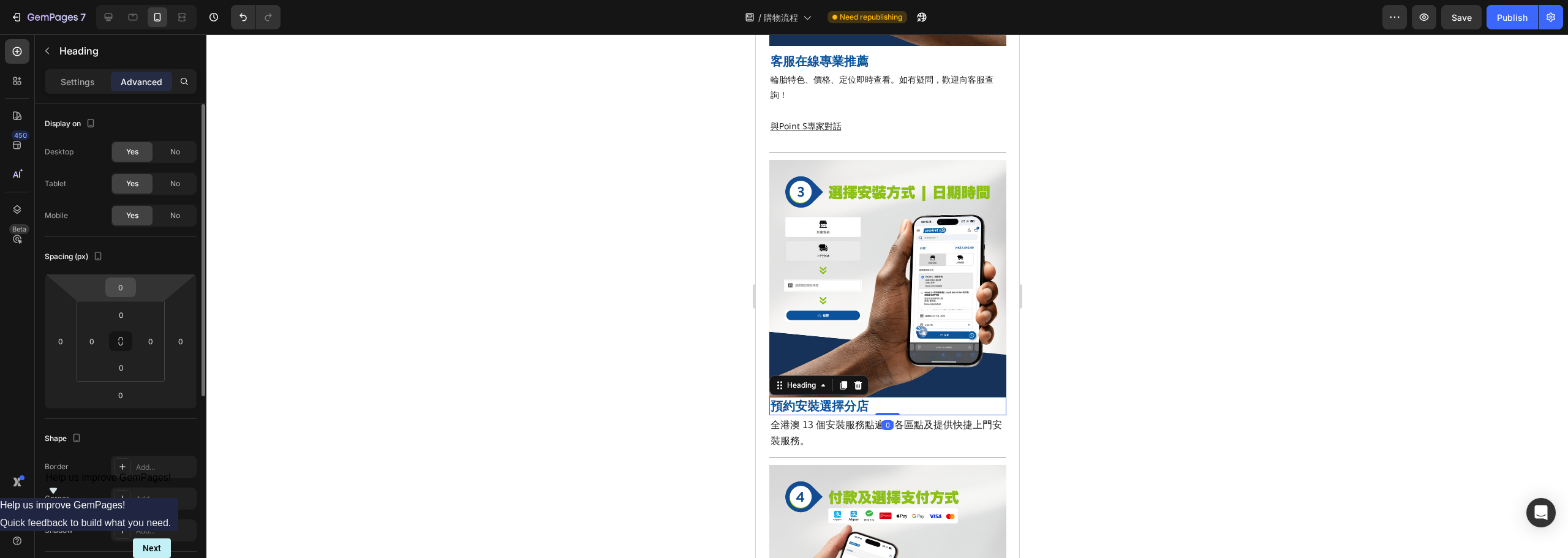
click at [115, 286] on input "0" at bounding box center [121, 288] width 25 height 18
click at [115, 286] on input "0" at bounding box center [121, 288] width 25 height 18
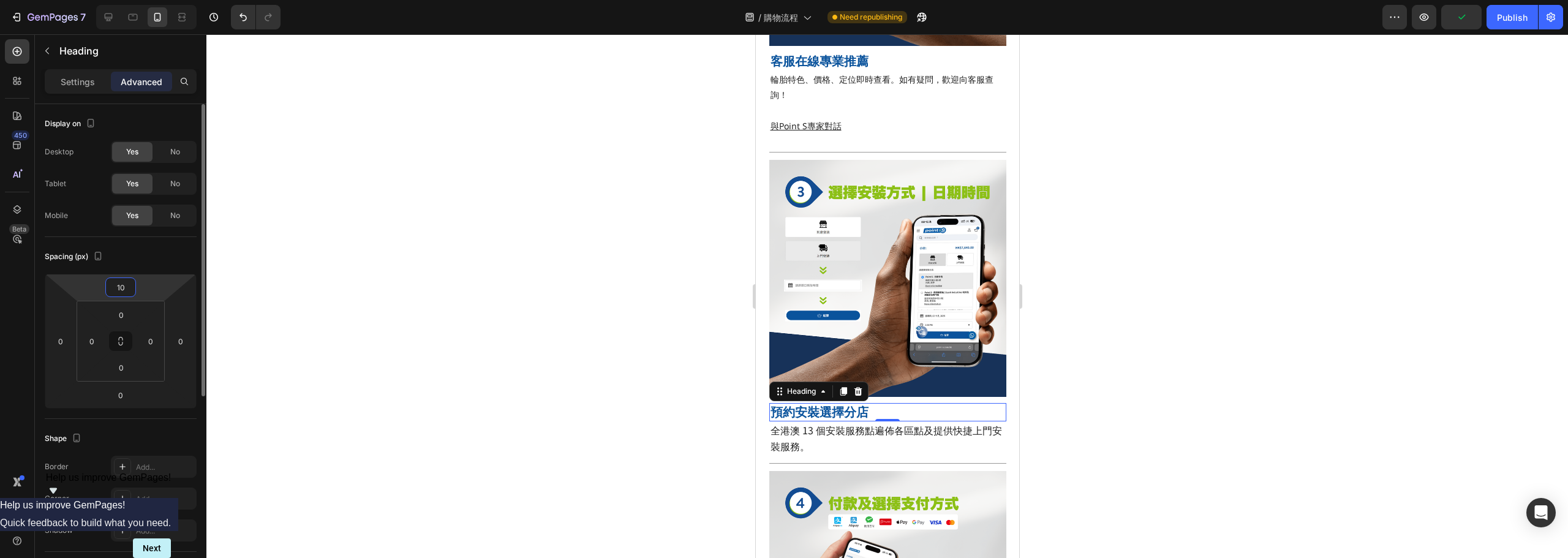
type input "10"
click at [498, 309] on div at bounding box center [887, 296] width 1361 height 524
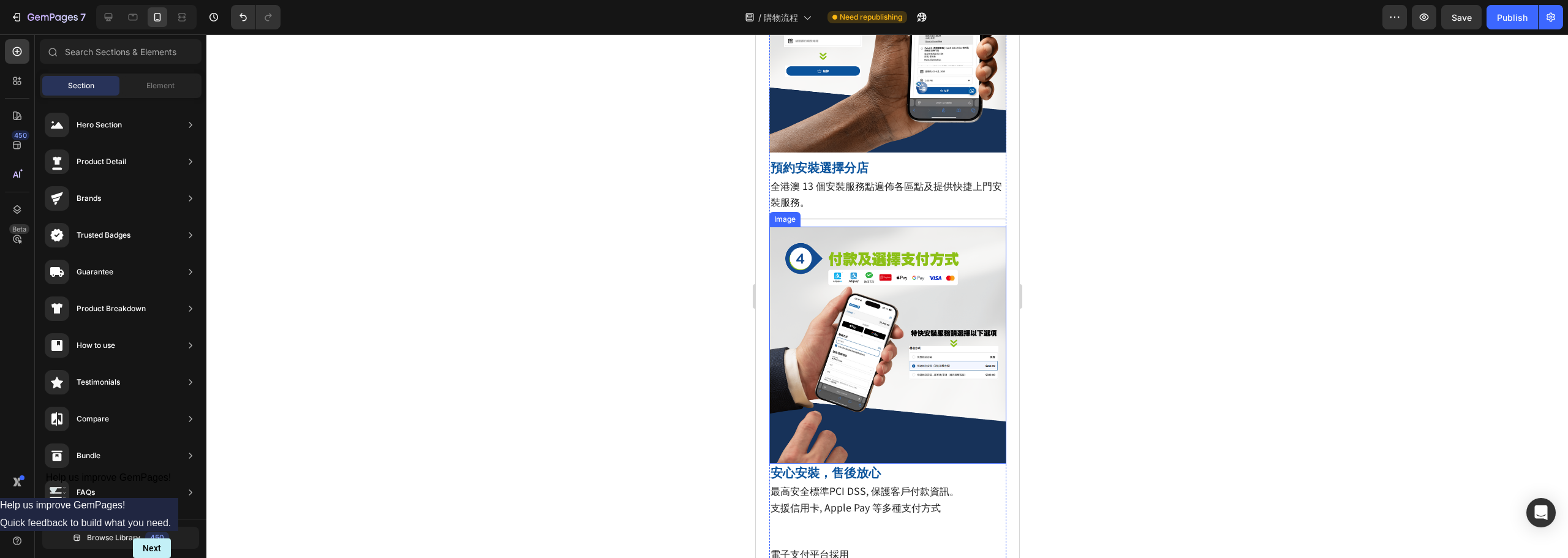
scroll to position [981, 0]
click at [809, 464] on strong "安心安裝，售後放心" at bounding box center [824, 473] width 110 height 17
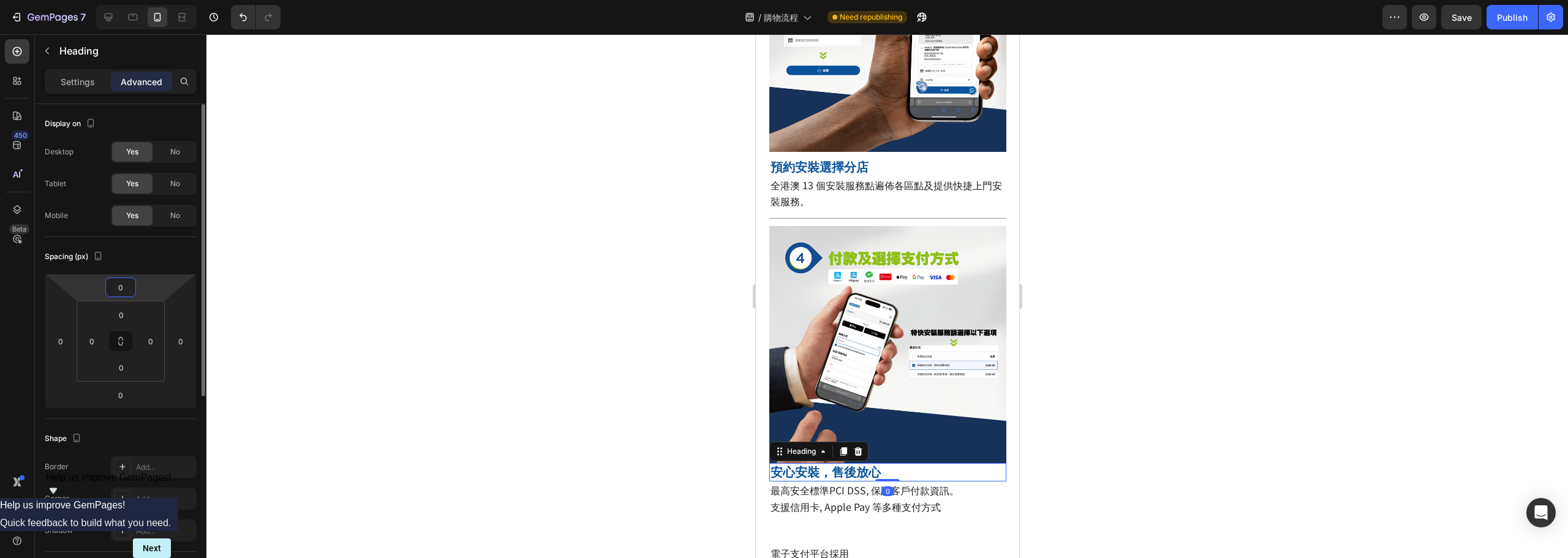
click at [116, 286] on input "0" at bounding box center [121, 288] width 25 height 18
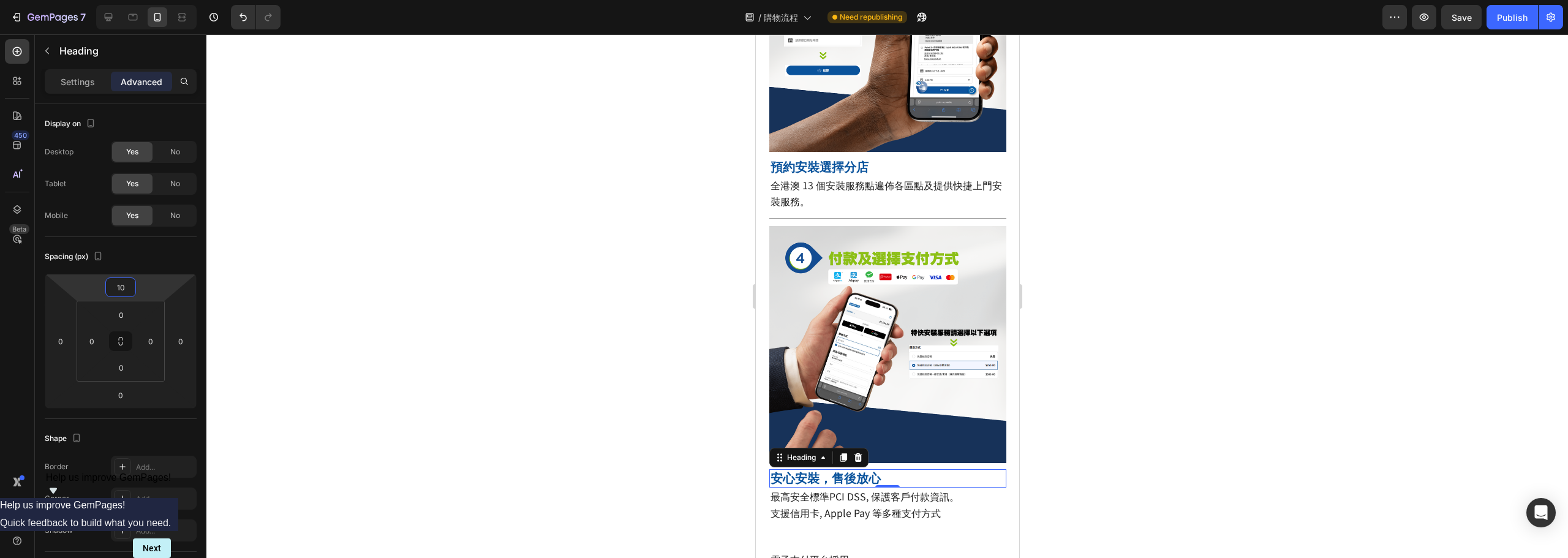
type input "10"
click at [568, 311] on div at bounding box center [887, 296] width 1361 height 524
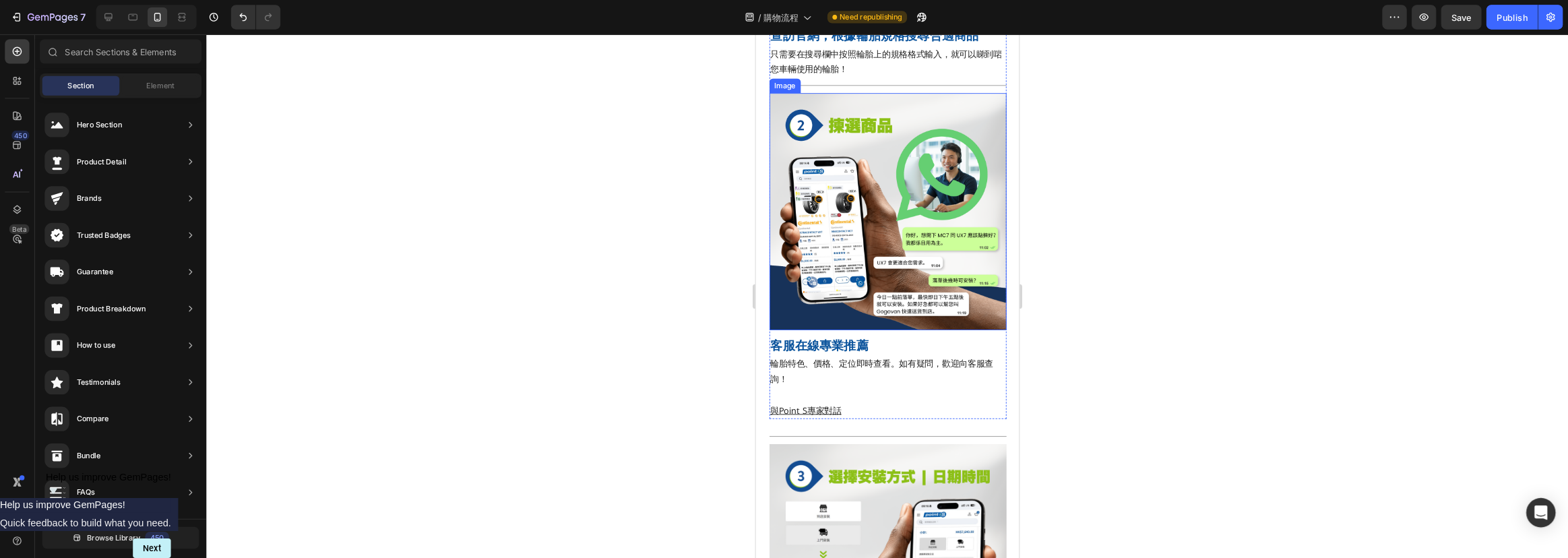
scroll to position [472, 0]
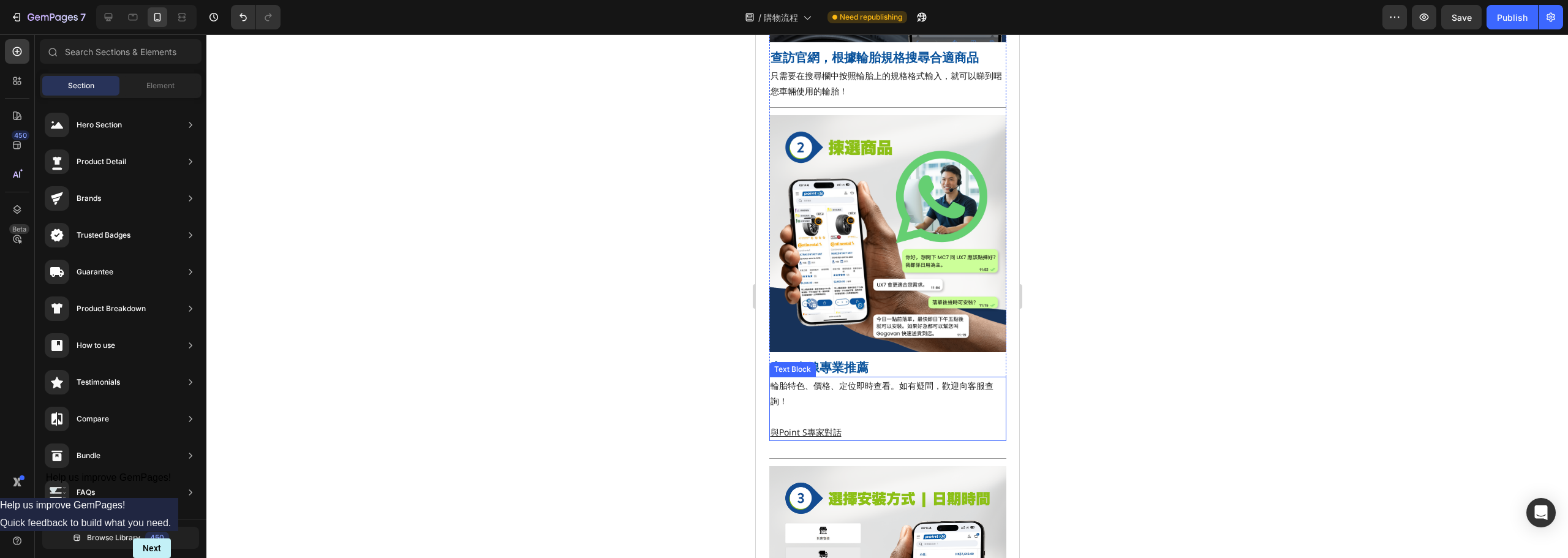
click at [855, 409] on p "Rich Text Editor. Editing area: main" at bounding box center [887, 417] width 235 height 15
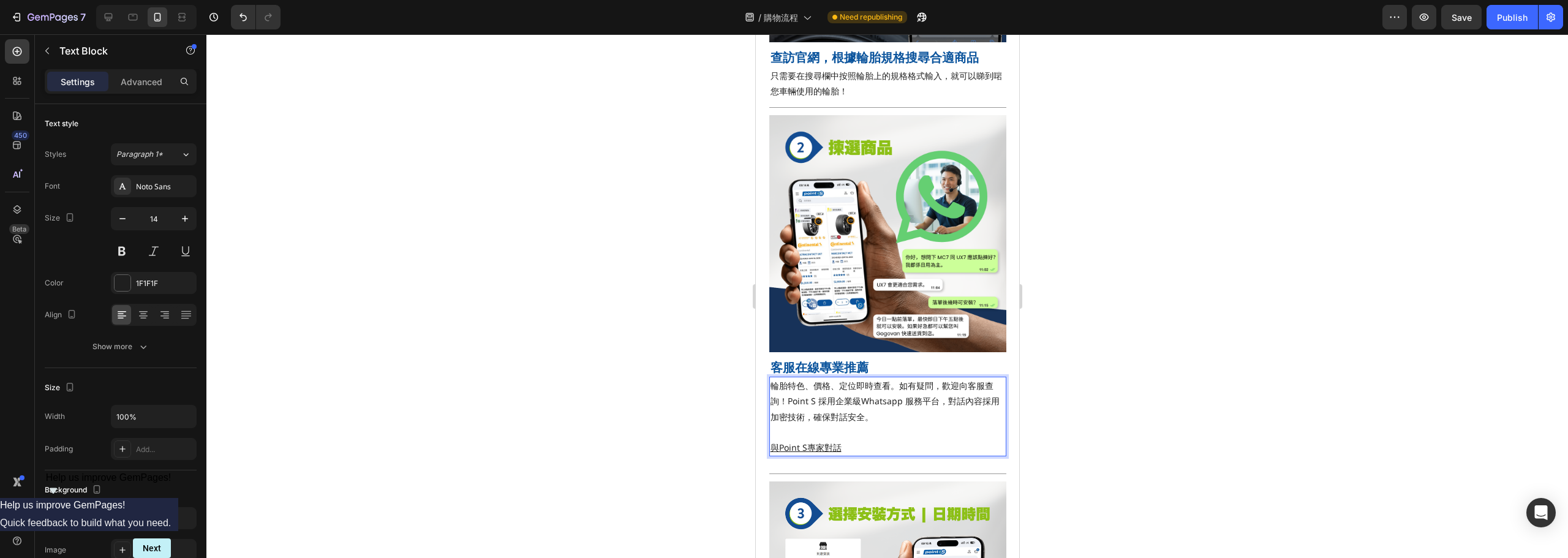
click at [865, 386] on p "輪胎特色、價格、定位即時查看。如有疑問，歡迎向客服查詢！Point S 採用企業級Whatsapp 服務平台，對話內容採用加密技術，確保對話安全。" at bounding box center [887, 401] width 235 height 47
click at [857, 386] on p "輪胎特色、價格、定位即時查看。如有疑問，歡迎向客服查詢！Point S 採用企業級Whatsapp 服務平台，對話內容採用加密技術，確保對話安全。" at bounding box center [887, 401] width 235 height 47
click at [897, 396] on p "輪胎特色、價格、定位即時查看。如有疑問，歡迎向客服查詢！Point S 採用企業級 Whatsapp 服務平台，對話內容採用加密技術，確保對話安全。" at bounding box center [887, 401] width 235 height 47
click at [861, 403] on p "輪胎特色、價格、定位即時查看。如有疑問，歡迎向客服查詢！Point S 採用企業級 Whatsapp 服務平台，對話內容採用加密技術，確保對話安全。" at bounding box center [887, 401] width 235 height 47
click at [833, 405] on p "輪胎特色、價格、定位即時查看。如有疑問，歡迎向客服查詢！Point S 採用企業級 Whatsapp 服務平台，對話內容採用加密技術，確保對話安全。" at bounding box center [887, 401] width 235 height 47
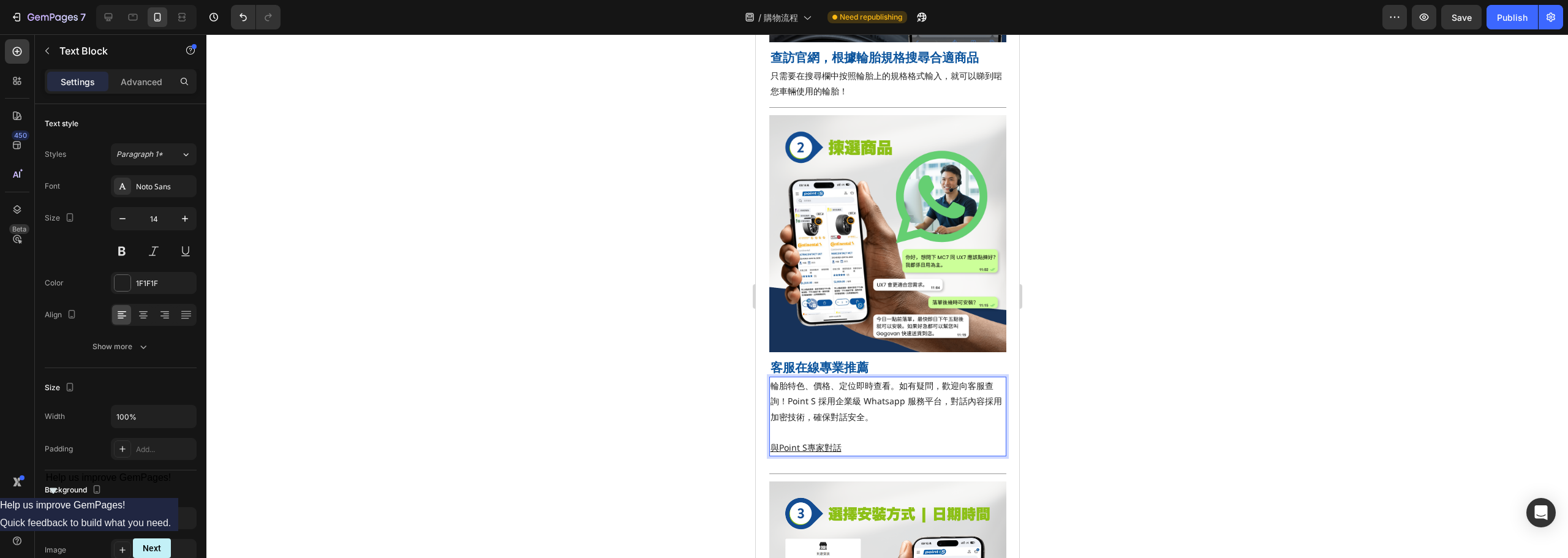
click at [868, 404] on p "輪胎特色、價格、定位即時查看。如有疑問，歡迎向客服查詢！Point S 採用企業級 Whatsapp 服務平台，對話內容採用加密技術，確保對話安全。" at bounding box center [887, 401] width 235 height 47
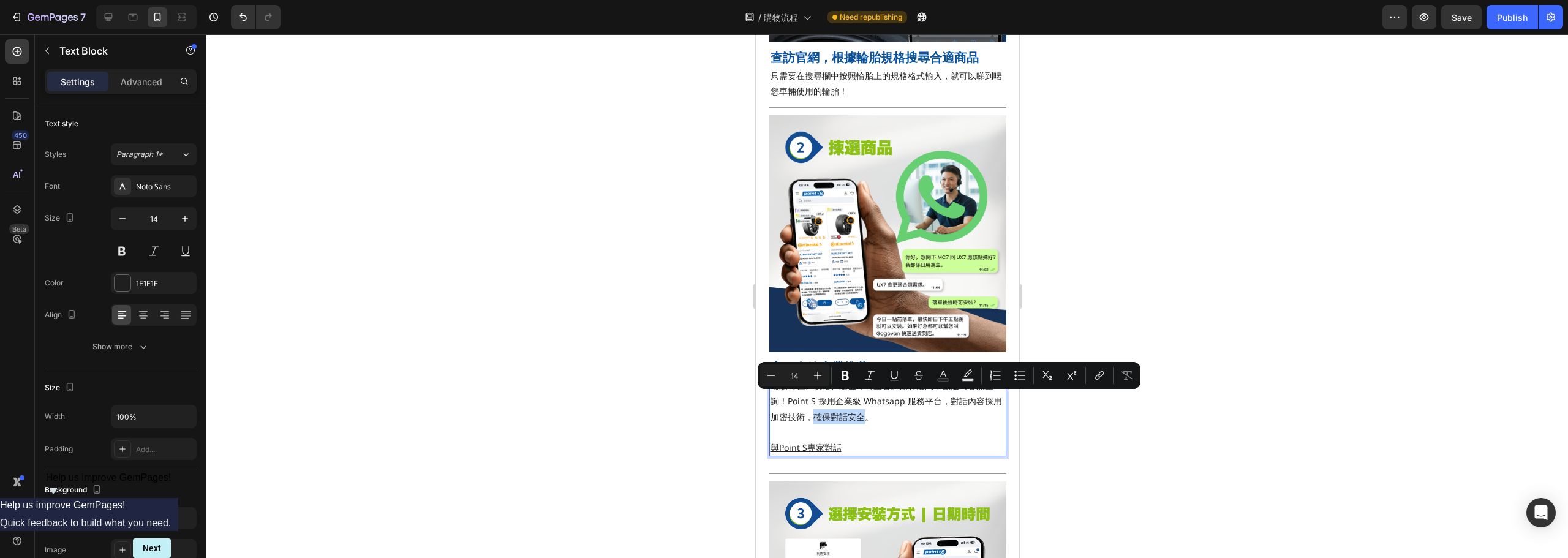
drag, startPoint x: 816, startPoint y: 403, endPoint x: 871, endPoint y: 399, distance: 55.1
click at [871, 399] on p "輪胎特色、價格、定位即時查看。如有疑問，歡迎向客服查詢！Point S 採用企業級 Whatsapp 服務平台，對話內容採用加密技術，確保對話安全。" at bounding box center [887, 401] width 235 height 47
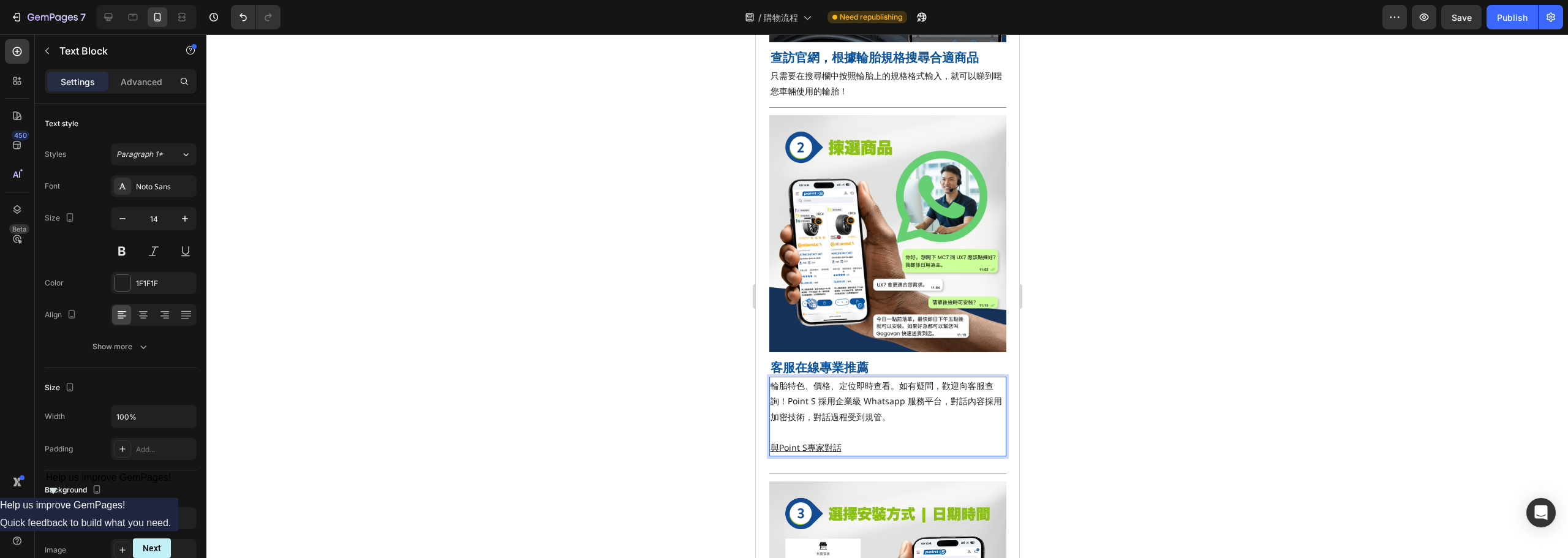
click at [1148, 408] on div at bounding box center [887, 296] width 1361 height 524
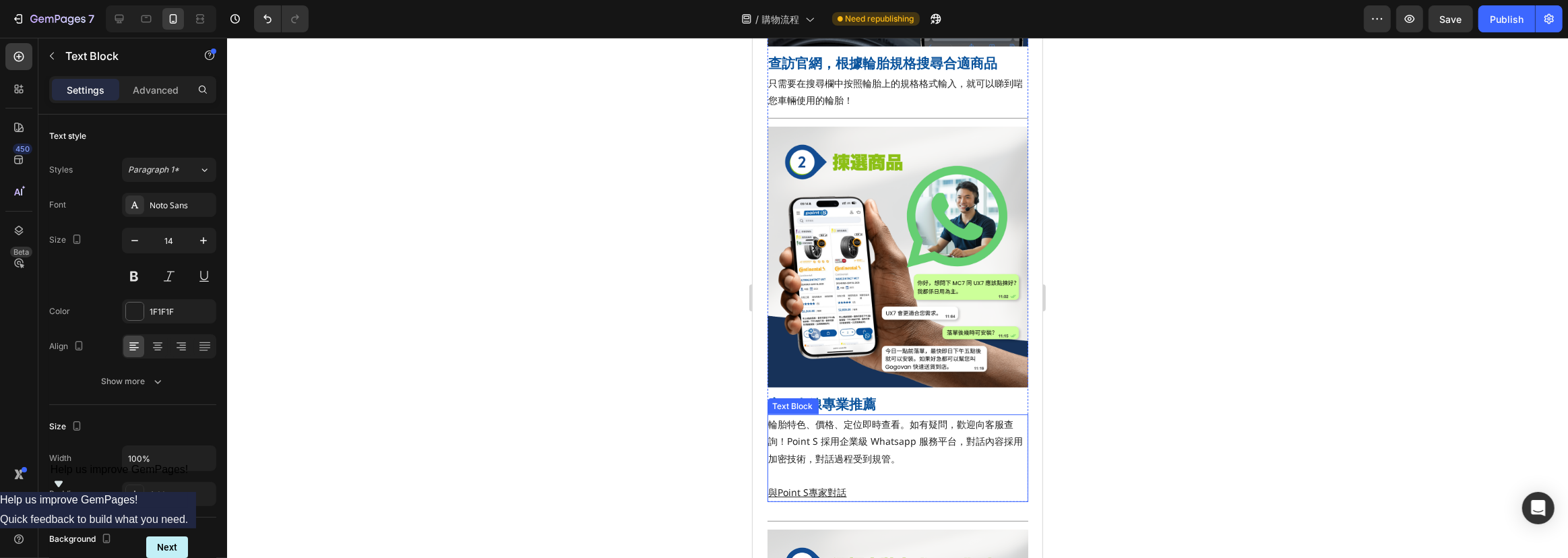
click at [855, 449] on p "輪胎特色、價格、定位即時查看。如有疑問，歡迎向客服查詢！Point S 採用企業級 Whatsapp 服務平台，對話內容採用加密技術，對話過程受到規管。" at bounding box center [897, 441] width 258 height 52
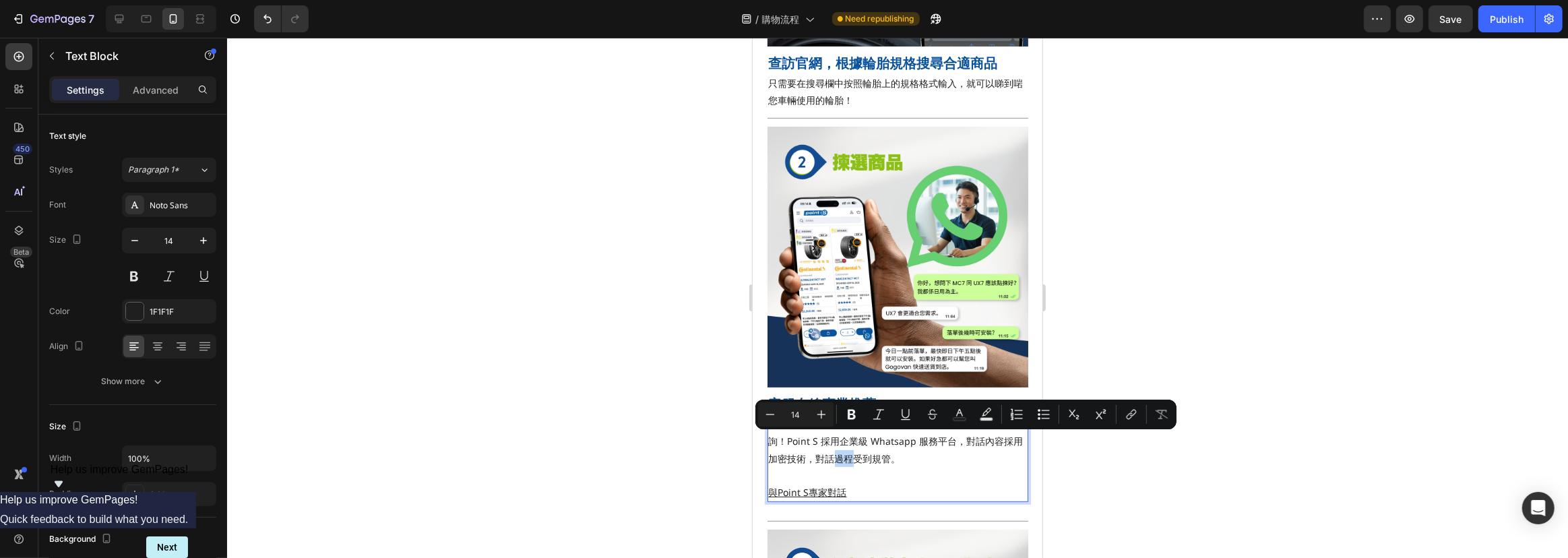
drag, startPoint x: 846, startPoint y: 445, endPoint x: 863, endPoint y: 445, distance: 17.0
click at [863, 445] on p "輪胎特色、價格、定位即時查看。如有疑問，歡迎向客服查詢！Point S 採用企業級 Whatsapp 服務平台，對話內容採用加密技術，對話過程受到規管。" at bounding box center [897, 441] width 258 height 52
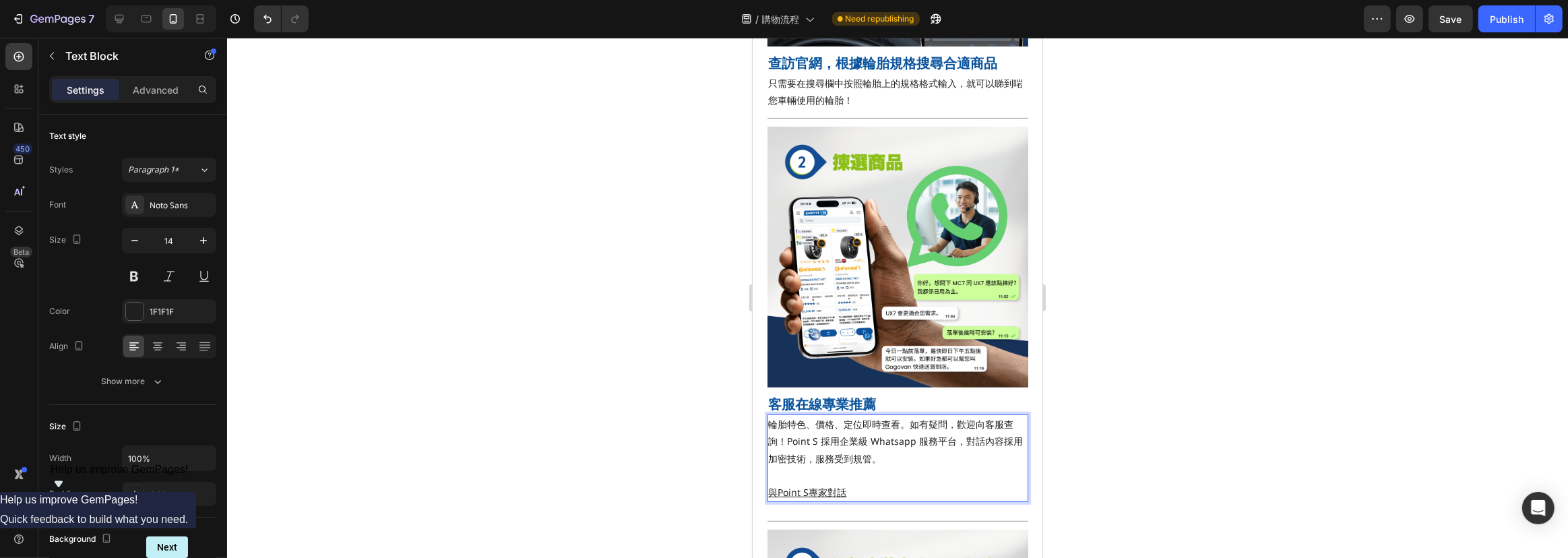
click at [1250, 359] on div at bounding box center [897, 298] width 1341 height 521
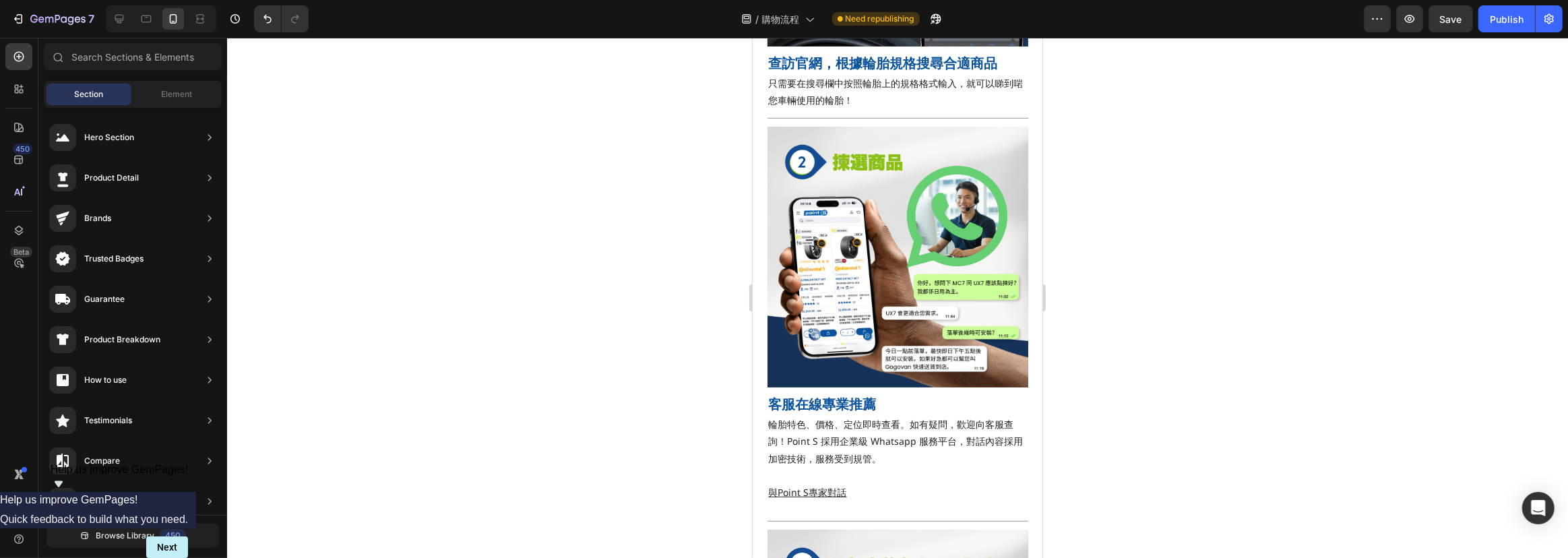
click at [1257, 392] on div at bounding box center [897, 298] width 1341 height 521
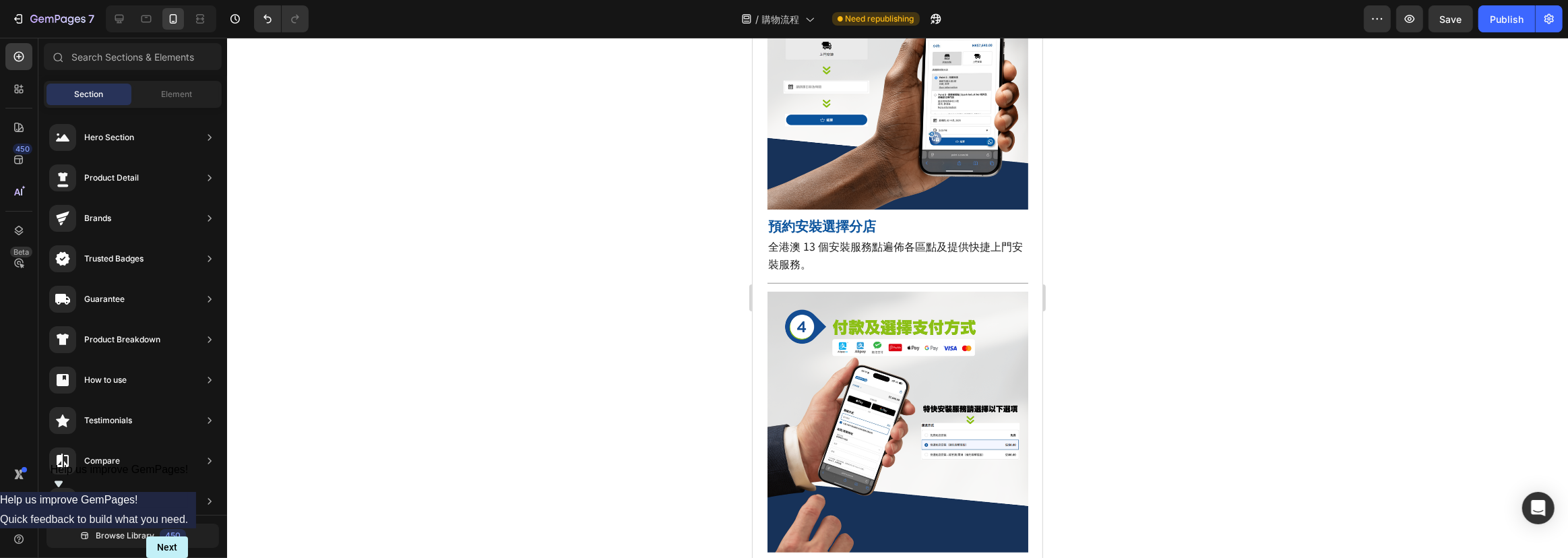
scroll to position [1207, 0]
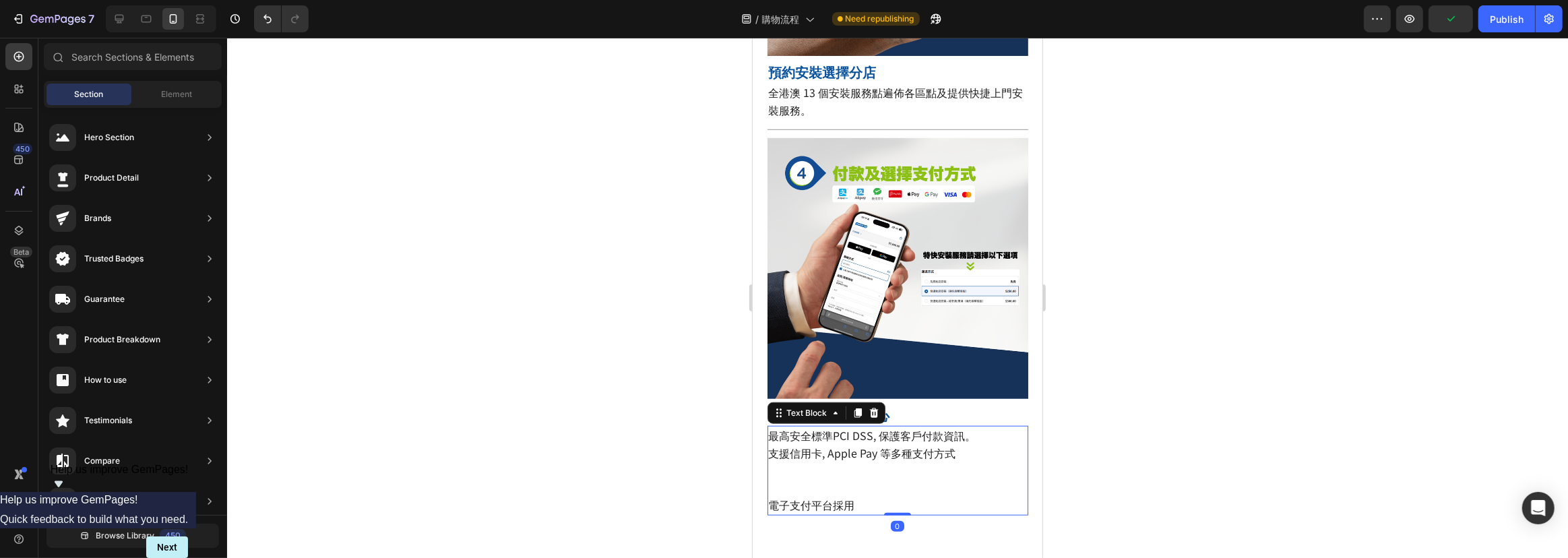
click at [869, 479] on p "電子支付平台採用" at bounding box center [897, 496] width 258 height 35
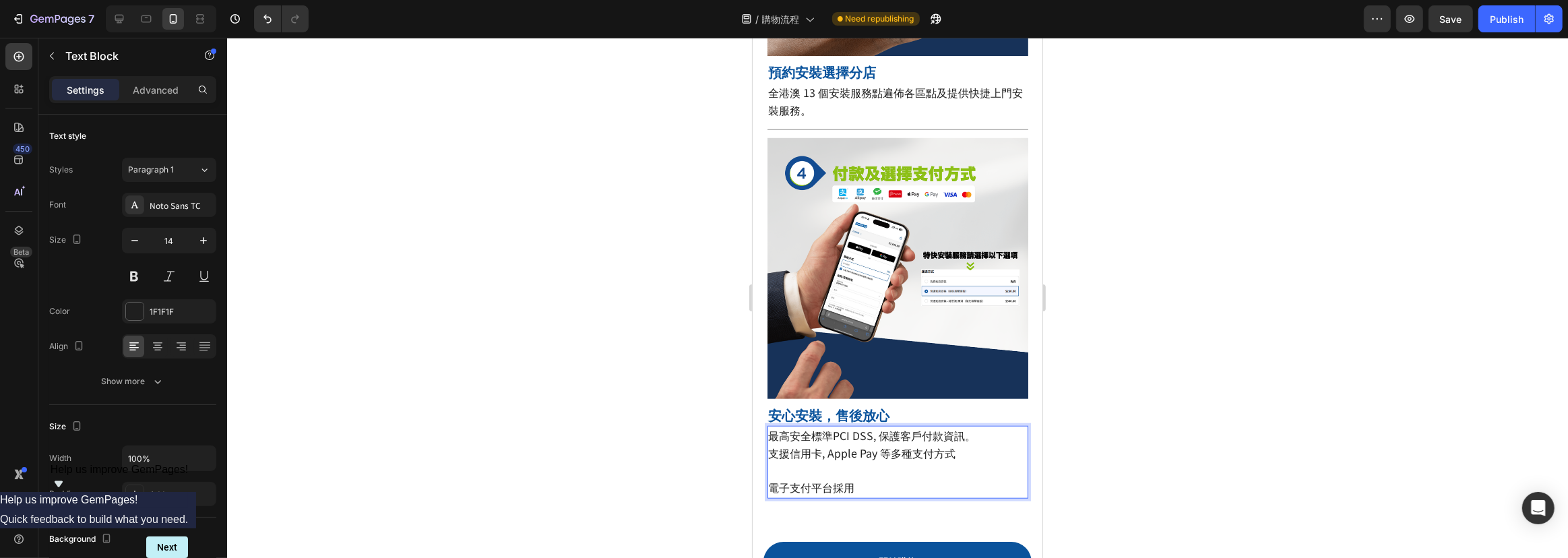
click at [873, 456] on p "支援信用卡, Apple Pay 等多種支付方式 ⁠⁠⁠⁠⁠⁠⁠ 電子支付平台採用" at bounding box center [897, 472] width 258 height 52
click at [861, 479] on span "電子支付平台採用 由 Paydollar" at bounding box center [844, 487] width 151 height 16
click at [860, 479] on span "電子支付平台採用 由 Paydollar" at bounding box center [844, 487] width 151 height 16
click at [922, 456] on p "支援信用卡, Apple Pay 等多種支付方式 電子支付平台採用由 Paydollar" at bounding box center [897, 472] width 258 height 52
click at [783, 479] on span "電子支付平台採用由 Paydollar" at bounding box center [842, 487] width 147 height 16
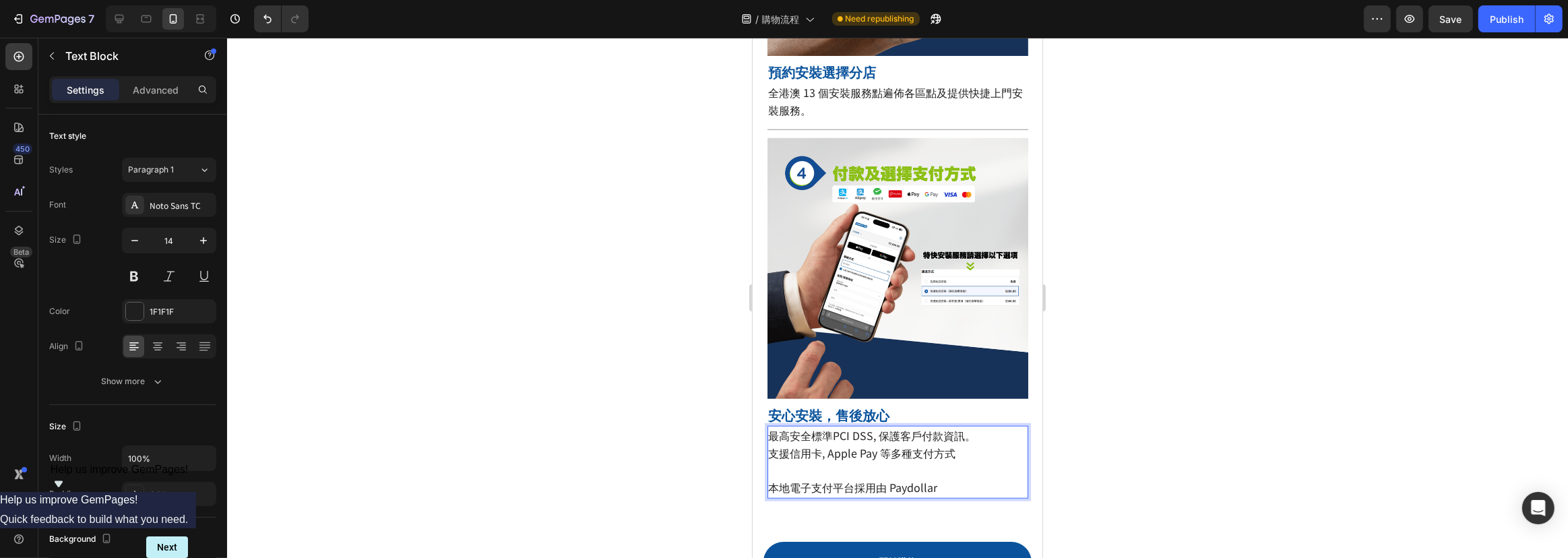
click at [960, 453] on p "支援信用卡, Apple Pay 等多種支付方式 本地電子支付平台採用由 Paydollar" at bounding box center [897, 472] width 258 height 52
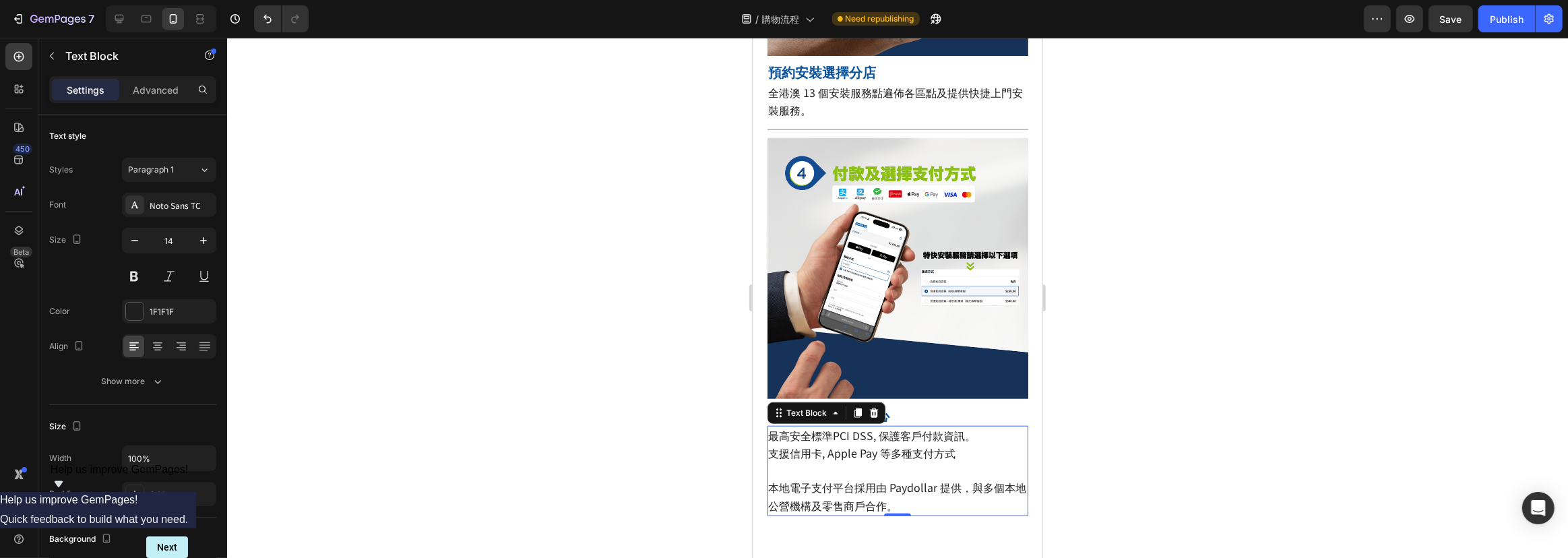
click at [1370, 444] on div at bounding box center [897, 298] width 1341 height 521
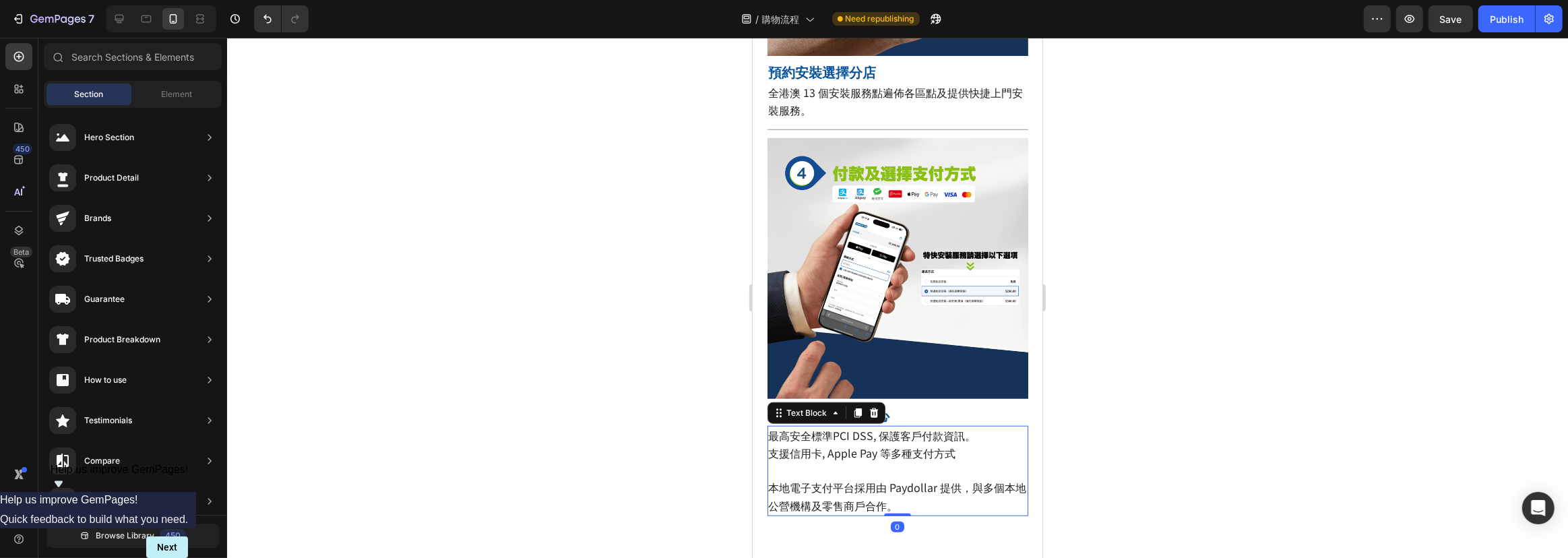
click at [942, 479] on span "本地電子支付平台採用由 Paydollar 提供，與多個本地公營機構及零售商戶合作。" at bounding box center [897, 496] width 258 height 34
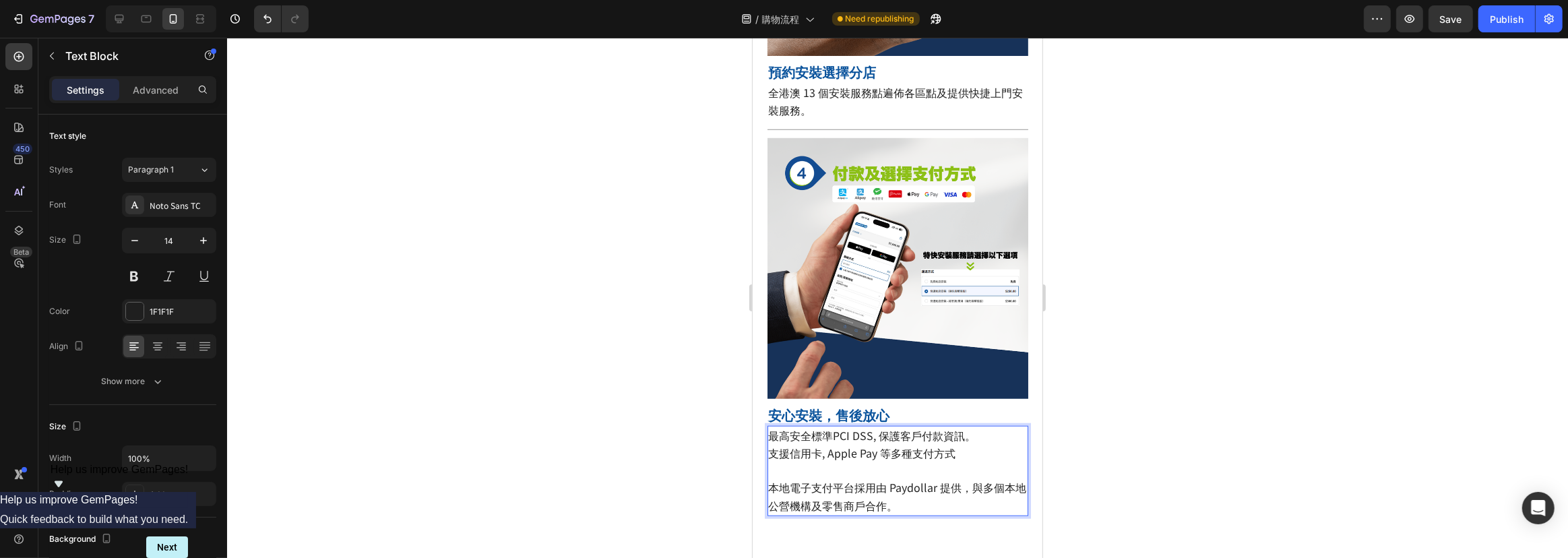
click at [1110, 439] on div at bounding box center [897, 298] width 1341 height 521
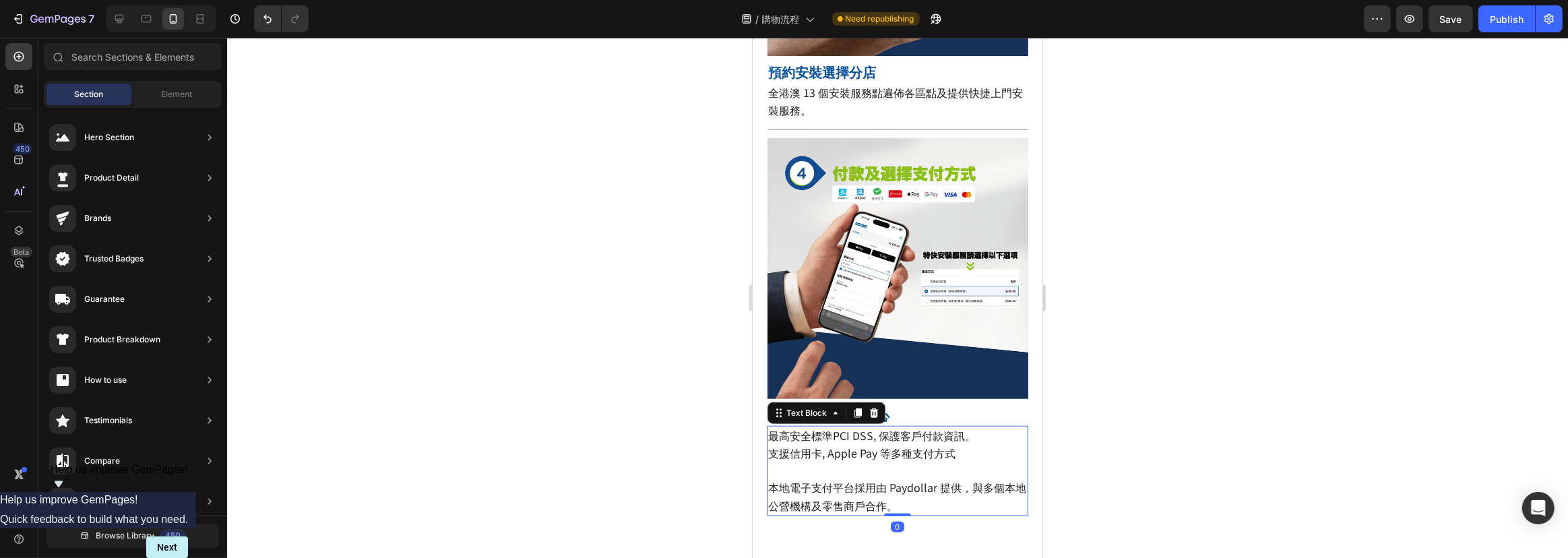
click at [977, 479] on span "本地電子支付平台採用由 Paydollar 提供，與多個本地公營機構及零售商戶合作。" at bounding box center [897, 496] width 258 height 34
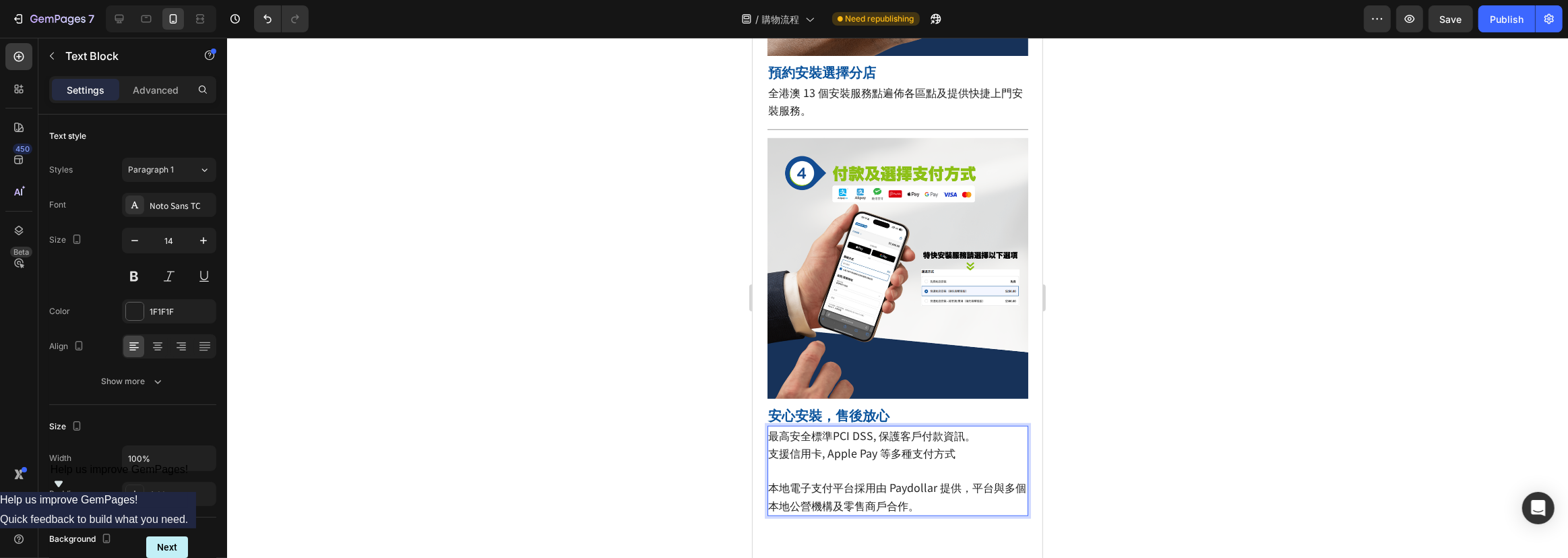
click at [937, 464] on p "支援信用卡, Apple Pay 等多種支付方式 本地電子支付平台採用由 Paydollar 提供，平台與多個本地公營機構及零售商戶合作。" at bounding box center [897, 480] width 258 height 70
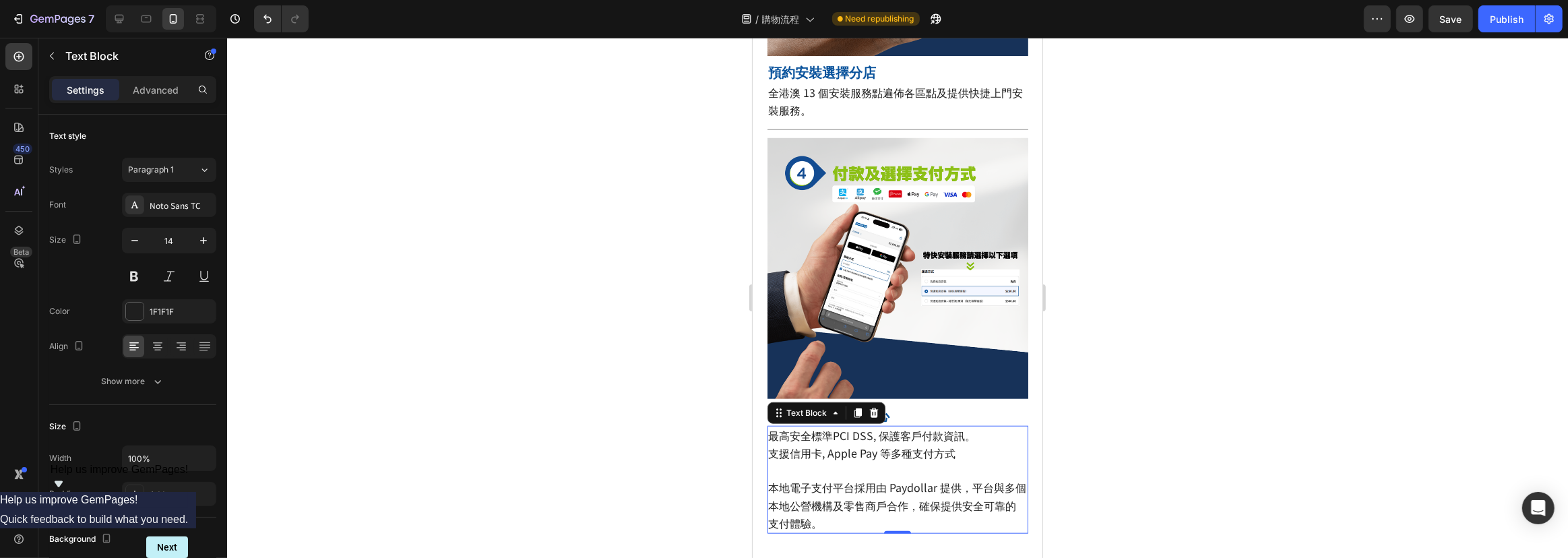
click at [1285, 345] on div at bounding box center [897, 298] width 1341 height 521
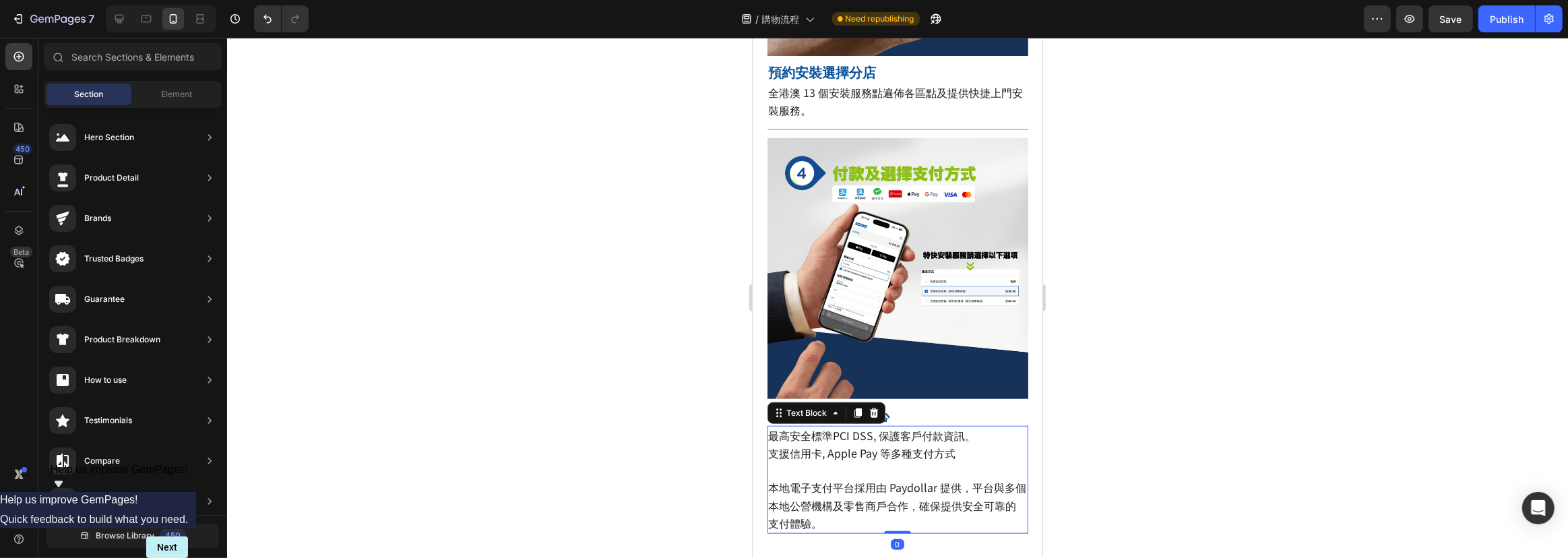
click at [957, 445] on p "支援信用卡, Apple Pay 等多種支付方式 本地電子支付平台採用由 Paydollar 提供，平台與多個本地公營機構及零售商戶合作，確保提供安全可靠的支…" at bounding box center [897, 489] width 258 height 88
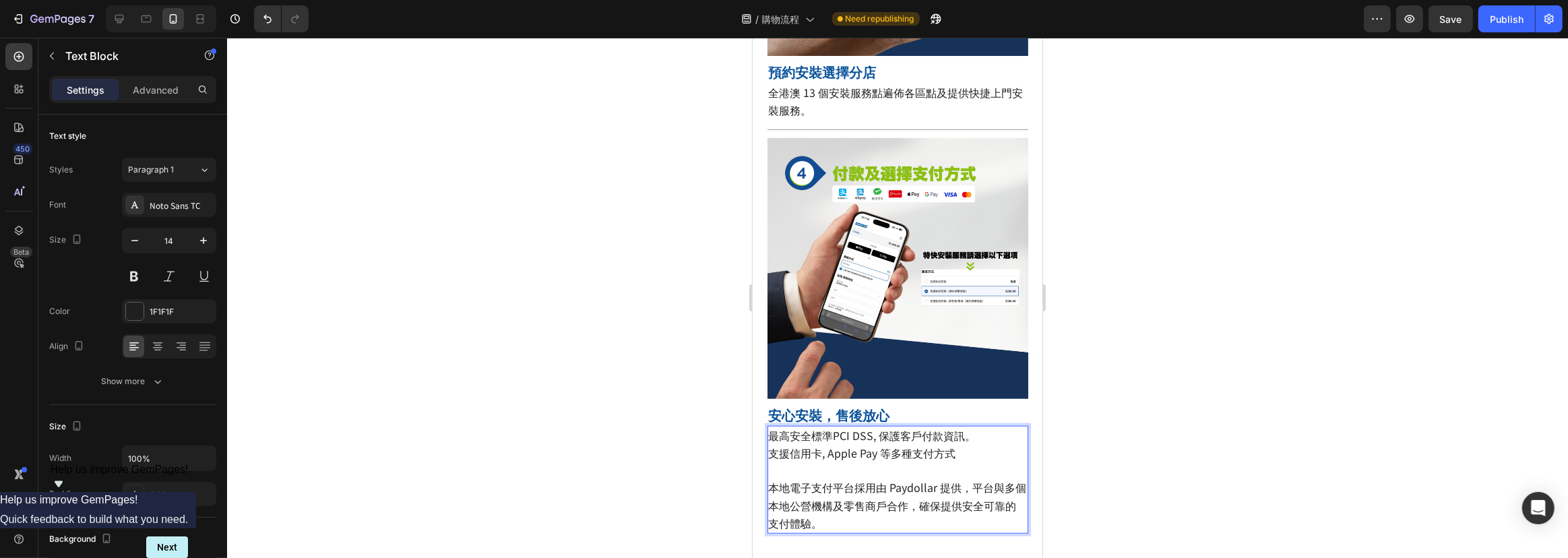
click at [1147, 428] on div at bounding box center [897, 298] width 1341 height 521
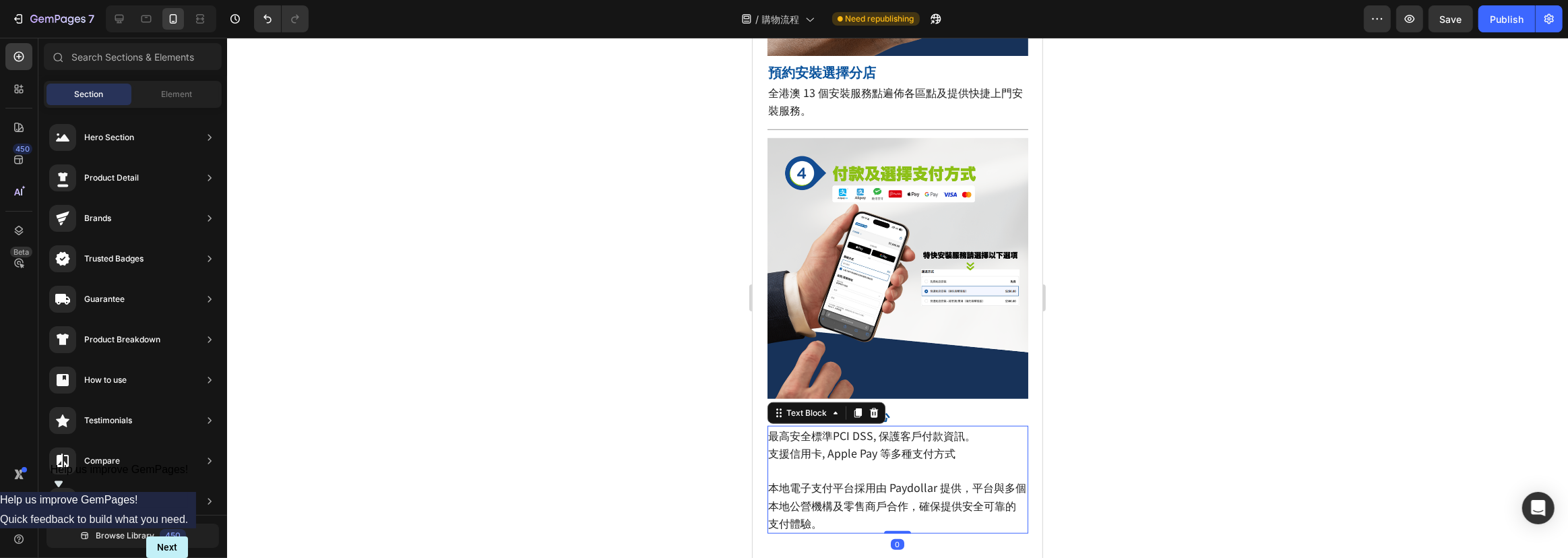
click at [773, 445] on span "支援信用卡, Apple Pay 等多種支付方式" at bounding box center [861, 453] width 187 height 16
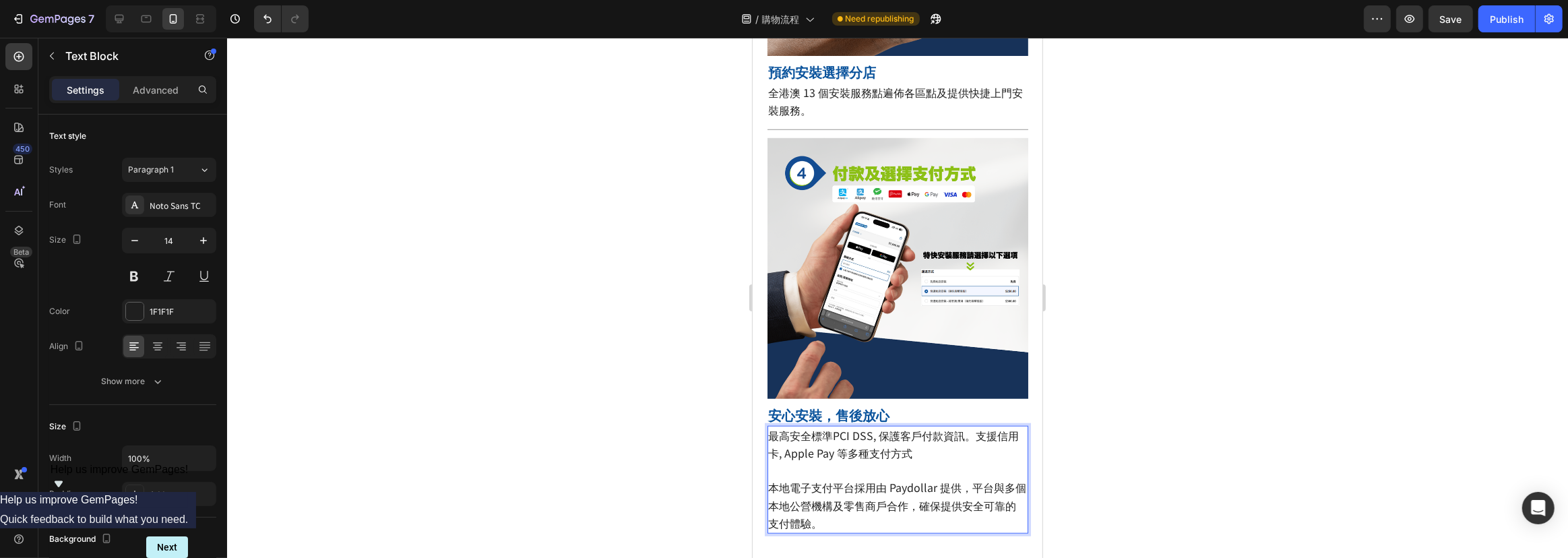
click at [921, 428] on p "最高安全標準PCI DSS, 保護客戶付款資訊。支援信用卡, Apple Pay 等多種支付方式 本地電子支付平台採用由 Paydollar 提供，平台與多個…" at bounding box center [897, 480] width 258 height 105
click at [872, 428] on span "最高安全標準PCI DSS, 保護客戶付款資訊。支援信用卡, Apple Pay 等多種支付方式" at bounding box center [894, 445] width 250 height 34
click at [939, 428] on p "最高安全標準PCI DSS, 保護客戶付款資訊。支援信用卡, Apple Pay 等多種支付方式 本地電子支付平台採用由 Paydollar 提供，平台與多個…" at bounding box center [897, 480] width 258 height 105
click at [783, 428] on span "最高安全標準PCI DSS, 保護客戶付款資訊。支援信用卡, Apple Pay 等多種支付方式" at bounding box center [894, 445] width 250 height 34
click at [931, 428] on p "最高安全標準PCI DSS, 保護客戶付款資訊。支援信用卡, Apple Pay 等多種支付方式 本地電子支付平台採用由 Paydollar 提供，平台與多個…" at bounding box center [897, 480] width 258 height 105
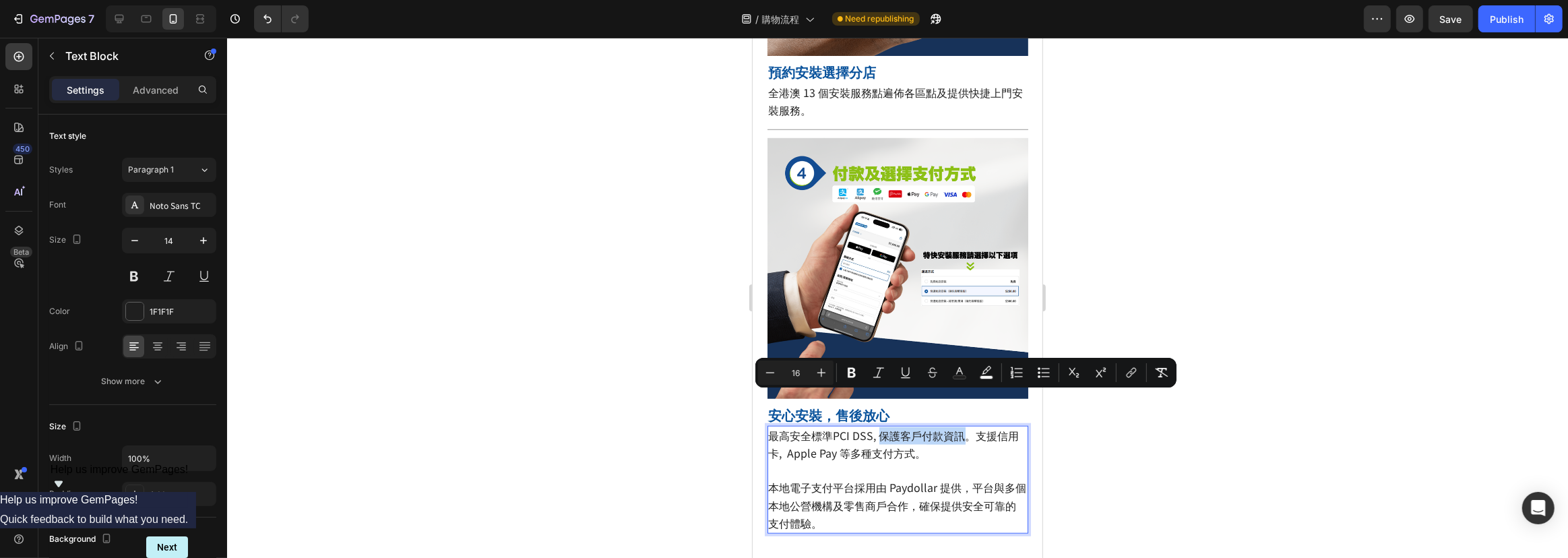
drag, startPoint x: 894, startPoint y: 405, endPoint x: 965, endPoint y: 405, distance: 71.0
click at [965, 428] on span "最高安全標準PCI DSS, 保護客戶付款資訊。支援信用卡, Apple Pay 等多種支付方式。" at bounding box center [894, 445] width 250 height 34
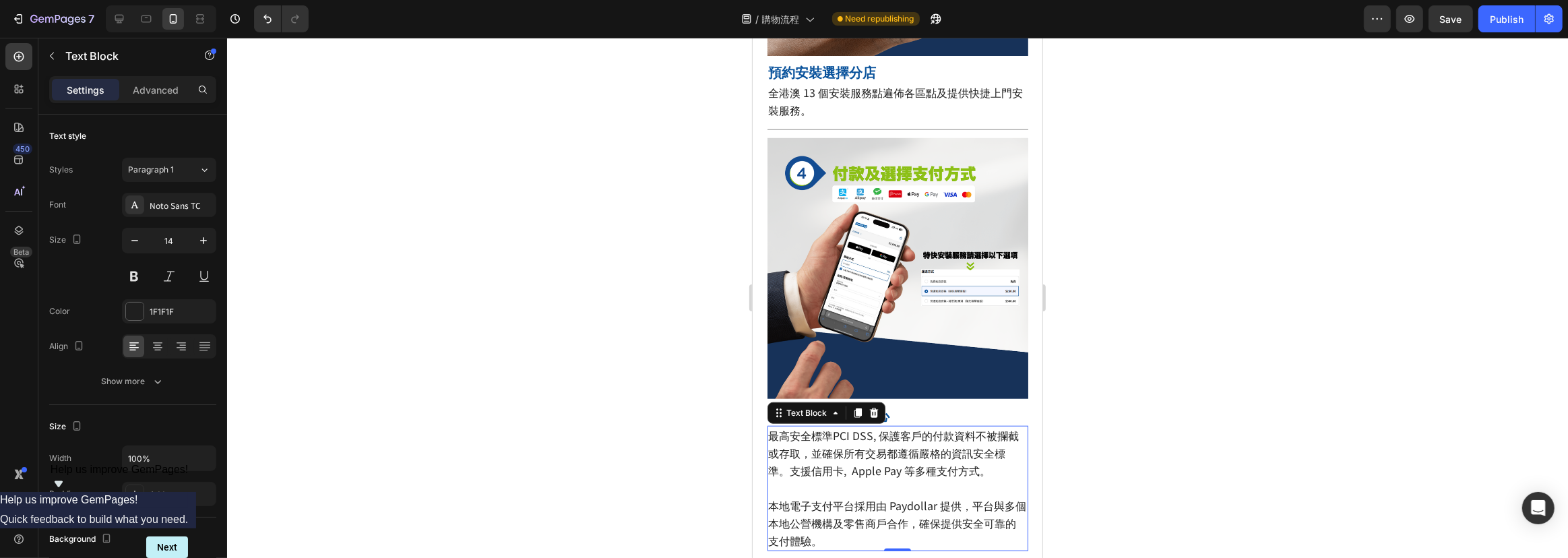
click at [1143, 405] on div at bounding box center [897, 298] width 1341 height 521
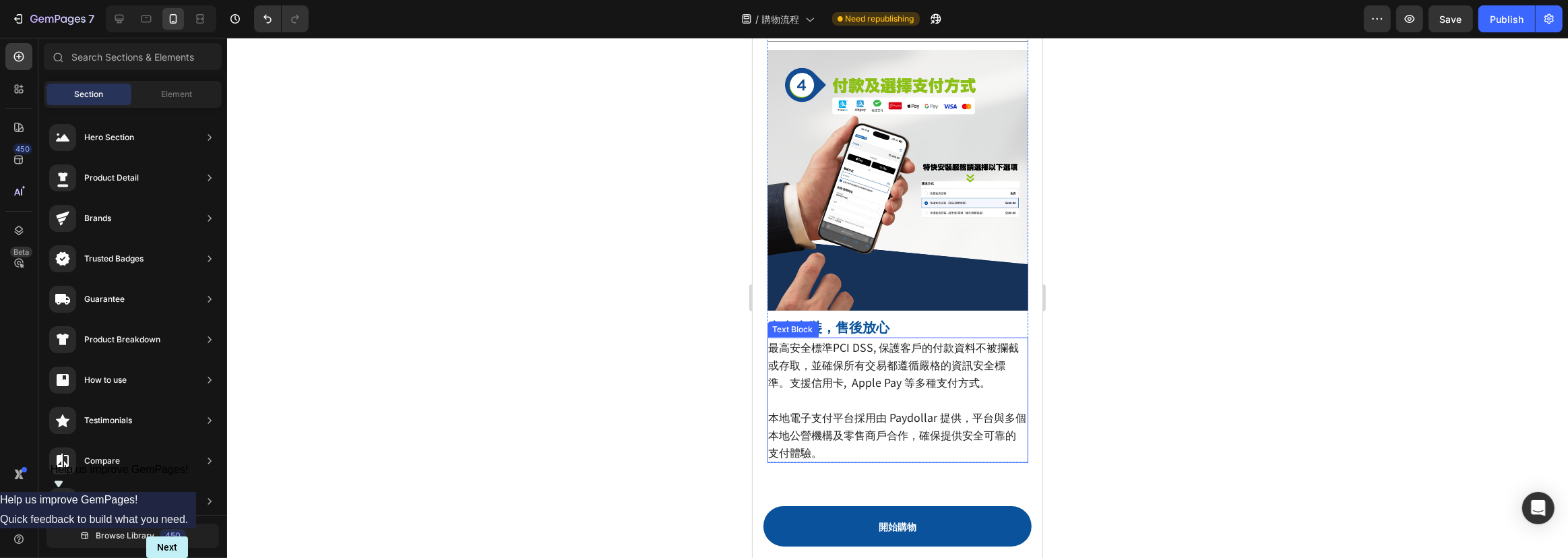
scroll to position [1329, 0]
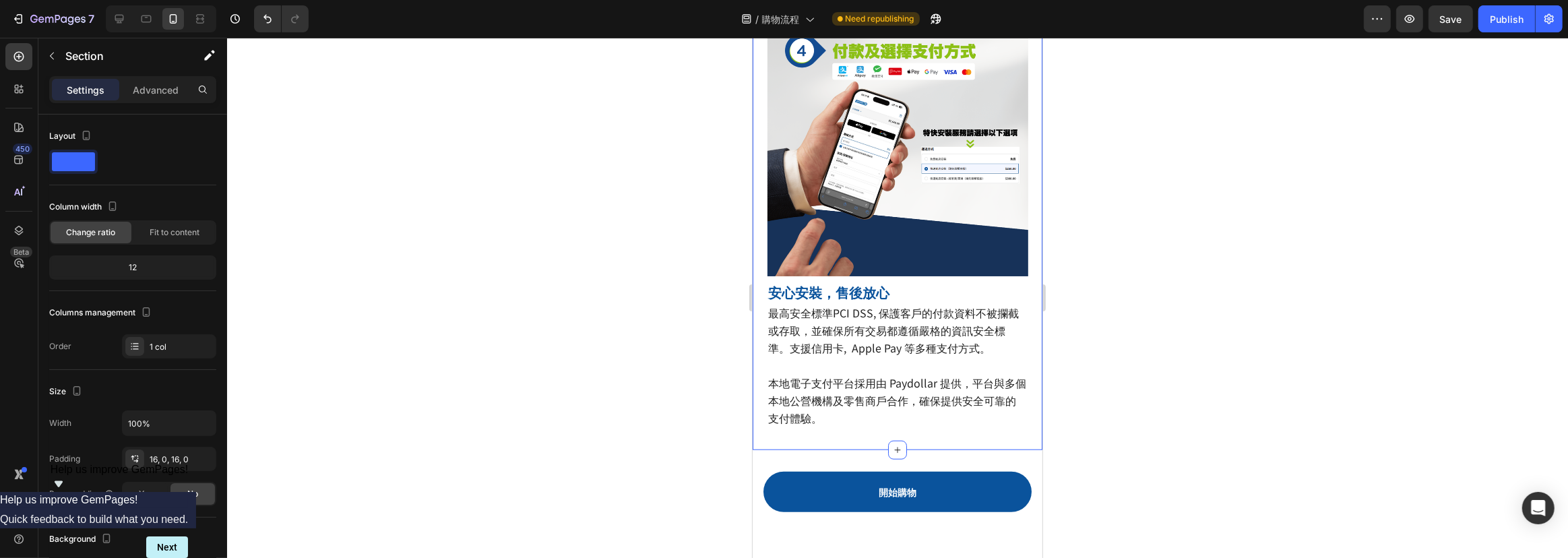
click at [844, 375] on span "本地電子支付平台採用由 Paydollar 提供，平台與多個本地公營機構及零售商戶合作，確保提供安全可靠的支付體驗。" at bounding box center [897, 401] width 258 height 52
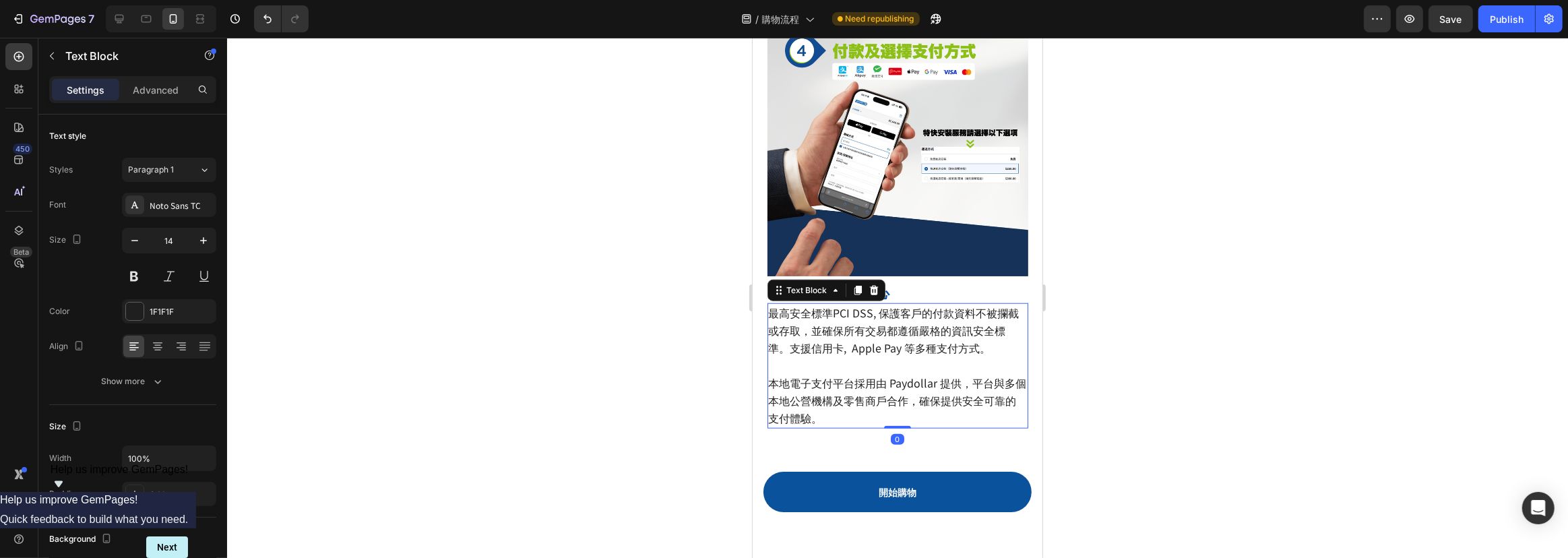
click at [1219, 343] on div at bounding box center [897, 298] width 1341 height 521
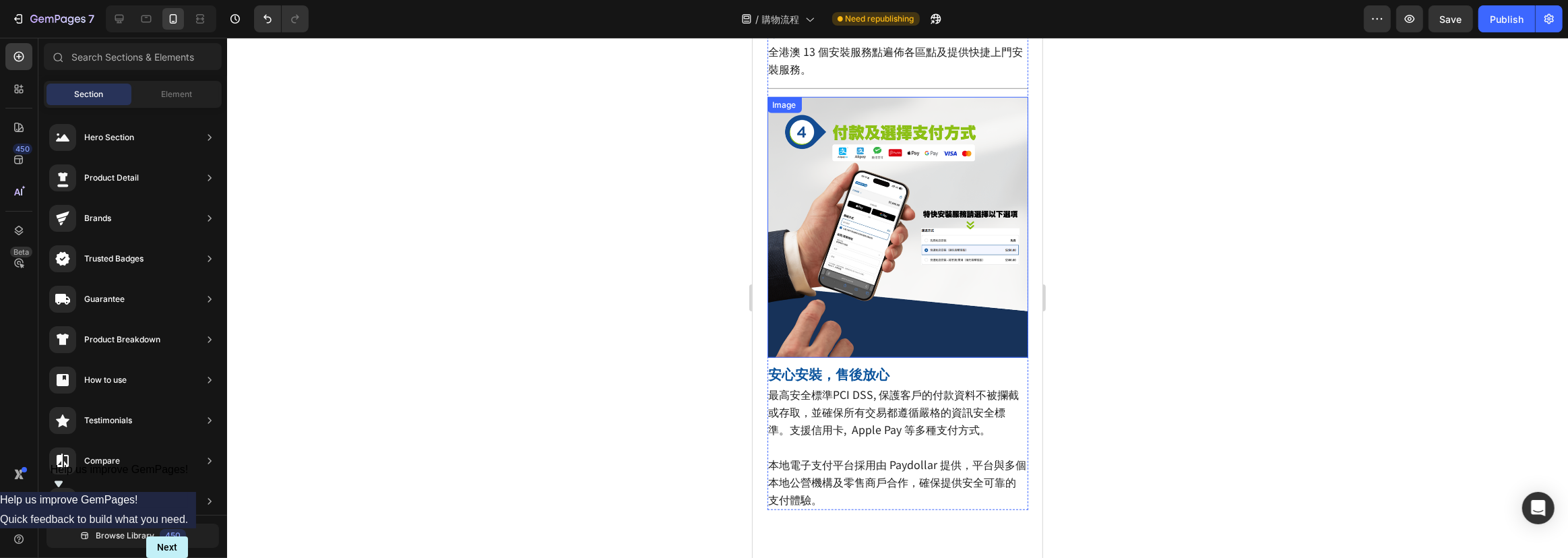
scroll to position [1146, 0]
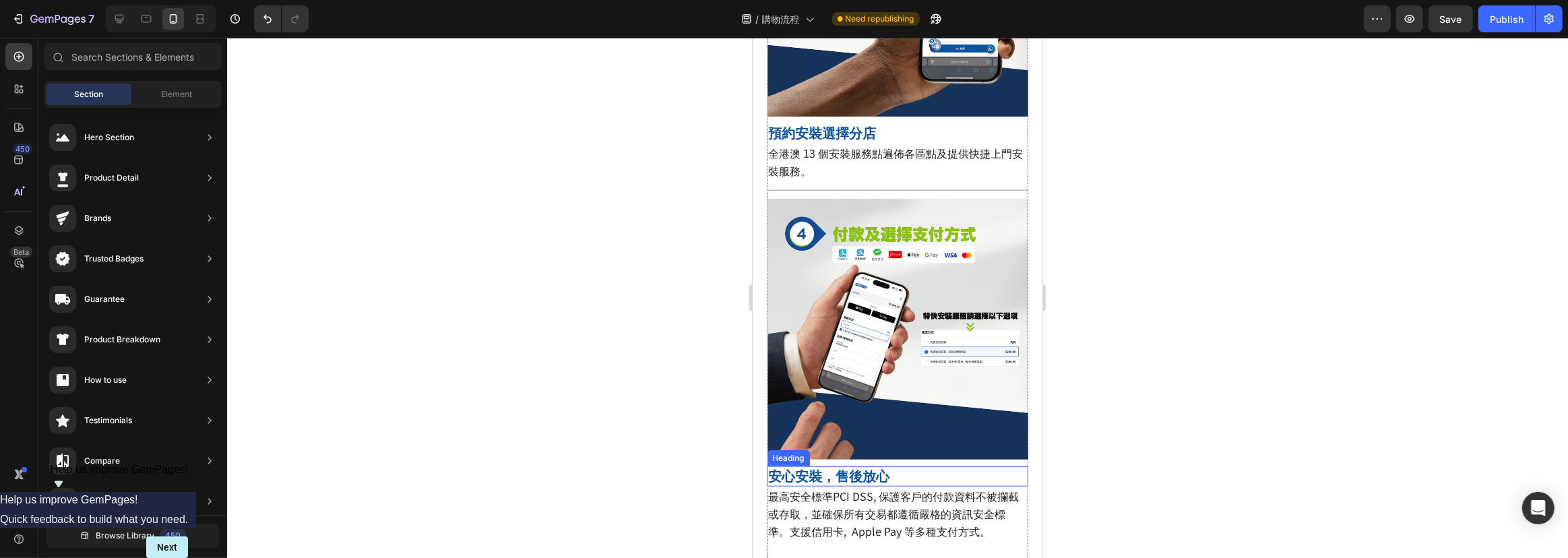
click at [789, 467] on strong "安心安裝，售後放心" at bounding box center [828, 477] width 121 height 19
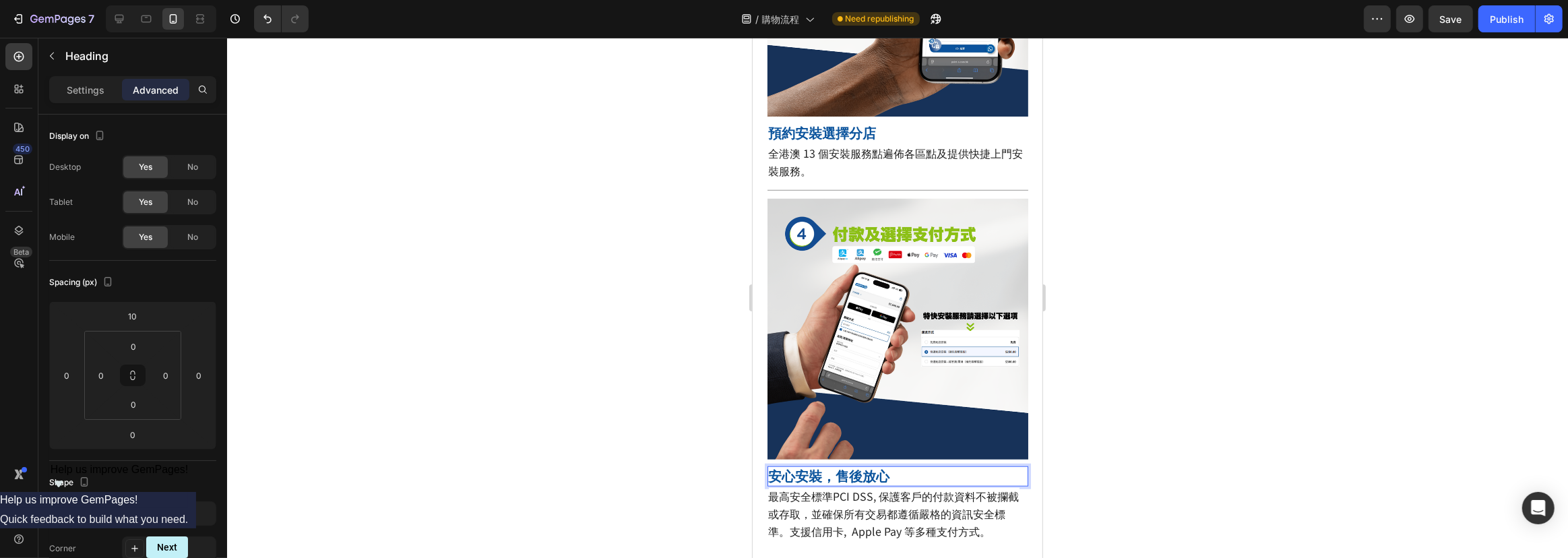
click at [812, 467] on strong "安心安裝，售後放心" at bounding box center [828, 477] width 121 height 19
drag, startPoint x: 795, startPoint y: 439, endPoint x: 888, endPoint y: 441, distance: 93.0
click at [888, 467] on strong "安心安裝，售後放心" at bounding box center [828, 477] width 121 height 19
click at [1174, 411] on div at bounding box center [897, 298] width 1341 height 521
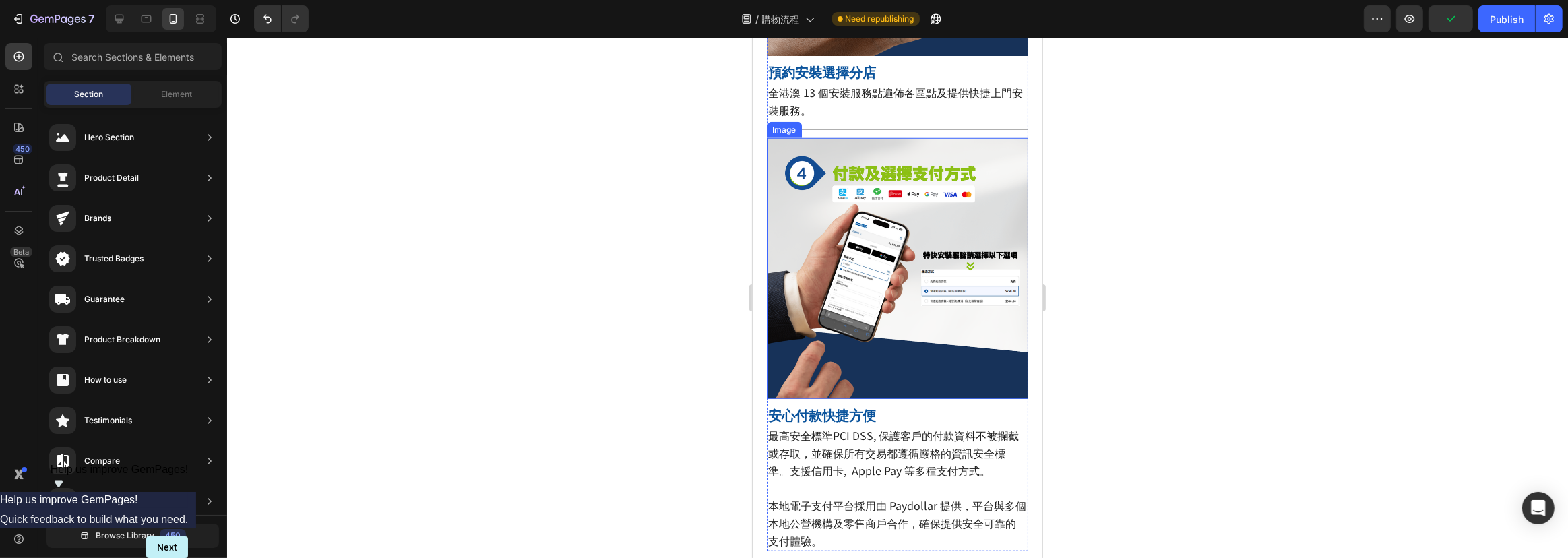
scroll to position [1268, 0]
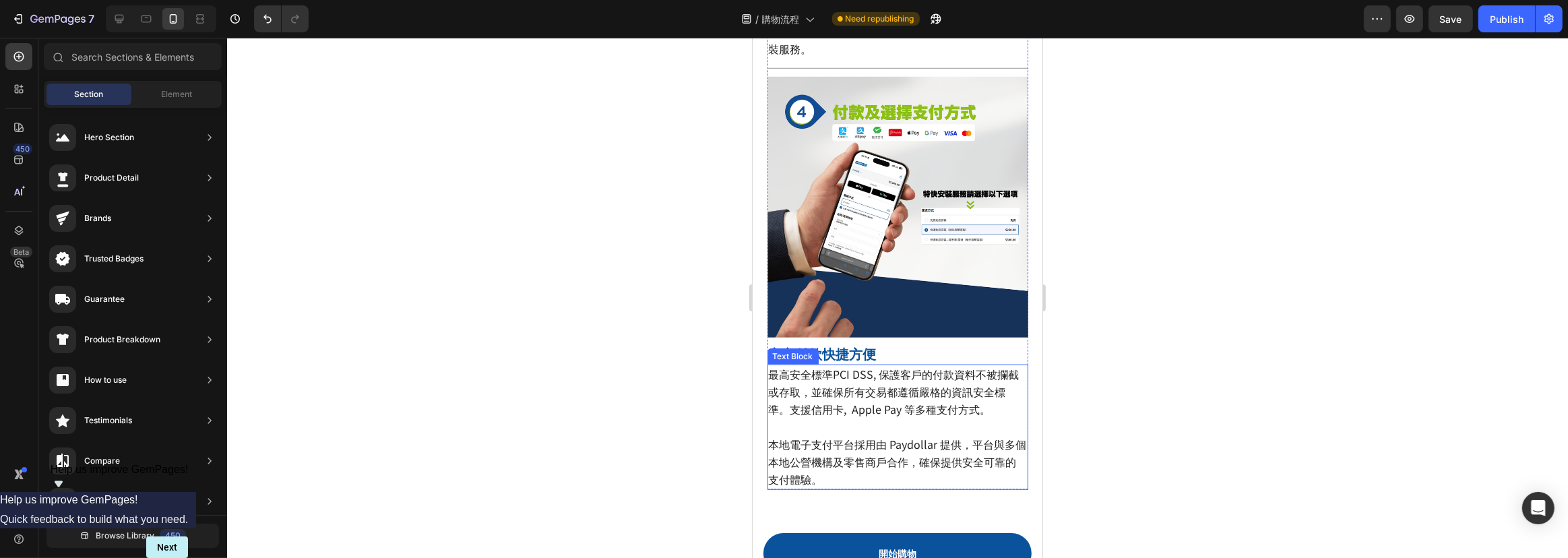
click at [866, 436] on span "本地電子支付平台採用由 Paydollar 提供，平台與多個本地公營機構及零售商戶合作，確保提供安全可靠的支付體驗。" at bounding box center [897, 461] width 258 height 52
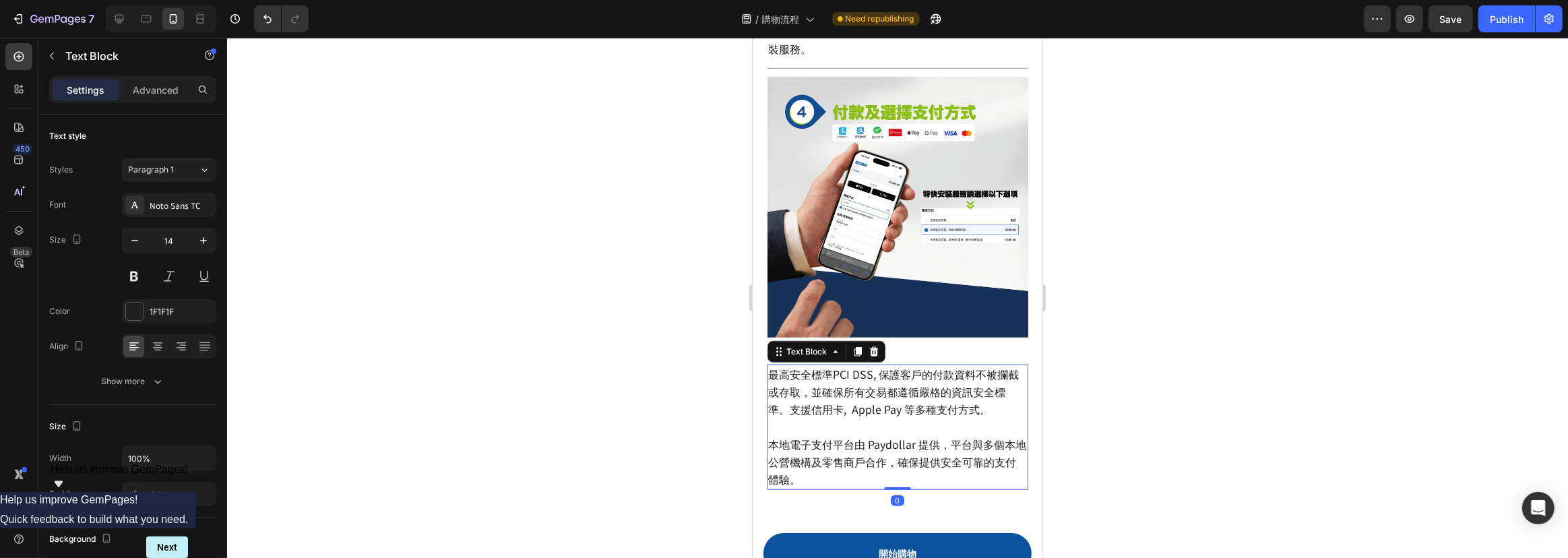
click at [1120, 373] on div at bounding box center [897, 298] width 1341 height 521
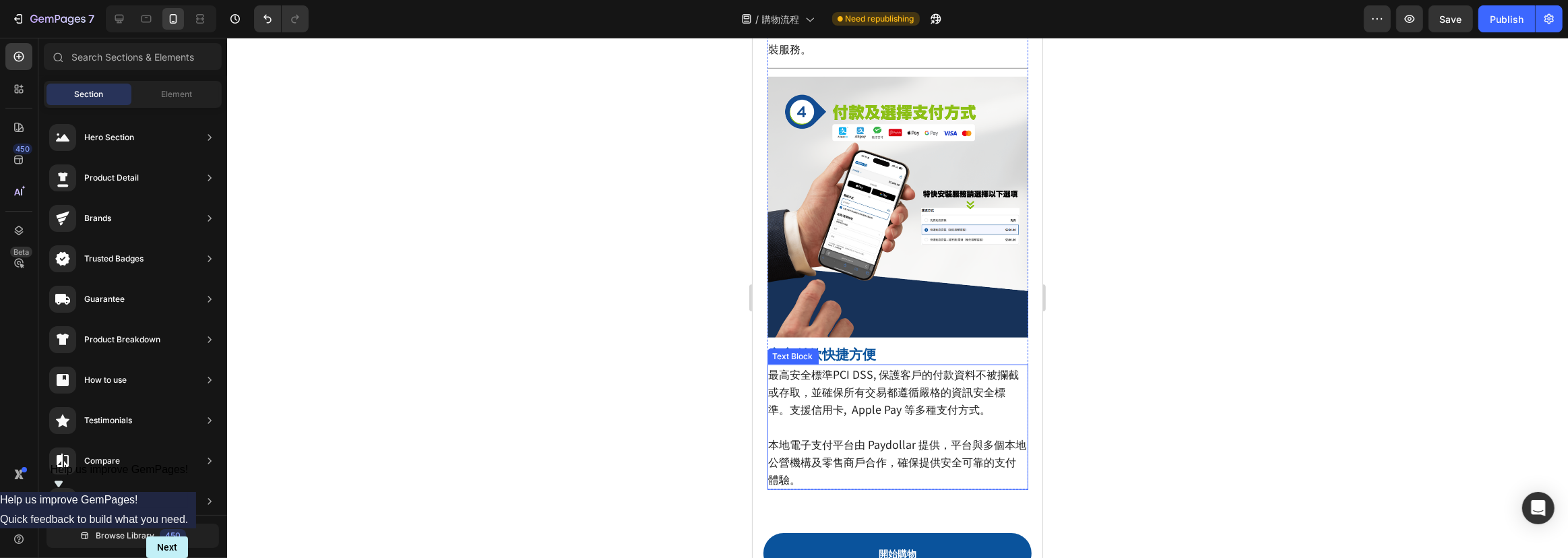
click at [828, 437] on p "最高安全標準PCI DSS, 保護客戶的付款資料不被攔截或存取，並確保所有交易都遵循嚴格的資訊安全標準。支援信用卡, Apple Pay 等多種支付方式。 本…" at bounding box center [897, 427] width 258 height 123
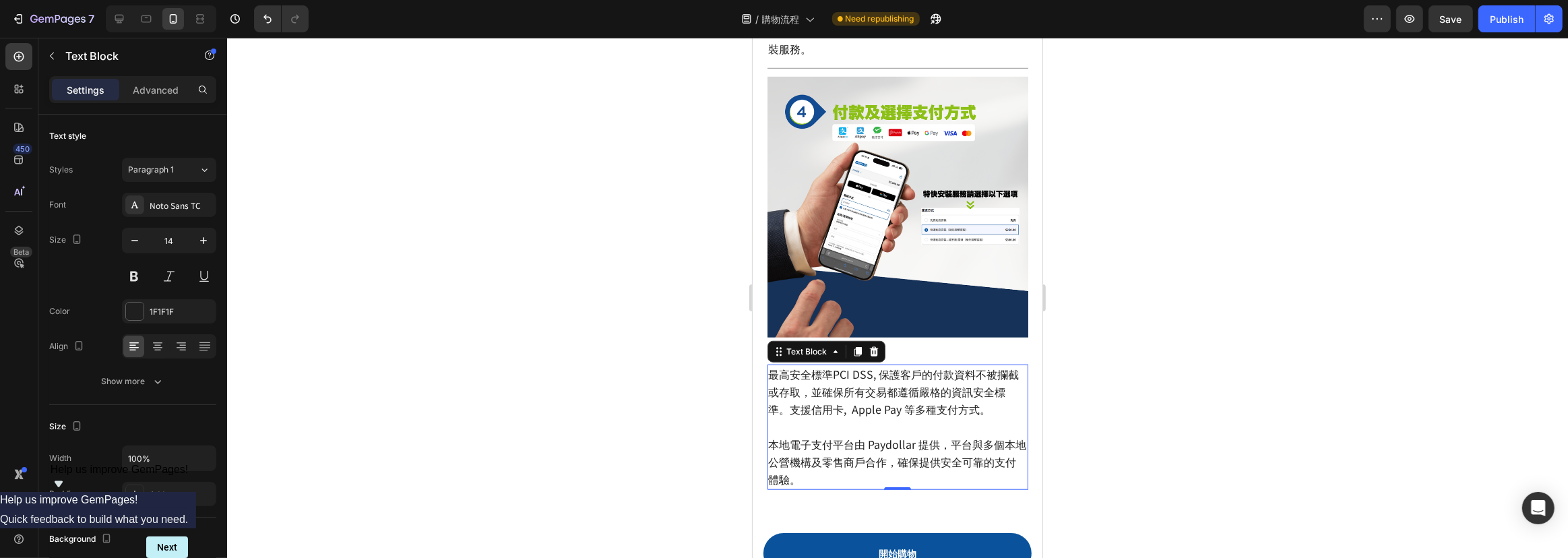
click at [1169, 283] on div at bounding box center [897, 298] width 1341 height 521
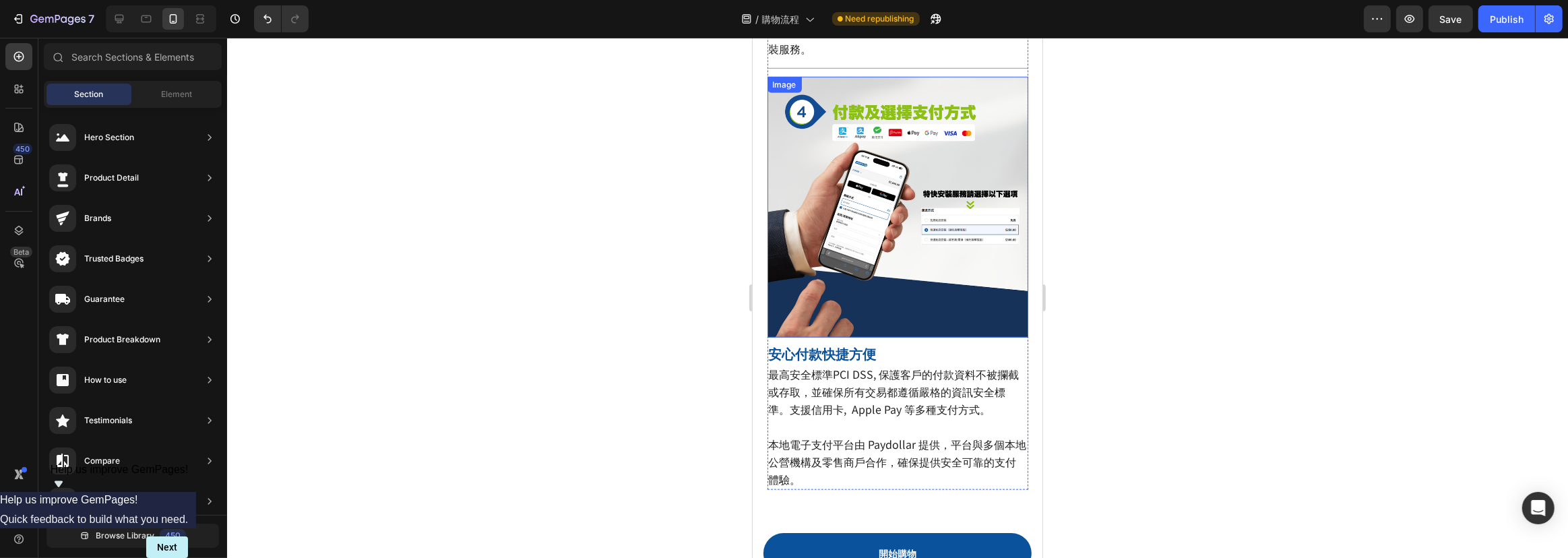
scroll to position [1146, 0]
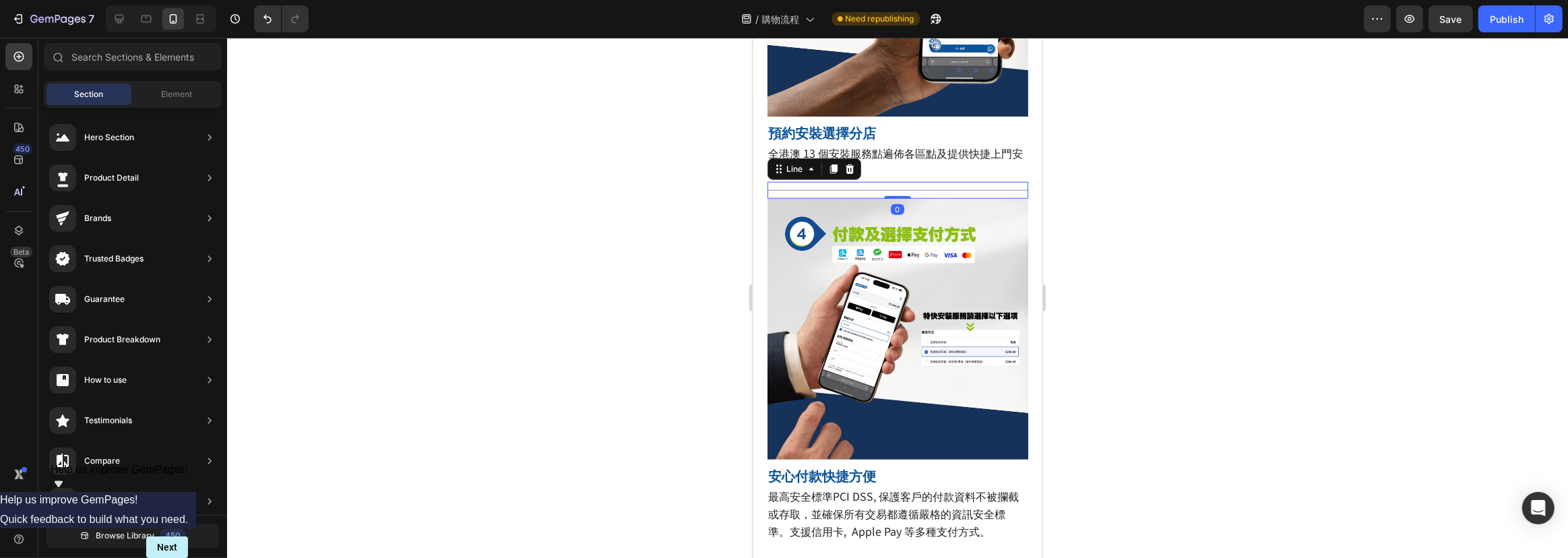
click at [918, 182] on div "Title Line 0" at bounding box center [897, 191] width 261 height 17
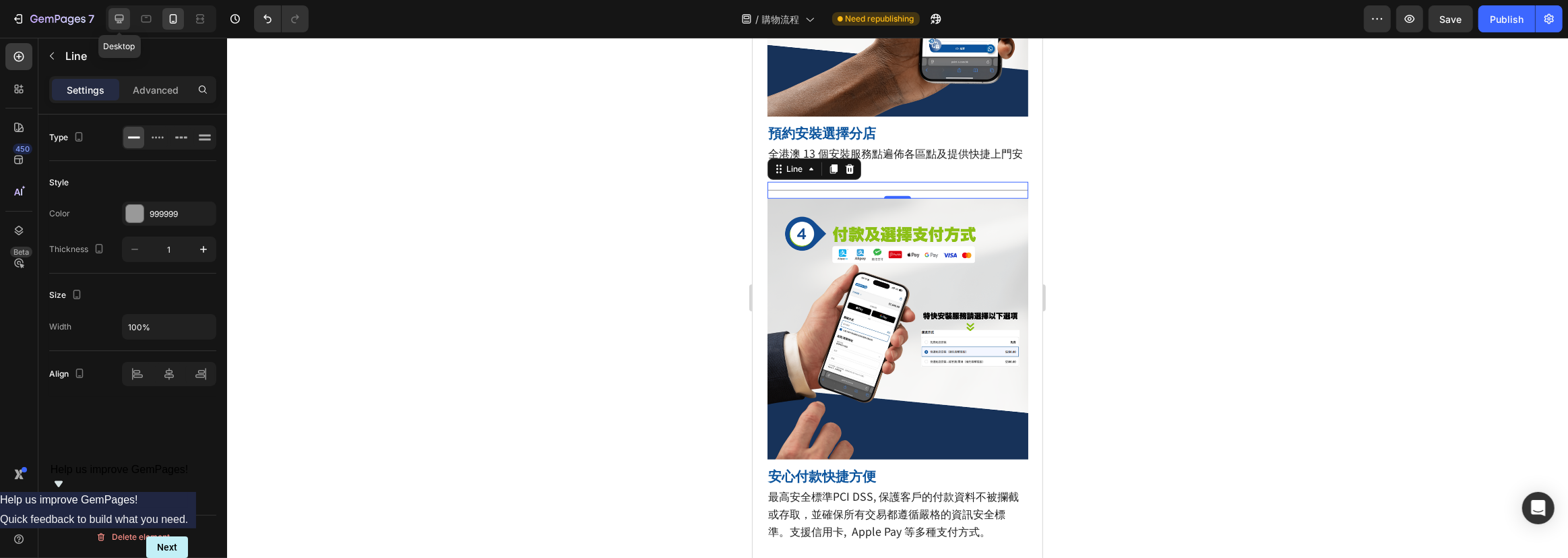
click at [119, 21] on icon at bounding box center [119, 19] width 14 height 14
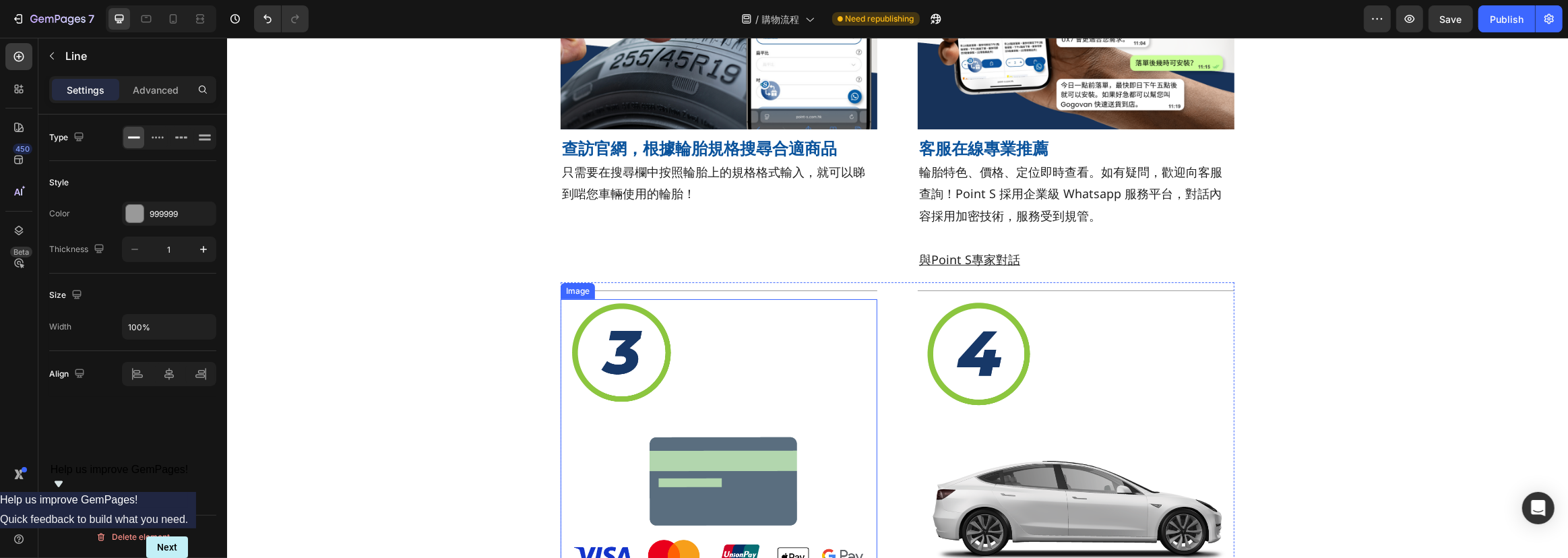
scroll to position [752, 0]
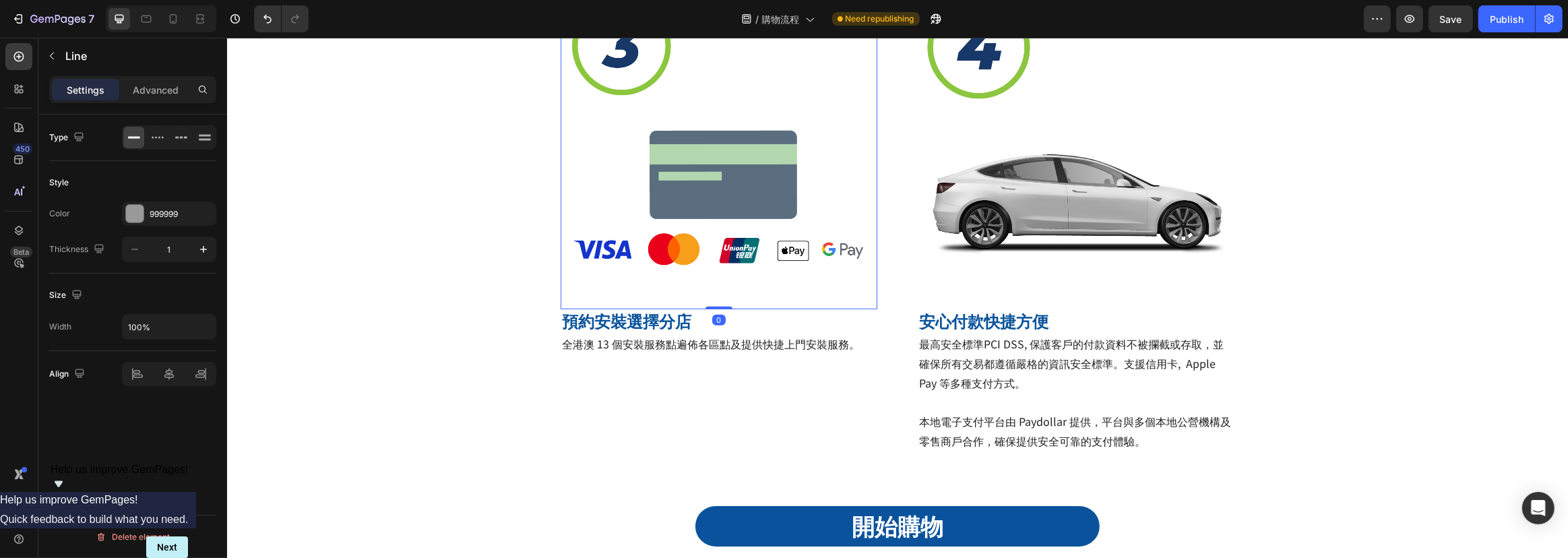
click at [676, 193] on img at bounding box center [718, 151] width 316 height 317
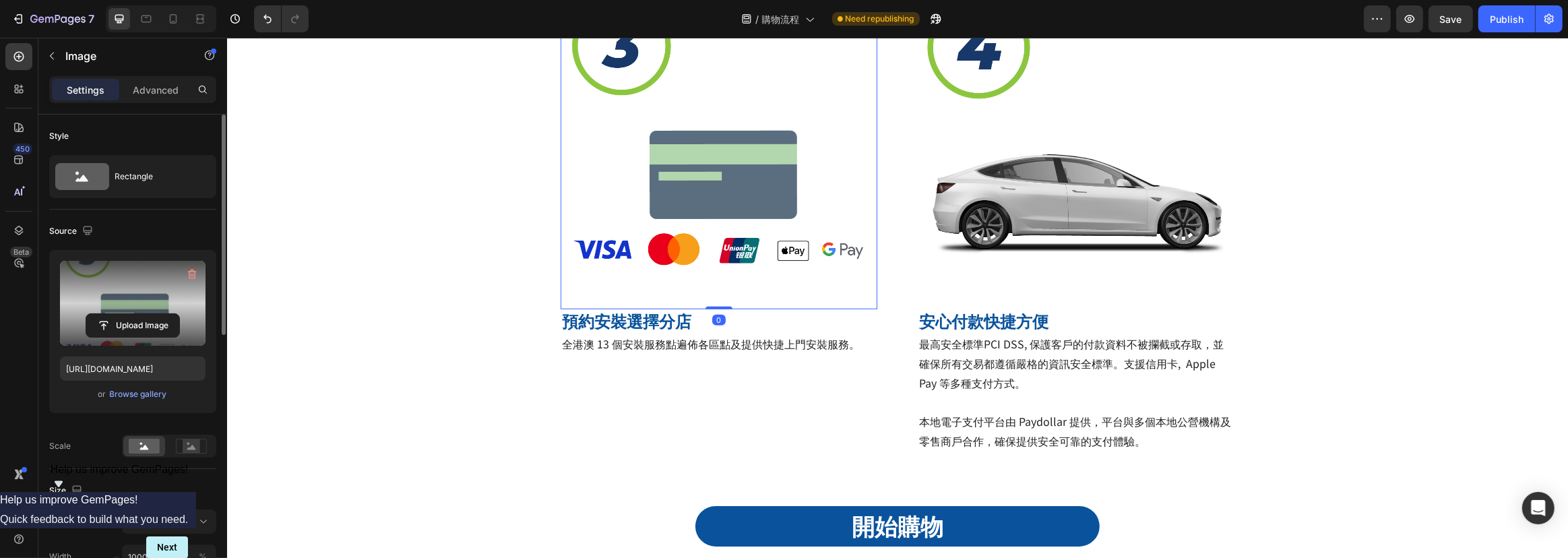
click at [136, 310] on label at bounding box center [133, 303] width 146 height 85
click at [136, 314] on input "file" at bounding box center [133, 325] width 93 height 23
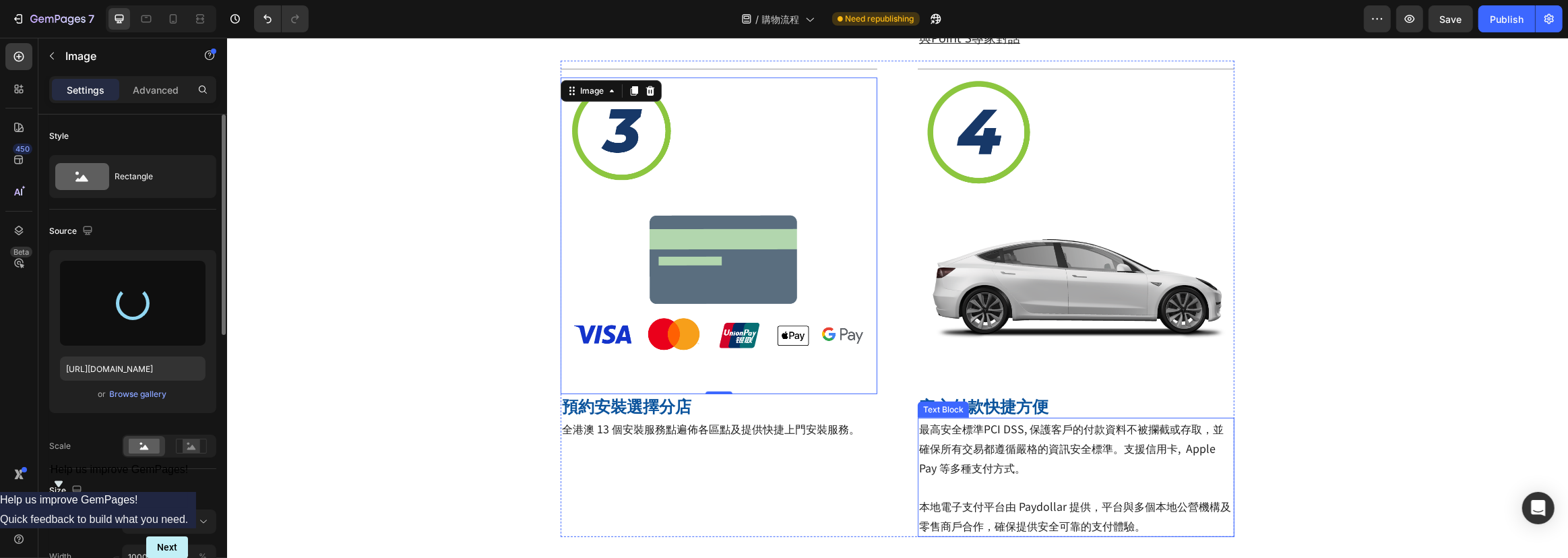
type input "[URL][DOMAIN_NAME]"
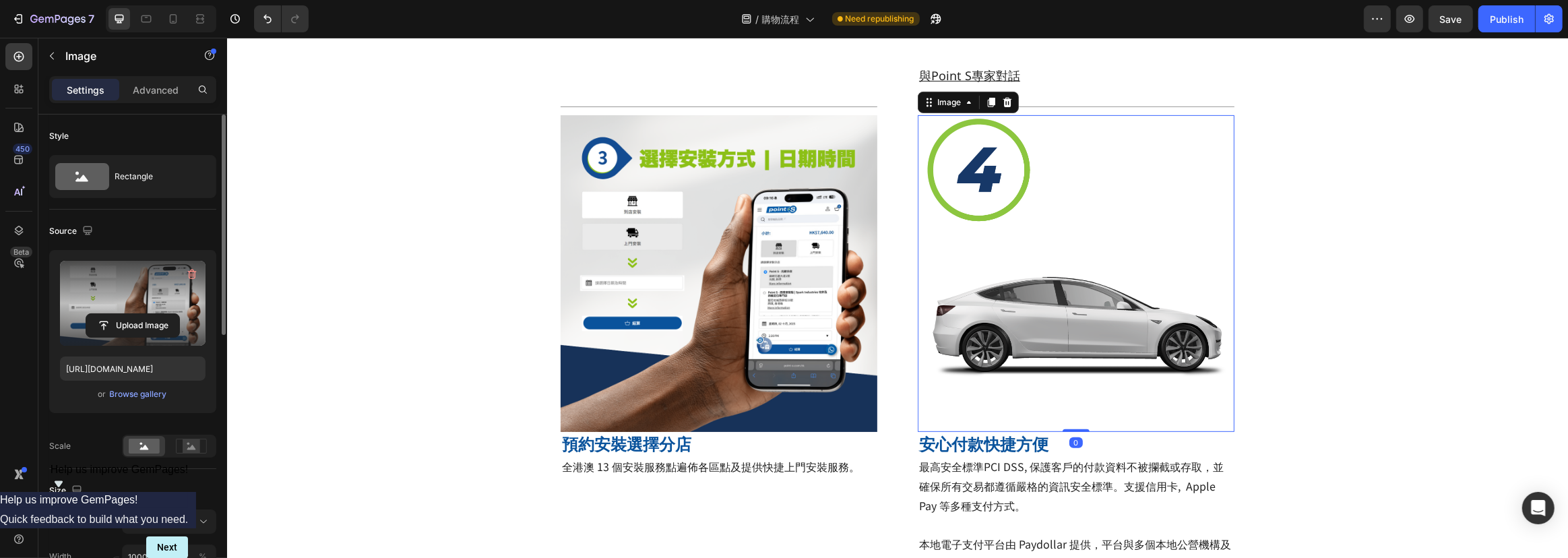
click at [1031, 302] on img at bounding box center [1076, 273] width 316 height 317
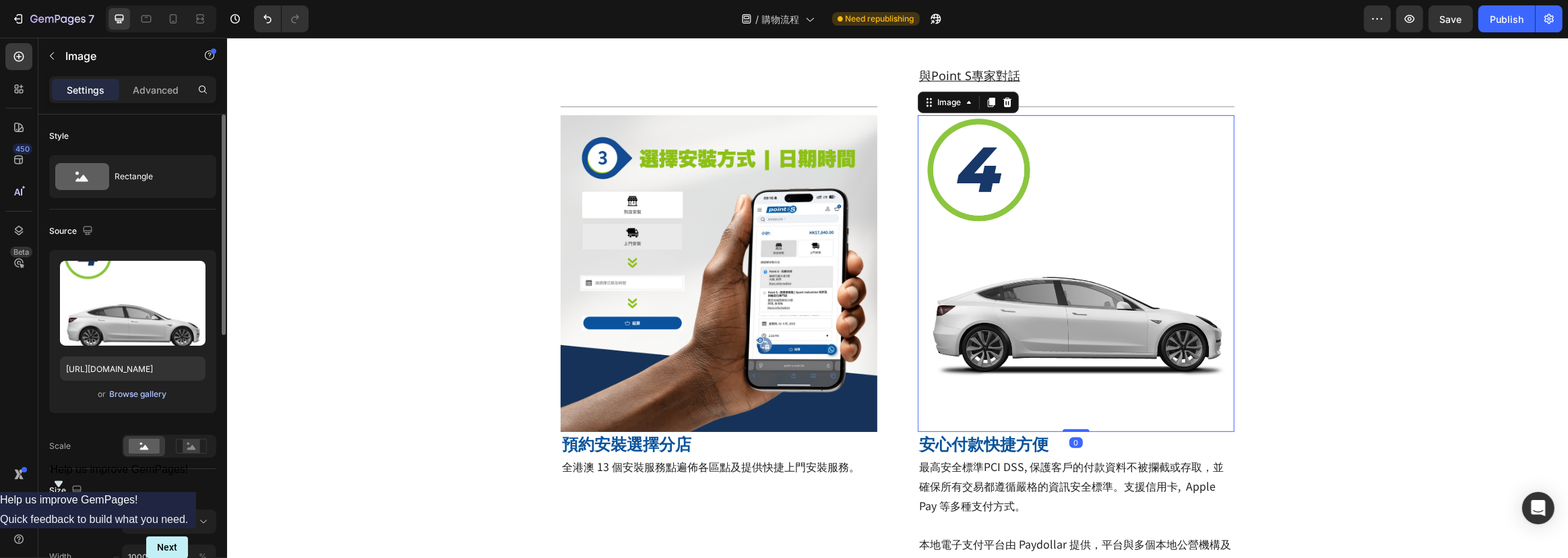
click at [137, 392] on div "Browse gallery" at bounding box center [139, 395] width 58 height 12
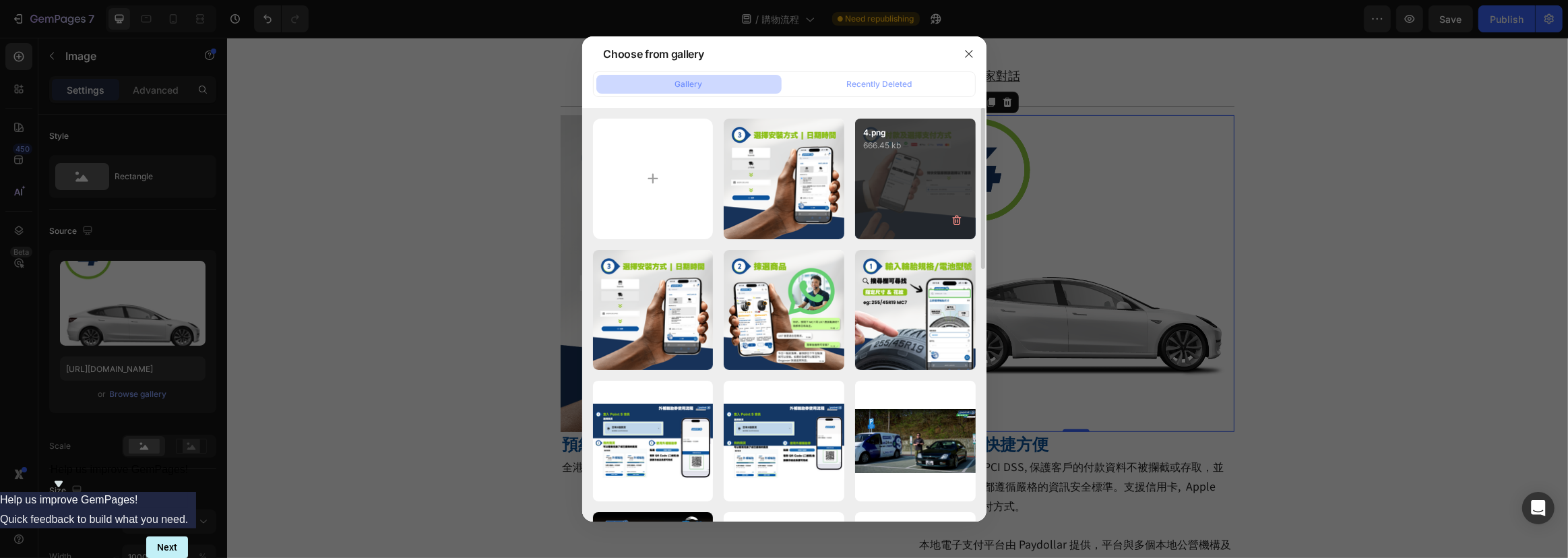
click at [896, 180] on div "4.png 666.45 kb" at bounding box center [916, 179] width 121 height 121
type input "[URL][DOMAIN_NAME]"
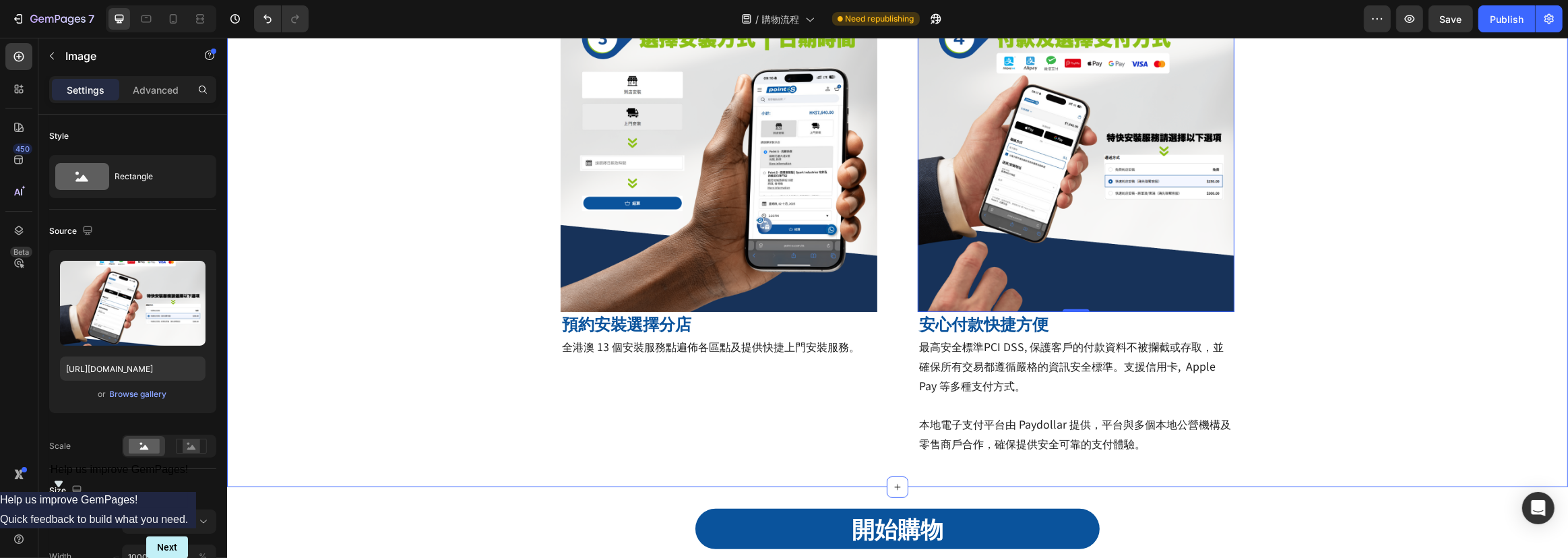
scroll to position [752, 0]
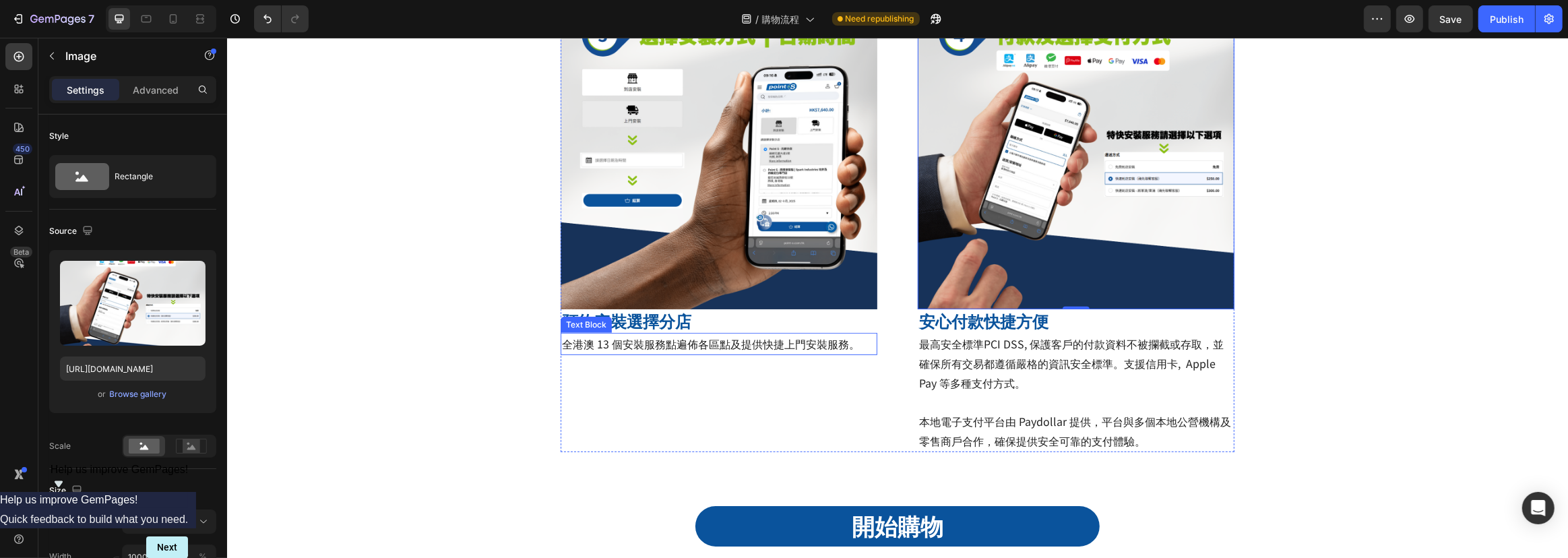
click at [698, 351] on span "全港澳 13 個安裝服務點遍佈各區點及提供快捷上門安裝服務。" at bounding box center [710, 344] width 298 height 16
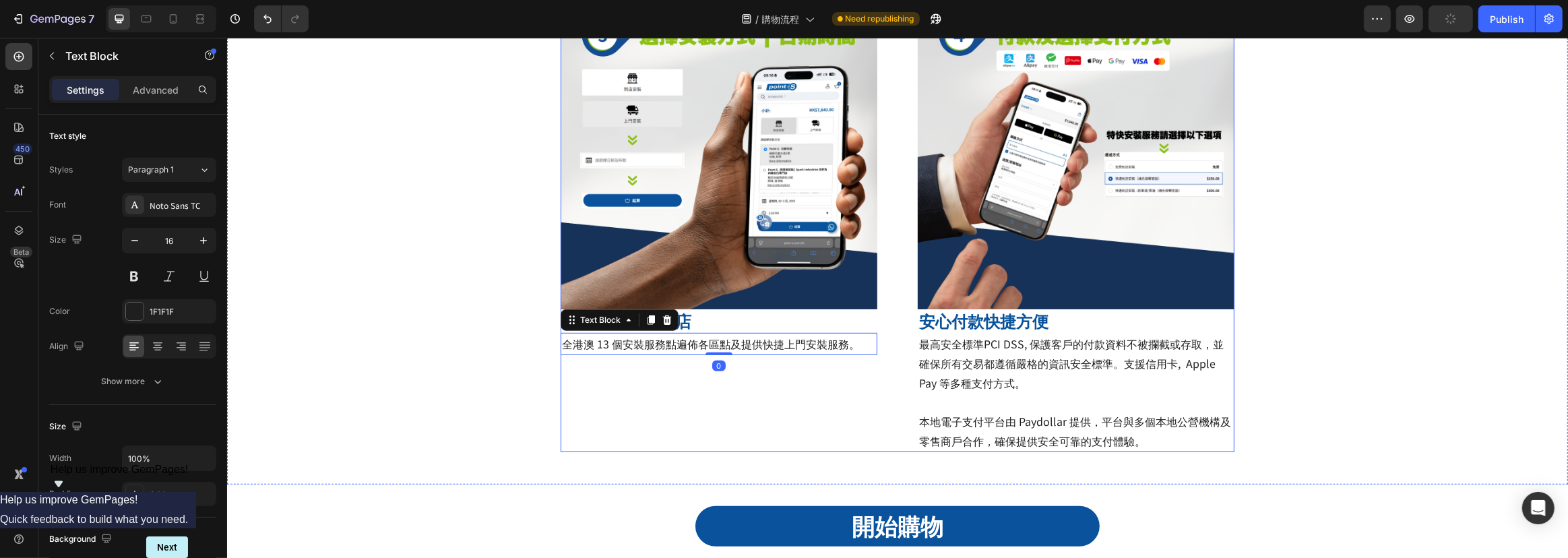
click at [783, 378] on div "Title Line Image 預約安裝選擇分店 Heading 全港澳 13 個安裝服務點遍佈各區點及提供快捷上門安裝服務。 Text Block 0" at bounding box center [718, 213] width 316 height 477
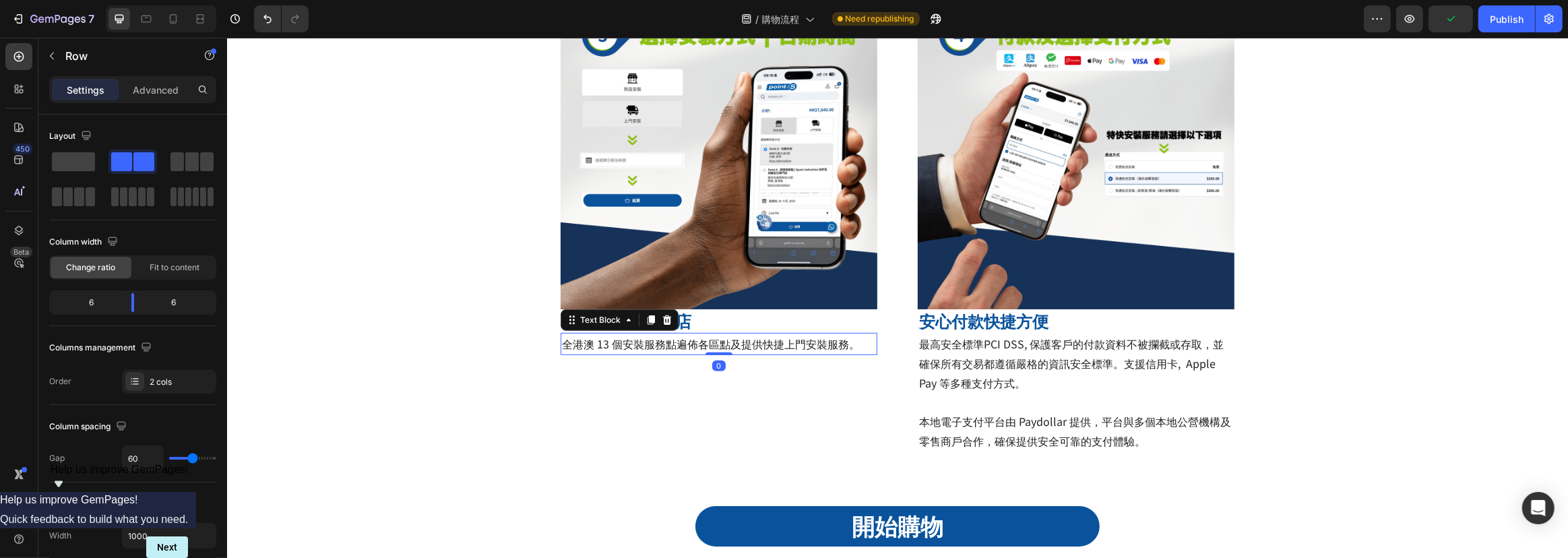
click at [861, 340] on p "全港澳 13 個安裝服務點遍佈各區點及提供快捷上門安裝服務。" at bounding box center [718, 344] width 314 height 19
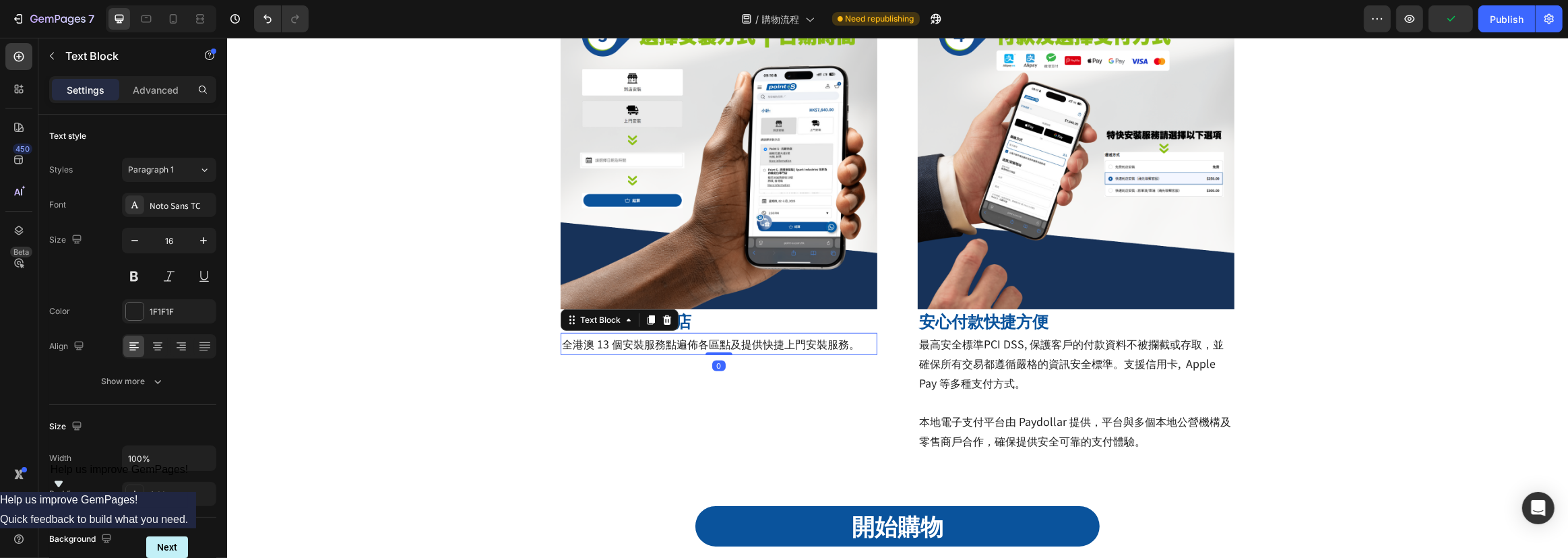
click at [861, 340] on p "全港澳 13 個安裝服務點遍佈各區點及提供快捷上門安裝服務。" at bounding box center [718, 344] width 314 height 19
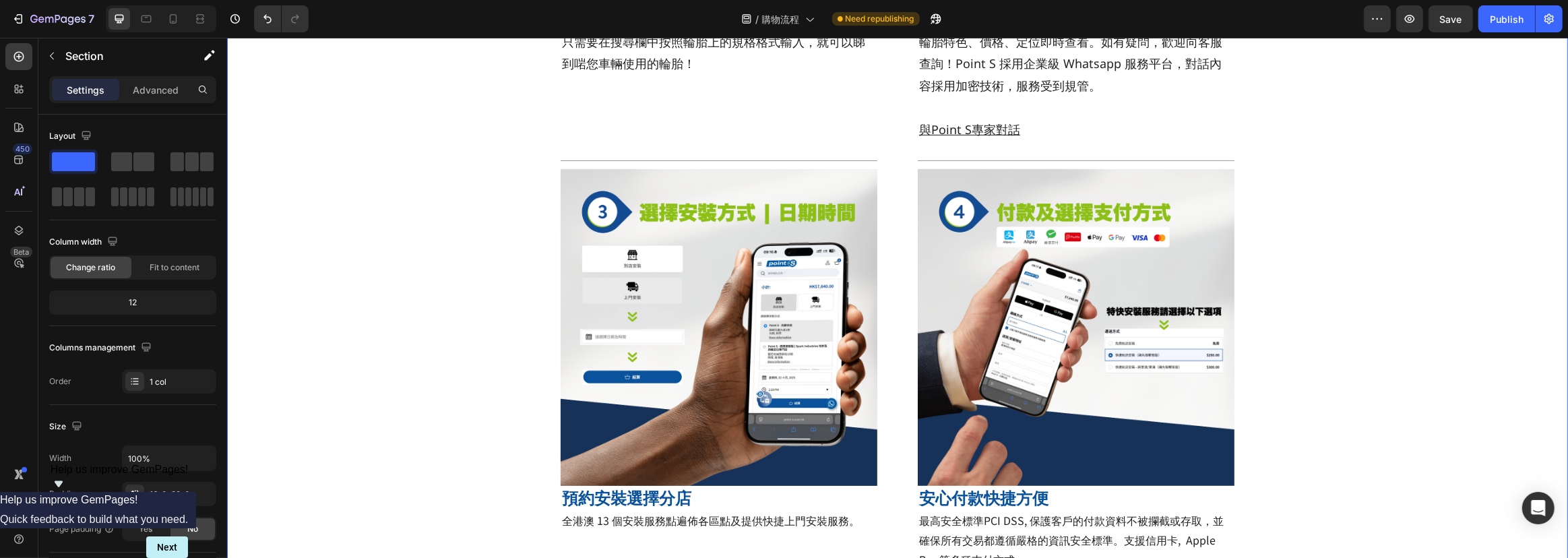
scroll to position [567, 0]
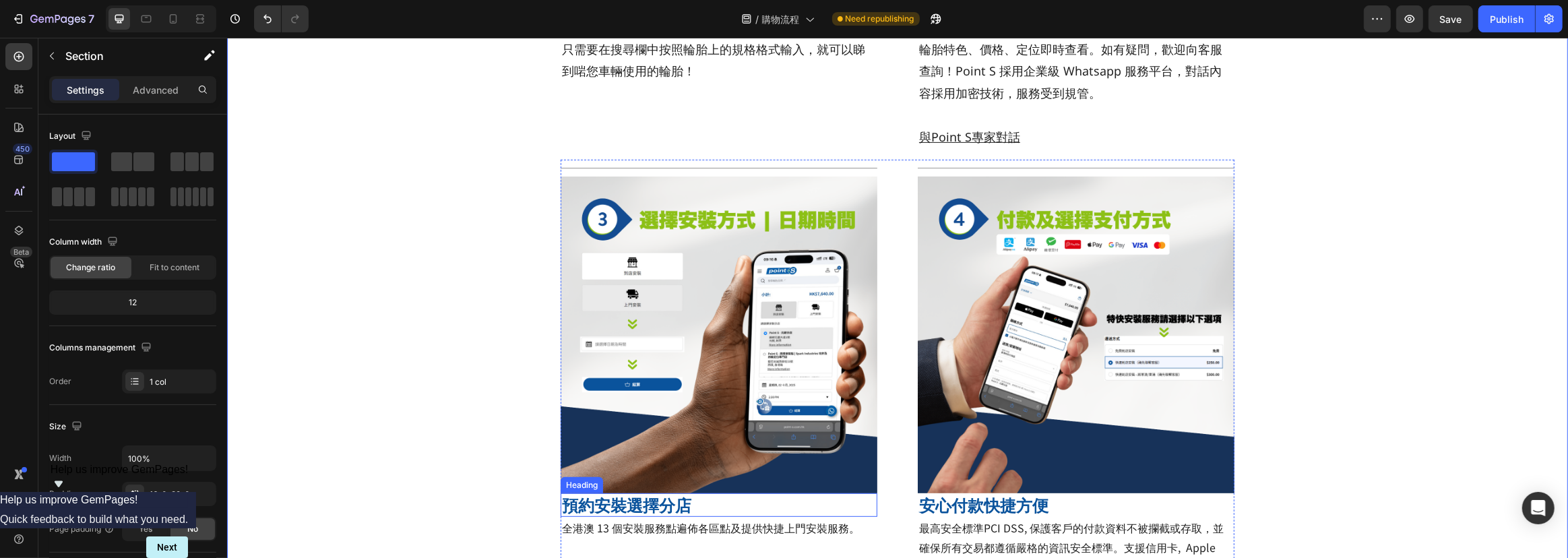
click at [628, 505] on h2 "預約安裝選擇分店" at bounding box center [718, 506] width 316 height 24
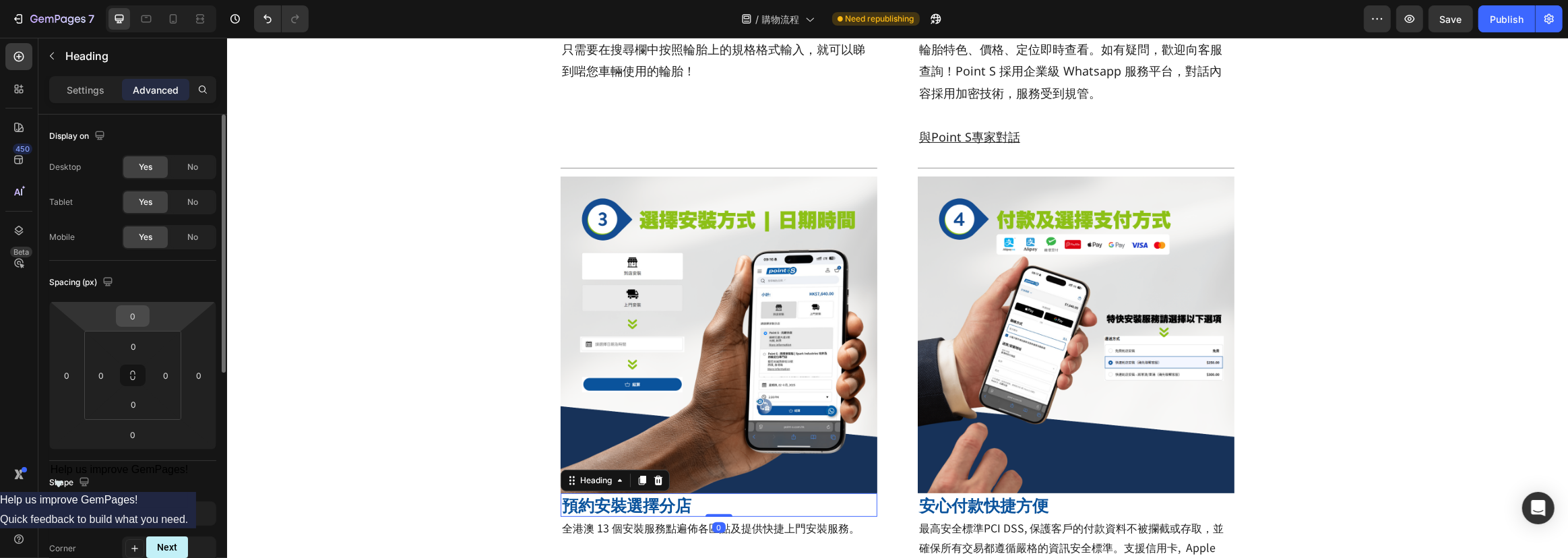
click at [140, 318] on input "0" at bounding box center [133, 317] width 27 height 20
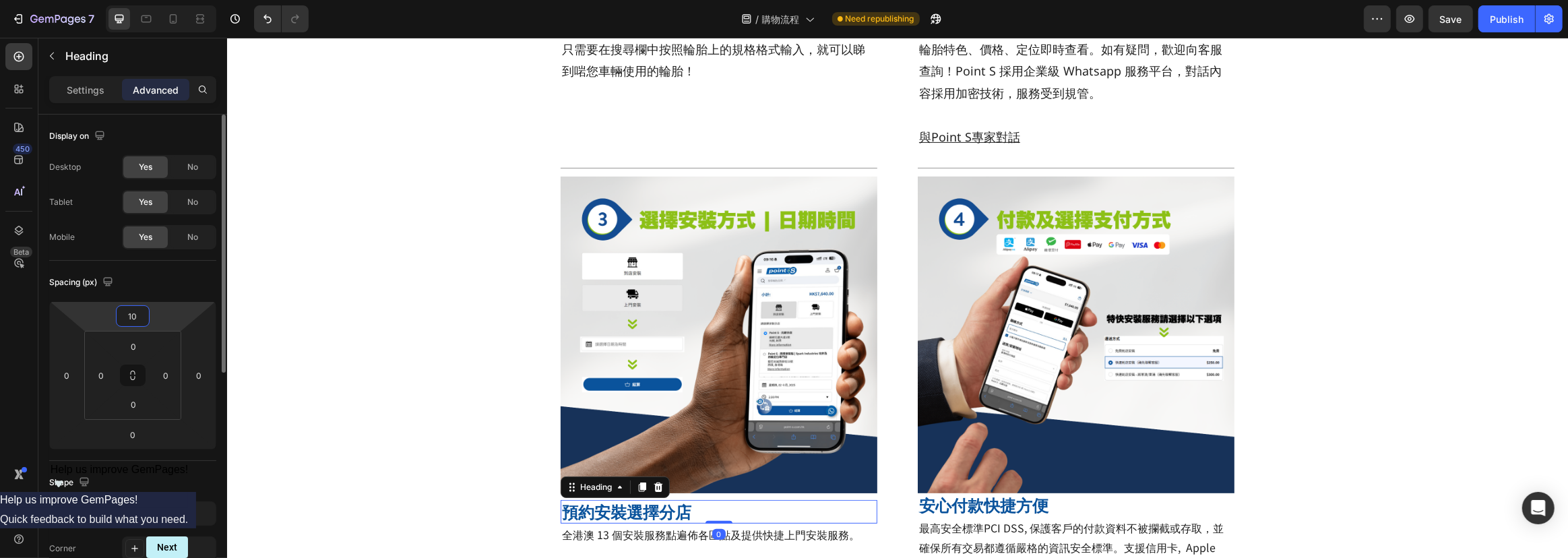
type input "10"
click at [262, 296] on div "Title Line Image 查訪官網，根據輪胎規格搜尋合適商品 Heading 只需要在搜尋欄中按照輪胎上的規格格式輸入，就可以睇到啱您車輛使用的輪胎！…" at bounding box center [897, 160] width 1341 height 975
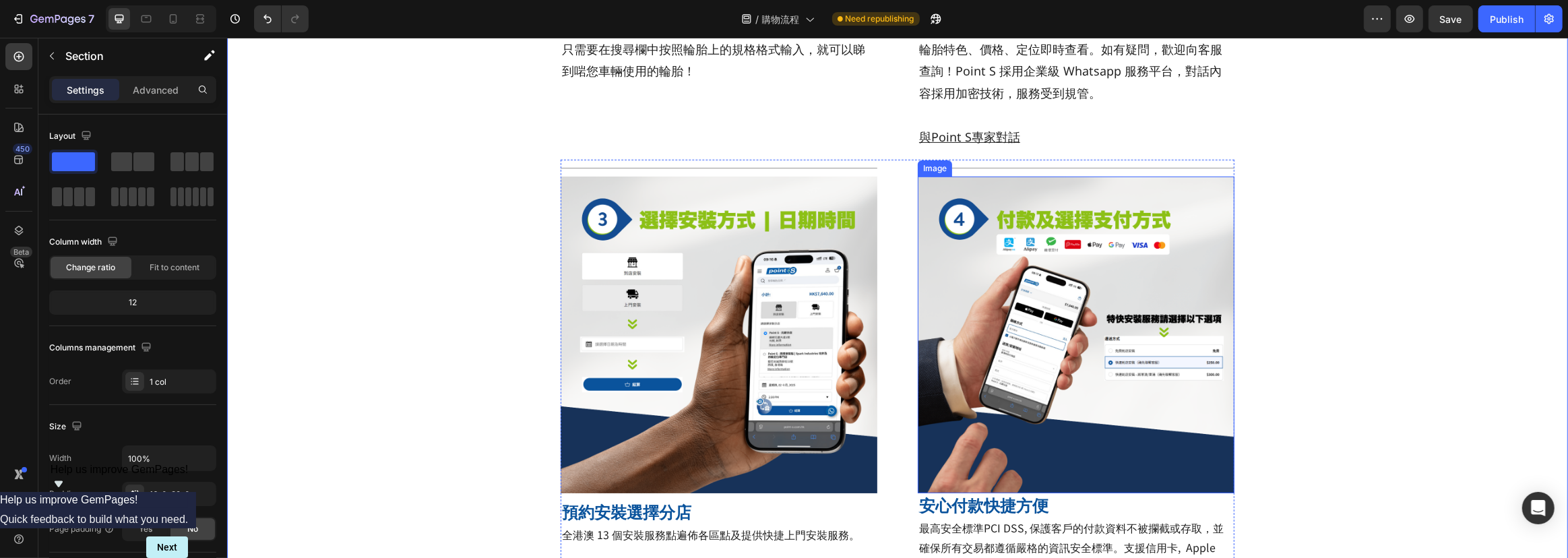
click at [998, 499] on strong "安心付款快捷方便" at bounding box center [982, 506] width 129 height 22
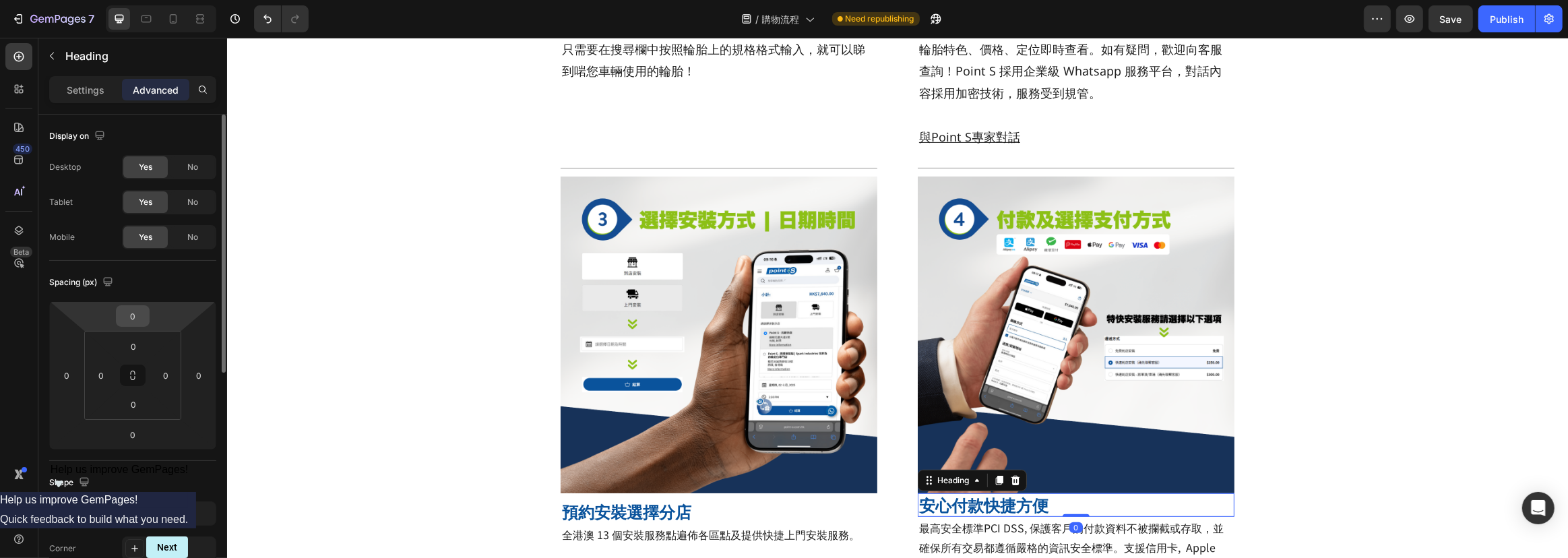
click at [126, 322] on input "0" at bounding box center [133, 317] width 27 height 20
type input "10"
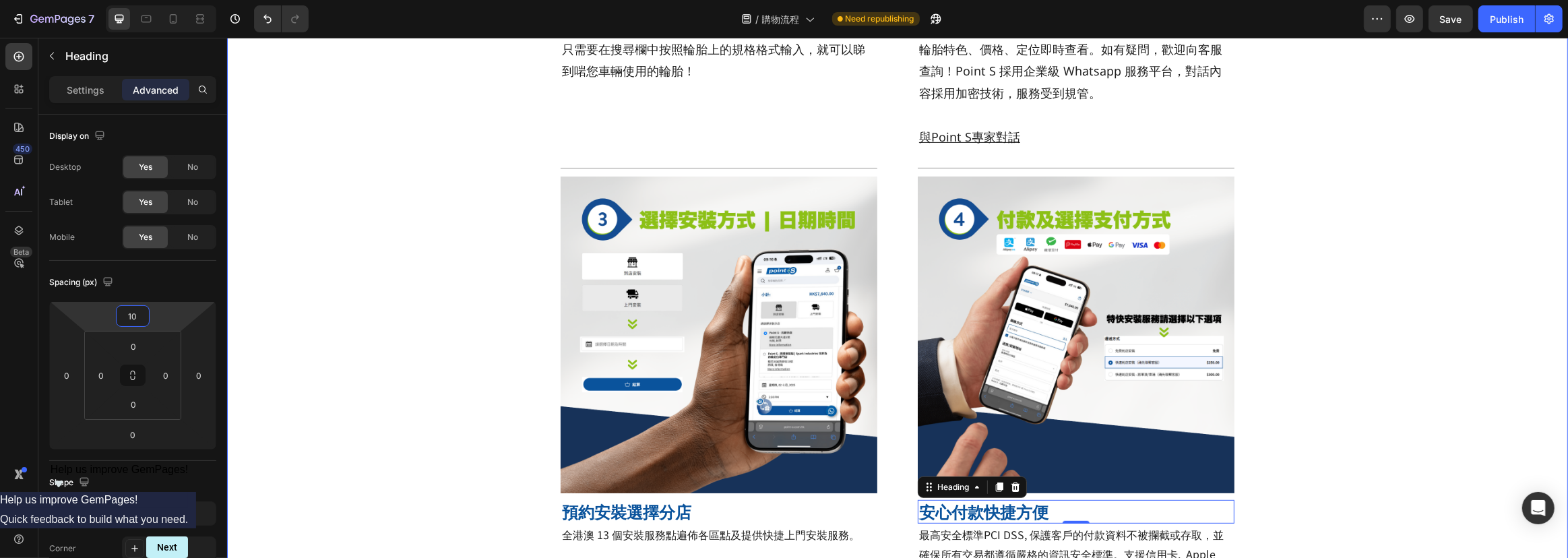
click at [370, 279] on div "Title Line Image 查訪官網，根據輪胎規格搜尋合適商品 Heading 只需要在搜尋欄中按照輪胎上的規格格式輸入，就可以睇到啱您車輛使用的輪胎！…" at bounding box center [897, 163] width 1341 height 981
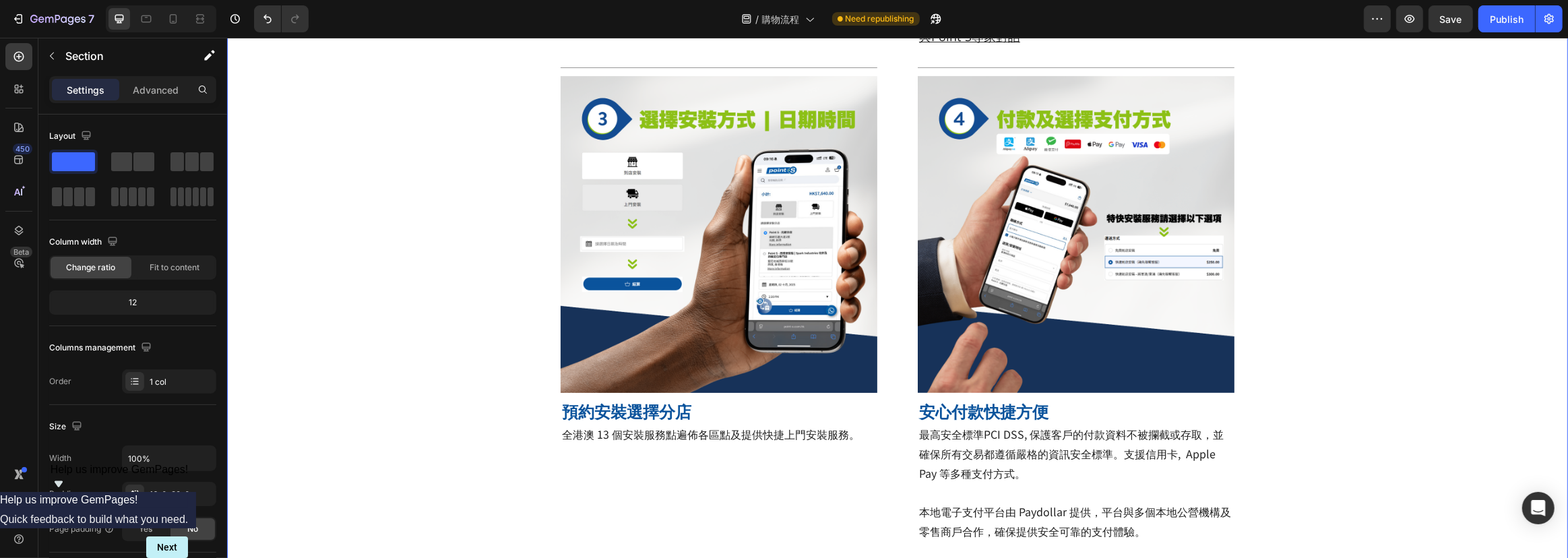
scroll to position [690, 0]
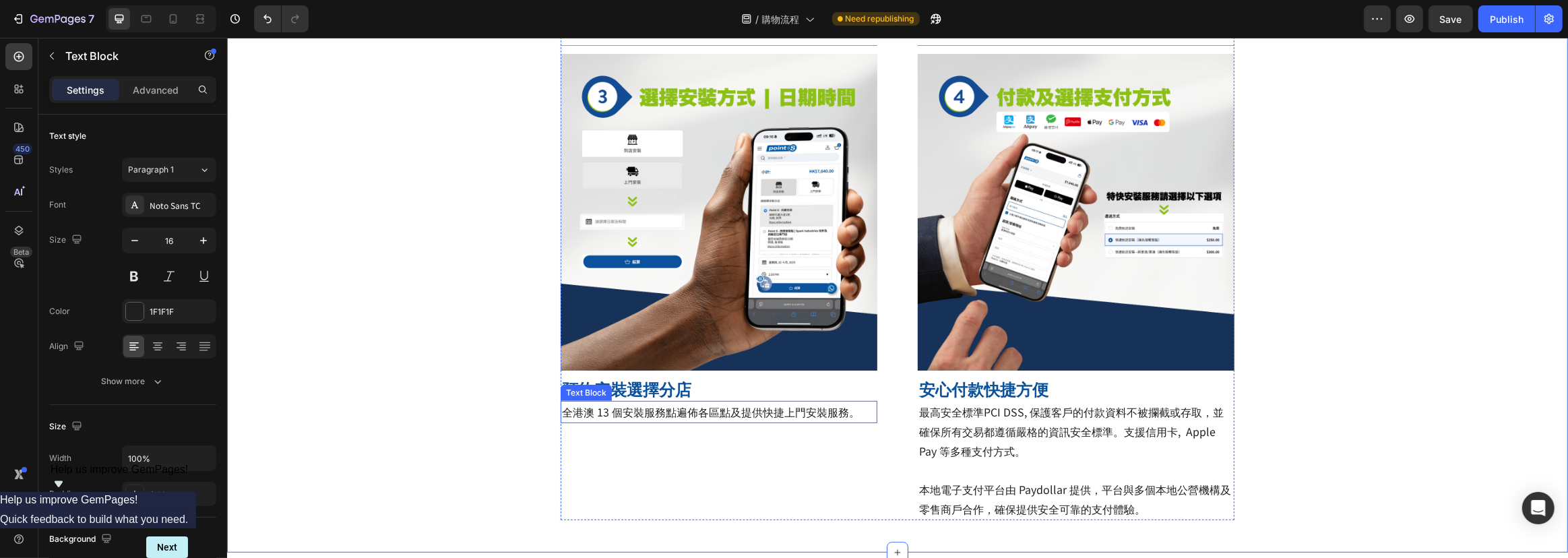
click at [751, 419] on p "全港澳 13 個安裝服務點遍佈各區點及提供快捷上門安裝服務。" at bounding box center [718, 412] width 314 height 19
click at [472, 418] on div "Title Line Image 查訪官網，根據輪胎規格搜尋合適商品 Heading 只需要在搜尋欄中按照輪胎上的規格格式輸入，就可以睇到啱您車輛使用的輪胎！…" at bounding box center [897, 41] width 1341 height 981
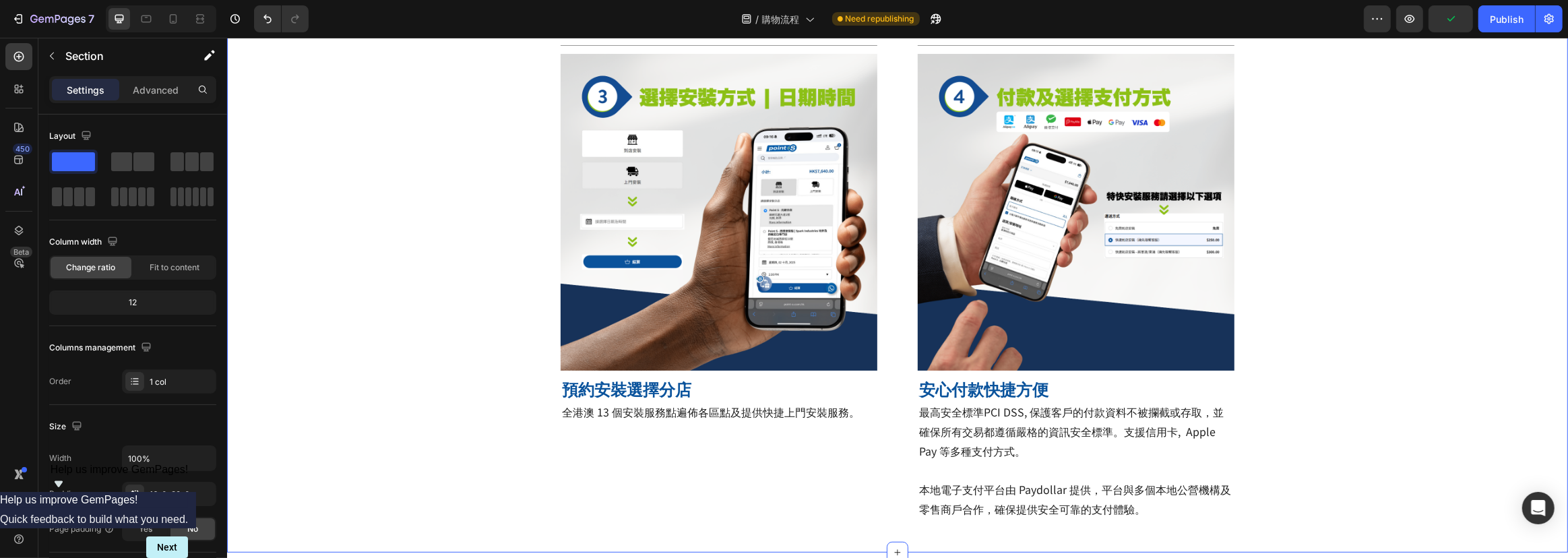
drag, startPoint x: 342, startPoint y: 333, endPoint x: 681, endPoint y: 415, distance: 348.8
click at [342, 334] on div "Title Line Image 查訪官網，根據輪胎規格搜尋合適商品 Heading 只需要在搜尋欄中按照輪胎上的規格格式輸入，就可以睇到啱您車輛使用的輪胎！…" at bounding box center [897, 41] width 1341 height 981
click at [862, 417] on p "全港澳 13 個安裝服務點遍佈各區點及提供快捷上門安裝服務。" at bounding box center [718, 412] width 314 height 19
click at [489, 411] on div "Title Line Image 查訪官網，根據輪胎規格搜尋合適商品 Heading 只需要在搜尋欄中按照輪胎上的規格格式輸入，就可以睇到啱您車輛使用的輪胎！…" at bounding box center [897, 41] width 1341 height 981
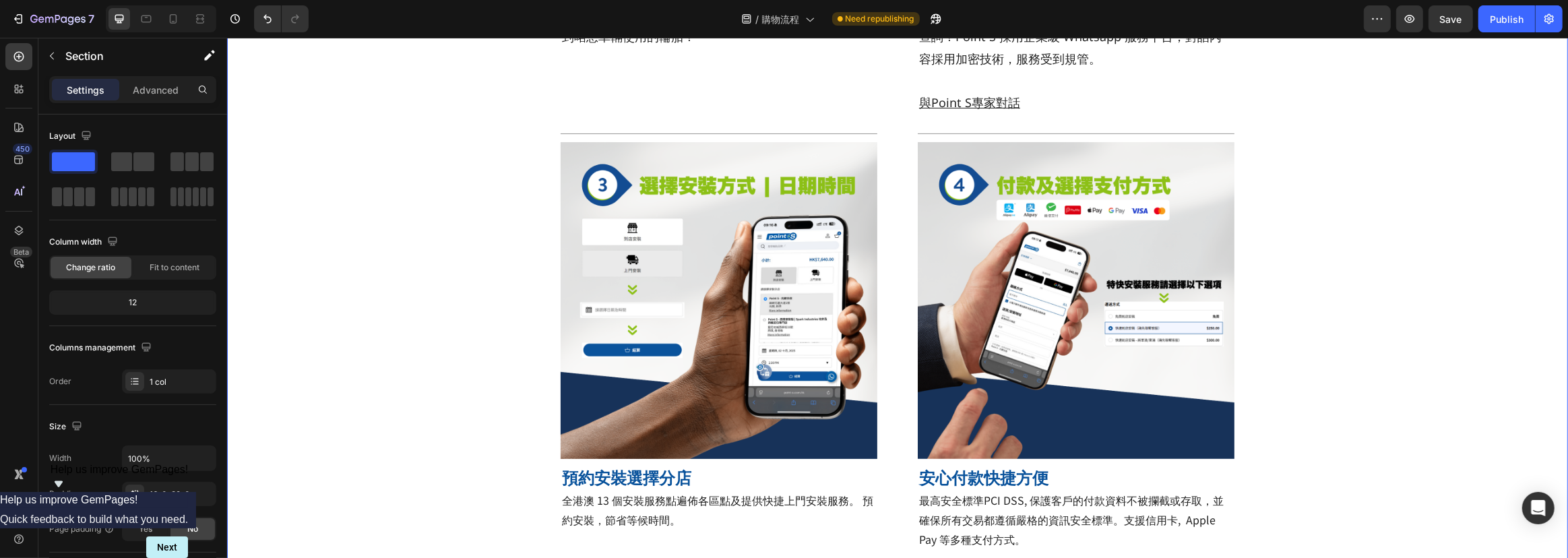
scroll to position [445, 0]
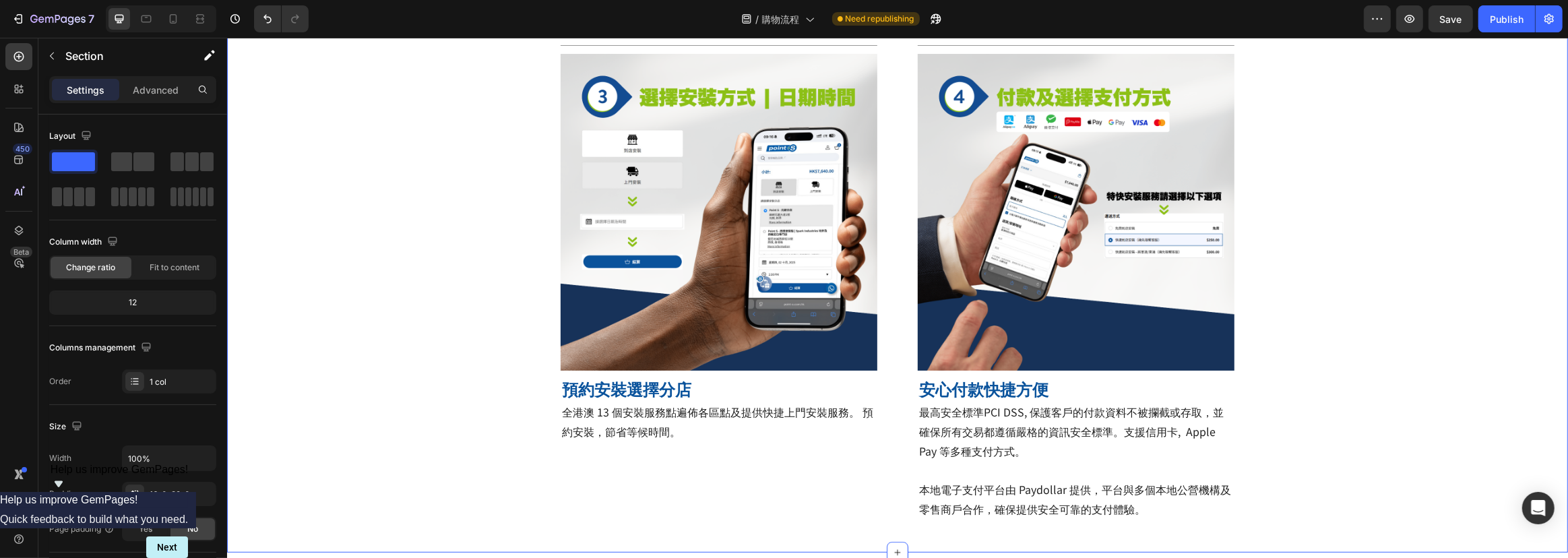
click at [1391, 296] on div "Title Line Image 查訪官網，根據輪胎規格搜尋合適商品 Heading 只需要在搜尋欄中按照輪胎上的規格格式輸入，就可以睇到啱您車輛使用的輪胎！…" at bounding box center [897, 41] width 1341 height 981
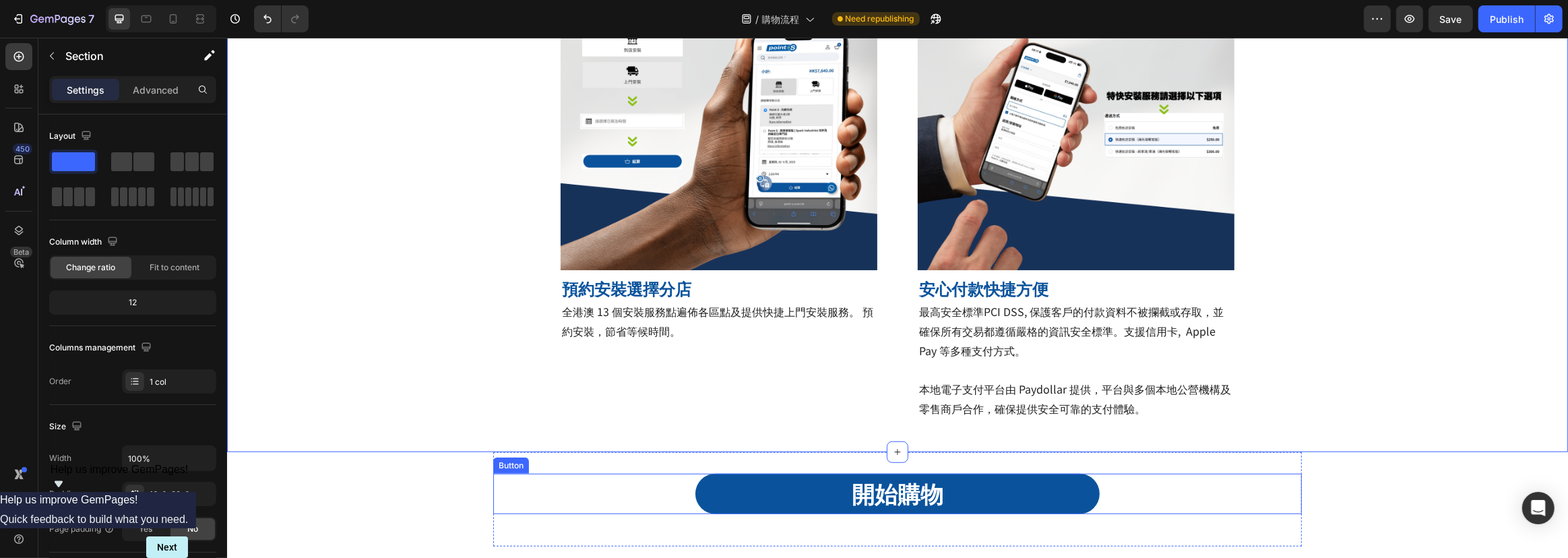
scroll to position [813, 0]
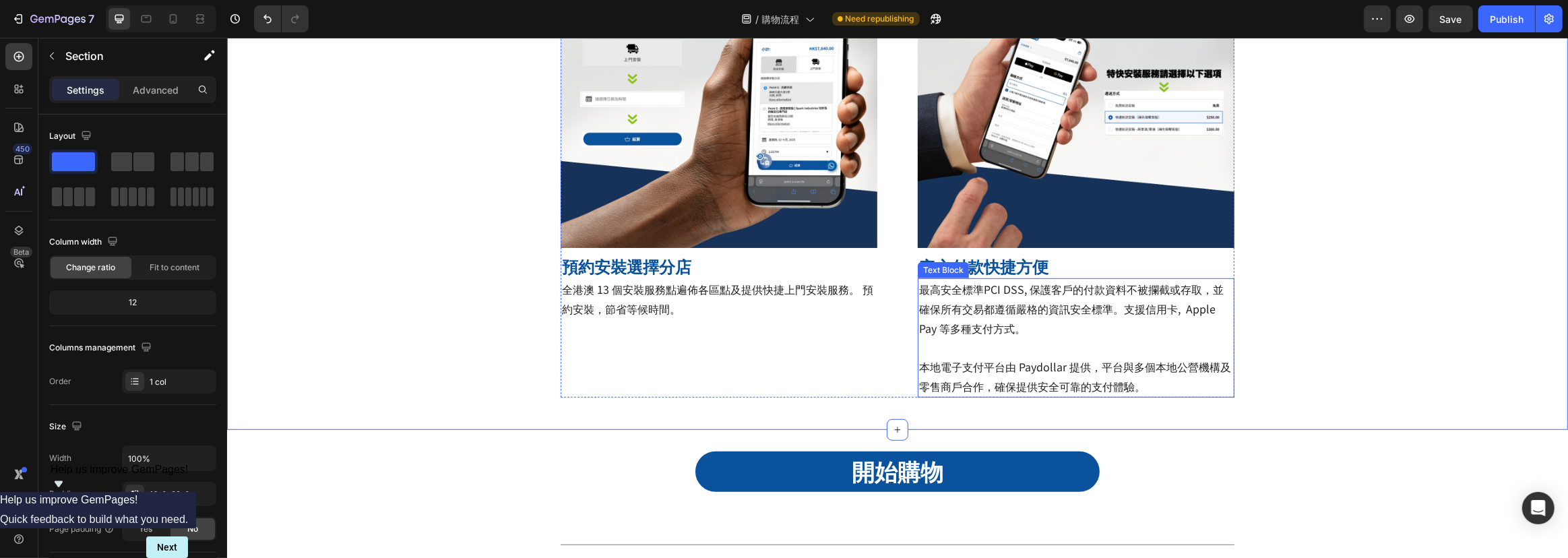
click at [1009, 359] on span "本地電子支付平台由 Paydollar 提供，平台與多個本地公營機構及零售商戶合作，確保提供安全可靠的支付體驗。" at bounding box center [1074, 377] width 312 height 36
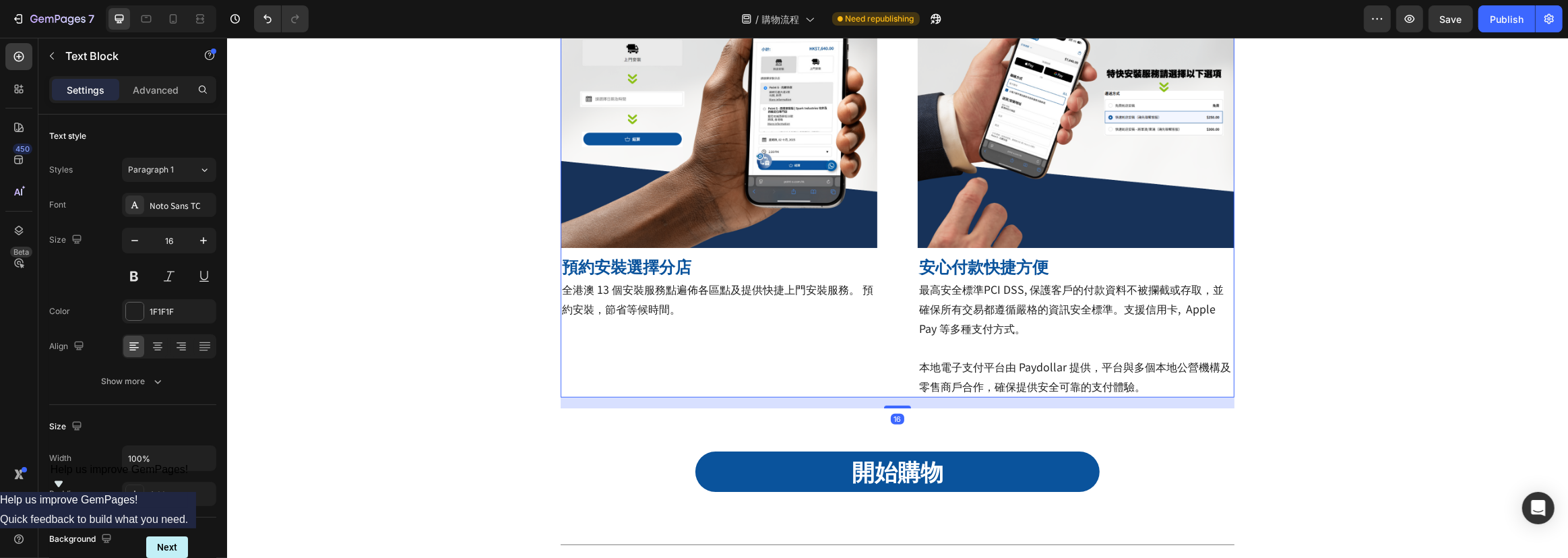
click at [820, 364] on div "Title Line Image 預約安裝選擇分店 Heading 全港澳 13 個安裝服務點遍佈各區點及提供快捷上門安裝服務。 預約安裝，節省等候時間。 T…" at bounding box center [718, 156] width 316 height 483
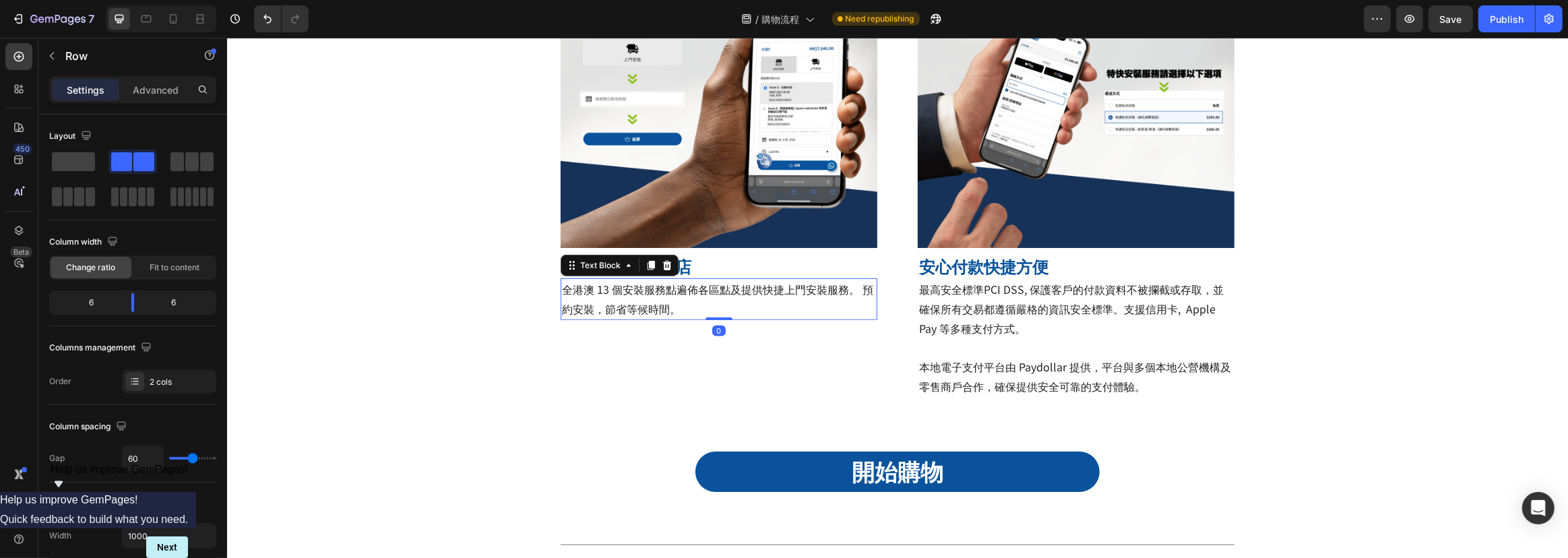
click at [786, 291] on span "全港澳 13 個安裝服務點遍佈各區點及提供快捷上門安裝服務。 預約安裝，節省等候時間。" at bounding box center [717, 299] width 311 height 36
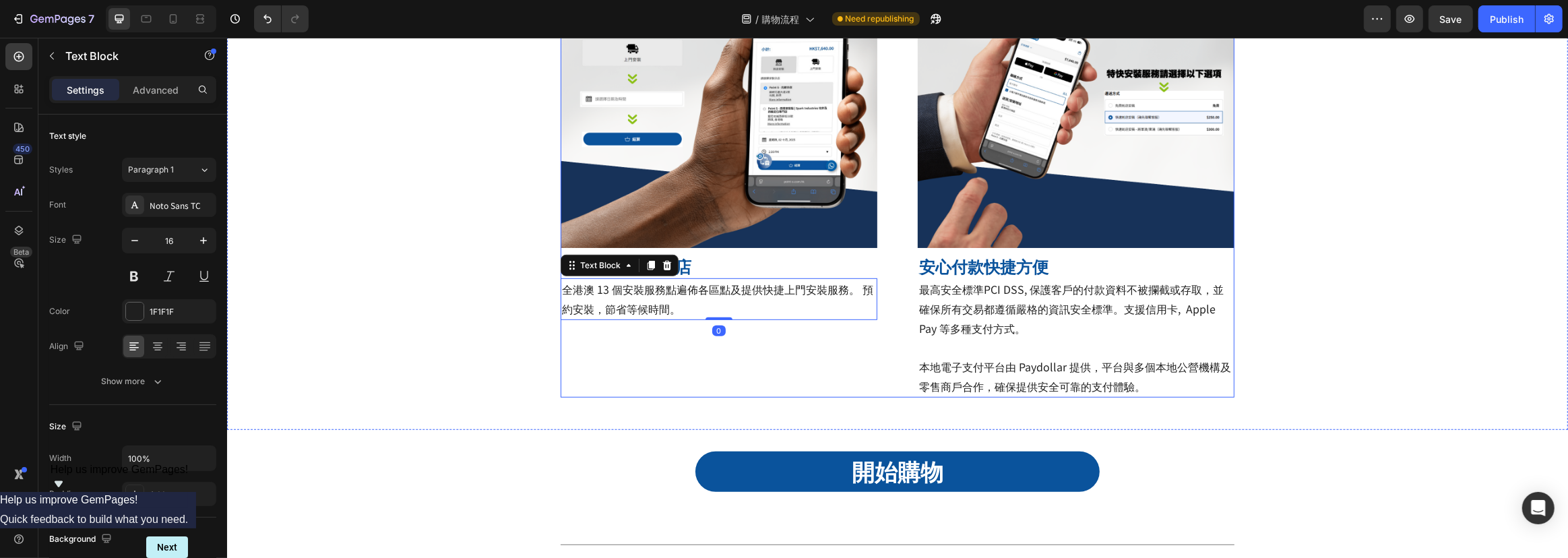
click at [1093, 373] on span "本地電子支付平台由 Paydollar 提供，平台與多個本地公營機構及零售商戶合作，確保提供安全可靠的支付體驗。" at bounding box center [1074, 377] width 312 height 36
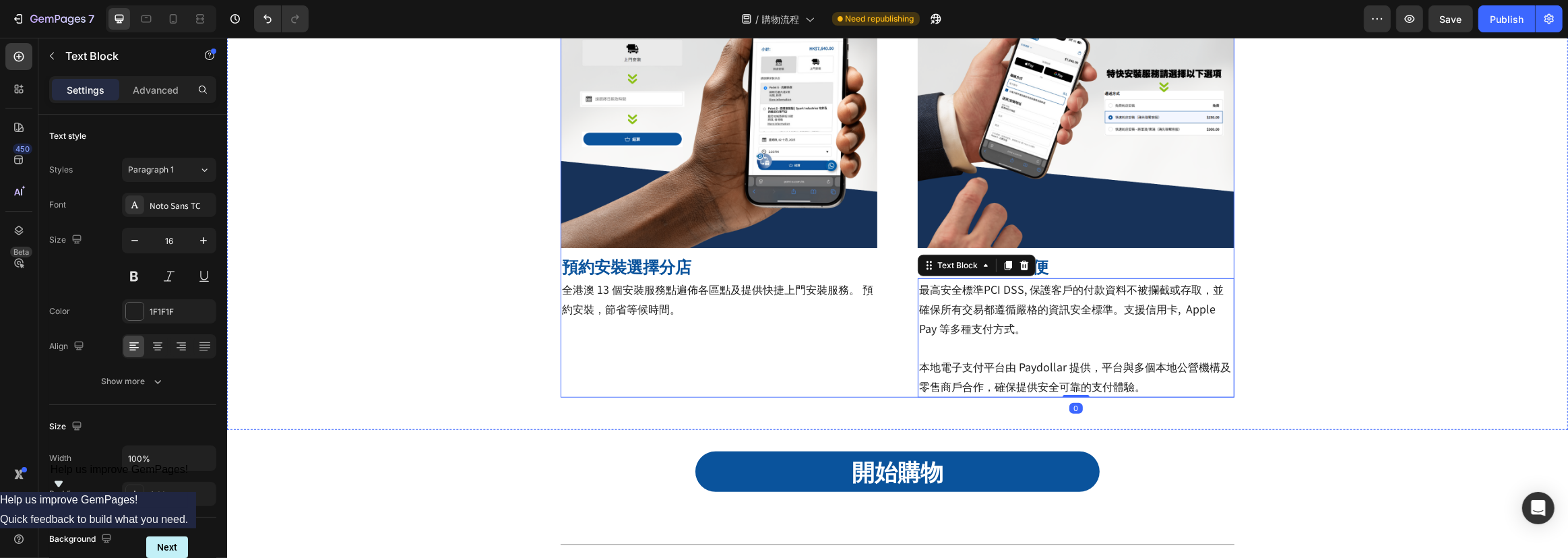
click at [872, 378] on div "Title Line Image 預約安裝選擇分店 Heading 全港澳 13 個安裝服務點遍佈各區點及提供快捷上門安裝服務。 預約安裝，節省等候時間。 T…" at bounding box center [897, 156] width 674 height 483
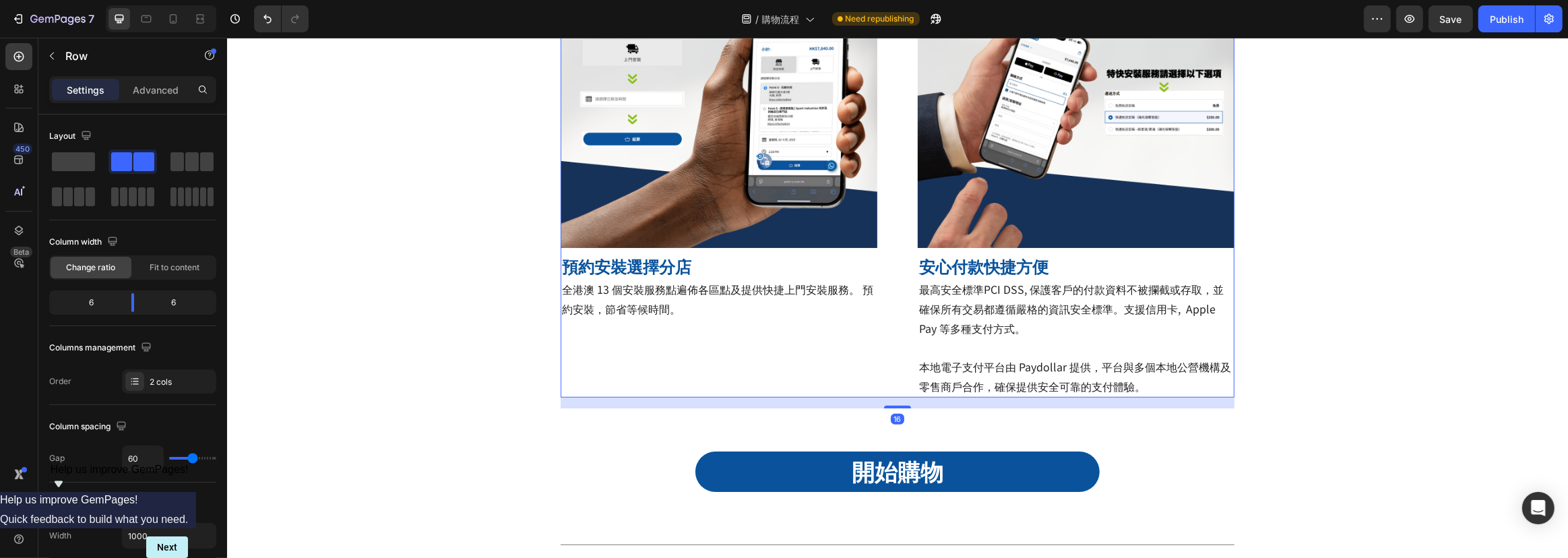
click at [896, 389] on div "Title Line Image 預約安裝選擇分店 Heading 全港澳 13 個安裝服務點遍佈各區點及提供快捷上門安裝服務。 預約安裝，節省等候時間。 T…" at bounding box center [897, 156] width 674 height 483
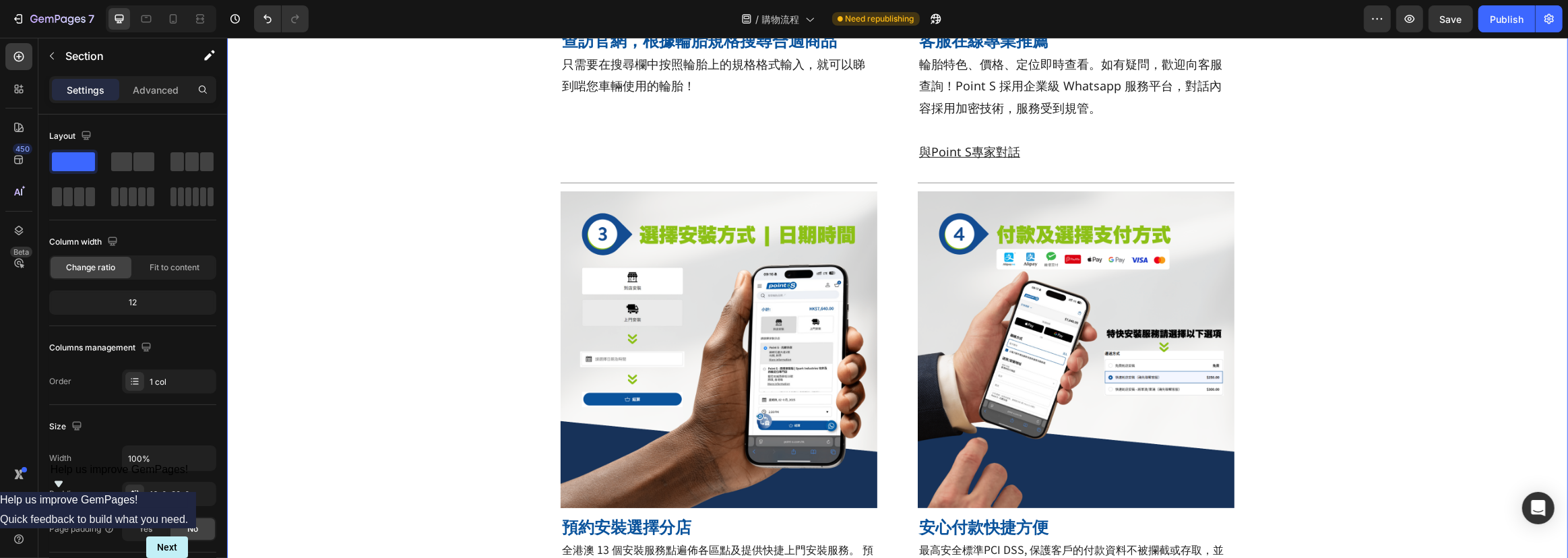
scroll to position [690, 0]
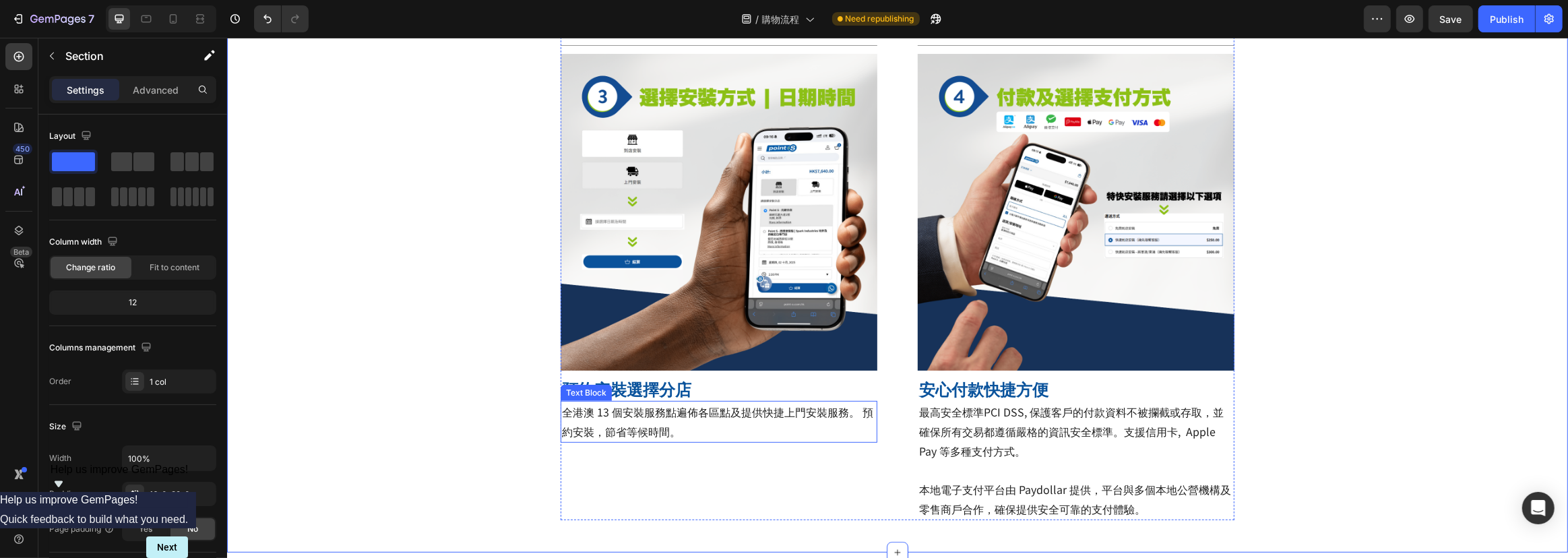
click at [688, 435] on p "全港澳 13 個安裝服務點遍佈各區點及提供快捷上門安裝服務。 預約安裝，節省等候時間。" at bounding box center [718, 422] width 314 height 39
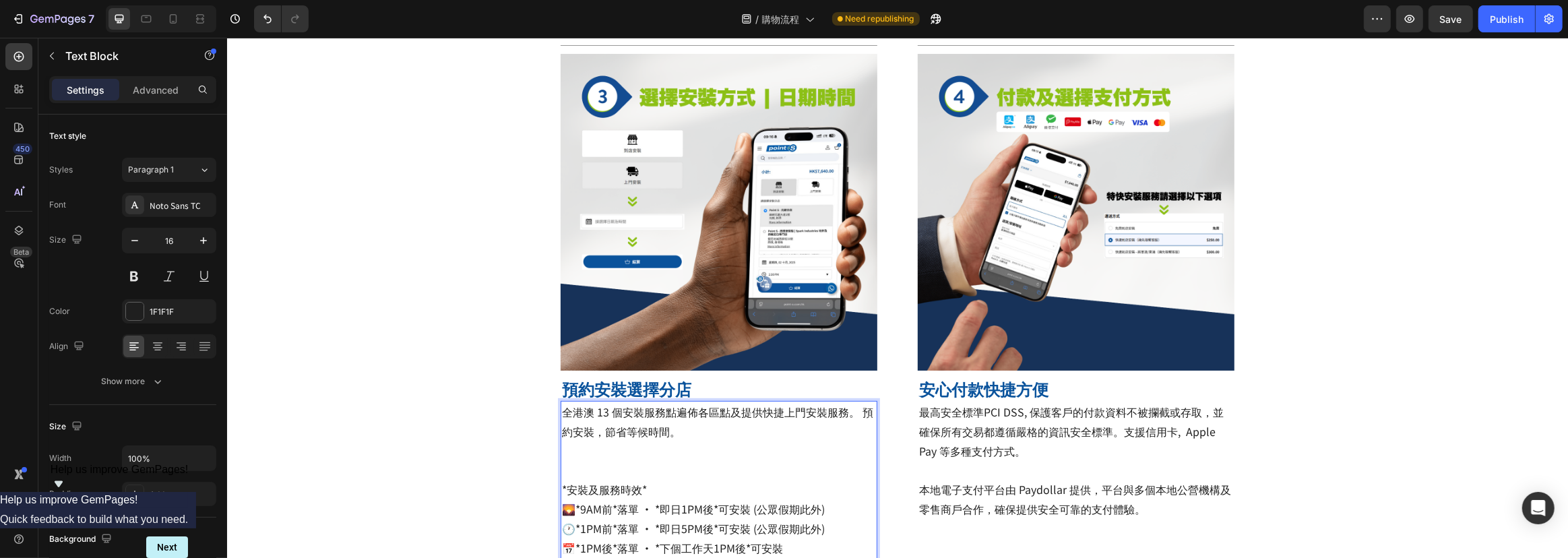
scroll to position [722, 0]
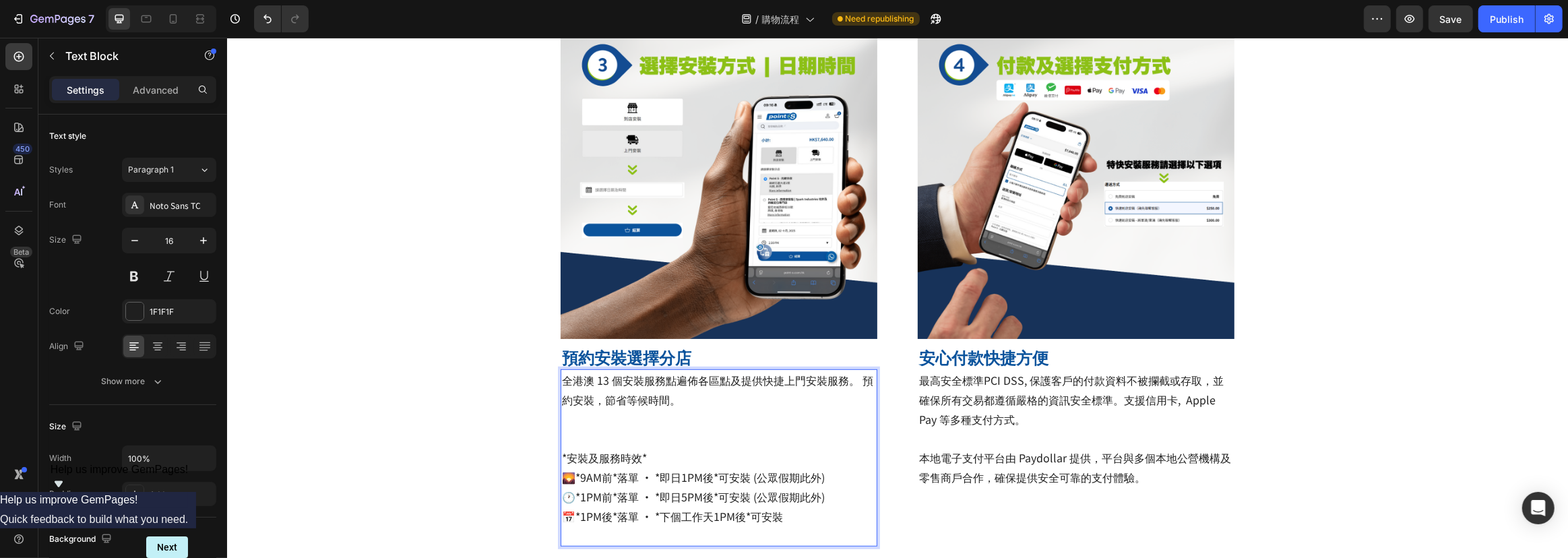
click at [582, 423] on p "Rich Text Editor. Editing area: main" at bounding box center [718, 419] width 314 height 19
click at [567, 434] on p "Rich Text Editor. Editing area: main" at bounding box center [718, 439] width 314 height 19
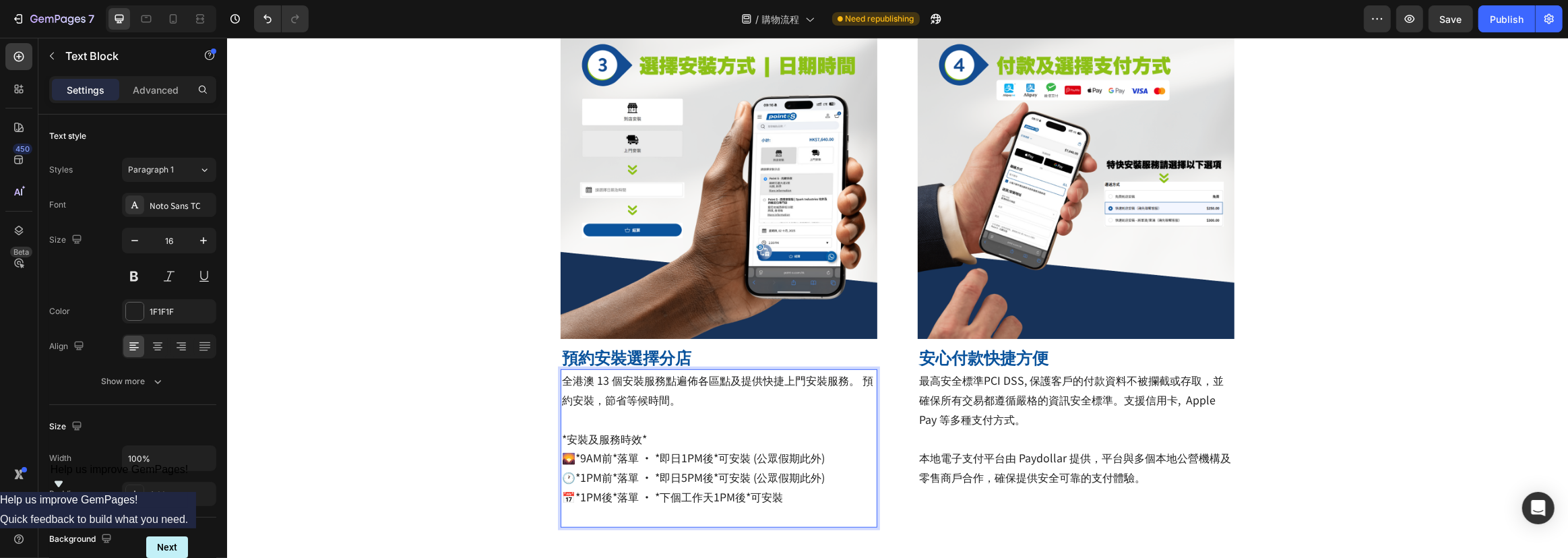
click at [630, 435] on span "*安裝及服務時效*" at bounding box center [603, 439] width 85 height 16
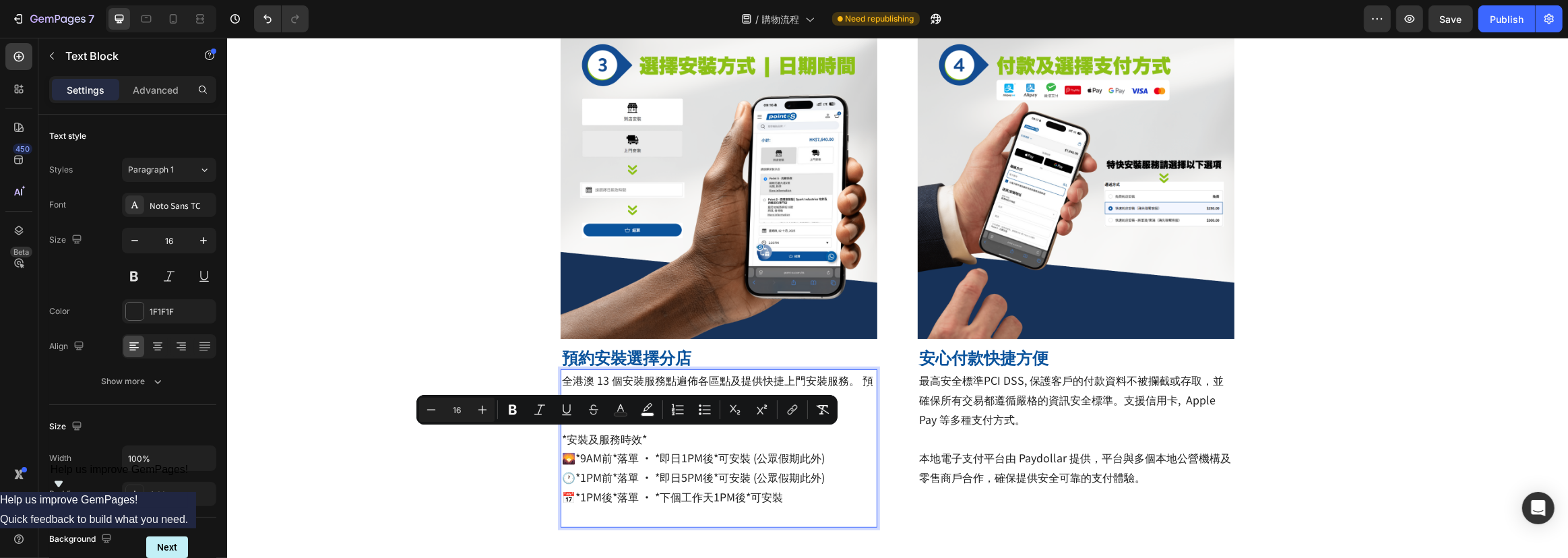
click at [643, 434] on p "*安裝及服務時效* 🌄*9AM前*落單 · *即日1PM後*可安裝 (公眾假期此外) 🕐*1PM前*落單 · *即日5PM後*可安裝 (公眾假期此外) 📅*1…" at bounding box center [718, 478] width 314 height 97
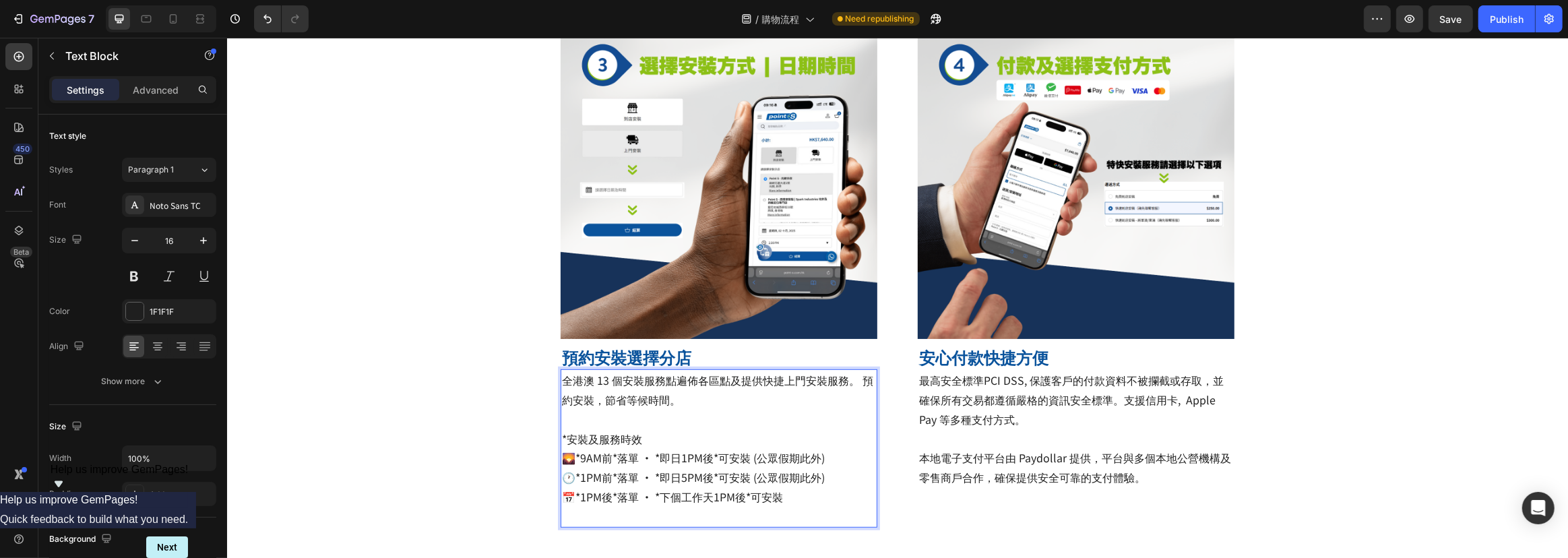
click at [561, 439] on span "*安裝及服務時效" at bounding box center [601, 439] width 80 height 16
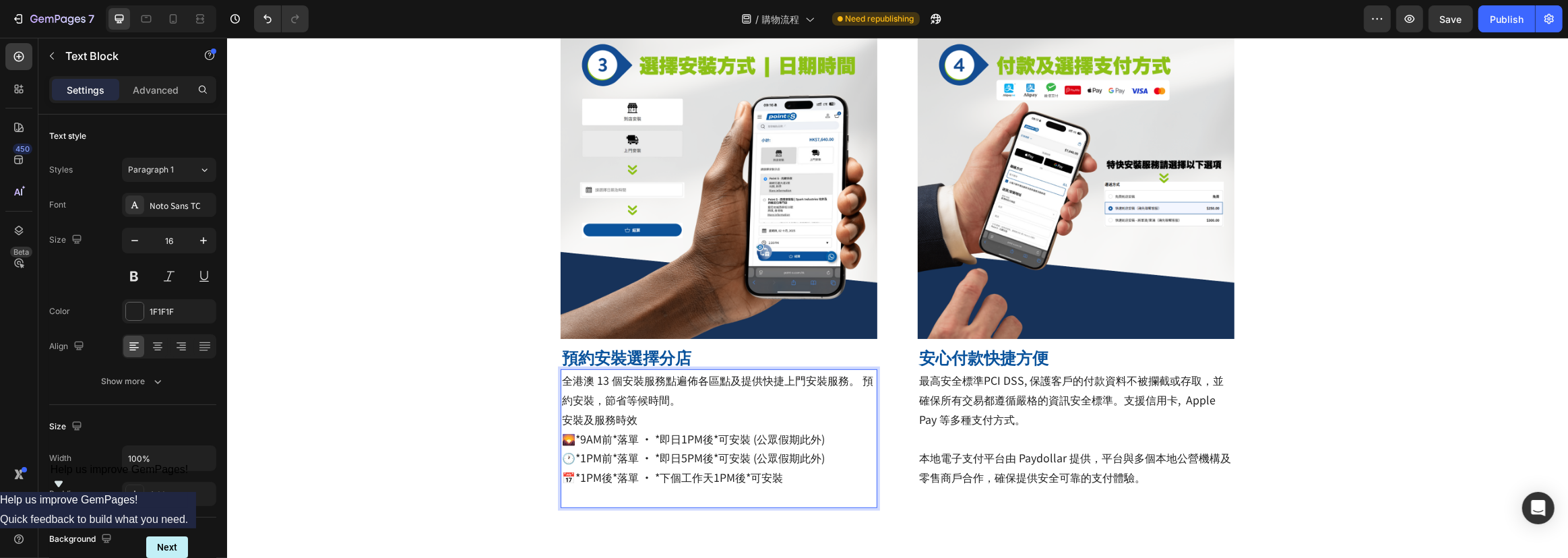
click at [580, 422] on span "安裝及服務時效" at bounding box center [598, 419] width 75 height 16
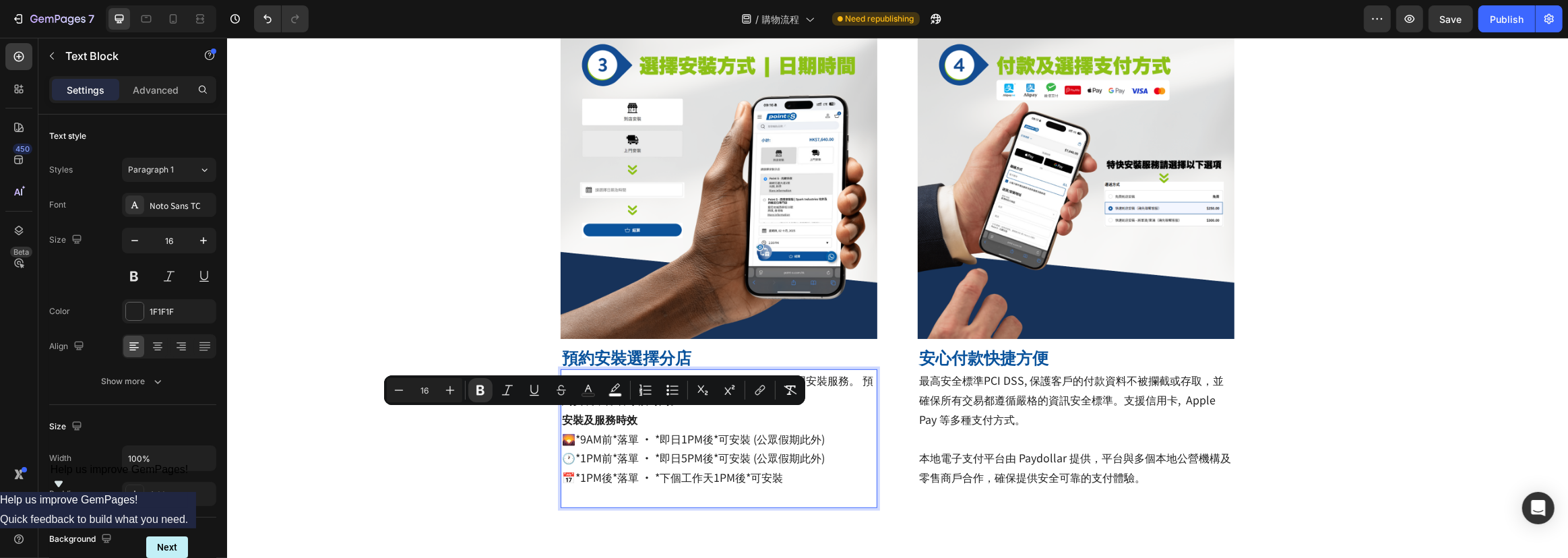
click at [620, 437] on span "🌄*9AM前*落單 · *即日1PM後*可安裝 (公眾假期此外)" at bounding box center [692, 439] width 263 height 16
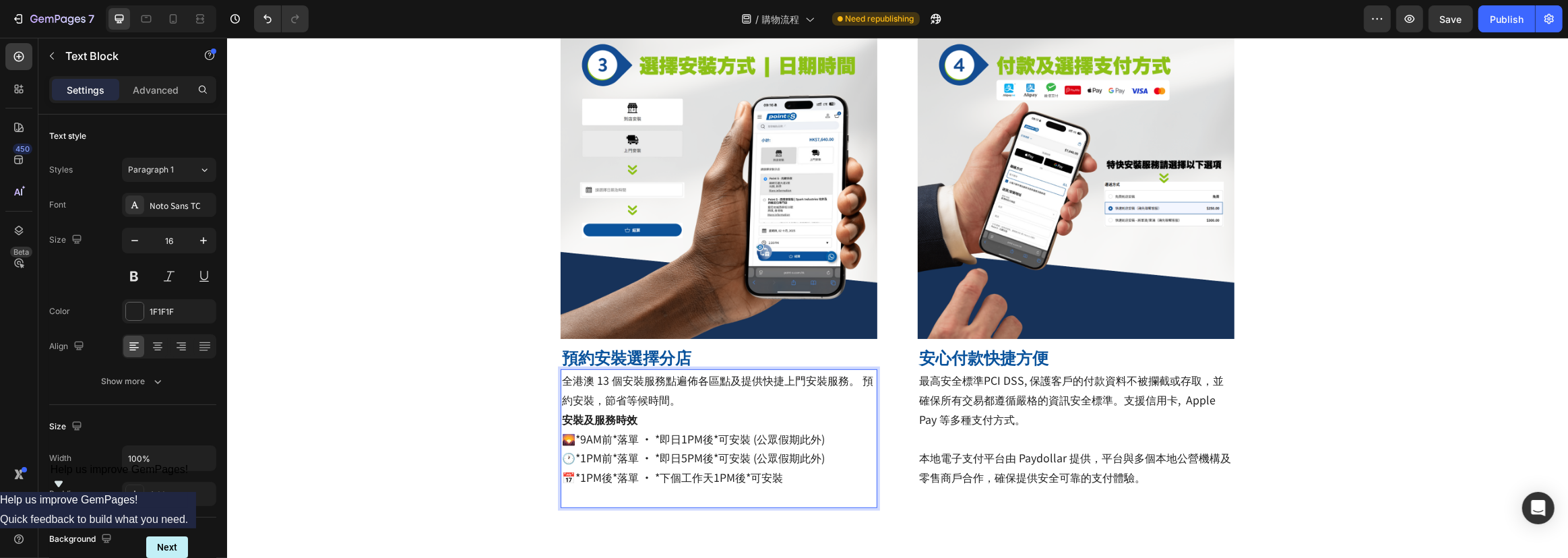
click at [578, 438] on span "🌄*9AM前*落單 · *即日1PM後*可安裝 (公眾假期此外)" at bounding box center [692, 439] width 263 height 16
click at [608, 442] on span "🌄9AM前*落單 · *即日1PM後*可安裝 (公眾假期此外)" at bounding box center [690, 439] width 258 height 16
click at [574, 442] on span "🌄9AM前落單 · *即日1PM後*可安裝 (公眾假期此外)" at bounding box center [687, 439] width 253 height 16
drag, startPoint x: 574, startPoint y: 442, endPoint x: 609, endPoint y: 439, distance: 35.1
click at [609, 439] on span "🌄 9AM前落單 · *即日1PM後*可安裝 (公眾假期此外)" at bounding box center [689, 439] width 256 height 16
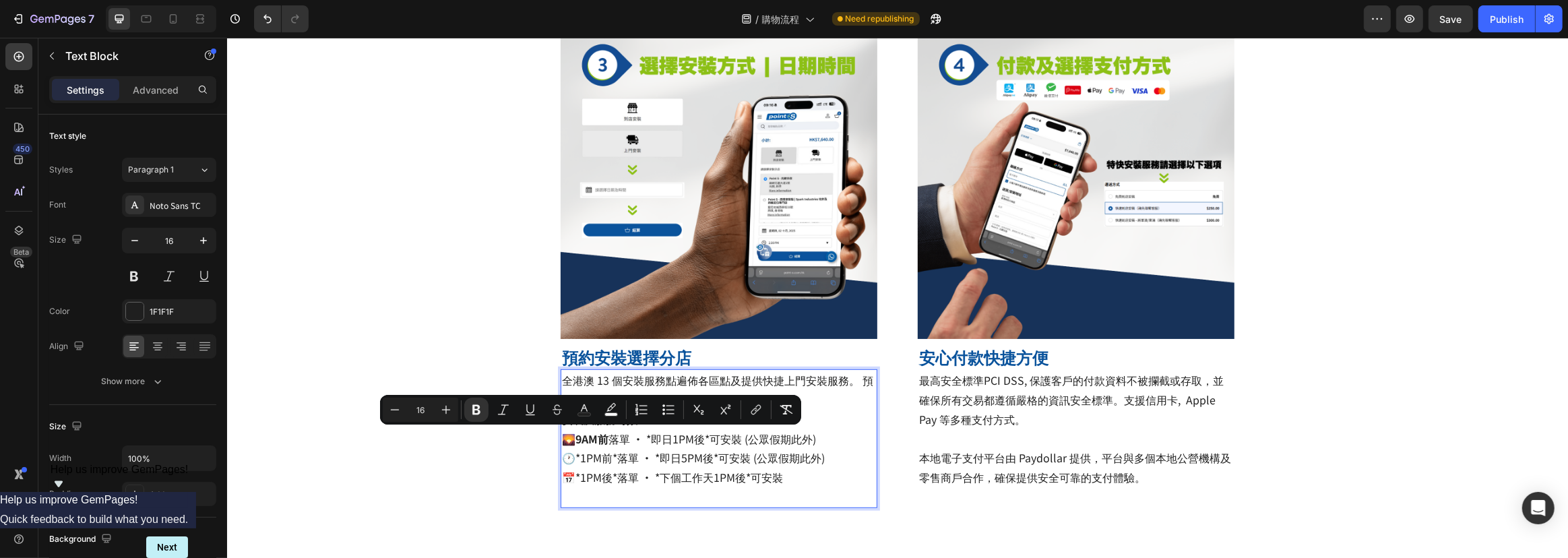
click at [677, 438] on span "🌄 9AM前 落單 · *即日1PM後*可安裝 (公眾假期此外)" at bounding box center [688, 439] width 254 height 16
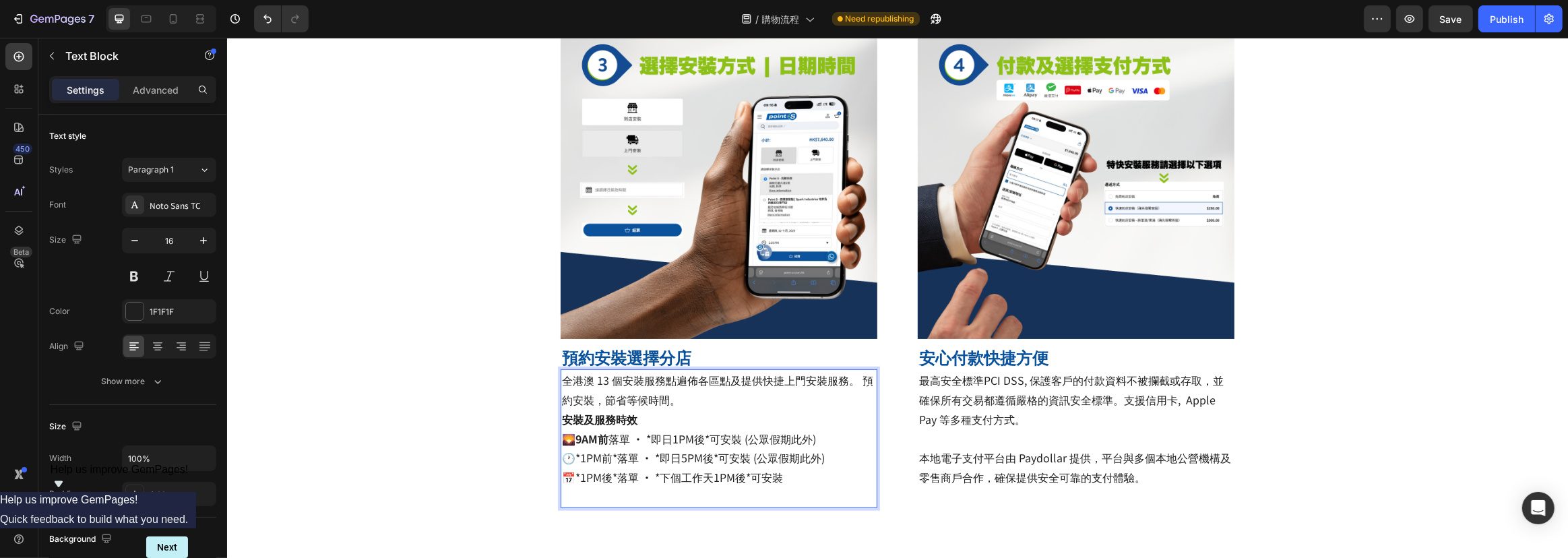
click at [564, 420] on strong "安裝及服務時效" at bounding box center [598, 419] width 75 height 16
click at [650, 439] on span "🌄 9AM前 落單 · *即日1PM後*可安裝 (公眾假期此外)" at bounding box center [688, 439] width 254 height 16
click at [699, 442] on span "🌄 9AM前 落單 · 即日1PM後*可安裝 (公眾假期此外)" at bounding box center [685, 439] width 250 height 16
click at [703, 440] on span "🌄 9AM前 落單 · 即日1PM後*可安裝 (公眾假期此外)" at bounding box center [685, 439] width 250 height 16
click at [716, 459] on span "🕐*1PM前*落單 · *即日5PM後*可安裝 (公眾假期此外)" at bounding box center [692, 457] width 263 height 16
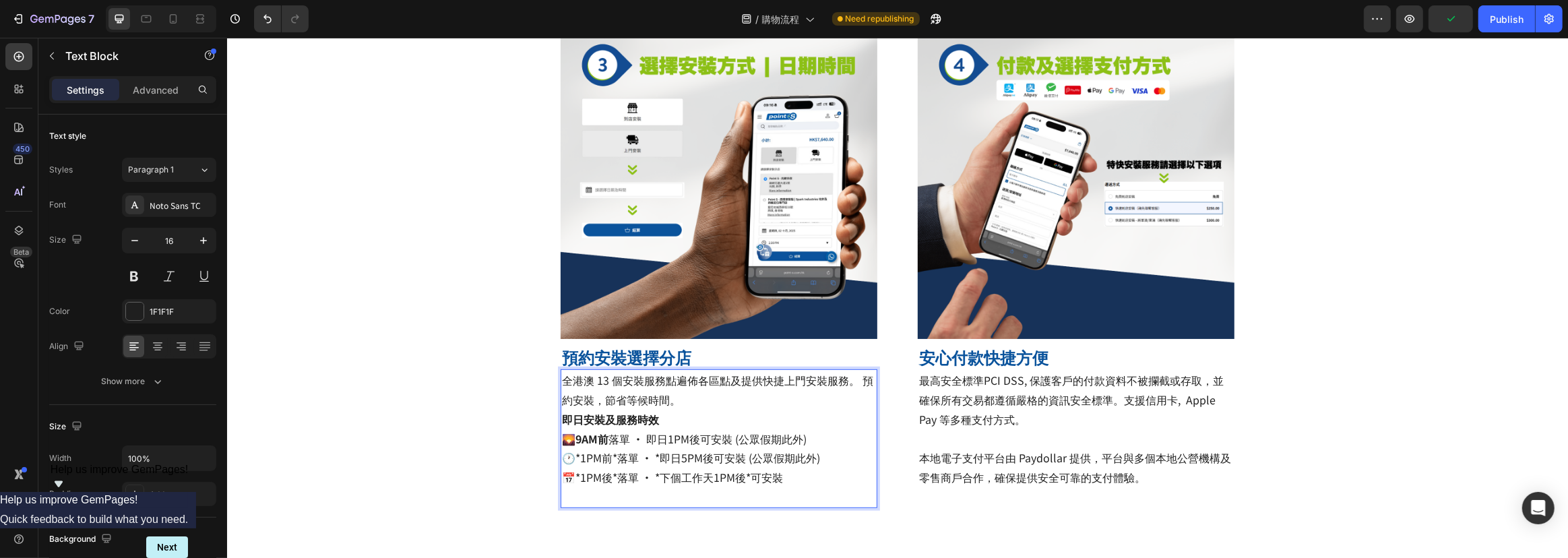
click at [657, 458] on span "🕐*1PM前*落單 · *即日5PM後可安裝 (公眾假期此外)" at bounding box center [690, 457] width 258 height 16
click at [617, 458] on span "🕐*1PM前*落單 · 即日5PM後可安裝 (公眾假期此外)" at bounding box center [687, 457] width 253 height 16
click at [573, 461] on span "🕐*1PM前落單 · 即日5PM後可安裝 (公眾假期此外)" at bounding box center [685, 457] width 249 height 16
click at [577, 461] on span "🕐*1PM前落單 · 即日5PM後可安裝 (公眾假期此外)" at bounding box center [685, 457] width 249 height 16
drag, startPoint x: 575, startPoint y: 461, endPoint x: 594, endPoint y: 461, distance: 19.0
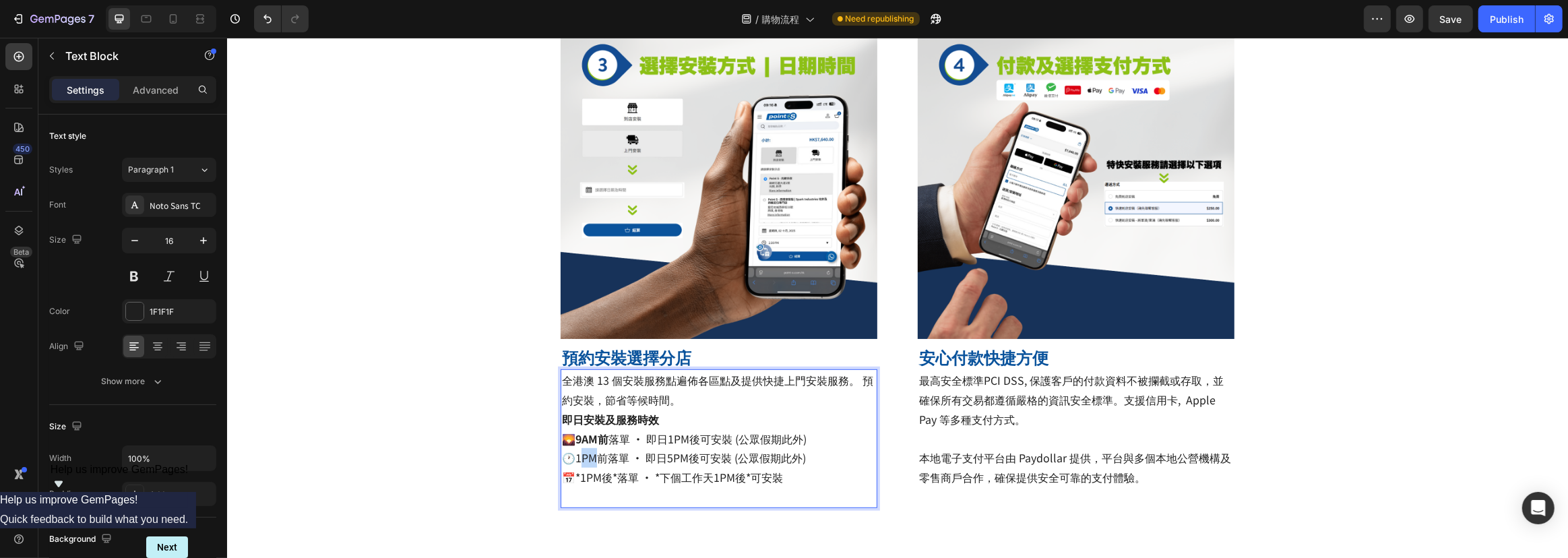
click at [594, 461] on span "🕐1PM前落單 · 即日5PM後可安裝 (公眾假期此外)" at bounding box center [683, 457] width 244 height 16
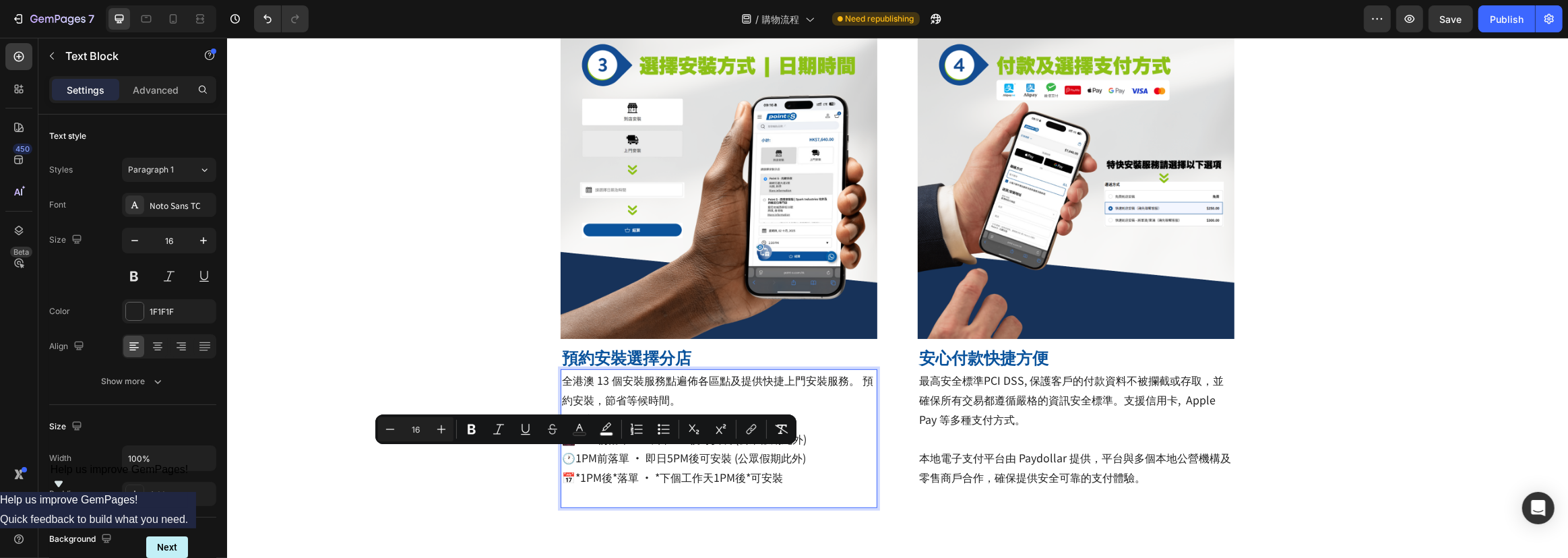
click at [570, 461] on span "🕐1PM前落單 · 即日5PM後可安裝 (公眾假期此外)" at bounding box center [683, 457] width 244 height 16
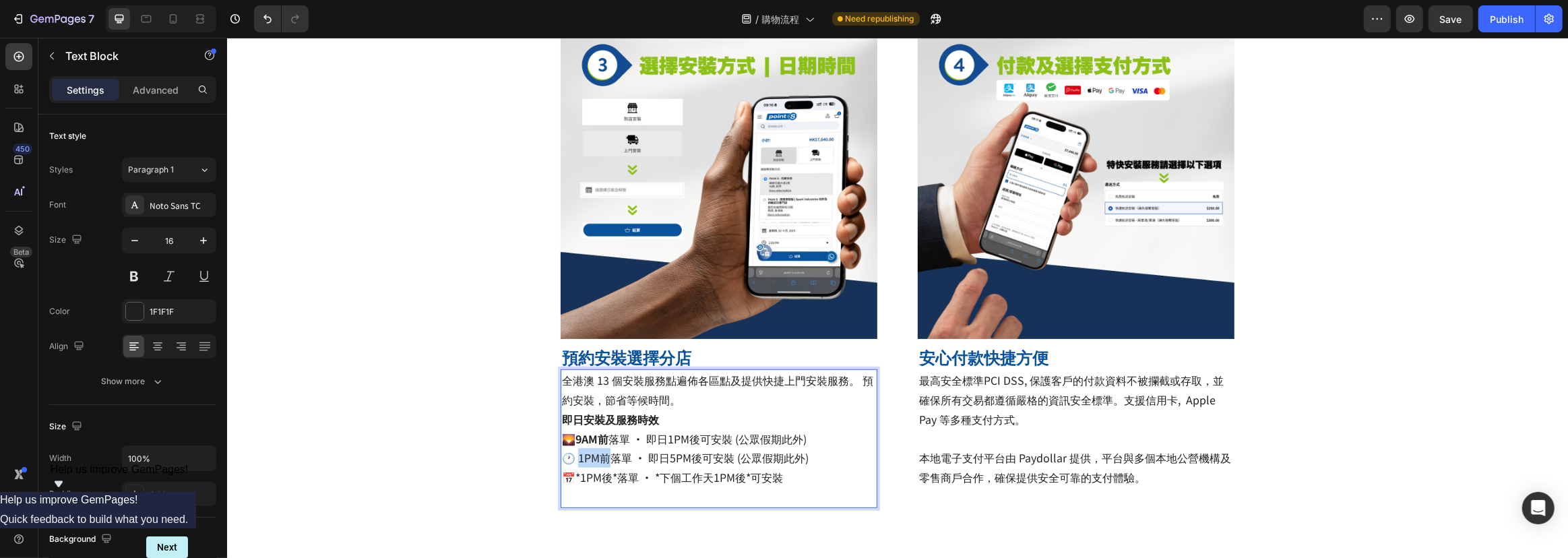
drag, startPoint x: 575, startPoint y: 460, endPoint x: 607, endPoint y: 461, distance: 32.0
click at [607, 461] on span "🕐 1PM前落單 · 即日5PM後可安裝 (公眾假期此外)" at bounding box center [684, 457] width 246 height 16
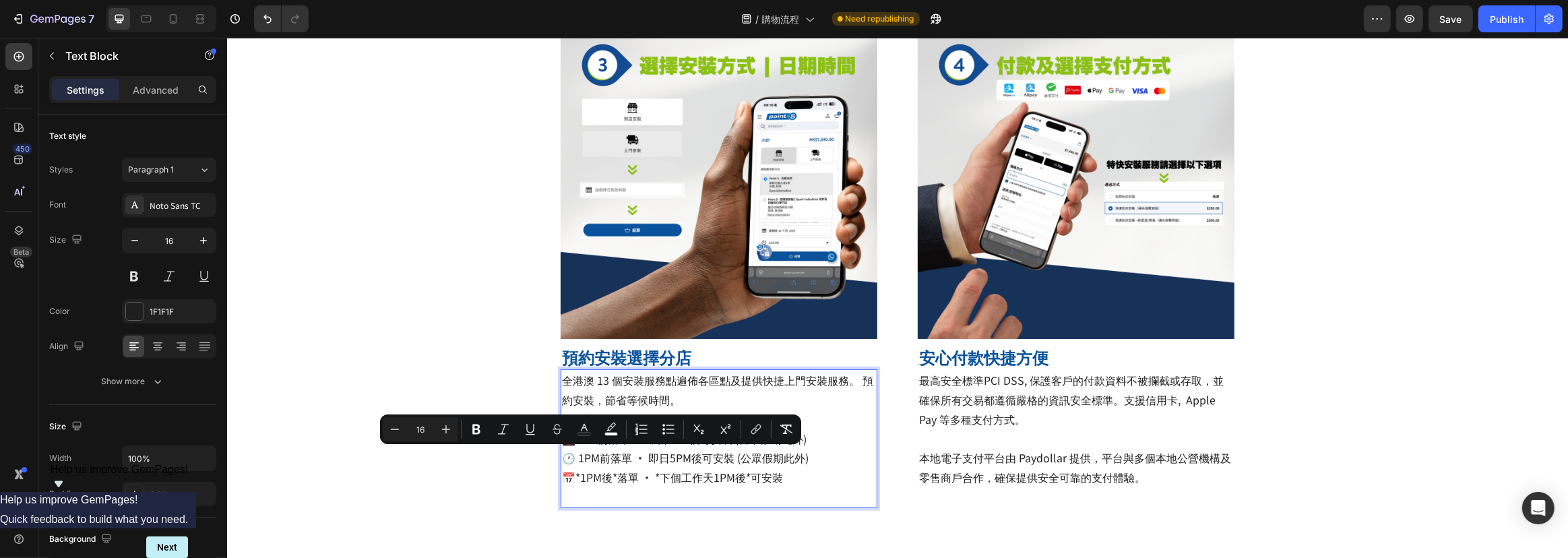
click at [569, 448] on p "即日安裝及服務時效 🌄 9AM前 落單 · 即日1PM後可安裝 (公眾假期此外) 🕐 1PM前落單 · 即日5PM後可安裝 (公眾假期此外) 📅*1PM後*落…" at bounding box center [718, 458] width 314 height 97
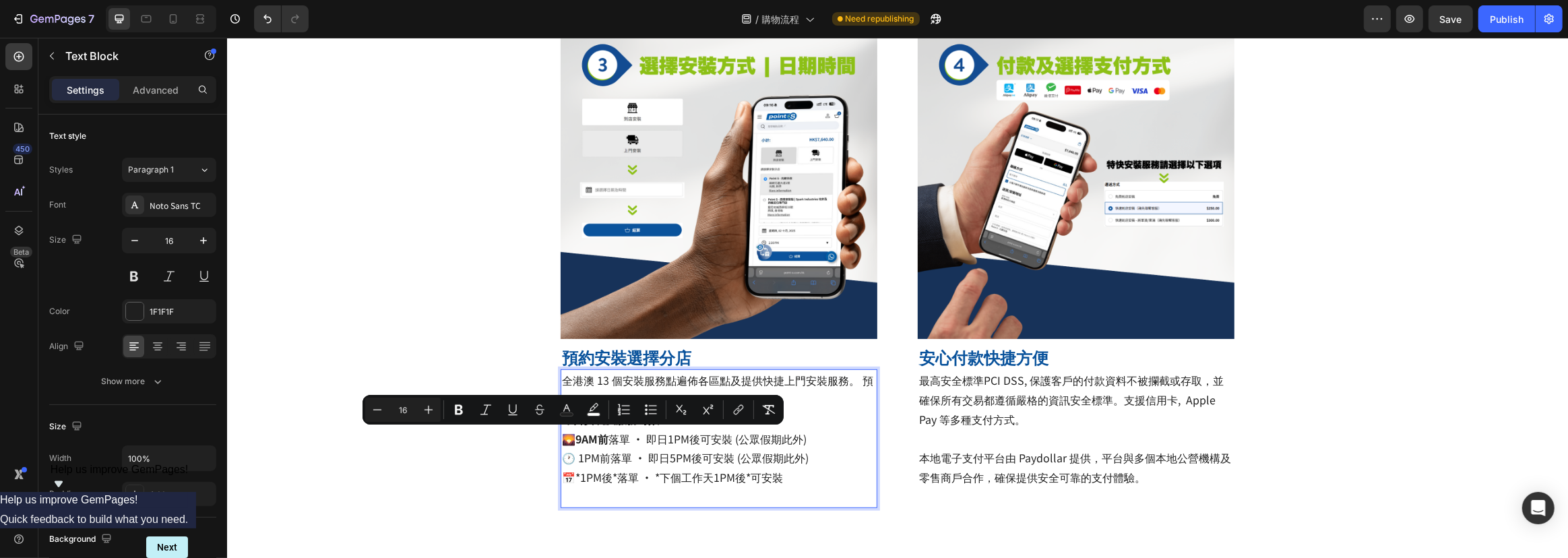
click at [574, 440] on span "🌄 9AM前 落單 · 即日1PM後可安裝 (公眾假期此外)" at bounding box center [683, 439] width 245 height 16
click at [575, 458] on span "🕐 1PM前落單 · 即日5PM後可安裝 (公眾假期此外)" at bounding box center [684, 457] width 246 height 16
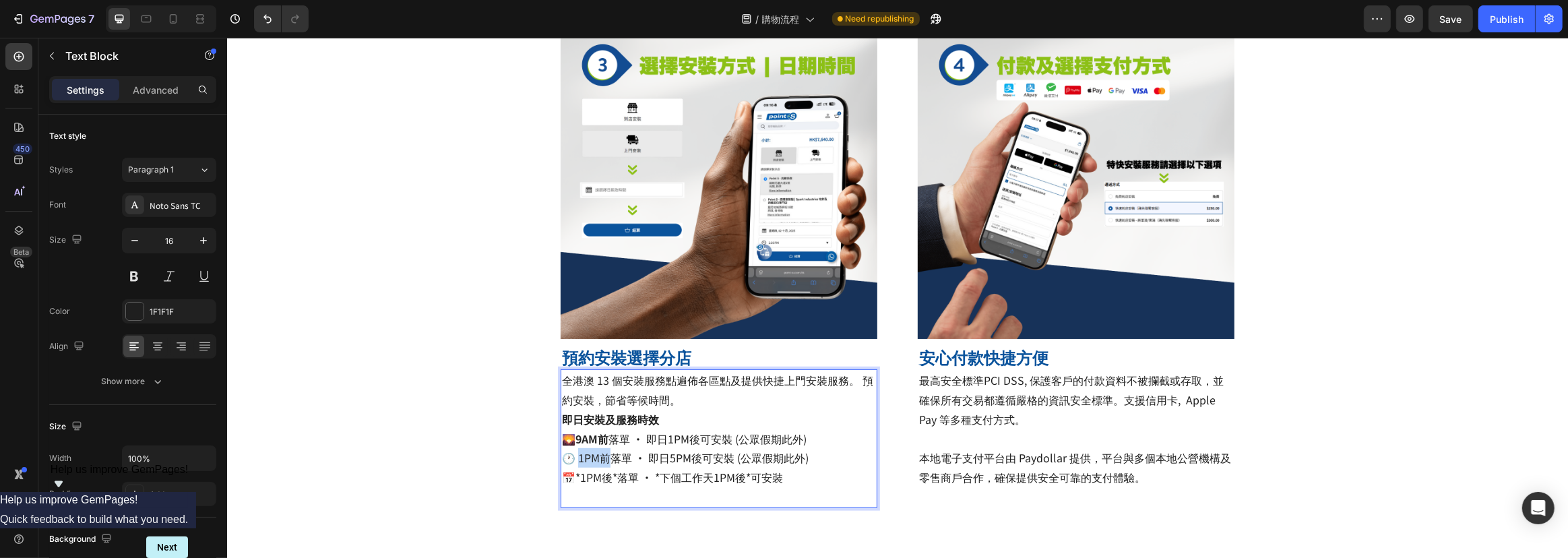
drag, startPoint x: 575, startPoint y: 459, endPoint x: 593, endPoint y: 460, distance: 18.0
click at [593, 460] on span "🕐 1PM前落單 · 即日5PM後可安裝 (公眾假期此外)" at bounding box center [684, 457] width 246 height 16
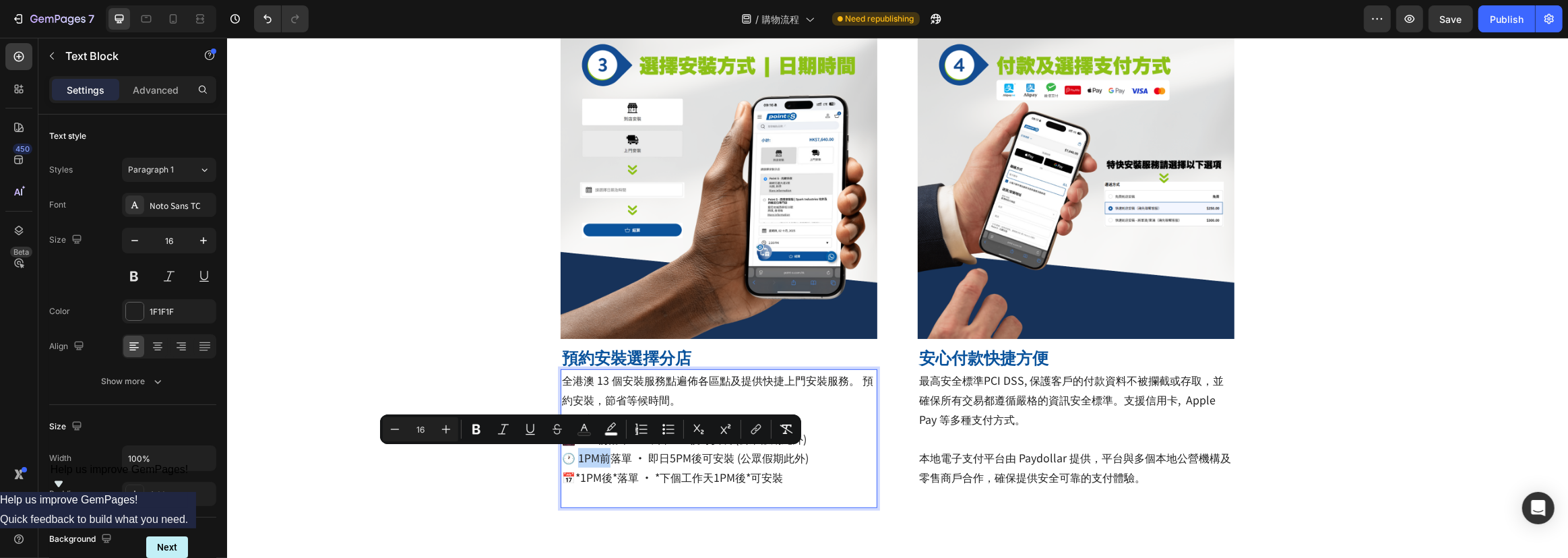
click at [584, 460] on span "🕐 1PM前落單 · 即日5PM後可安裝 (公眾假期此外)" at bounding box center [684, 457] width 246 height 16
drag, startPoint x: 572, startPoint y: 458, endPoint x: 606, endPoint y: 460, distance: 34.1
click at [606, 460] on span "🕐 1PM前落單 · 即日5PM後可安裝 (公眾假期此外)" at bounding box center [684, 457] width 246 height 16
click at [580, 461] on span "🕐 1PM前落單 · 即日5PM後可安裝 (公眾假期此外)" at bounding box center [684, 457] width 246 height 16
drag, startPoint x: 573, startPoint y: 459, endPoint x: 608, endPoint y: 460, distance: 35.0
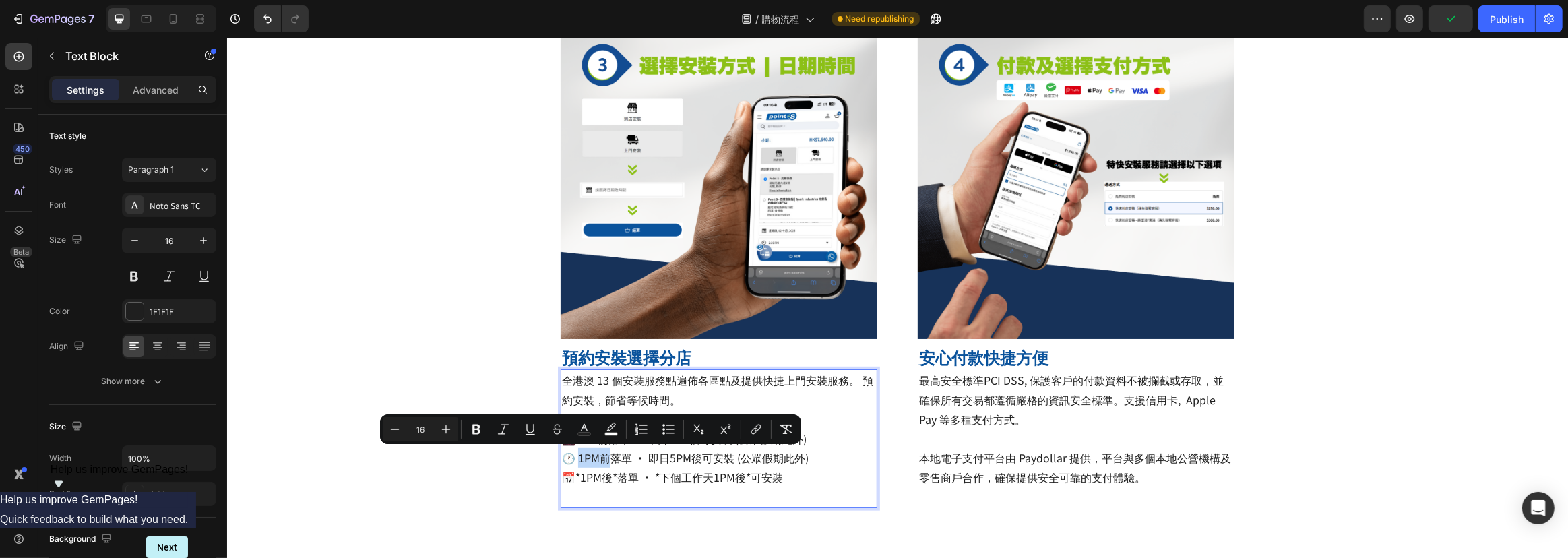
click at [608, 460] on span "🕐 1PM前落單 · 即日5PM後可安裝 (公眾假期此外)" at bounding box center [684, 457] width 246 height 16
click at [675, 472] on span "📅*1PM後*落單 · *下個工作天1PM後*可安裝" at bounding box center [671, 477] width 221 height 16
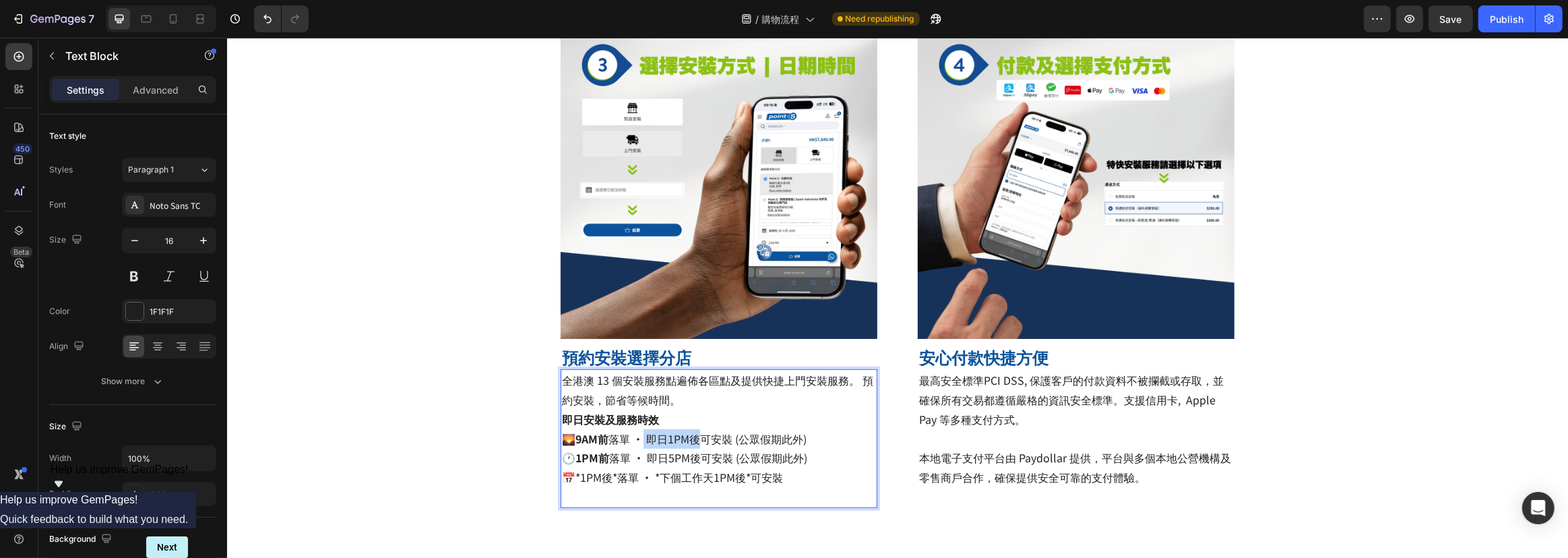
drag, startPoint x: 641, startPoint y: 435, endPoint x: 696, endPoint y: 441, distance: 55.3
click at [696, 441] on span "🌄 9AM前 落單 · 即日1PM後可安裝 (公眾假期此外)" at bounding box center [683, 439] width 245 height 16
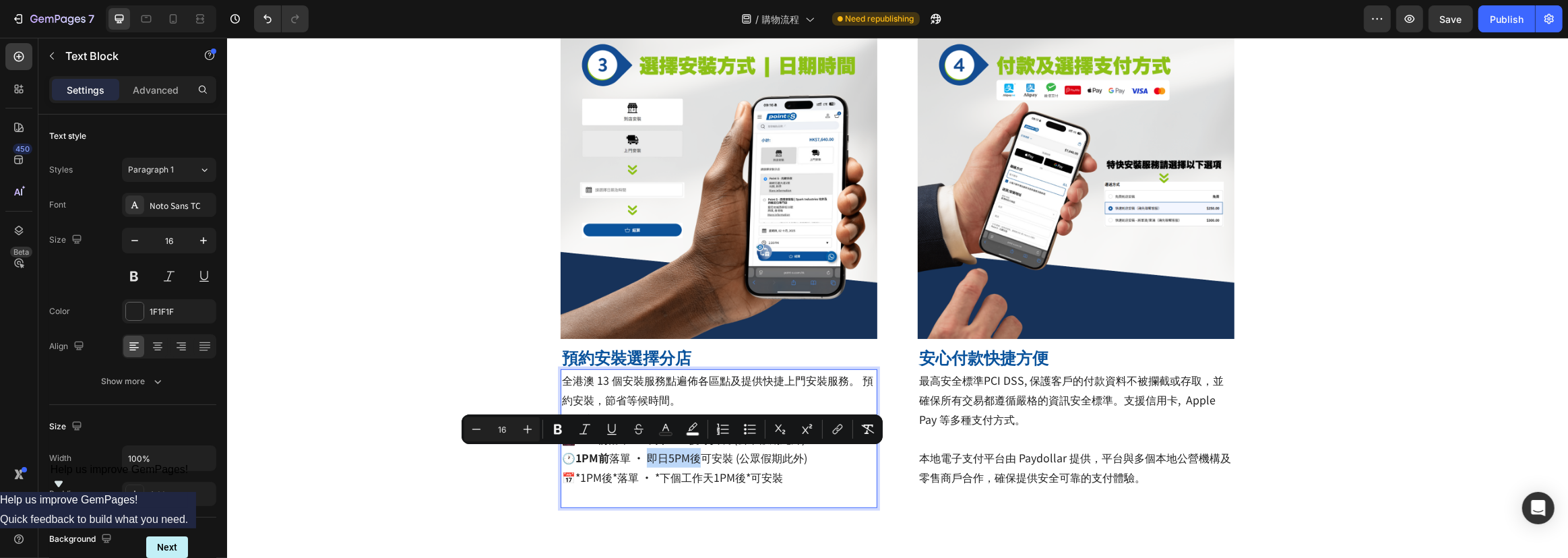
drag, startPoint x: 645, startPoint y: 459, endPoint x: 696, endPoint y: 459, distance: 51.0
click at [696, 459] on span "🕐 1PM前 落單 · 即日5PM後可安裝 (公眾假期此外)" at bounding box center [684, 457] width 245 height 16
click at [597, 479] on span "📅*1PM後*落單 · *下個工作天1PM後*可安裝" at bounding box center [671, 477] width 221 height 16
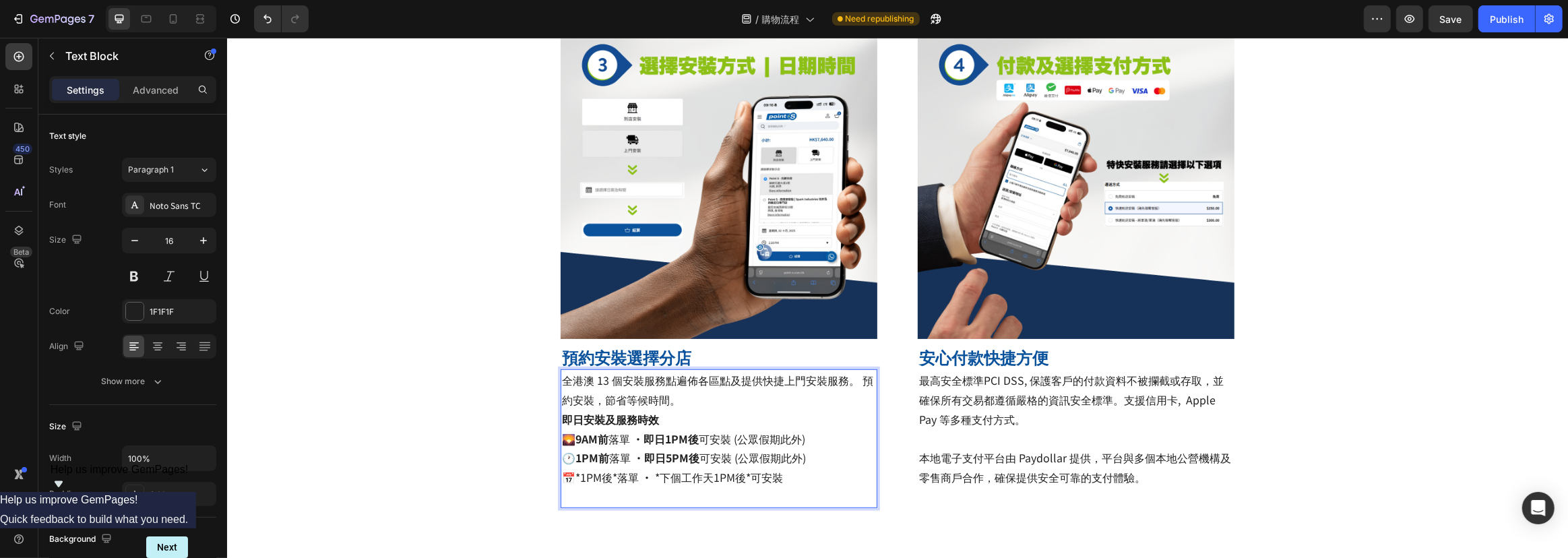
click at [575, 479] on span "📅*1PM後*落單 · *下個工作天1PM後*可安裝" at bounding box center [671, 477] width 221 height 16
click at [609, 480] on span "📅1PM後*落單 · *下個工作天1PM後*可安裝" at bounding box center [669, 477] width 217 height 16
click at [569, 478] on span "📅1PM後落單 · *下個工作天1PM後*可安裝" at bounding box center [667, 477] width 212 height 16
drag, startPoint x: 573, startPoint y: 478, endPoint x: 602, endPoint y: 481, distance: 29.2
click at [602, 481] on span "📅 1PM後落單 · *下個工作天1PM後*可安裝" at bounding box center [668, 477] width 214 height 16
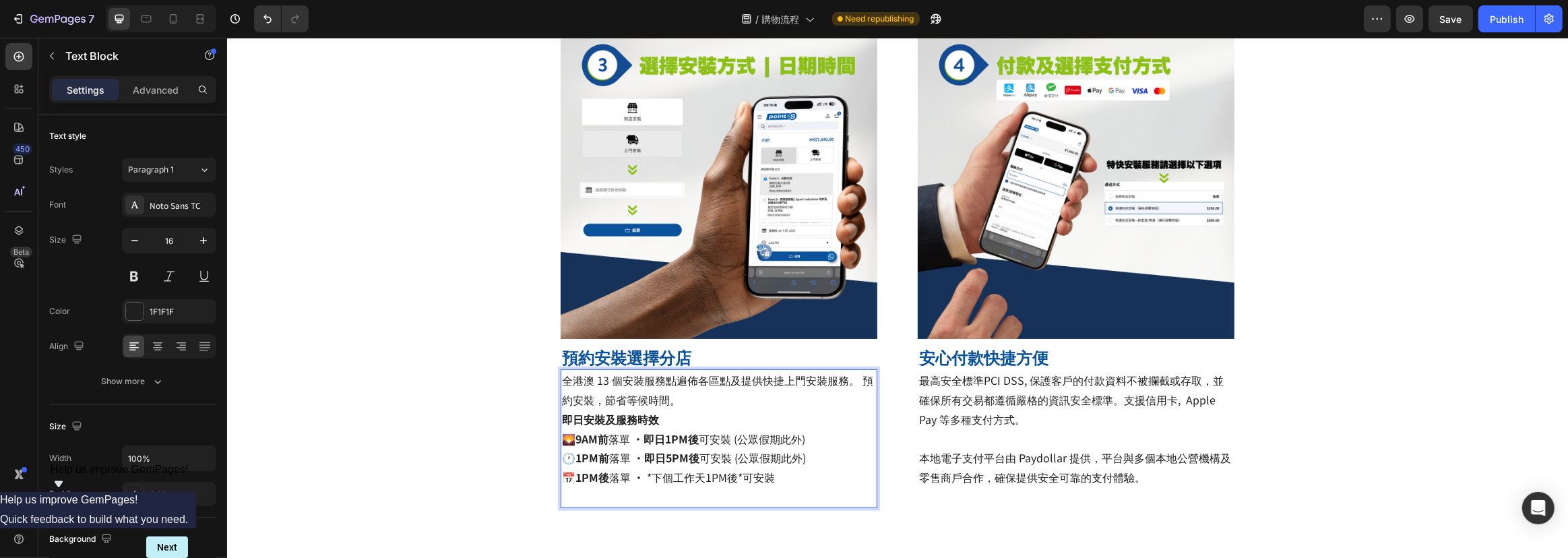
click at [646, 479] on span "📅 1PM後 落單 · *下個工作天1PM後*可安裝" at bounding box center [668, 477] width 213 height 16
click at [737, 481] on span "📅 1PM後 落單 · 下個工作天1PM後*可安裝" at bounding box center [665, 477] width 208 height 16
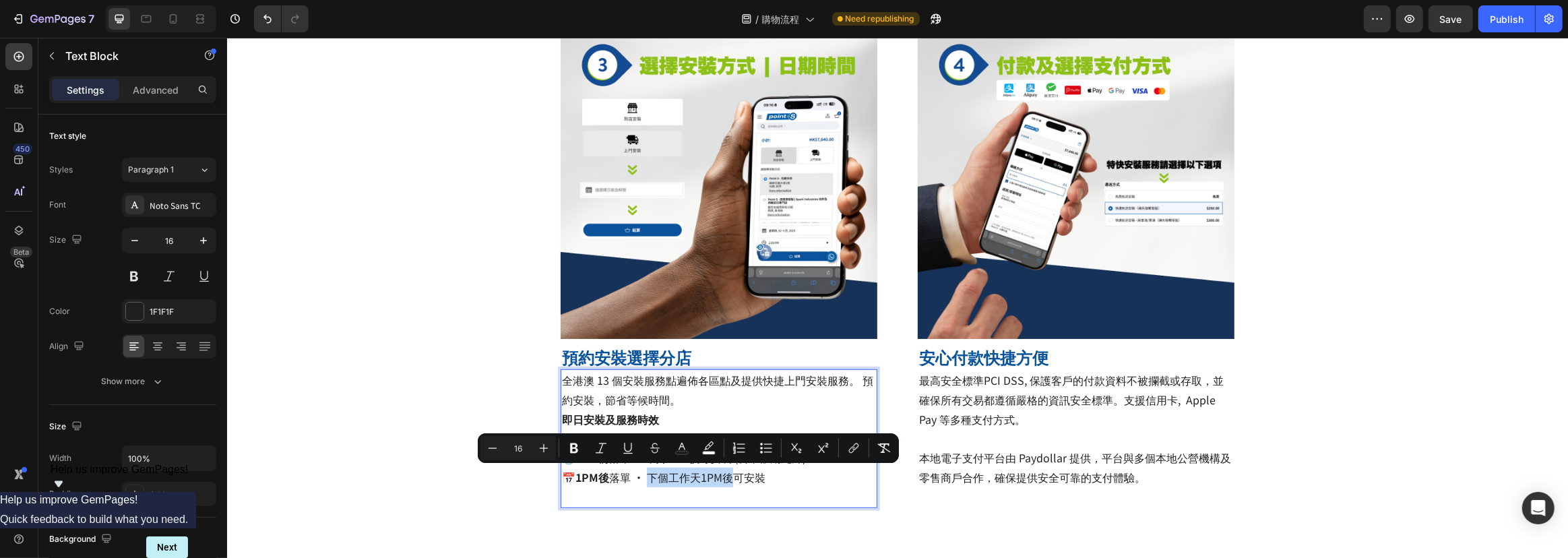
drag, startPoint x: 646, startPoint y: 481, endPoint x: 729, endPoint y: 480, distance: 83.0
click at [729, 480] on span "📅 1PM後 落單 · 下個工作天1PM後可安裝" at bounding box center [663, 477] width 203 height 16
click at [780, 478] on p "即日安裝及服務時效 🌄 9AM前 落單 · 即日1PM後 可安裝 (公眾假期此外) 🕐 1PM前 落單 · 即日5PM後 可安裝 (公眾假期此外) 📅 1PM…" at bounding box center [718, 458] width 314 height 97
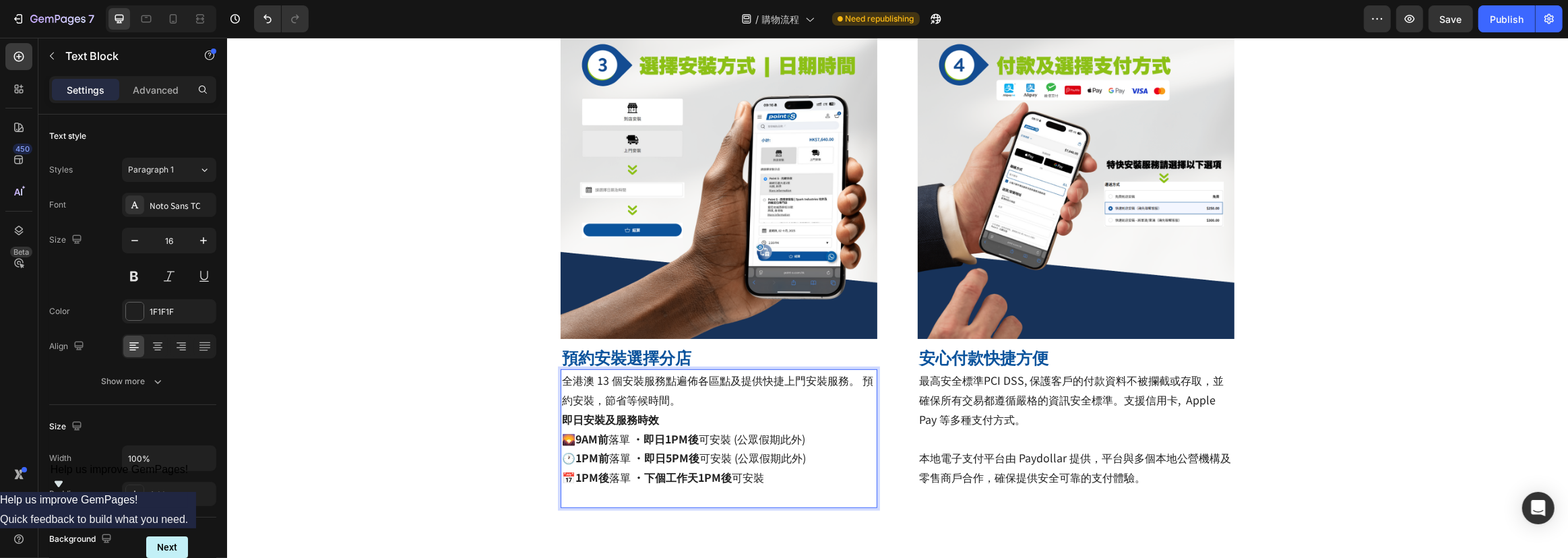
click at [670, 389] on p "全港澳 13 個安裝服務點遍佈各區點及提供快捷上門安裝服務。 預約安裝，節省等候時間。" at bounding box center [718, 390] width 314 height 39
click at [687, 399] on p "全港澳 13 個安裝服務點遍佈各區點及提供快捷上門安裝服務。 預約安裝，節省等候時間。" at bounding box center [718, 390] width 314 height 39
click at [581, 419] on strong "即日安裝及服務時效" at bounding box center [609, 419] width 97 height 16
click at [794, 478] on p "即日到店安裝及服務時效 🌄 9AM前 落單 · 即日1PM後 可安裝 (公眾假期此外) 🕐 1PM前 落單 · 即日5PM後 可安裝 (公眾假期此外) 📅 1…" at bounding box center [718, 458] width 314 height 97
click at [624, 419] on strong "即日到店安裝及服務時效" at bounding box center [620, 419] width 118 height 16
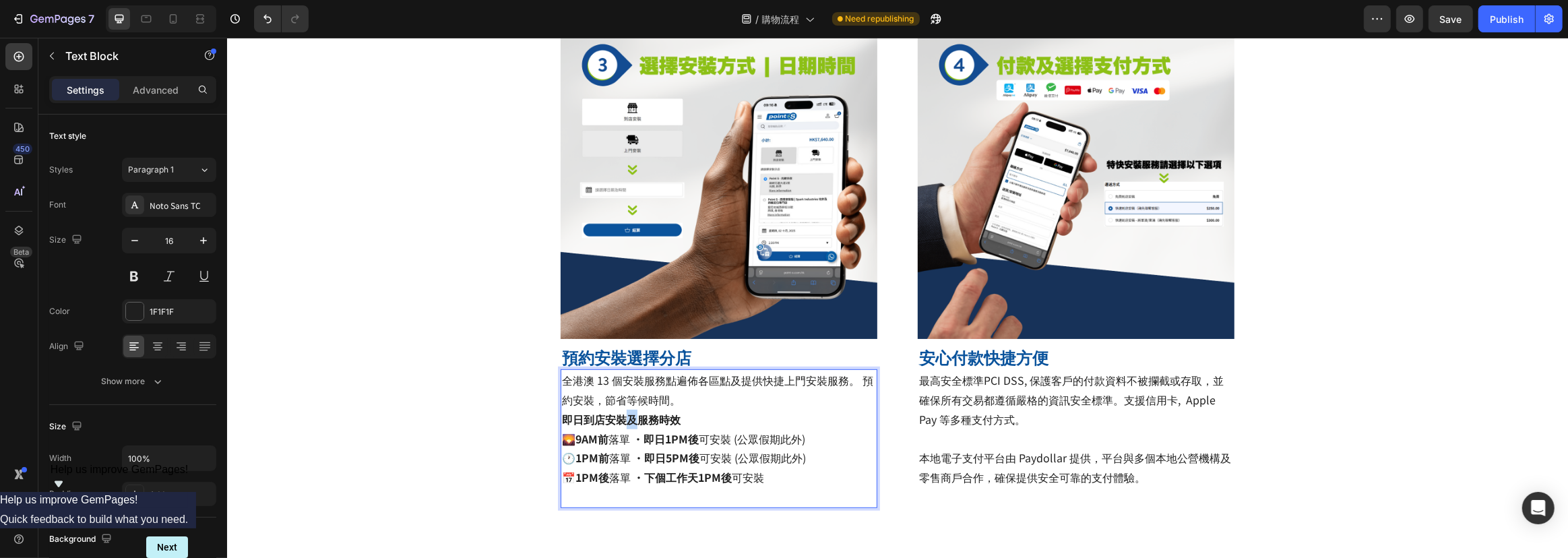
click at [624, 419] on strong "即日到店安裝及服務時效" at bounding box center [620, 419] width 118 height 16
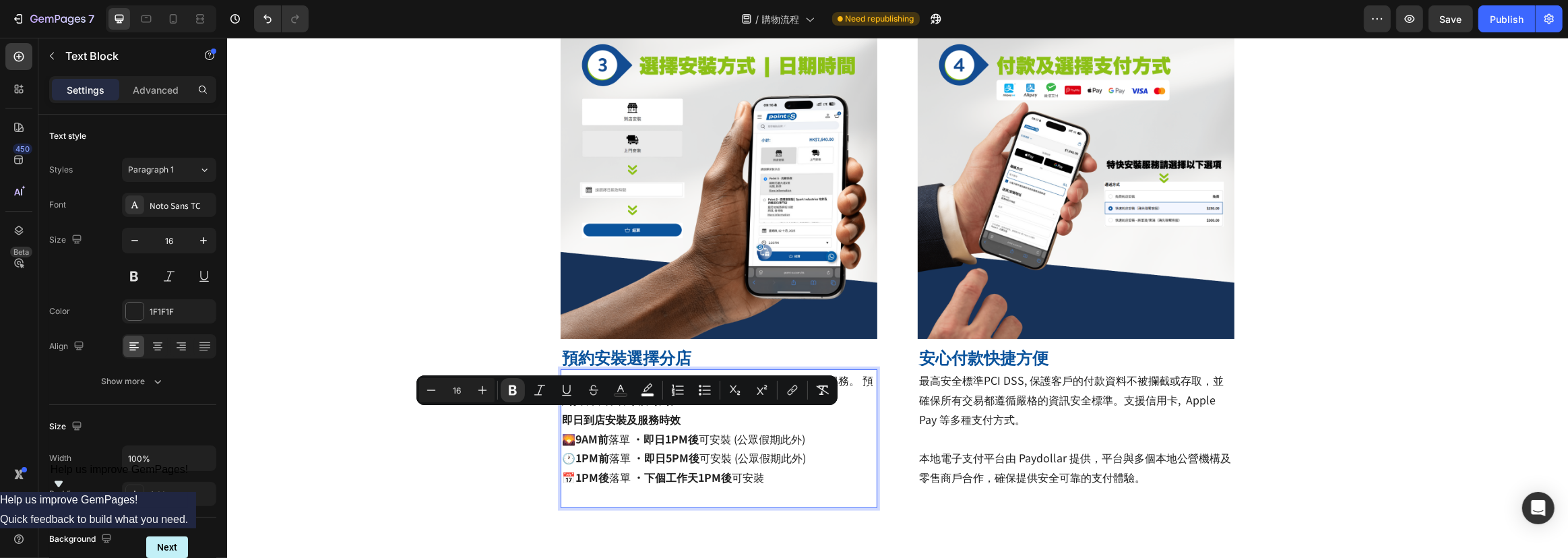
click at [605, 423] on strong "即日到店安裝及服務時效" at bounding box center [620, 419] width 118 height 16
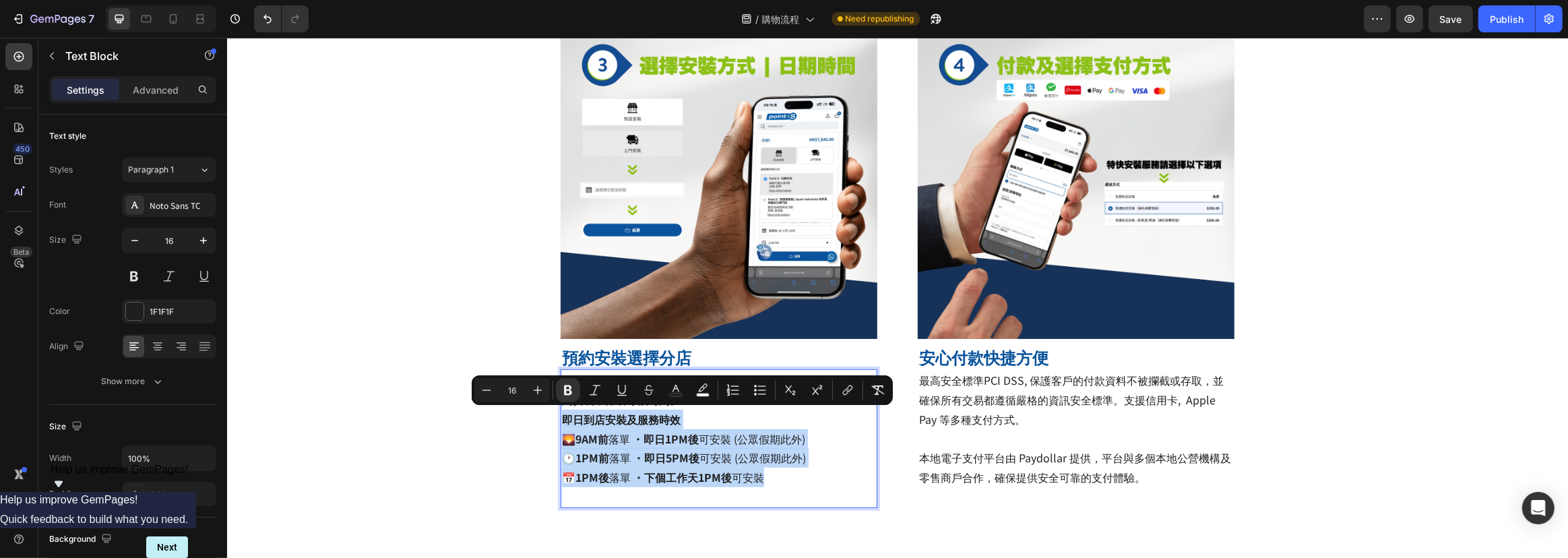
drag, startPoint x: 560, startPoint y: 418, endPoint x: 788, endPoint y: 478, distance: 235.8
click at [788, 478] on p "即日到店安裝及服務時效 🌄 9AM前 落單 · 即日1PM後 可安裝 (公眾假期此外) 🕐 1PM前 落單 · 即日5PM後 可安裝 (公眾假期此外) 📅 1…" at bounding box center [718, 458] width 314 height 97
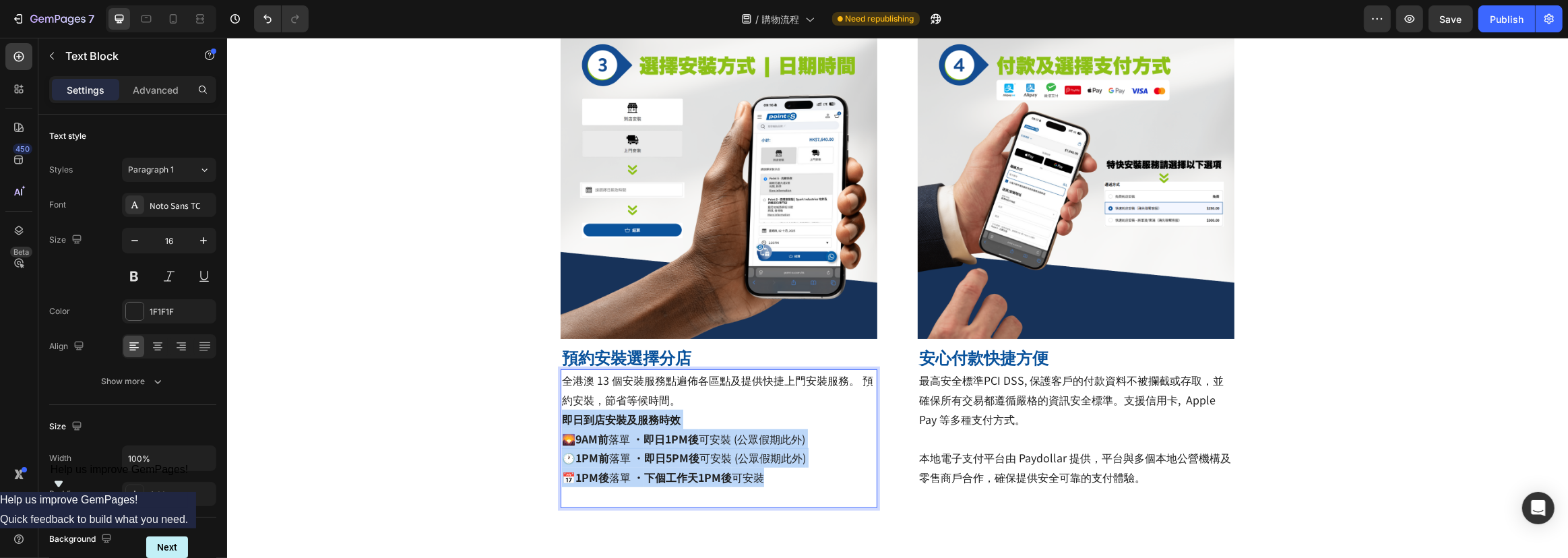
drag, startPoint x: 788, startPoint y: 478, endPoint x: 559, endPoint y: 420, distance: 236.2
click at [561, 420] on p "即日到店安裝及服務時效 🌄 9AM前 落單 · 即日1PM後 可安裝 (公眾假期此外) 🕐 1PM前 落單 · 即日5PM後 可安裝 (公眾假期此外) 📅 1…" at bounding box center [718, 458] width 314 height 97
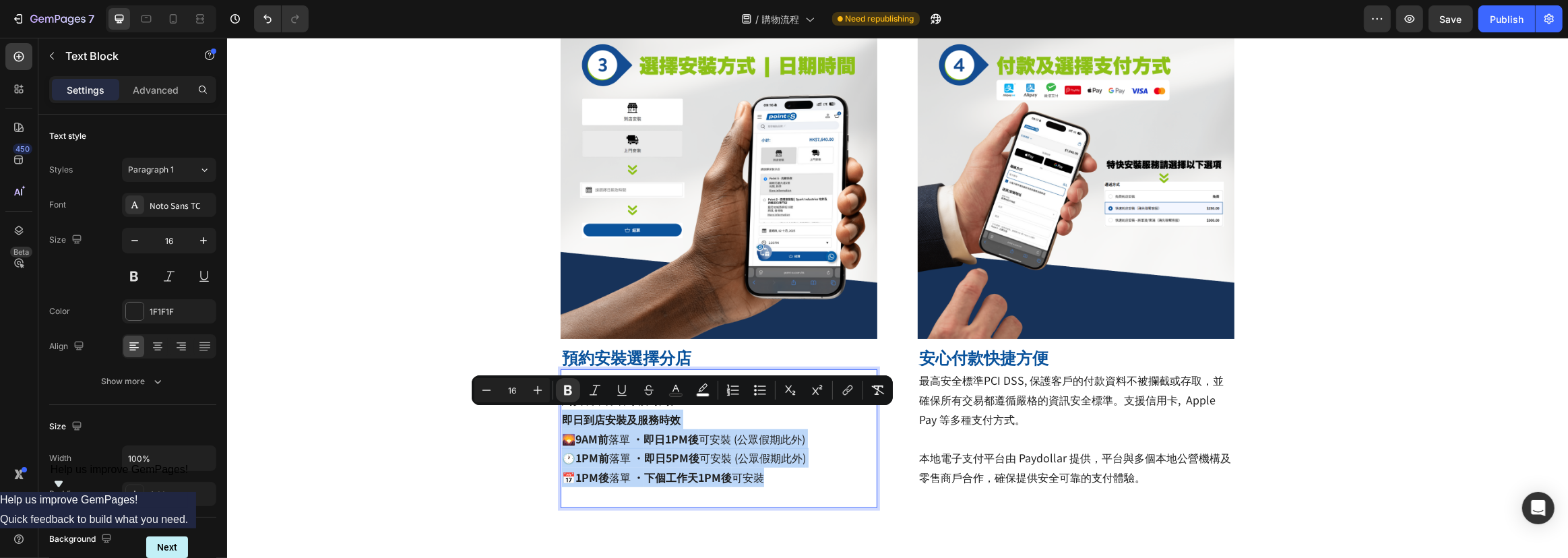
copy p "即日到店安裝及服務時效 🌄 9AM前 落單 · 即日1PM後 可安裝 (公眾假期此外) 🕐 1PM前 落單 · 即日5PM後 可安裝 (公眾假期此外) 📅 1…"
click at [766, 476] on p "即日到店安裝及服務時效 🌄 9AM前 落單 · 即日1PM後 可安裝 (公眾假期此外) 🕐 1PM前 落單 · 即日5PM後 可安裝 (公眾假期此外) 📅 1…" at bounding box center [718, 458] width 314 height 97
click at [777, 480] on p "即日到店安裝及服務時效 🌄 9AM前 落單 · 即日1PM後 可安裝 (公眾假期此外) 🕐 1PM前 落單 · 即日5PM後 可安裝 (公眾假期此外) 📅 1…" at bounding box center [718, 458] width 314 height 97
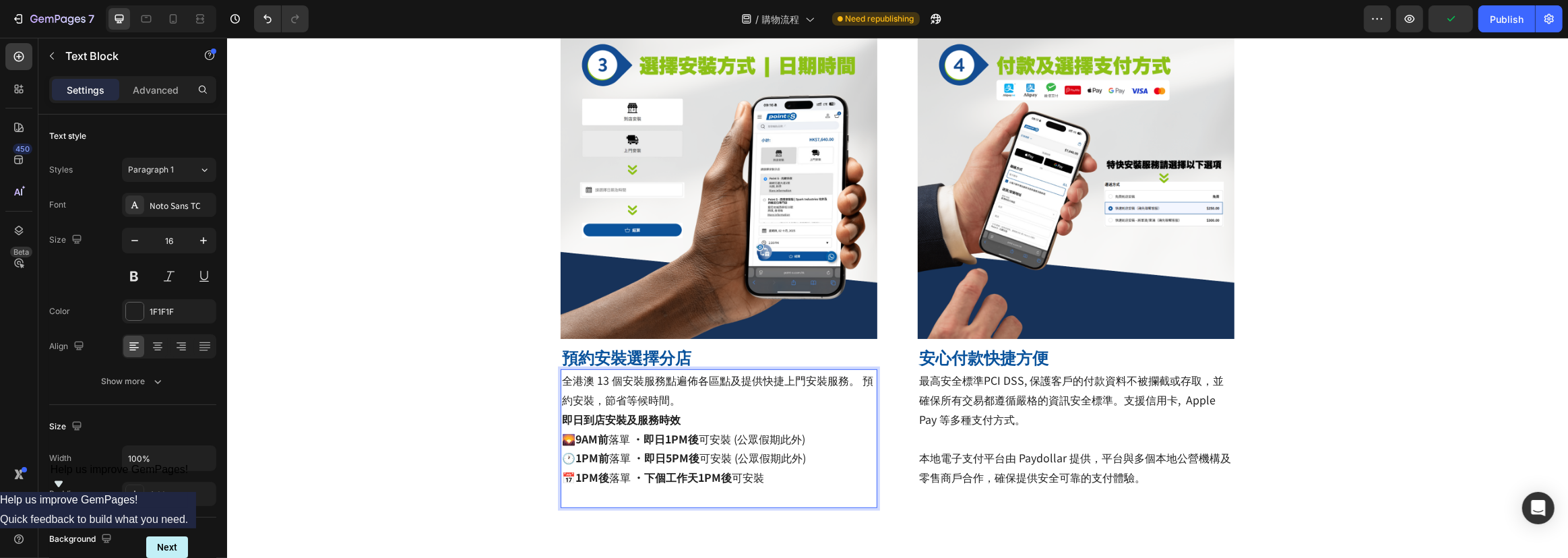
click at [577, 422] on strong "即日到店安裝及服務時效" at bounding box center [620, 419] width 118 height 16
drag, startPoint x: 594, startPoint y: 422, endPoint x: 577, endPoint y: 419, distance: 17.3
click at [577, 419] on strong "即日到店安裝及服務時效" at bounding box center [620, 419] width 118 height 16
click at [689, 435] on strong "即日1PM後" at bounding box center [670, 439] width 55 height 16
click at [769, 495] on p "即日安裝及服務時效 🌄 9AM前 落單 · 即日1PM後 可安裝 (公眾假期此外) 🕐 1PM前 落單 · 即日5PM後 可安裝 (公眾假期此外) 📅 1PM…" at bounding box center [718, 458] width 314 height 97
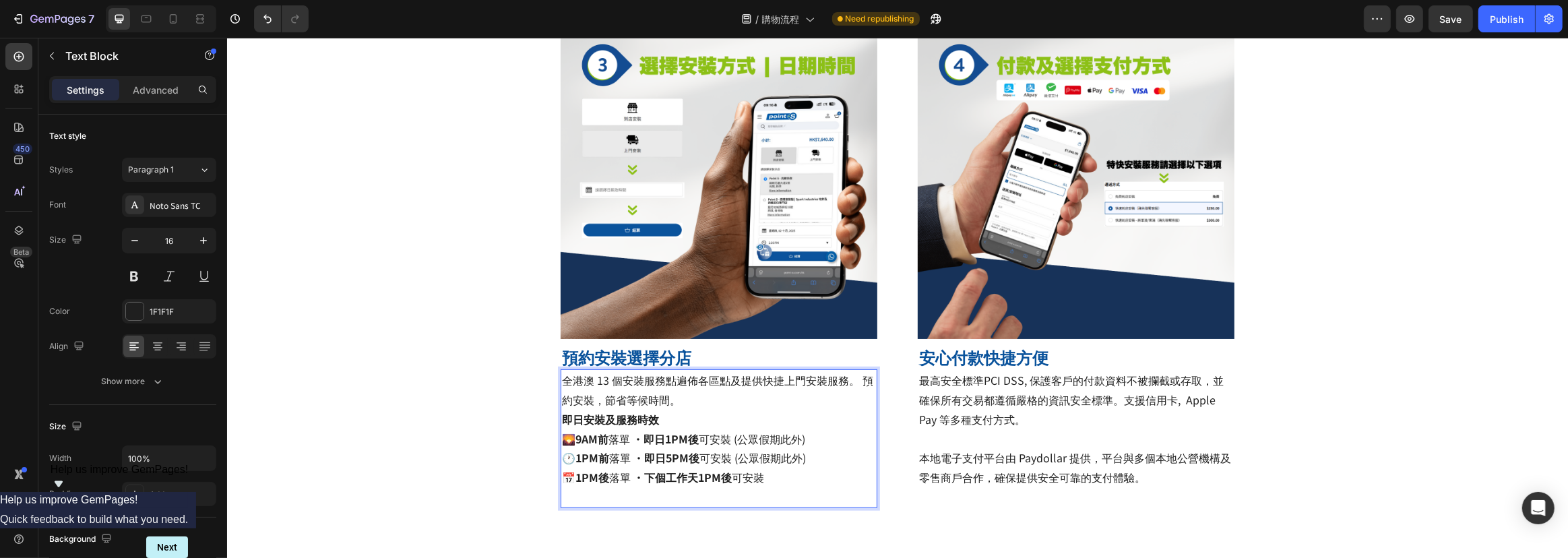
click at [787, 478] on p "即日安裝及服務時效 🌄 9AM前 落單 · 即日1PM後 可安裝 (公眾假期此外) 🕐 1PM前 落單 · 即日5PM後 可安裝 (公眾假期此外) 📅 1PM…" at bounding box center [718, 458] width 314 height 97
click at [745, 400] on p "全港澳 13 個安裝服務點遍佈各區點及提供快捷上門安裝服務。 預約安裝，節省等候時間。" at bounding box center [718, 390] width 314 height 39
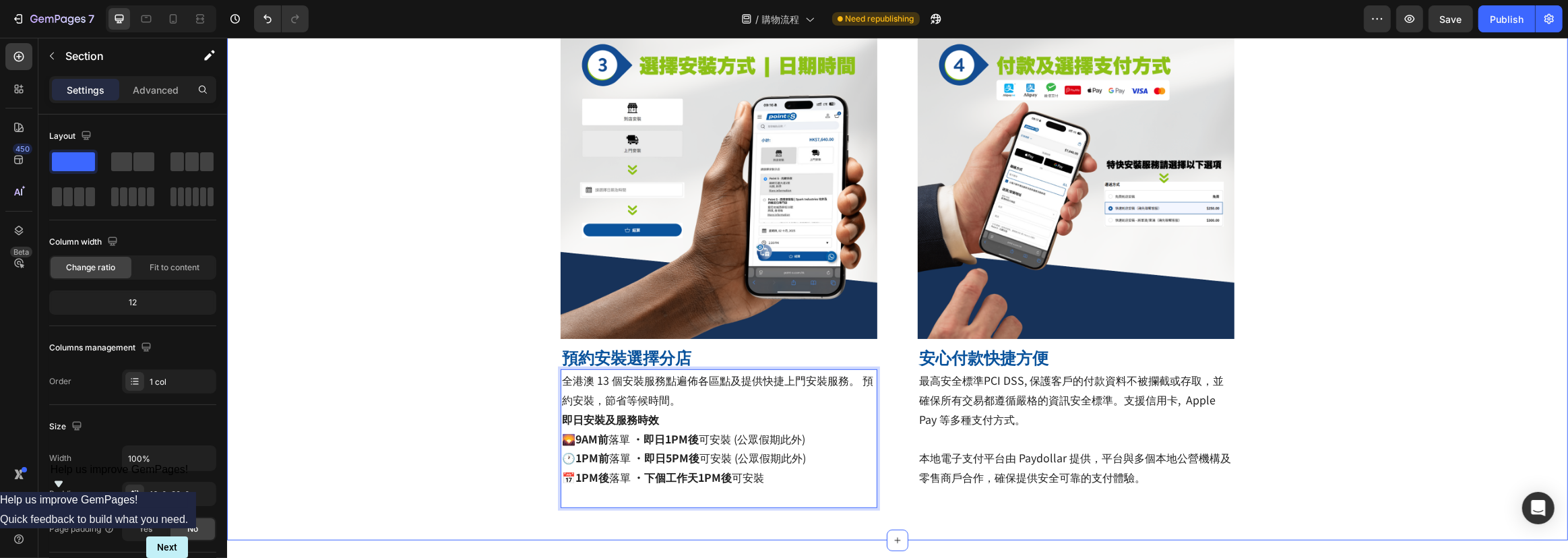
click at [436, 378] on div "Title Line Image 查訪官網，根據輪胎規格搜尋合適商品 Heading 只需要在搜尋欄中按照輪胎上的規格格式輸入，就可以睇到啱您車輛使用的輪胎！…" at bounding box center [897, 19] width 1341 height 1001
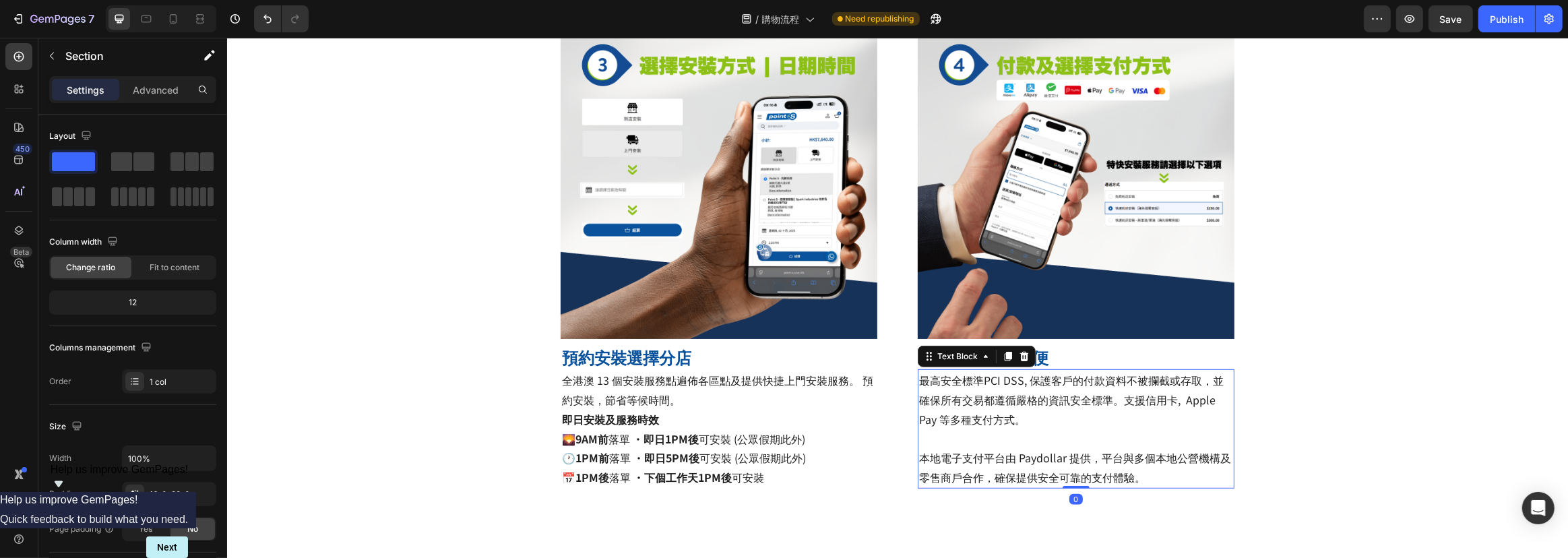
click at [1045, 475] on span "本地電子支付平台由 Paydollar 提供，平台與多個本地公營機構及零售商戶合作，確保提供安全可靠的支付體驗。" at bounding box center [1074, 467] width 312 height 36
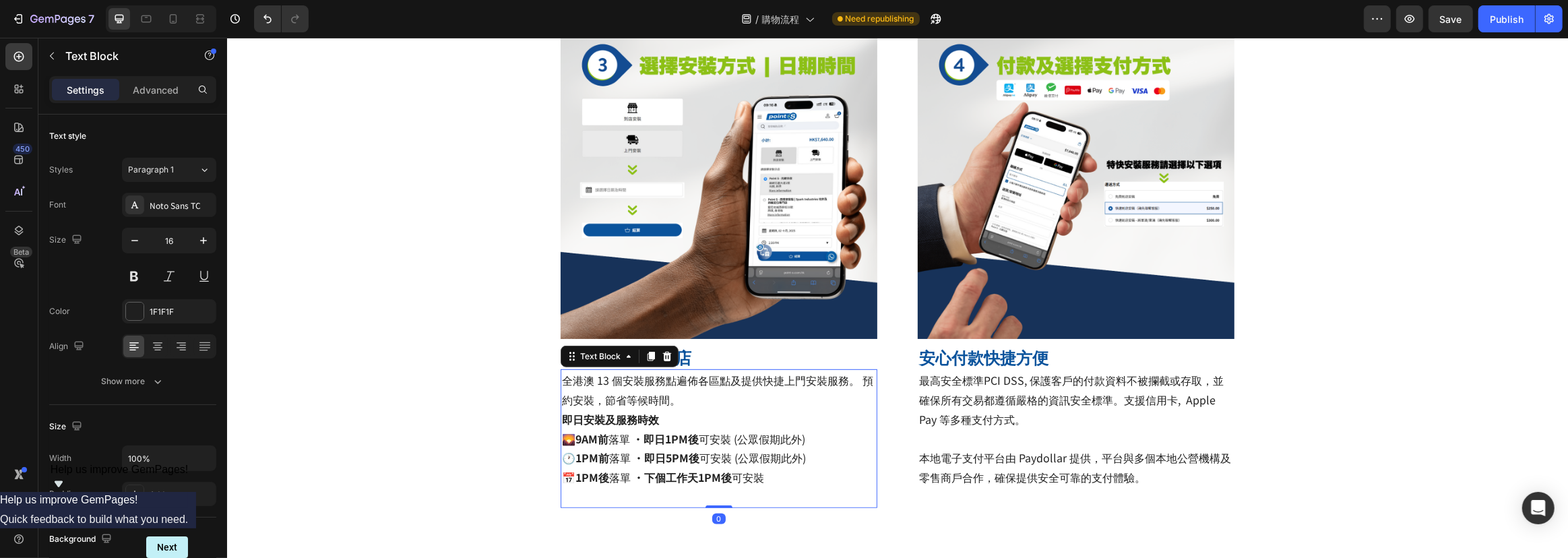
click at [792, 478] on p "即日安裝及服務時效 🌄 9AM前 落單 · 即日1PM後 可安裝 (公眾假期此外) 🕐 1PM前 落單 · 即日5PM後 可安裝 (公眾假期此外) 📅 1PM…" at bounding box center [718, 458] width 314 height 97
click at [516, 439] on div "Title Line Image 查訪官網，根據輪胎規格搜尋合適商品 Heading 只需要在搜尋欄中按照輪胎上的規格格式輸入，就可以睇到啱您車輛使用的輪胎！…" at bounding box center [897, 19] width 1341 height 1001
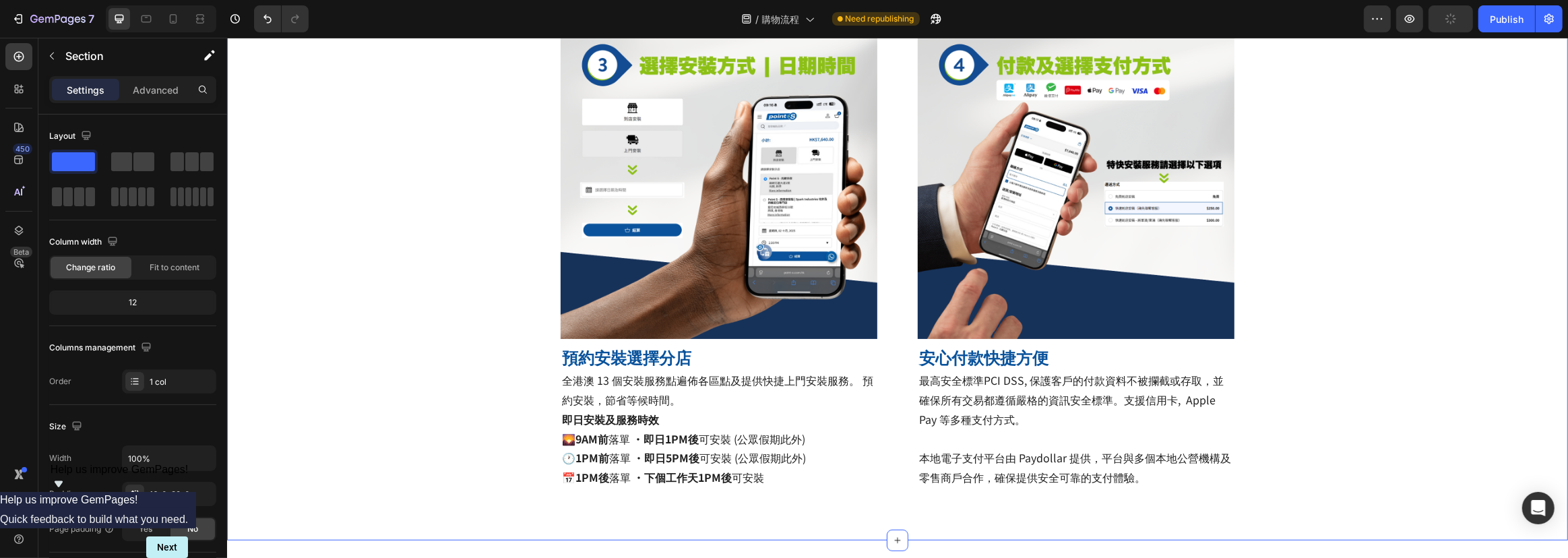
click at [460, 324] on div "Title Line Image 查訪官網，根據輪胎規格搜尋合適商品 Heading 只需要在搜尋欄中按照輪胎上的規格格式輸入，就可以睇到啱您車輛使用的輪胎！…" at bounding box center [897, 19] width 1341 height 1001
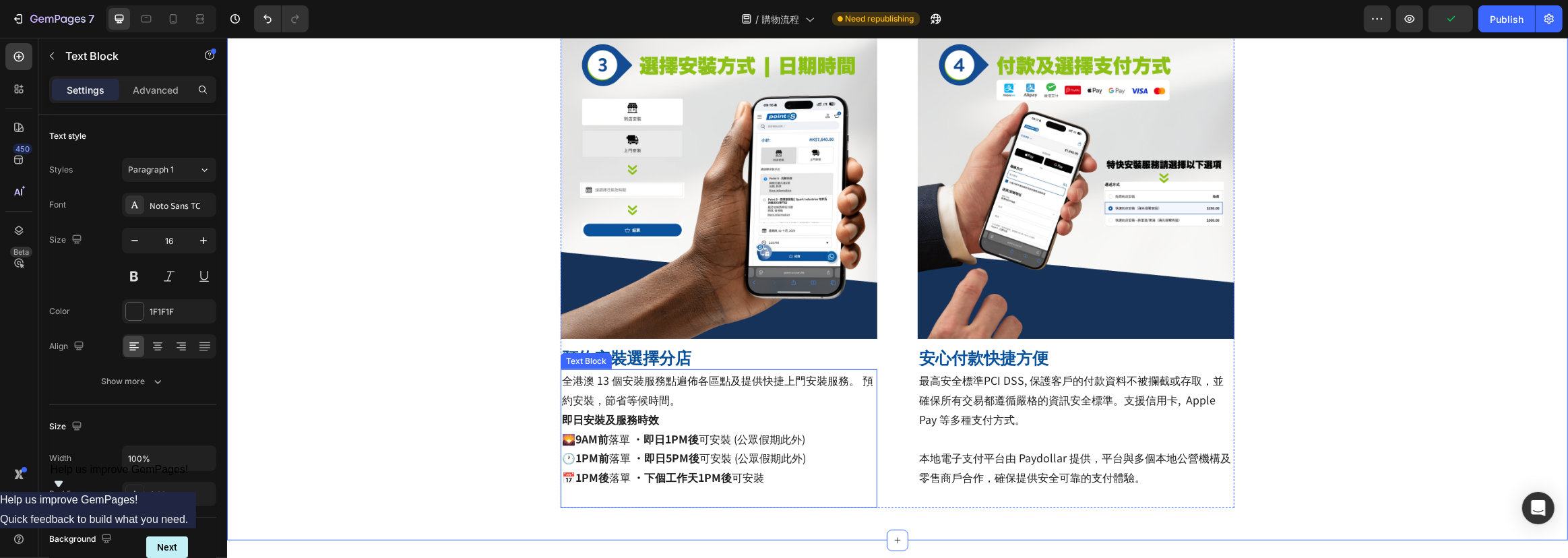
click at [572, 440] on span "🌄 9AM前 落單 · 即日1PM後 可安裝 (公眾假期此外)" at bounding box center [682, 439] width 243 height 16
click at [575, 443] on strong "9AM前" at bounding box center [591, 439] width 33 height 16
click at [571, 459] on span "🕐 1PM前 落單 · 即日5PM後 可安裝 (公眾假期此外)" at bounding box center [683, 457] width 244 height 16
click at [569, 442] on span "🌄 9AM前 落單 · 即日1PM後 可安裝 (公眾假期此外)" at bounding box center [682, 439] width 243 height 16
click at [575, 485] on p "即日安裝及服務時效 9AM前 落單 · 即日1PM後 可安裝 (公眾假期此外) 1PM前 落單 · 即日5PM後 可安裝 (公眾假期此外) 📅 1PM後 落單…" at bounding box center [718, 468] width 314 height 117
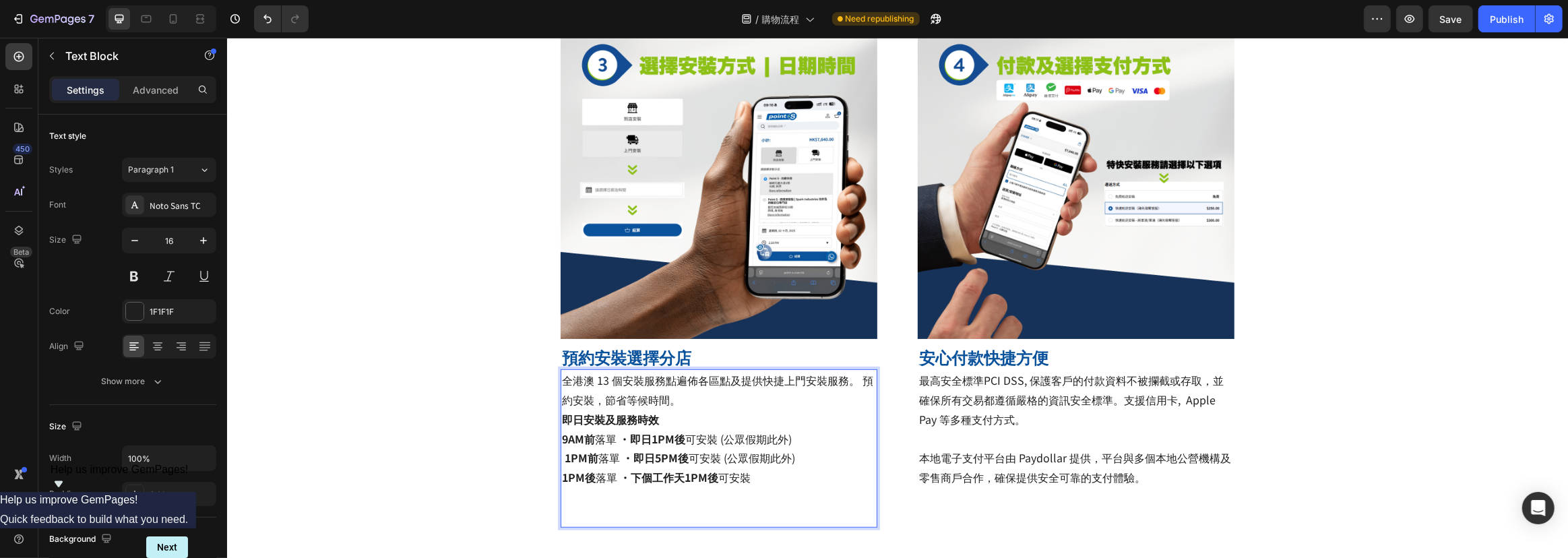
click at [564, 465] on strong "1PM前" at bounding box center [581, 457] width 34 height 16
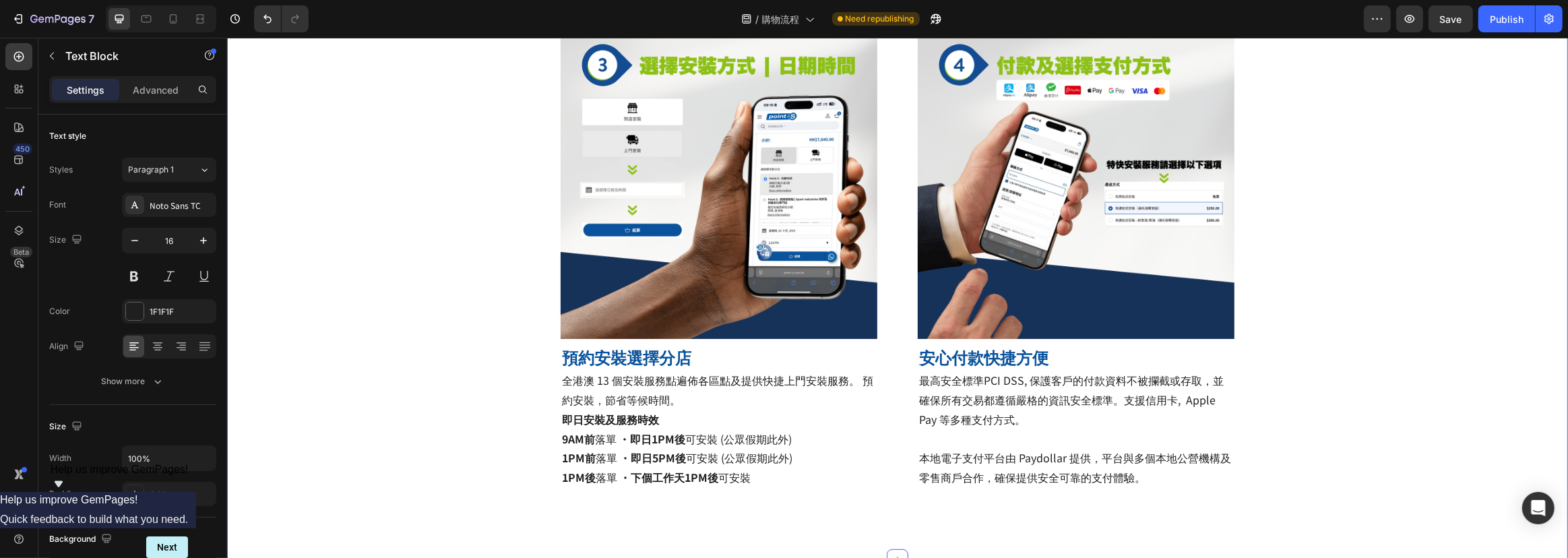
click at [530, 453] on div "Title Line Image 查訪官網，根據輪胎規格搜尋合適商品 Heading 只需要在搜尋欄中按照輪胎上的規格格式輸入，就可以睇到啱您車輛使用的輪胎！…" at bounding box center [897, 28] width 1341 height 1020
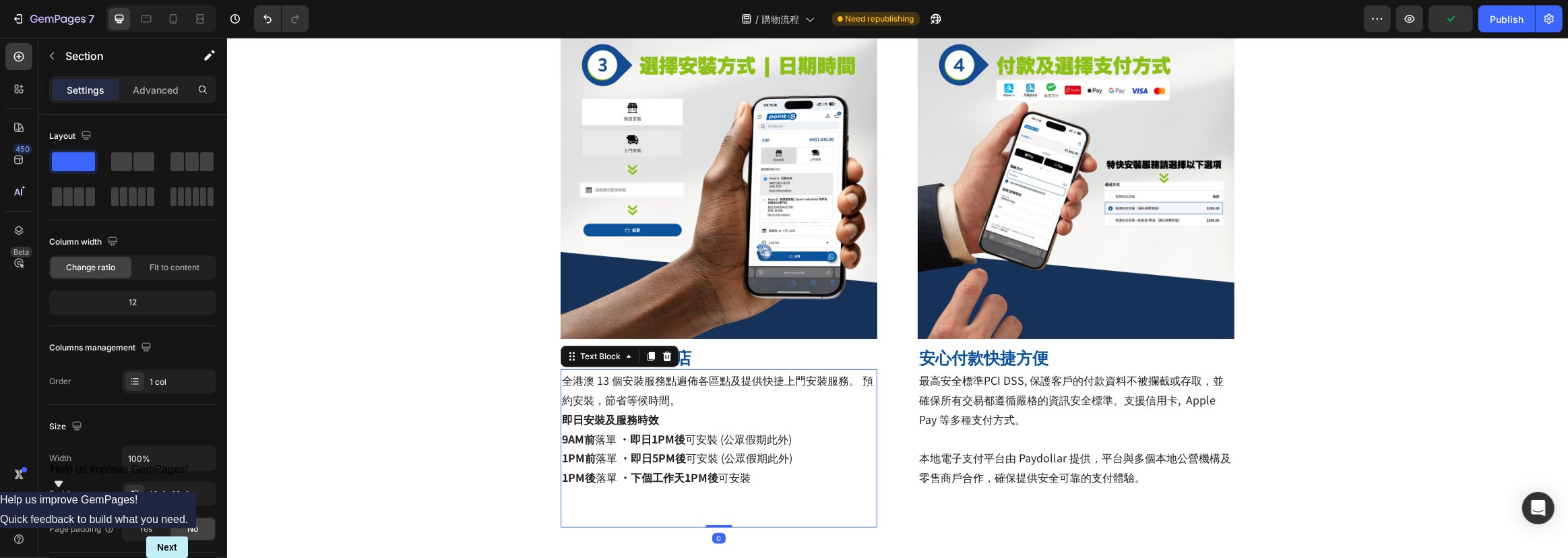
click at [765, 478] on p "即日安裝及服務時效 9AM前 落單 · 即日1PM後 可安裝 (公眾假期此外) 1PM前 落單 · 即日5PM後 可安裝 (公眾假期此外) 1PM後 落單 ·…" at bounding box center [718, 468] width 314 height 117
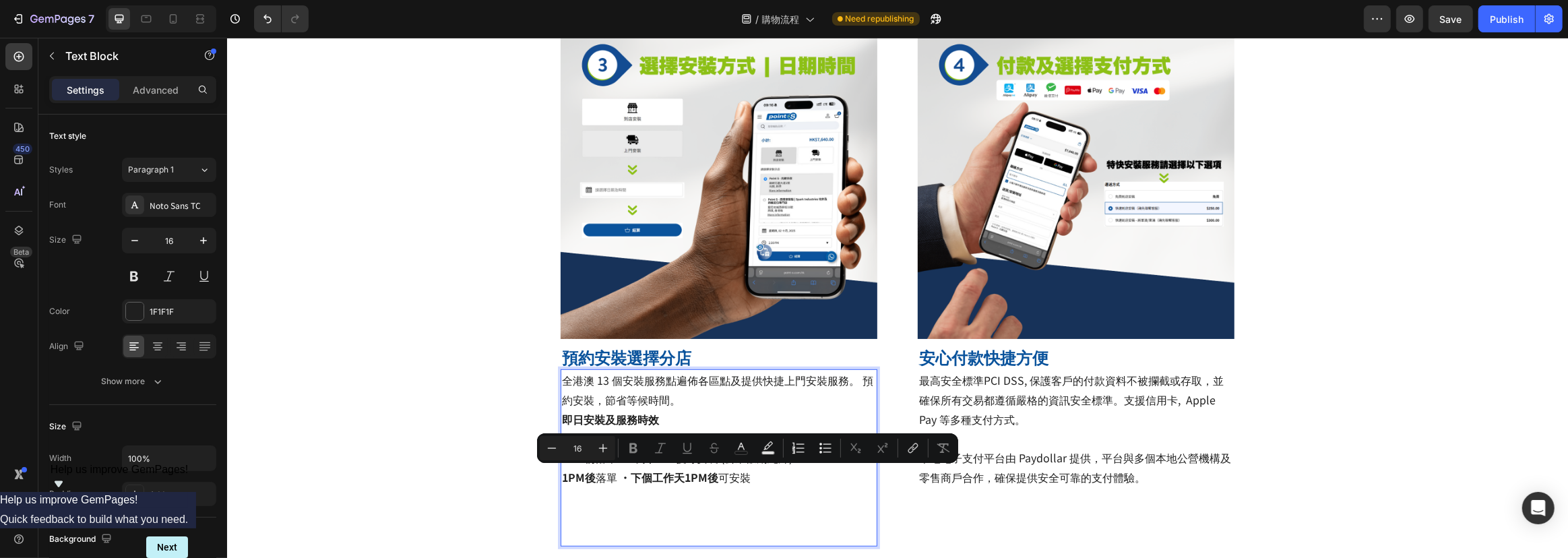
click at [740, 402] on p "全港澳 13 個安裝服務點遍佈各區點及提供快捷上門安裝服務。 預約安裝，節省等候時間。" at bounding box center [718, 390] width 314 height 39
